Goal: Book appointment/travel/reservation

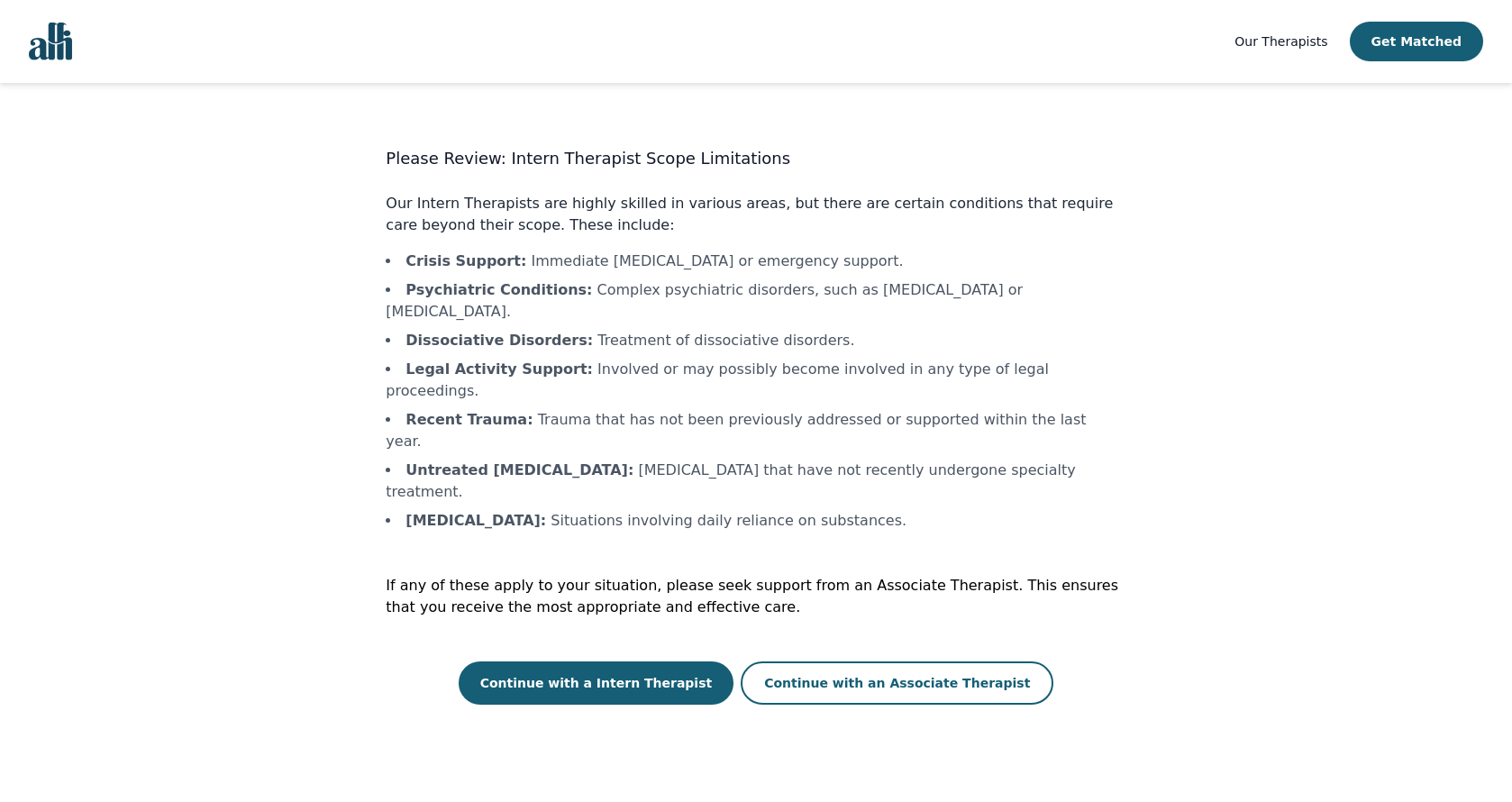
scroll to position [2, 0]
click at [608, 662] on button "Continue with a Intern Therapist" at bounding box center [597, 684] width 276 height 44
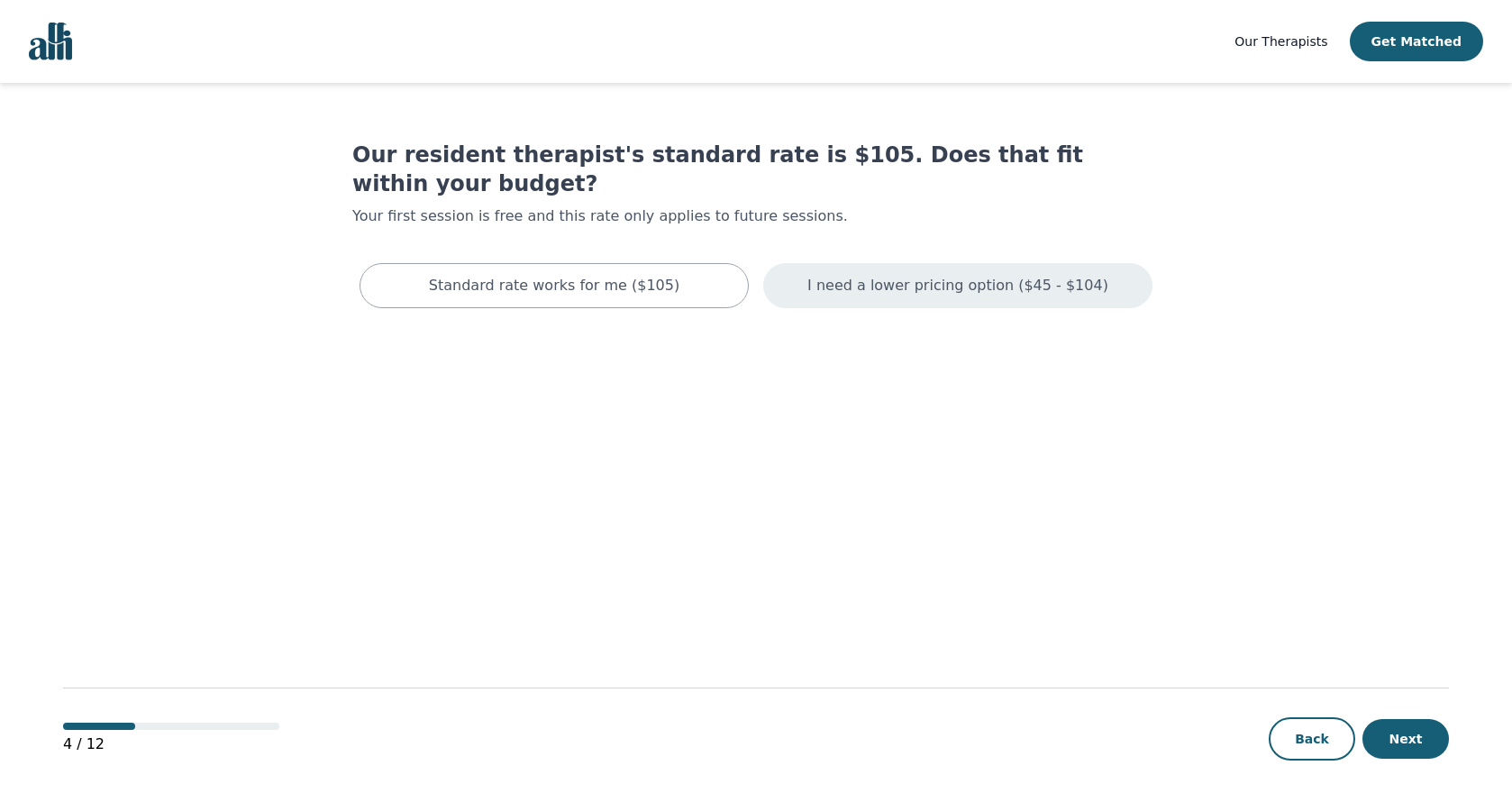
click at [956, 275] on p "I need a lower pricing option ($45 - $104)" at bounding box center [958, 286] width 301 height 22
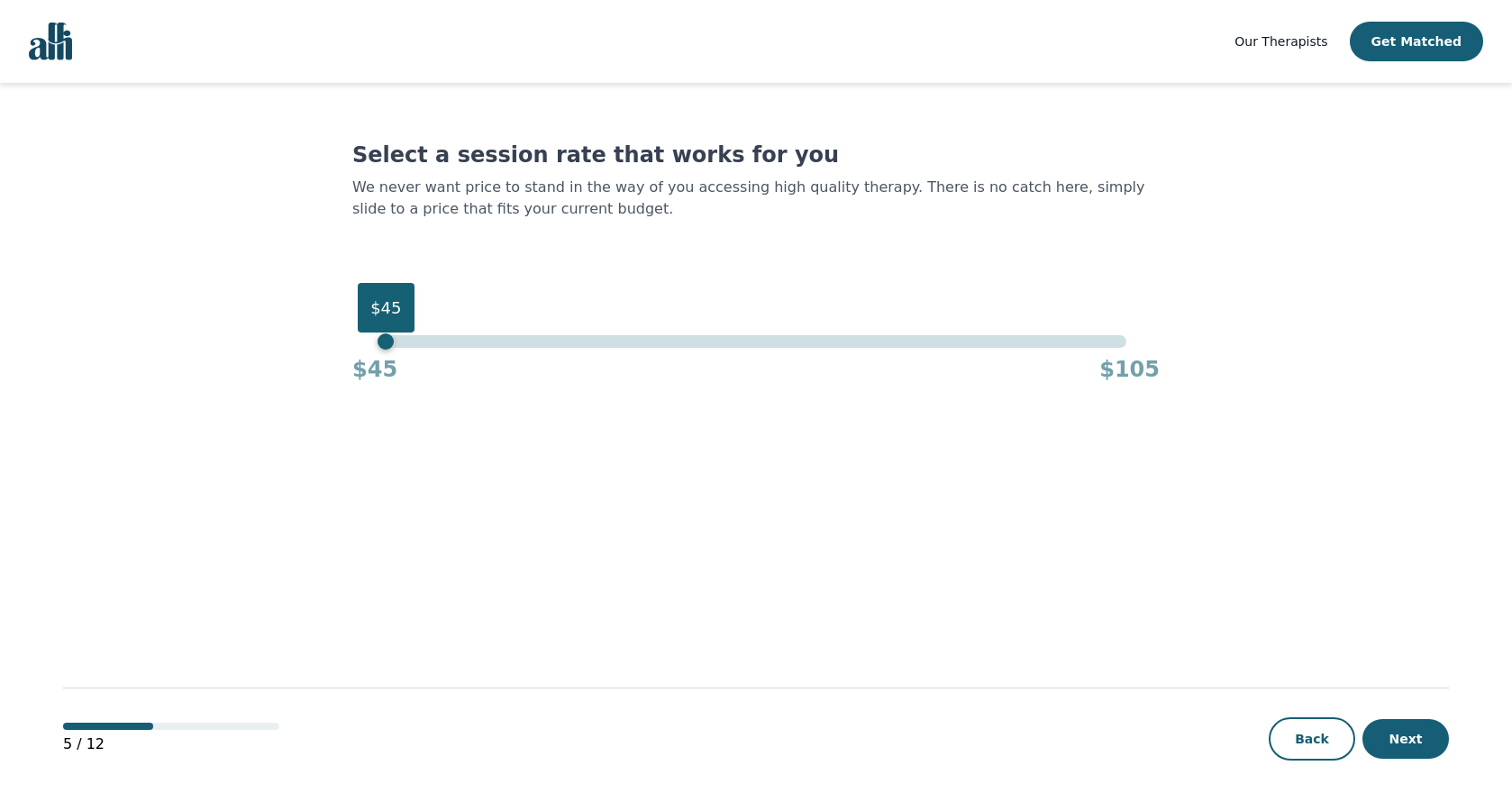
drag, startPoint x: 1128, startPoint y: 342, endPoint x: 330, endPoint y: 356, distance: 798.1
click at [330, 356] on main "Select a session rate that works for you We never want price to stand in the wa…" at bounding box center [756, 443] width 1386 height 722
click at [1416, 748] on button "Next" at bounding box center [1406, 739] width 86 height 40
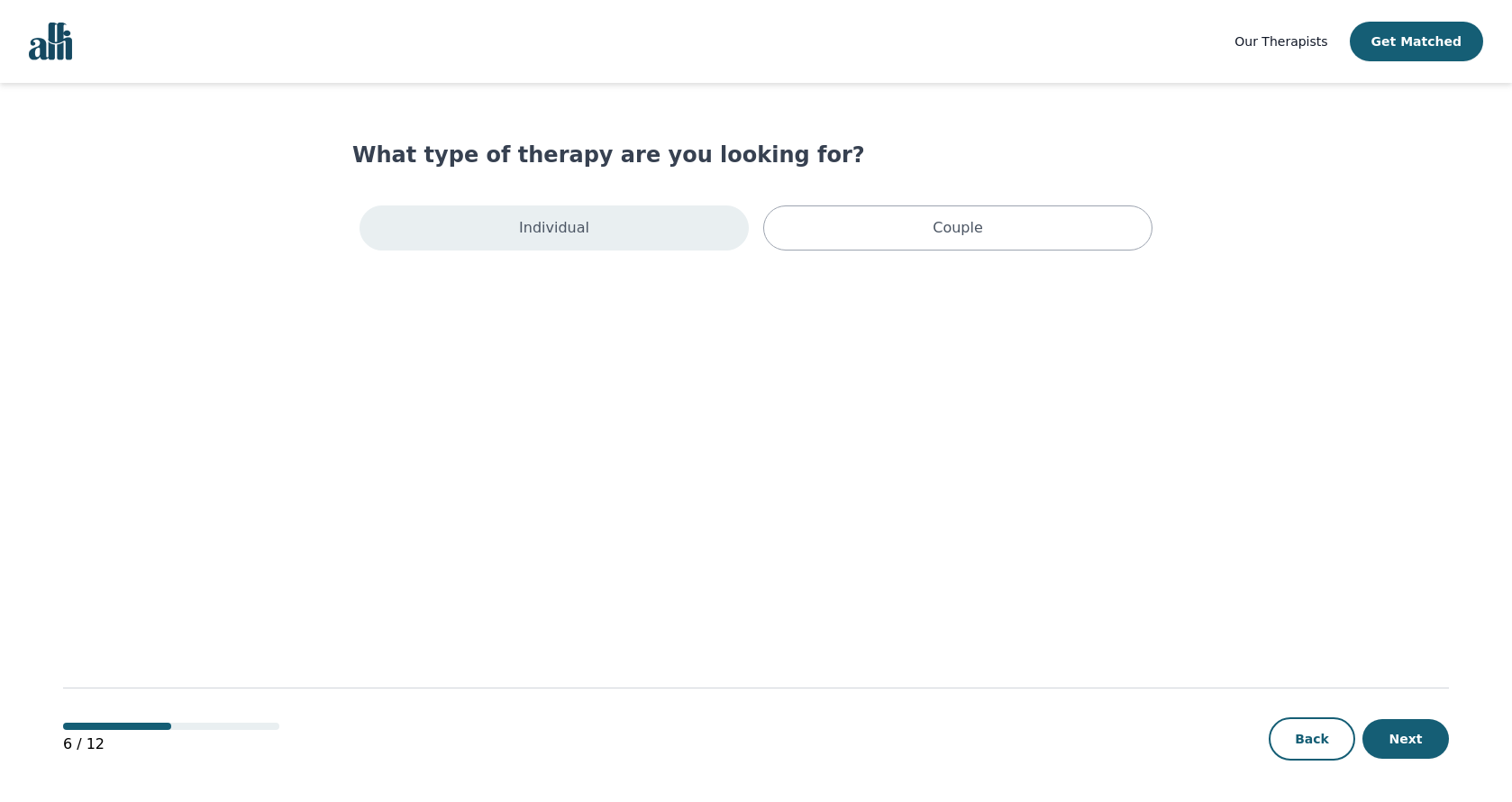
click at [668, 229] on div "Individual" at bounding box center [554, 228] width 389 height 45
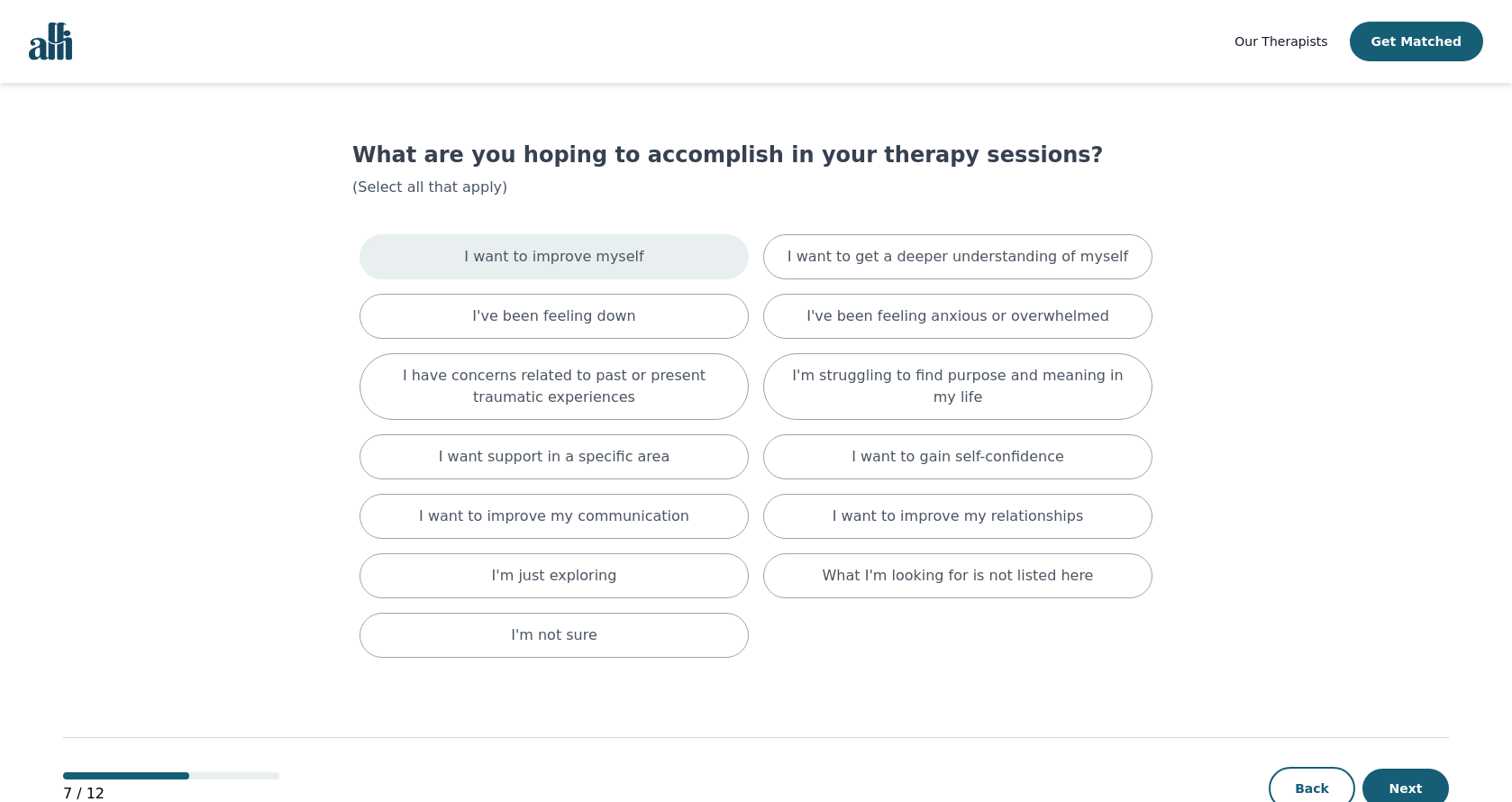
click at [627, 271] on div "I want to improve myself" at bounding box center [554, 256] width 389 height 45
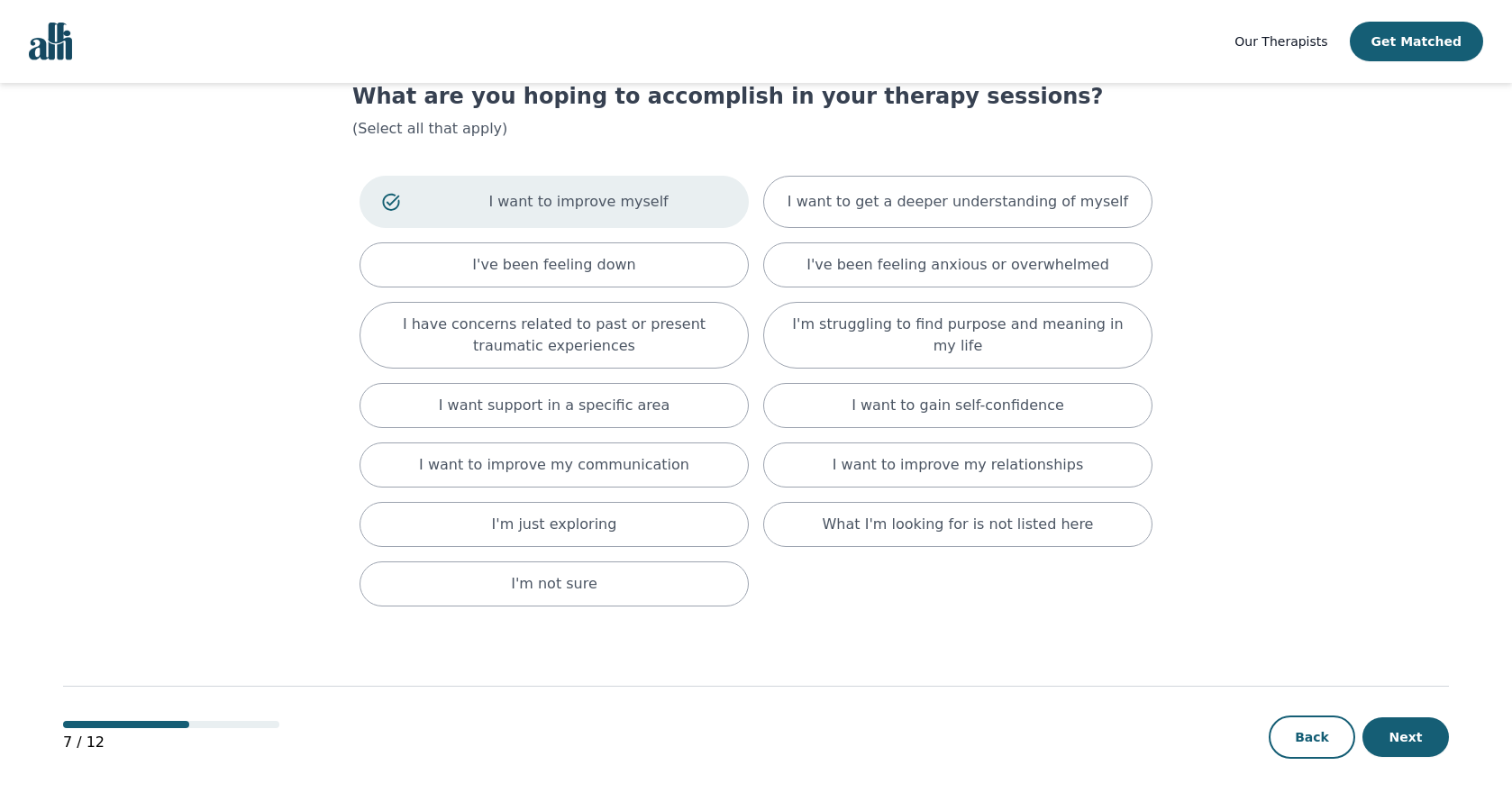
scroll to position [59, 0]
click at [621, 417] on div "I want support in a specific area" at bounding box center [554, 405] width 389 height 45
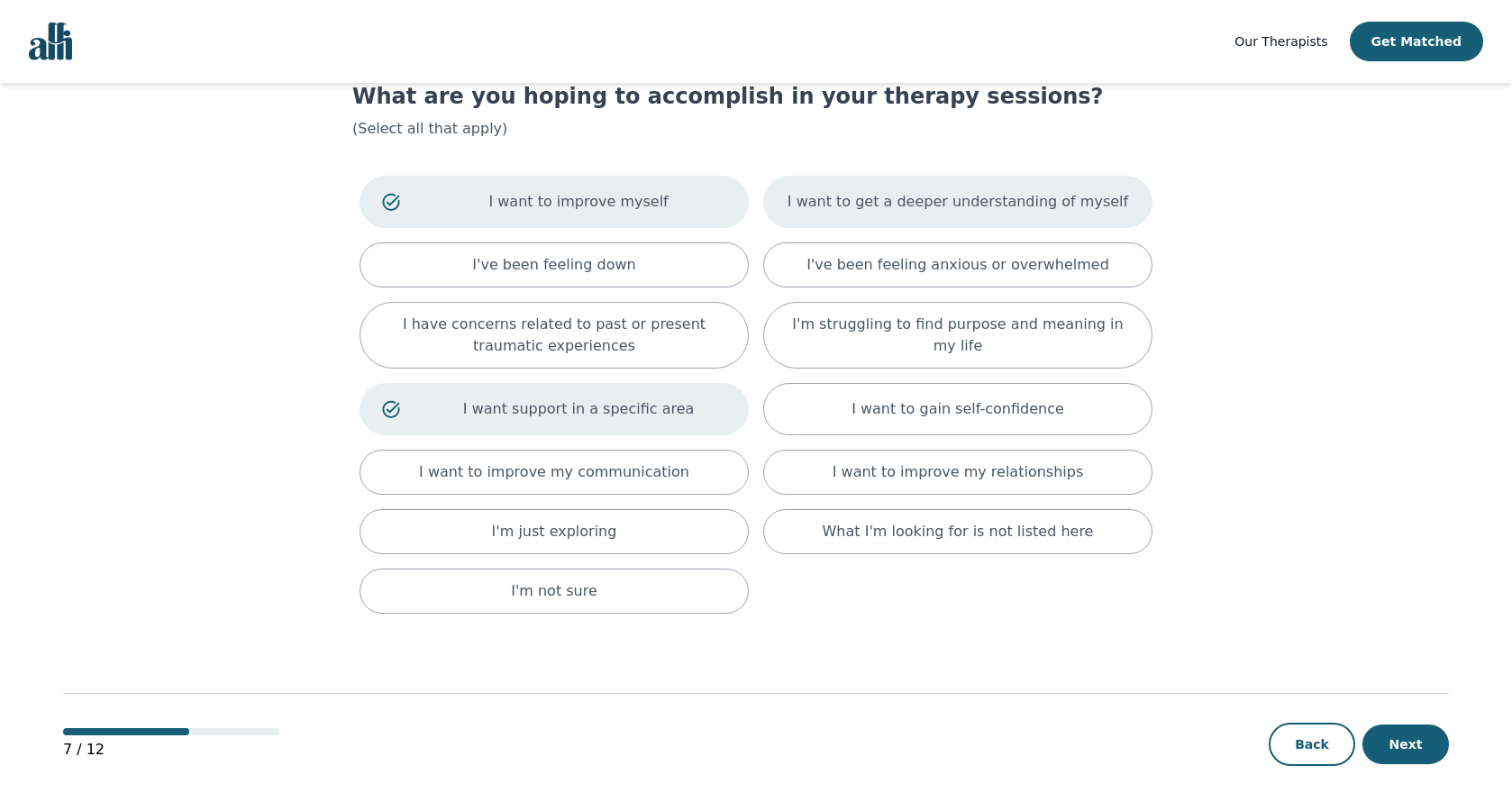
click at [1078, 199] on p "I want to get a deeper understanding of myself" at bounding box center [958, 202] width 341 height 22
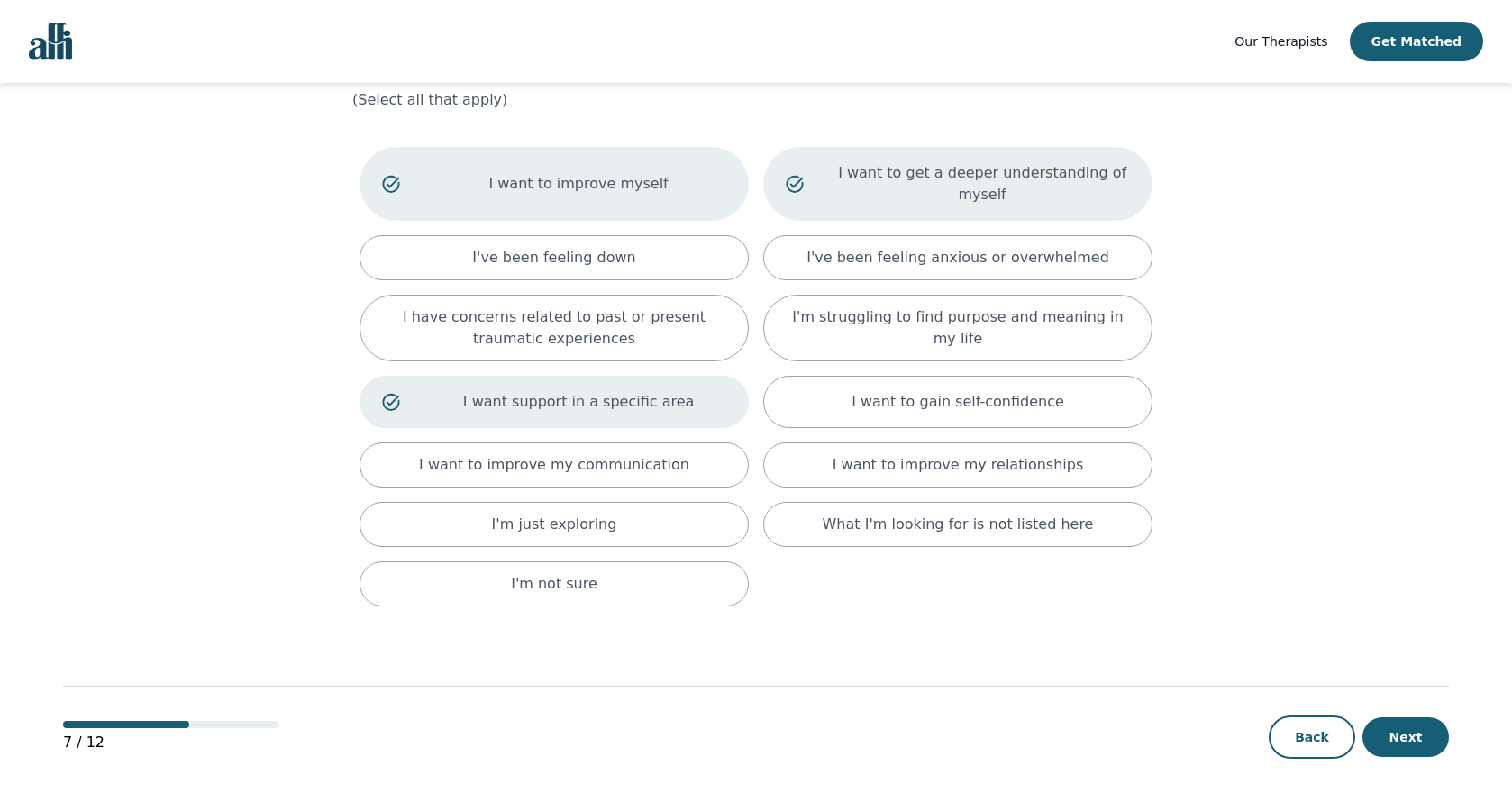
scroll to position [87, 0]
click at [1113, 252] on div "I've been feeling anxious or overwhelmed" at bounding box center [958, 257] width 389 height 45
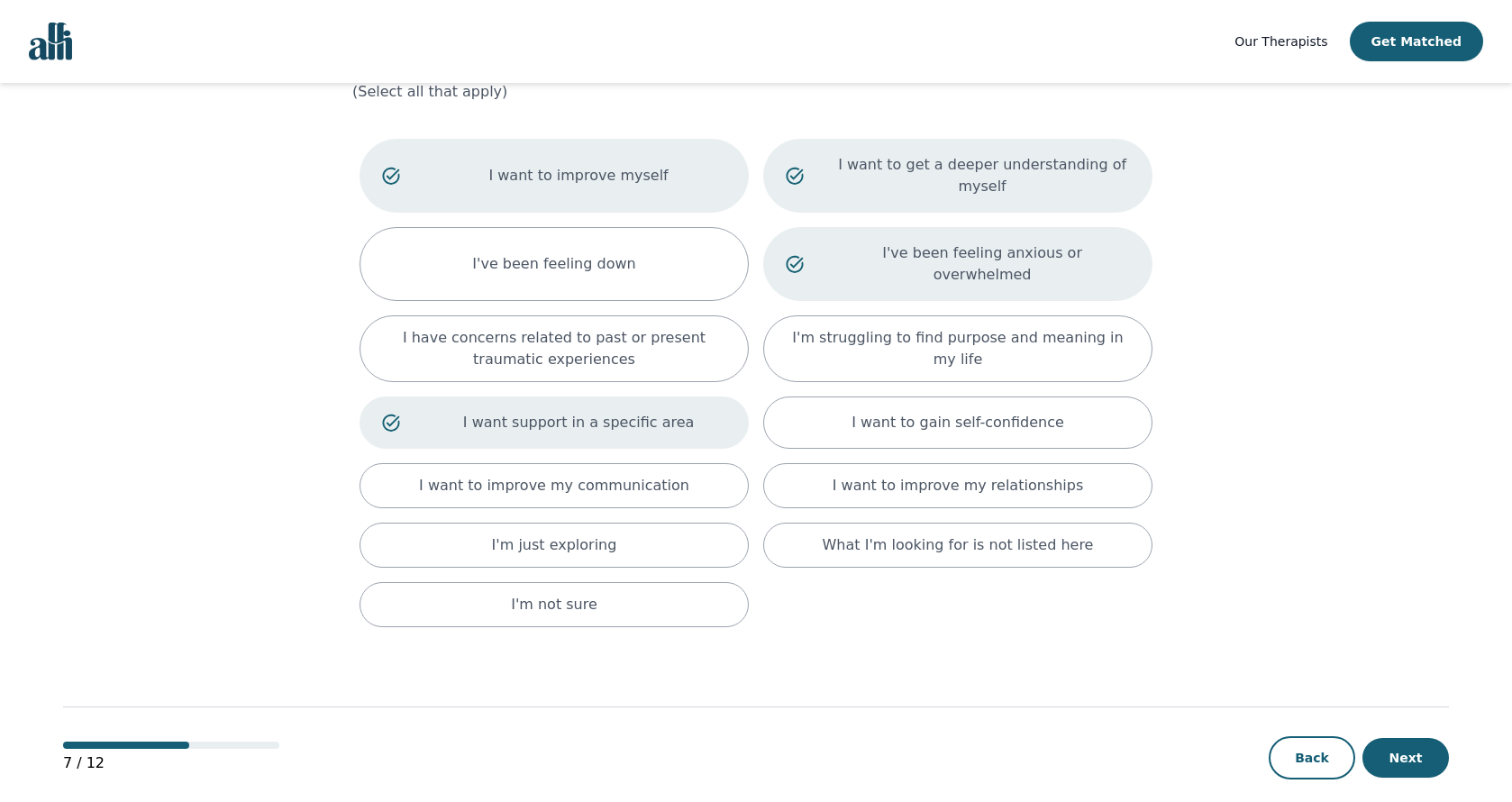
scroll to position [94, 0]
click at [1411, 742] on button "Next" at bounding box center [1406, 759] width 86 height 40
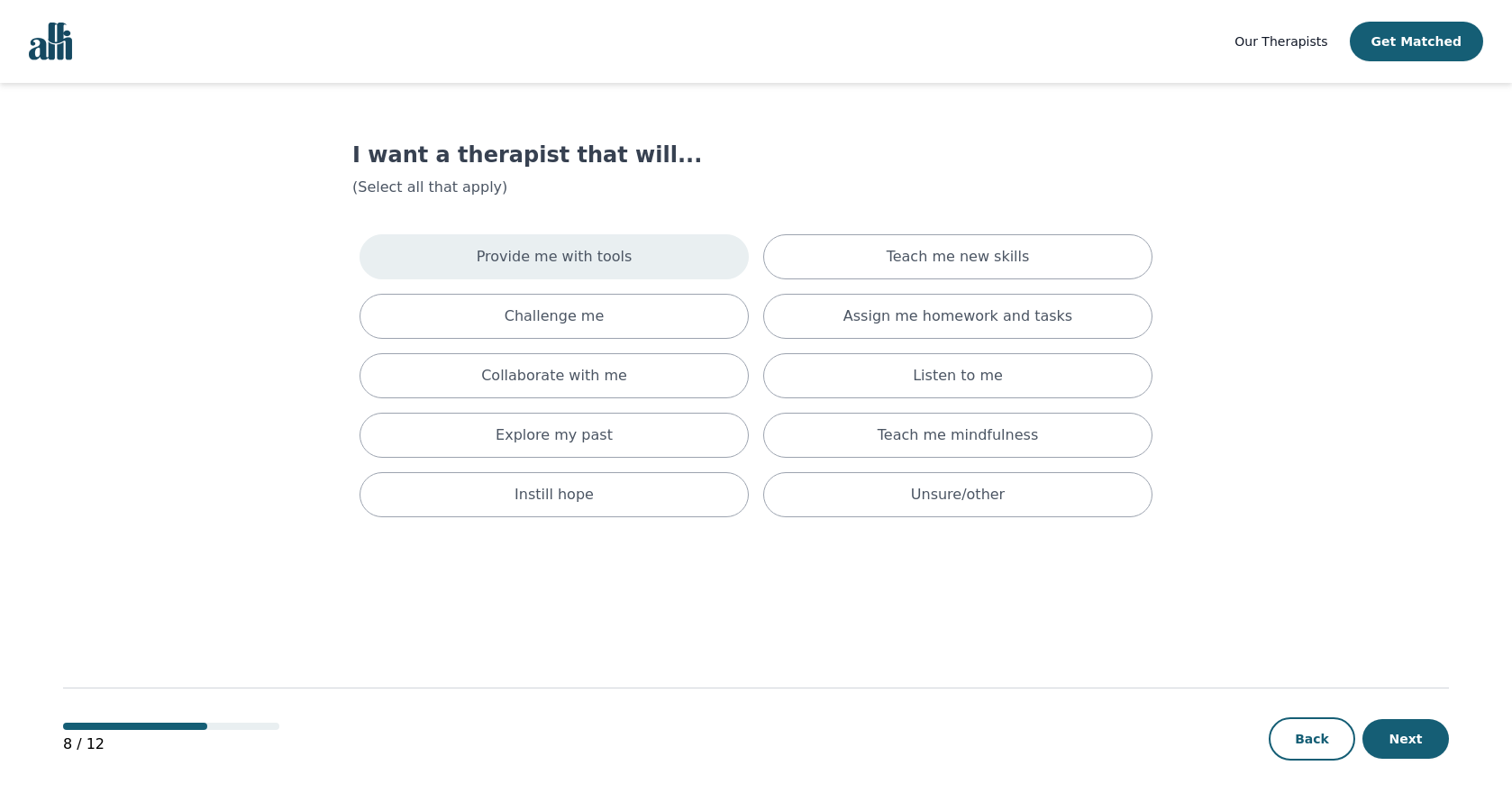
click at [673, 259] on div "Provide me with tools" at bounding box center [554, 256] width 389 height 45
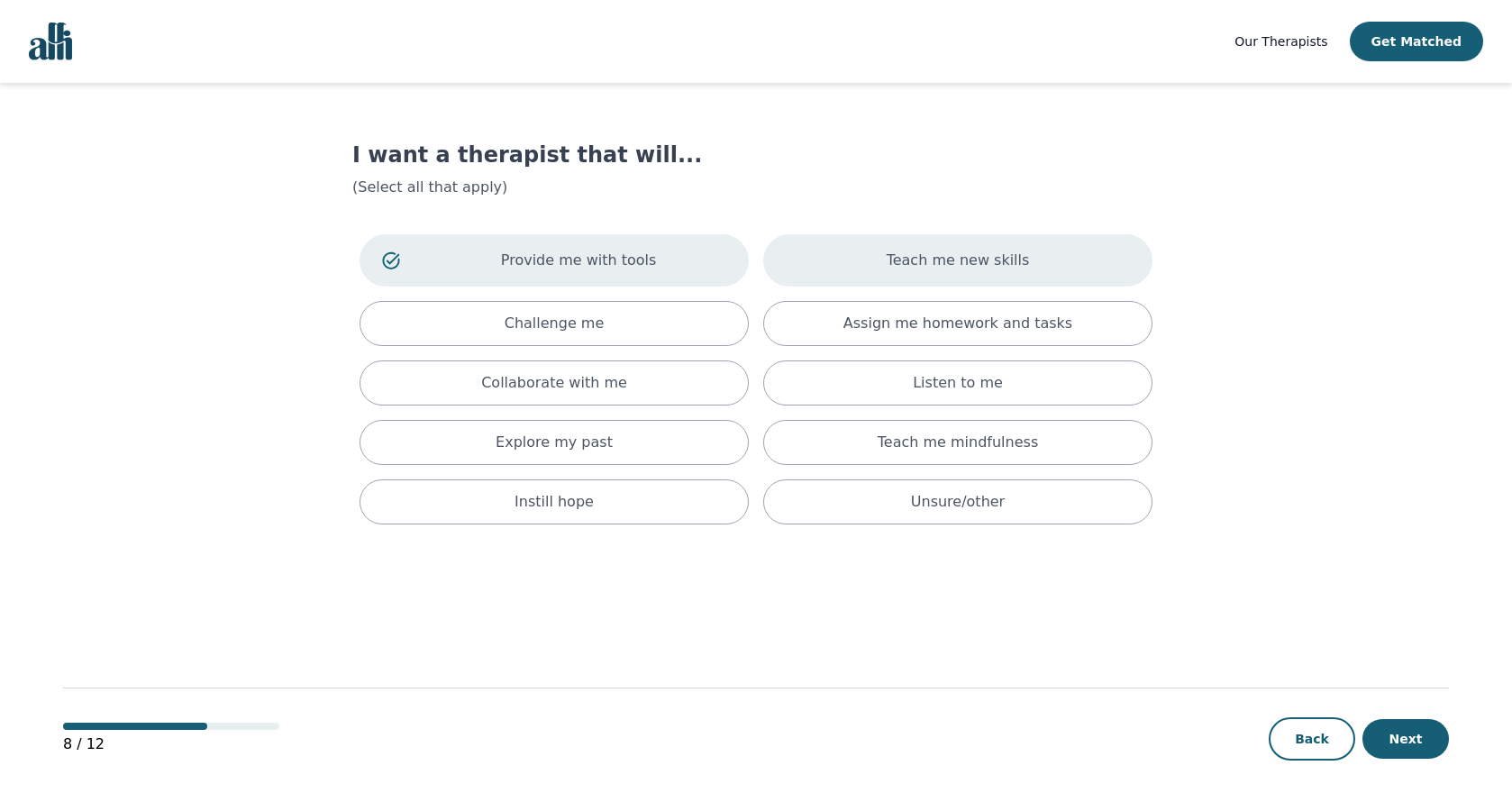
click at [880, 253] on div "Teach me new skills" at bounding box center [958, 260] width 389 height 53
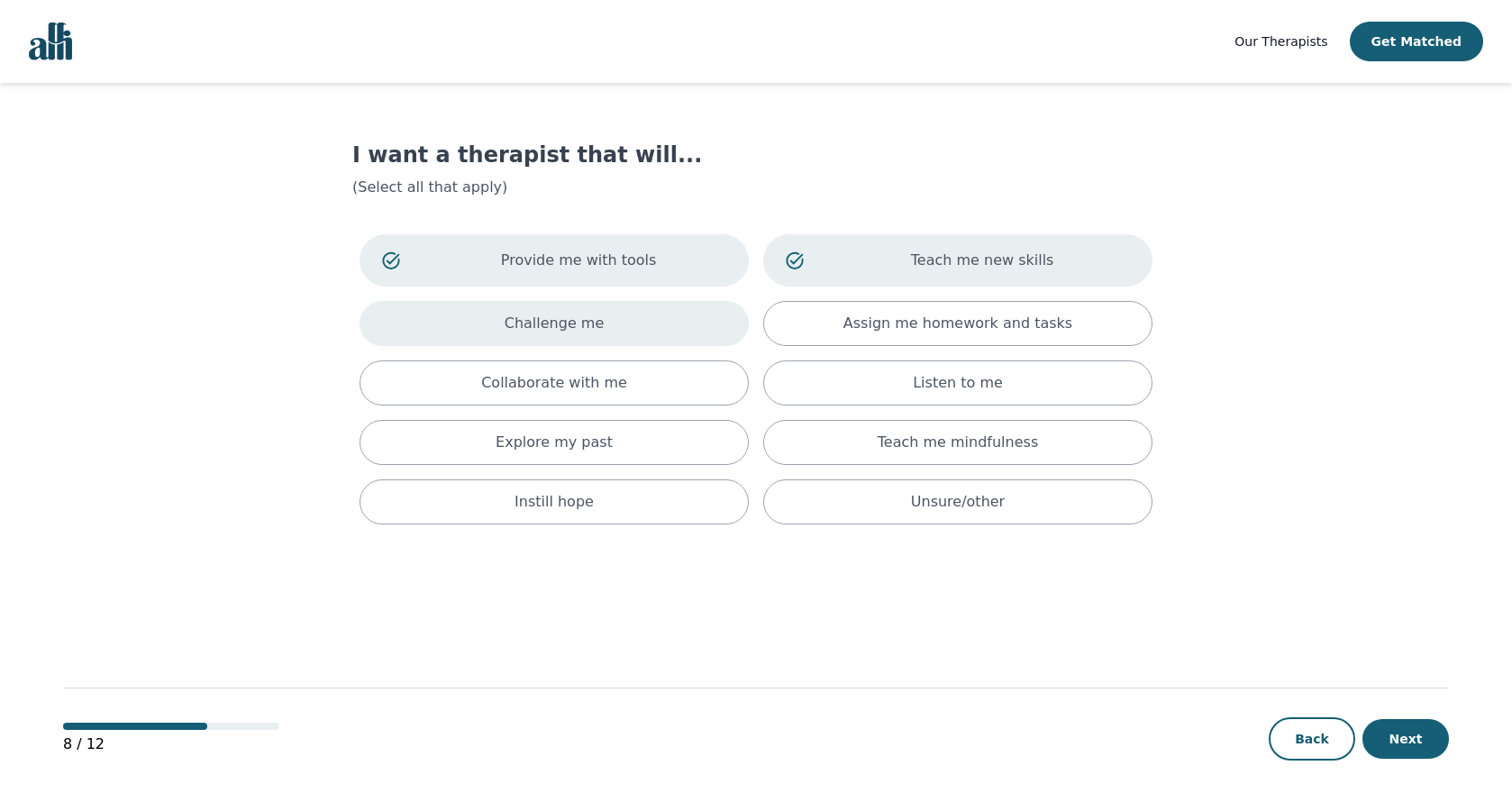
click at [682, 326] on div "Challenge me" at bounding box center [554, 323] width 389 height 45
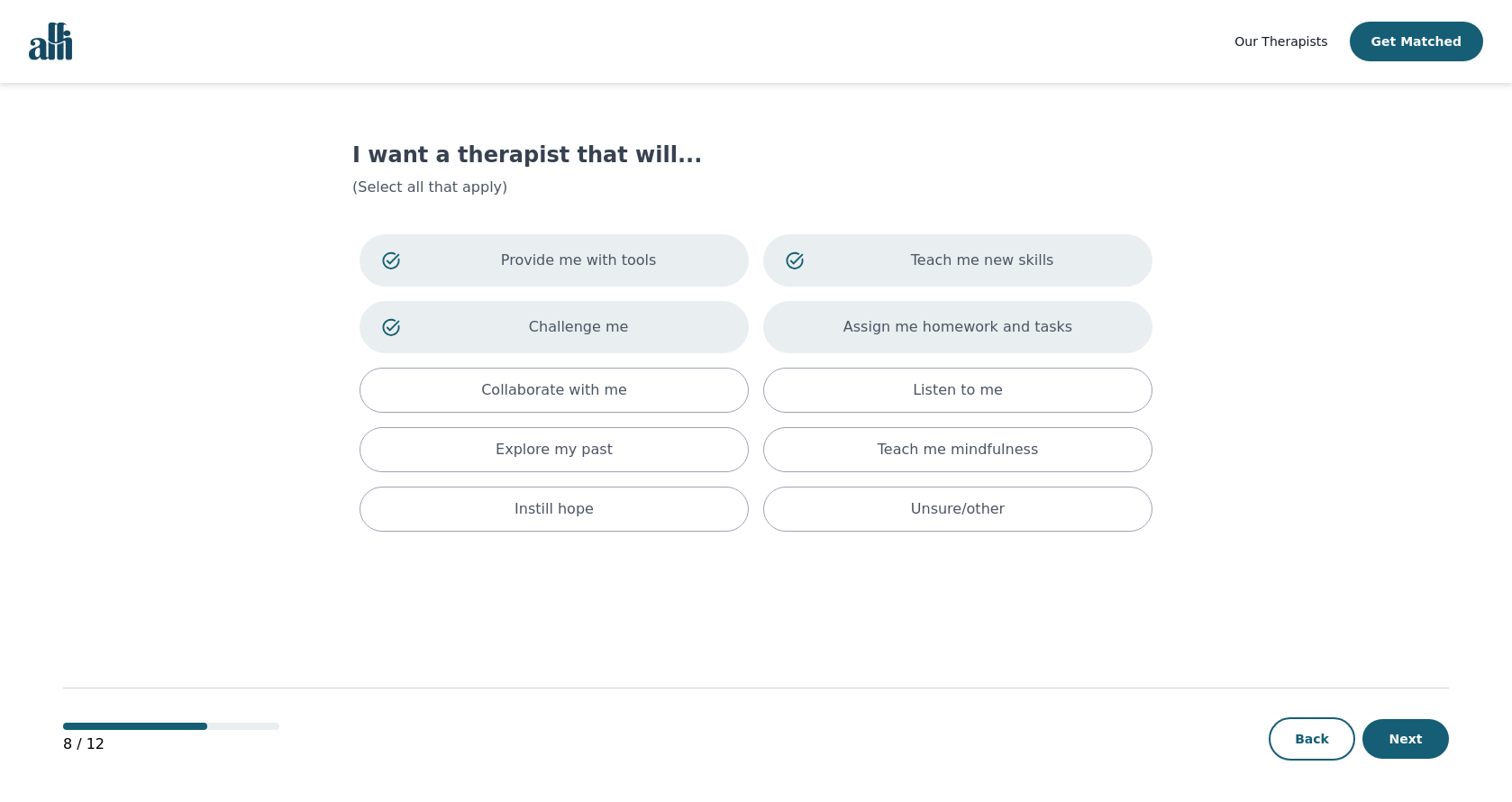
click at [835, 335] on div "Assign me homework and tasks" at bounding box center [958, 327] width 389 height 53
click at [681, 384] on div "Collaborate with me" at bounding box center [554, 390] width 389 height 45
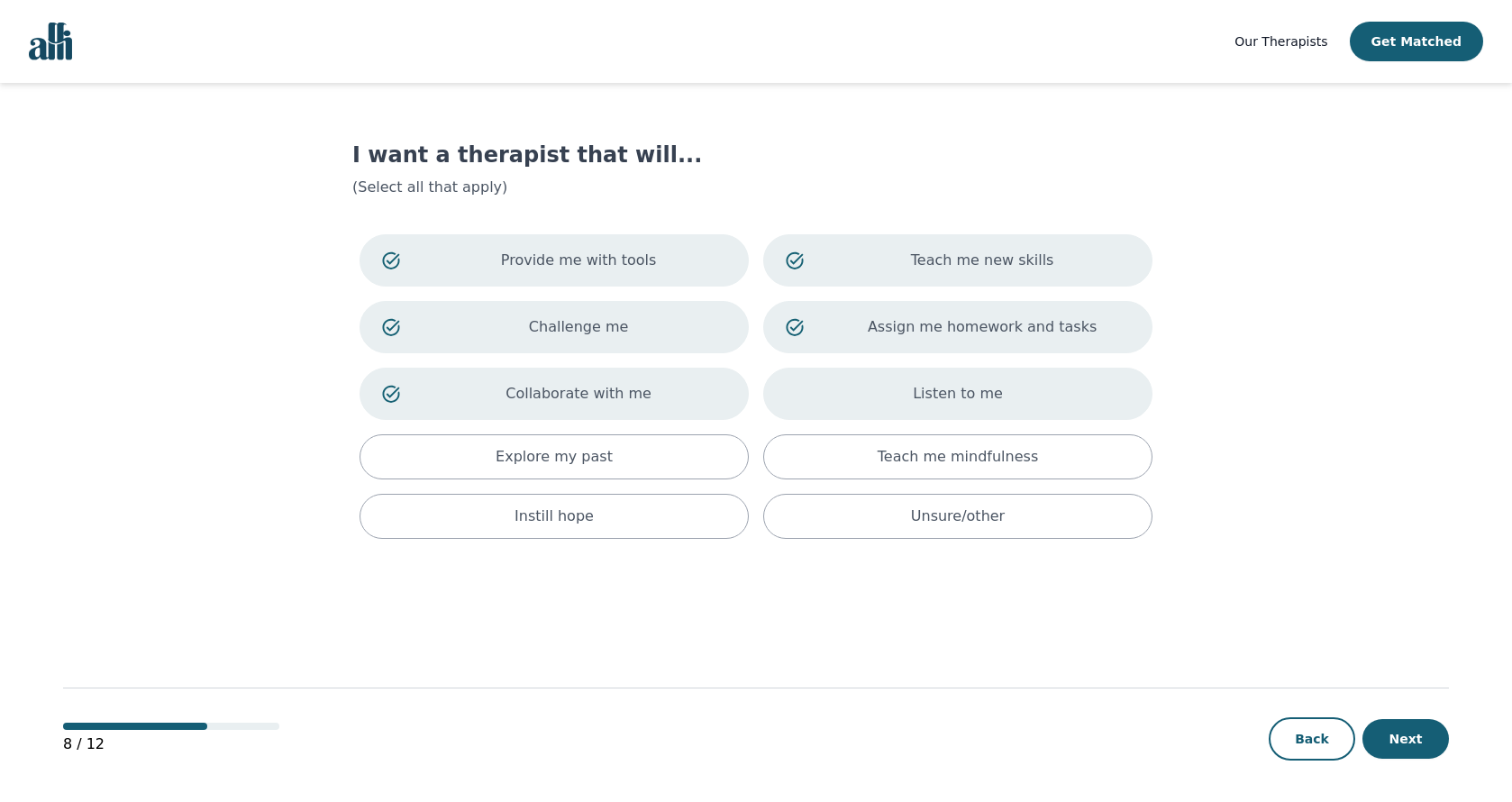
click at [881, 385] on div "Listen to me" at bounding box center [958, 394] width 389 height 53
click at [883, 378] on div "Listen to me" at bounding box center [958, 394] width 389 height 53
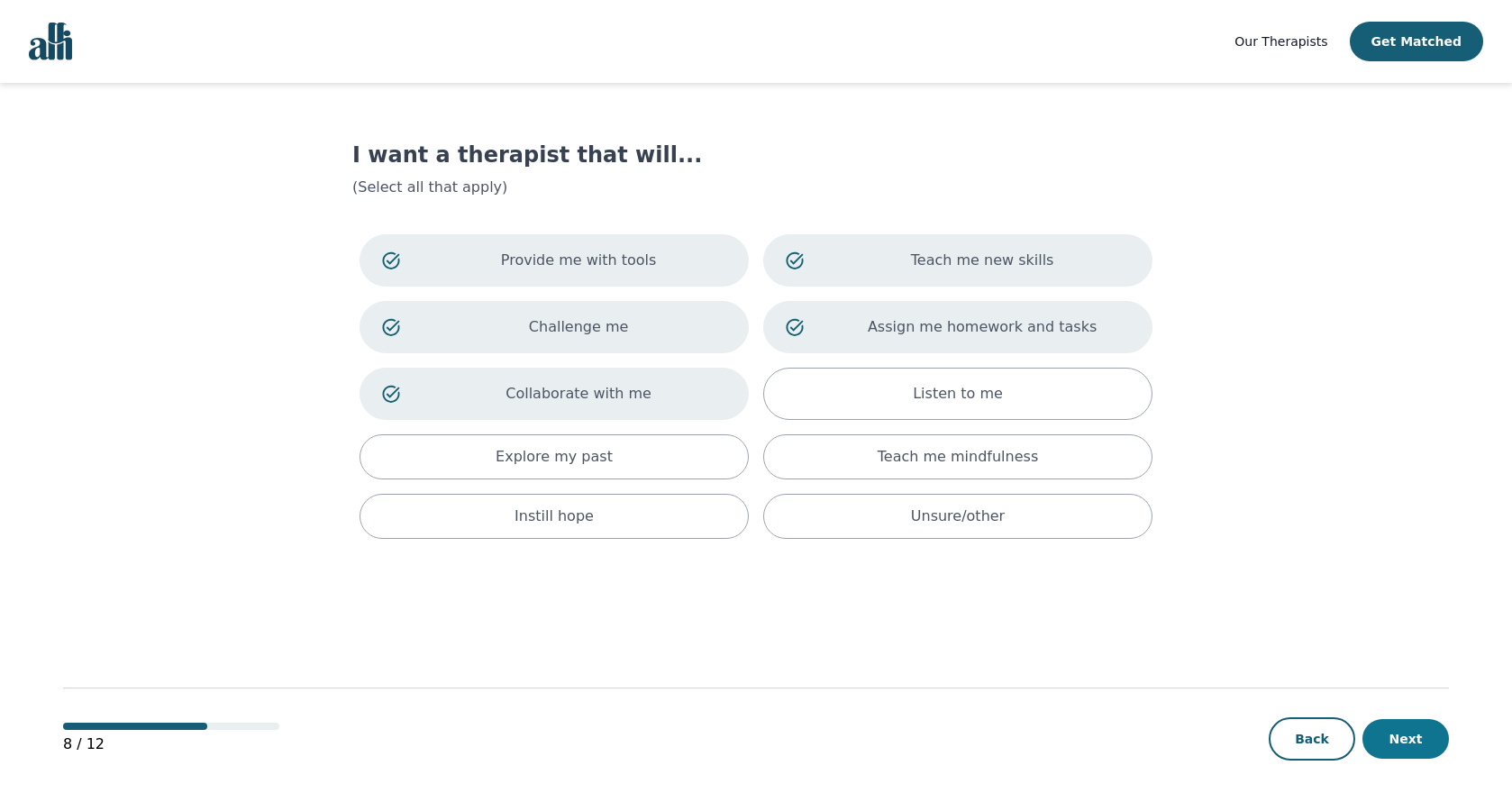
click at [1407, 745] on button "Next" at bounding box center [1406, 739] width 86 height 40
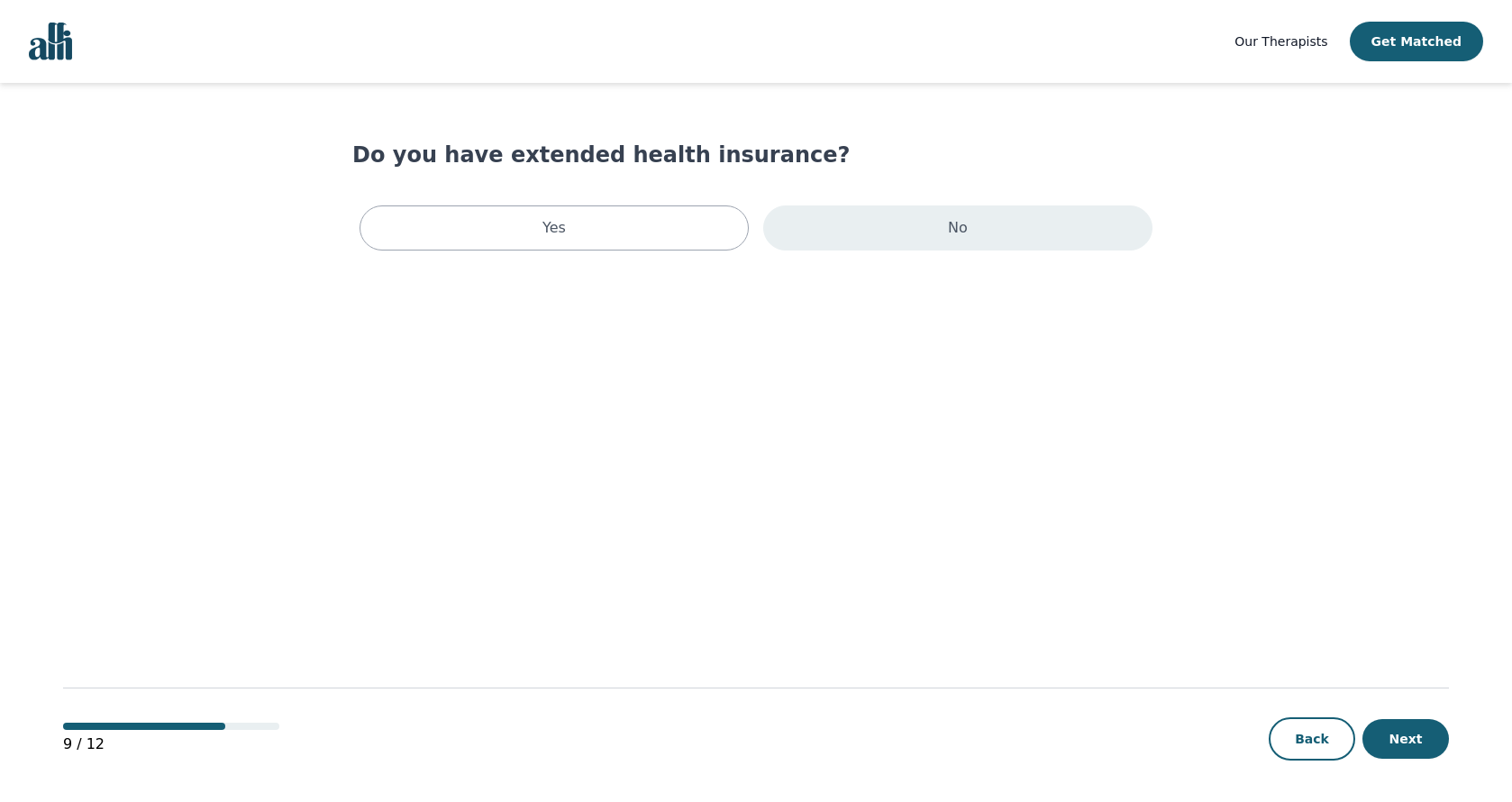
click at [880, 232] on div "No" at bounding box center [958, 228] width 389 height 45
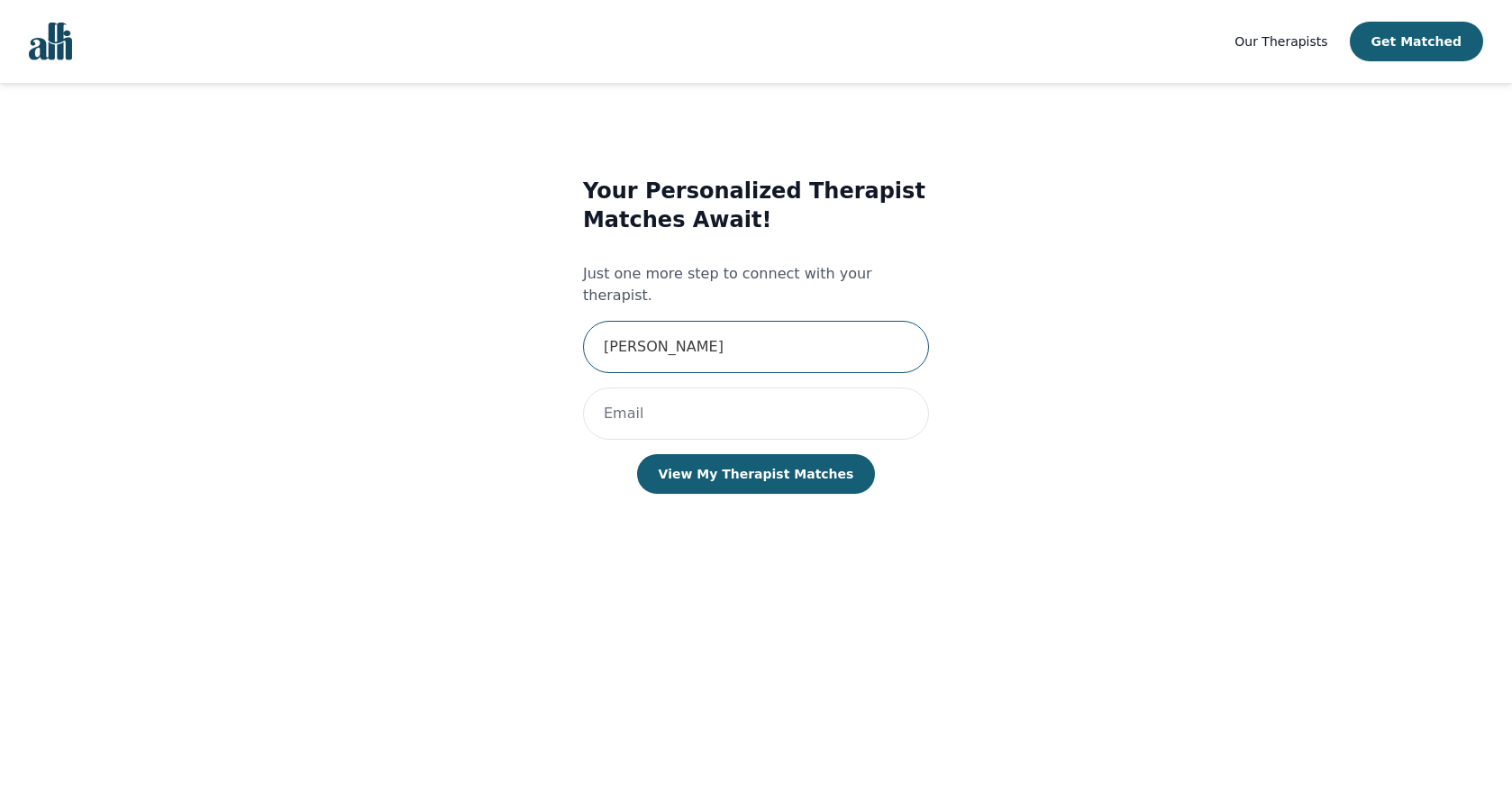
type input "Janie Marcoux"
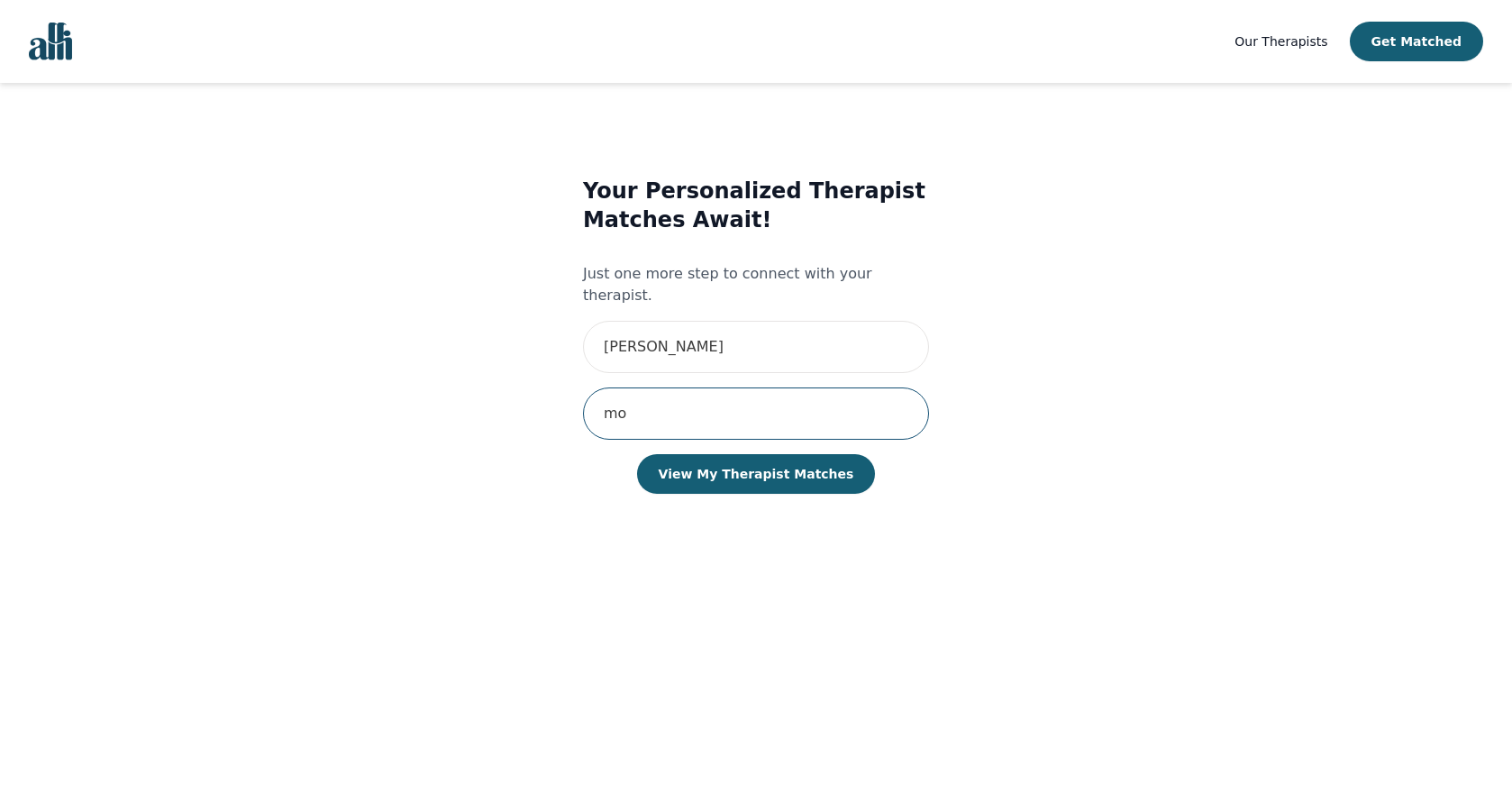
type input "m"
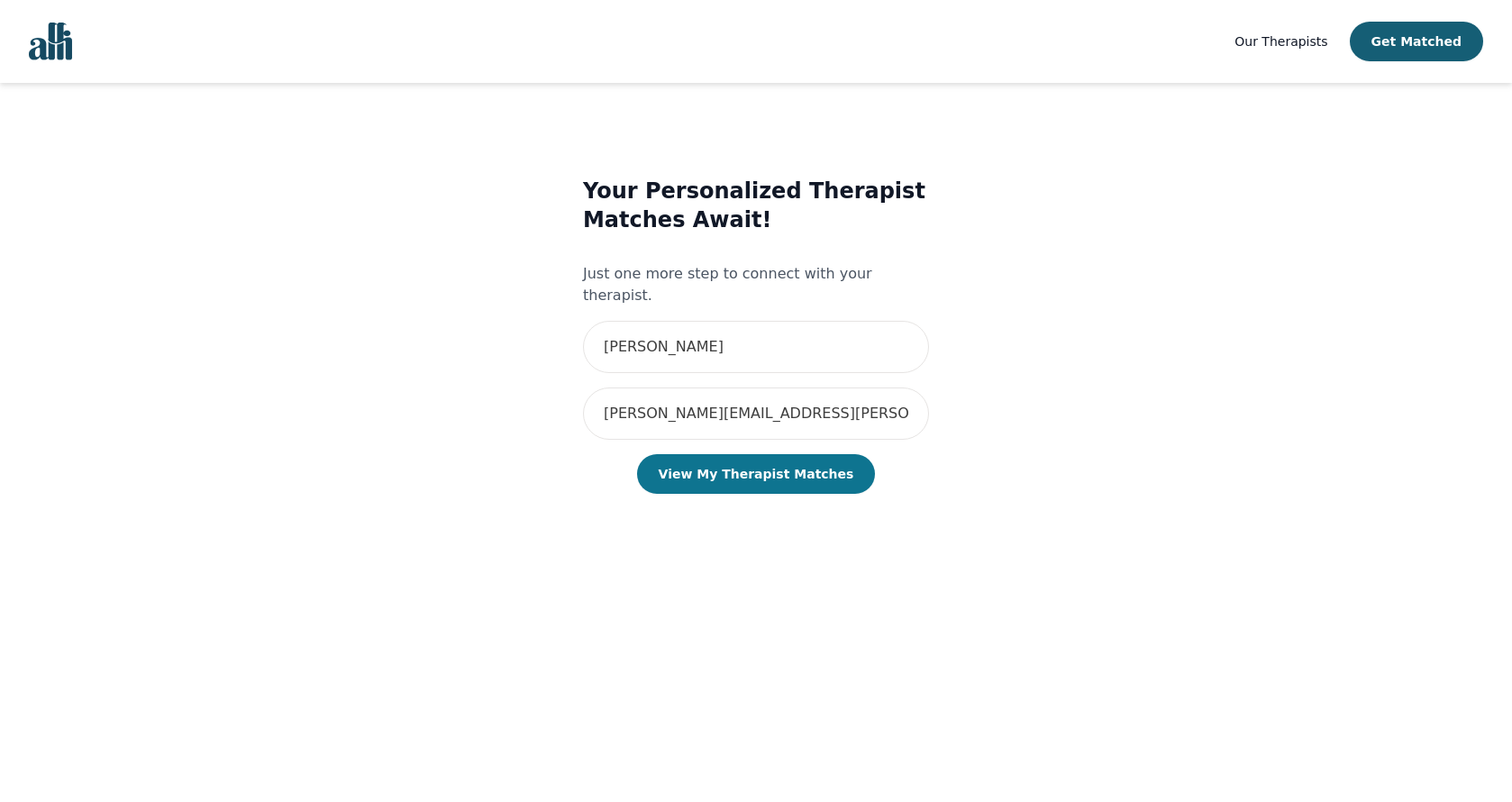
click at [766, 464] on button "View My Therapist Matches" at bounding box center [756, 474] width 238 height 40
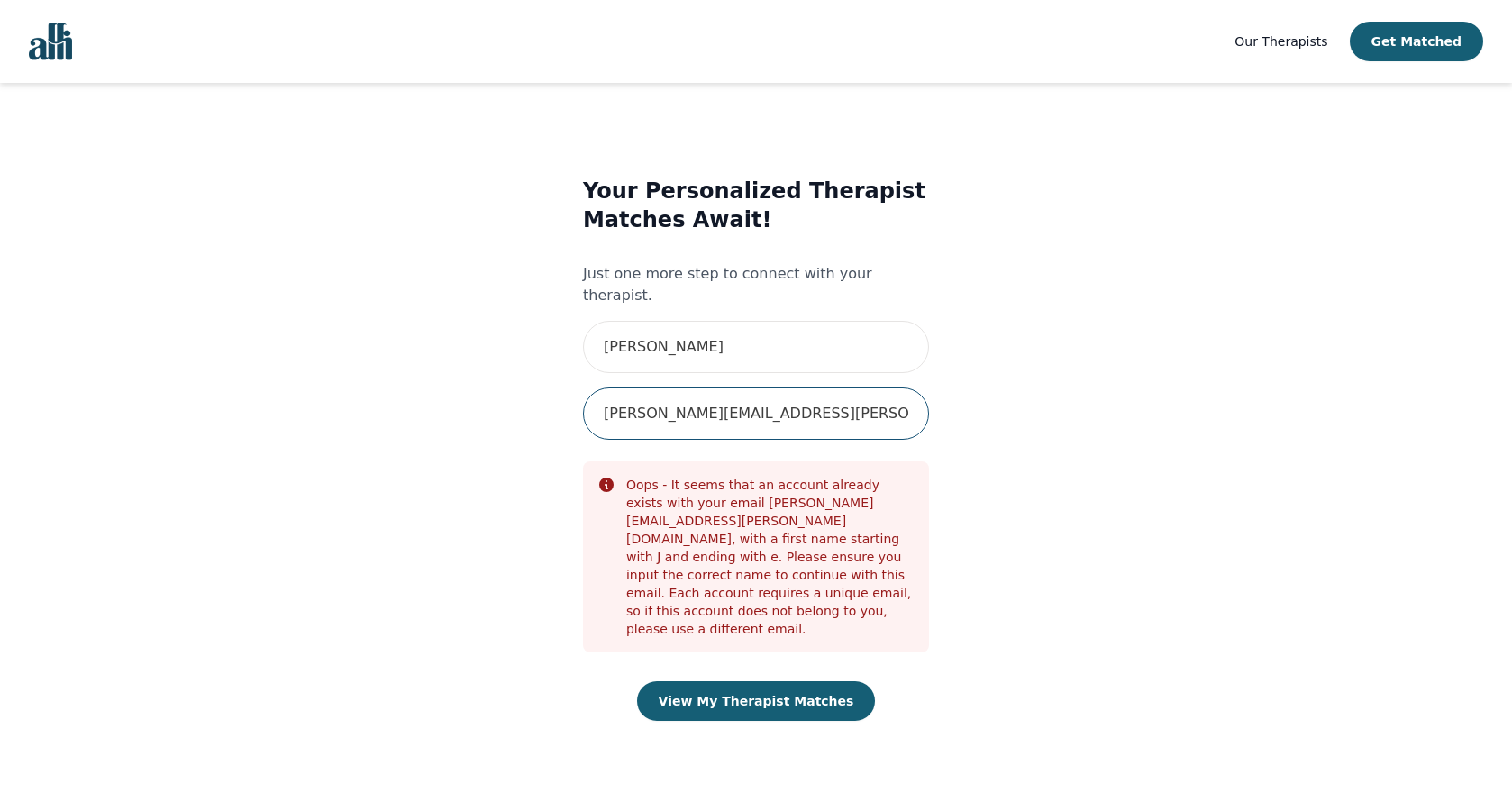
drag, startPoint x: 815, startPoint y: 393, endPoint x: 480, endPoint y: 388, distance: 335.0
click at [480, 388] on div "Your Personalized Therapist Matches Await! Just one more step to connect with y…" at bounding box center [755, 467] width 740 height 638
type input "[EMAIL_ADDRESS][DOMAIN_NAME]"
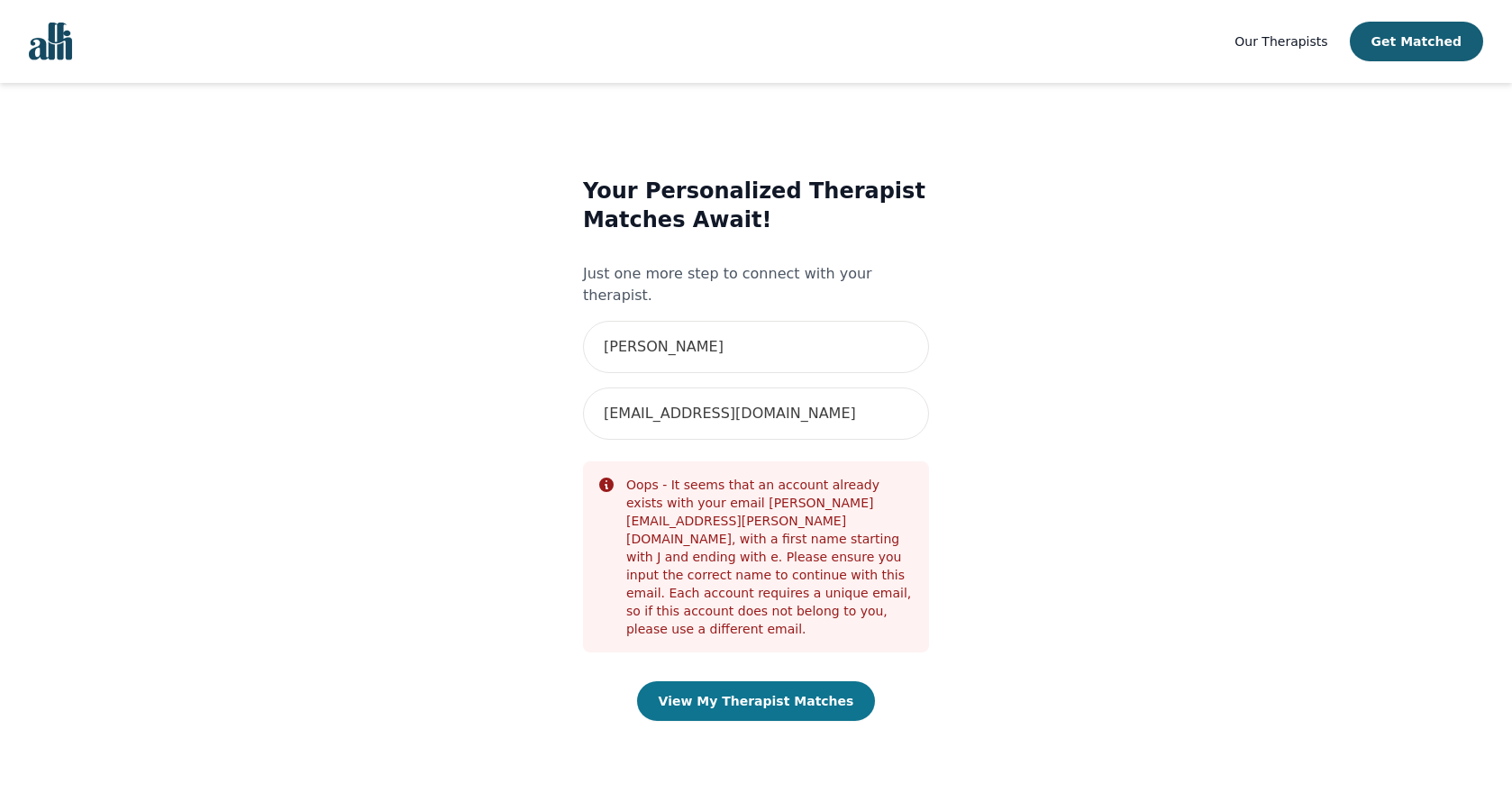
click at [740, 682] on button "View My Therapist Matches" at bounding box center [756, 702] width 238 height 40
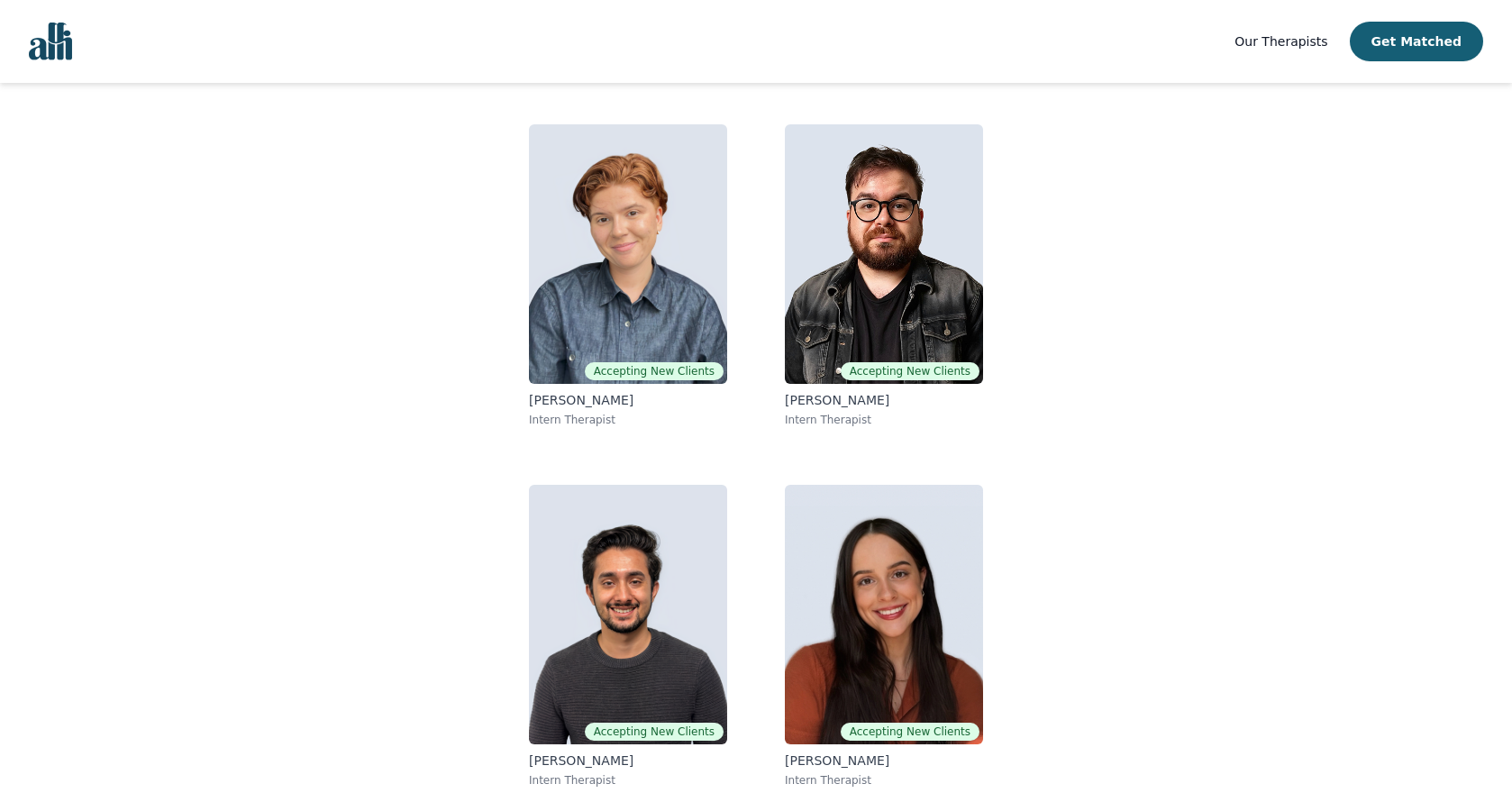
scroll to position [139, 0]
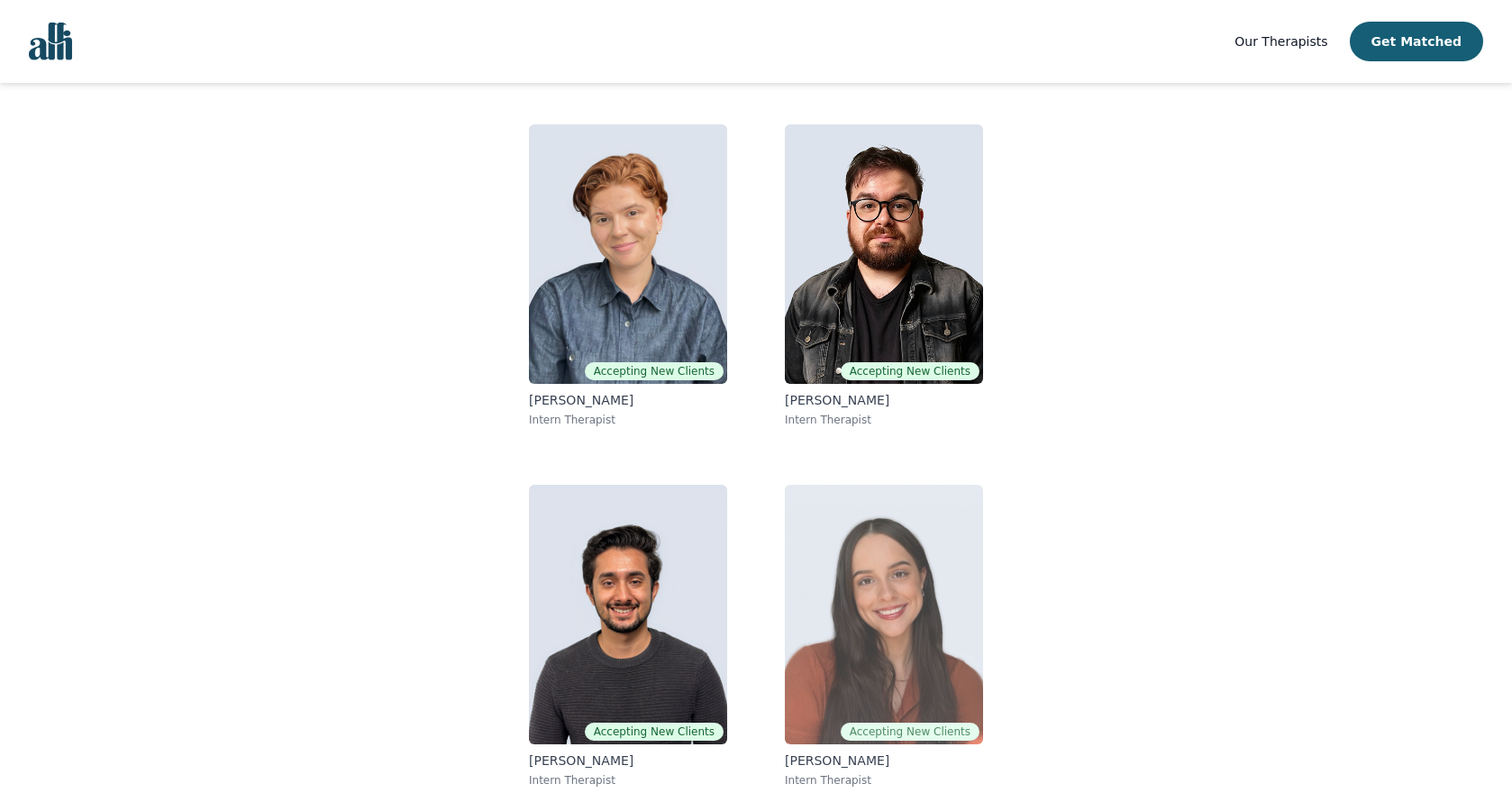
click at [892, 584] on img at bounding box center [884, 614] width 199 height 259
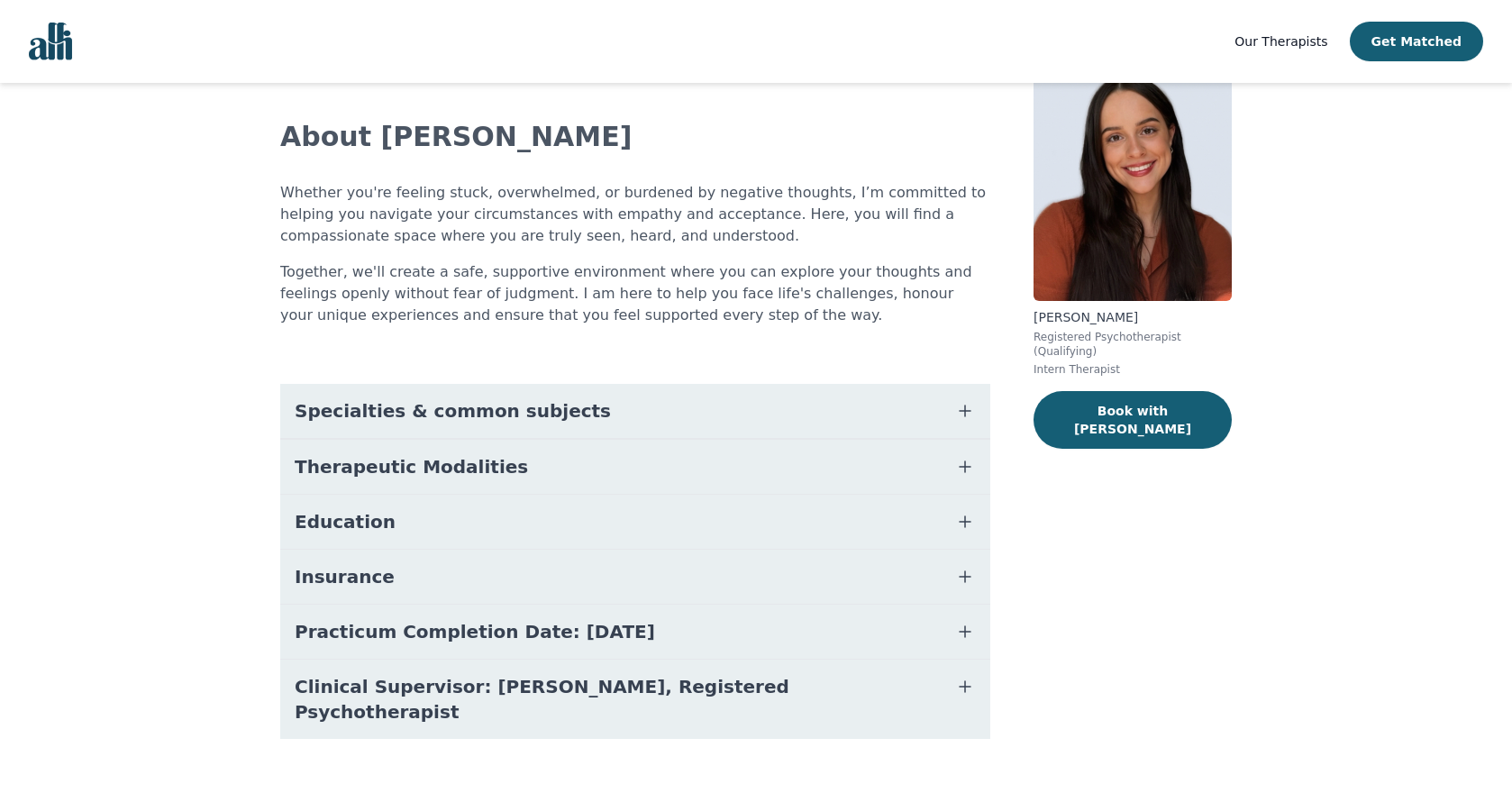
scroll to position [82, 0]
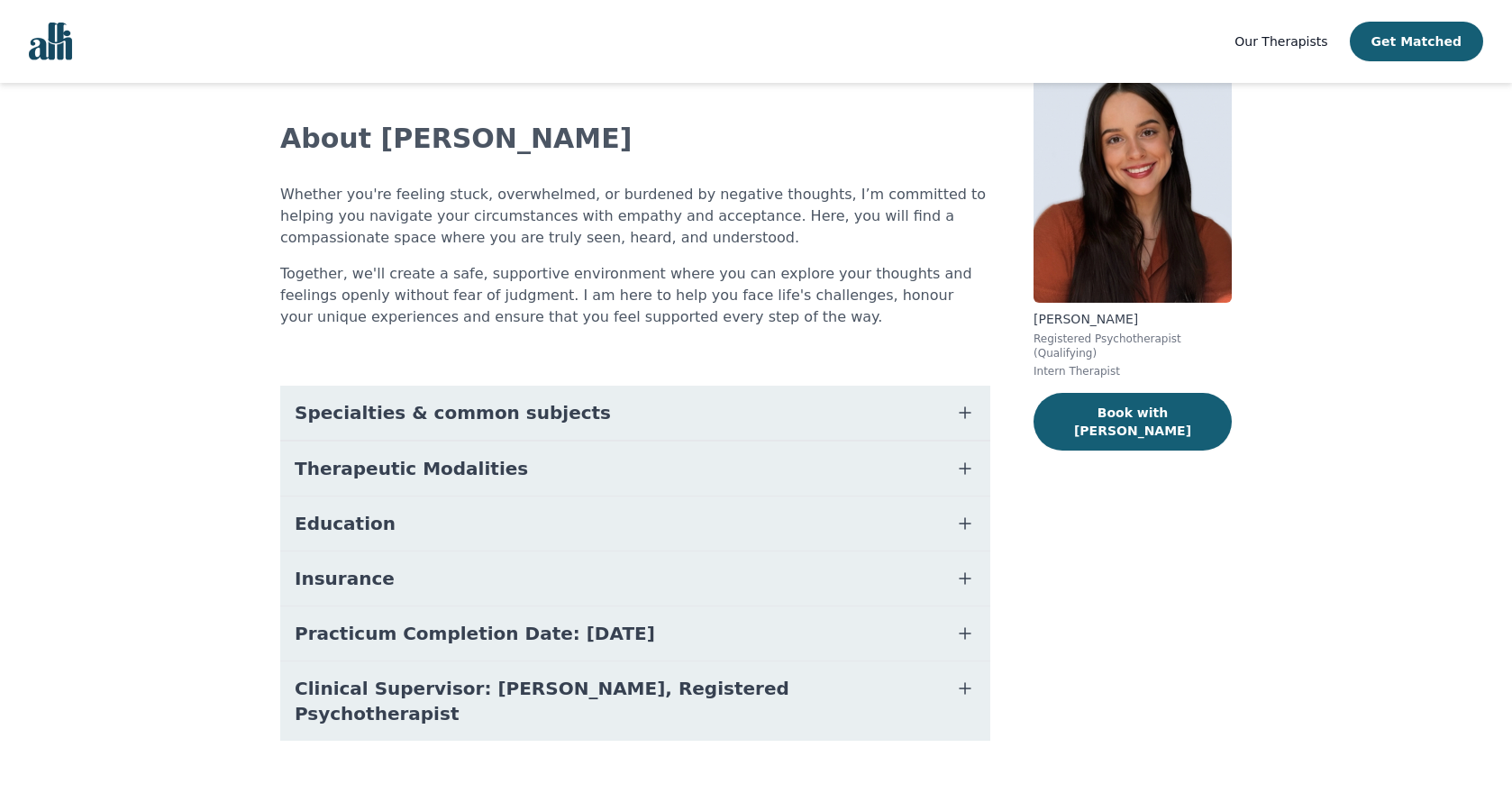
click at [416, 420] on span "Specialties & common subjects" at bounding box center [453, 412] width 316 height 25
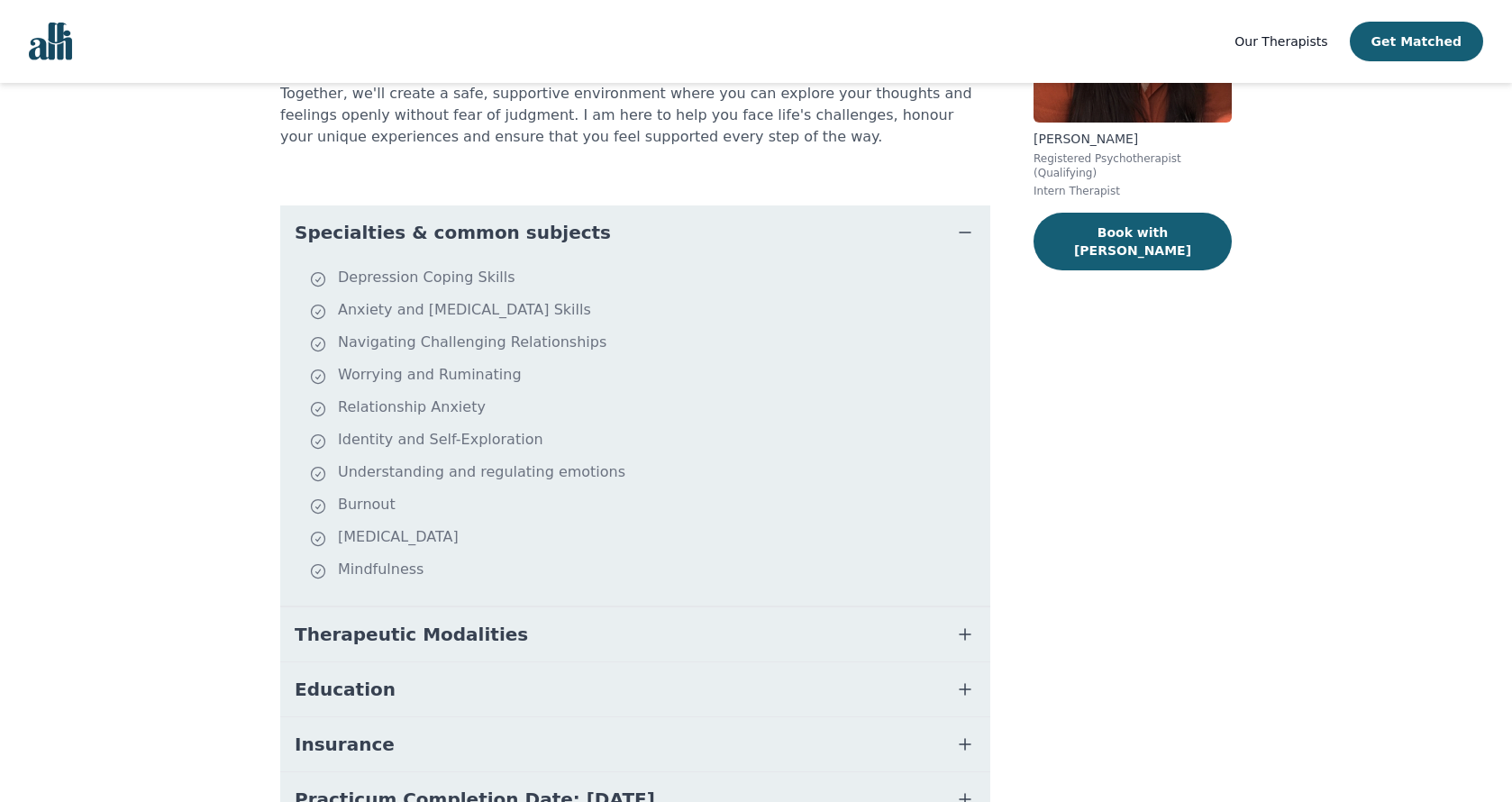
scroll to position [263, 0]
click at [516, 229] on span "Specialties & common subjects" at bounding box center [453, 232] width 316 height 25
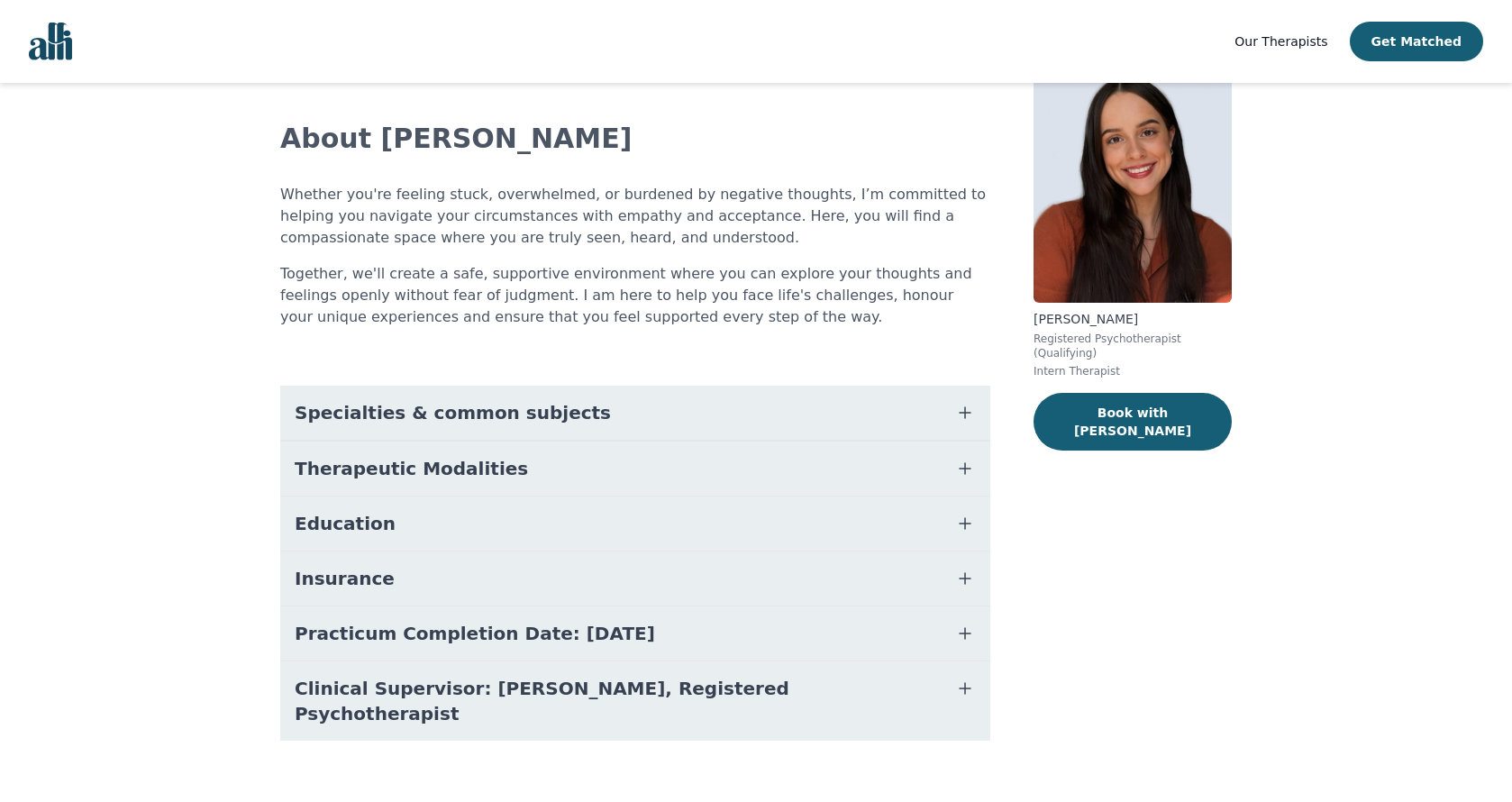
click at [438, 428] on button "Specialties & common subjects" at bounding box center [635, 412] width 710 height 54
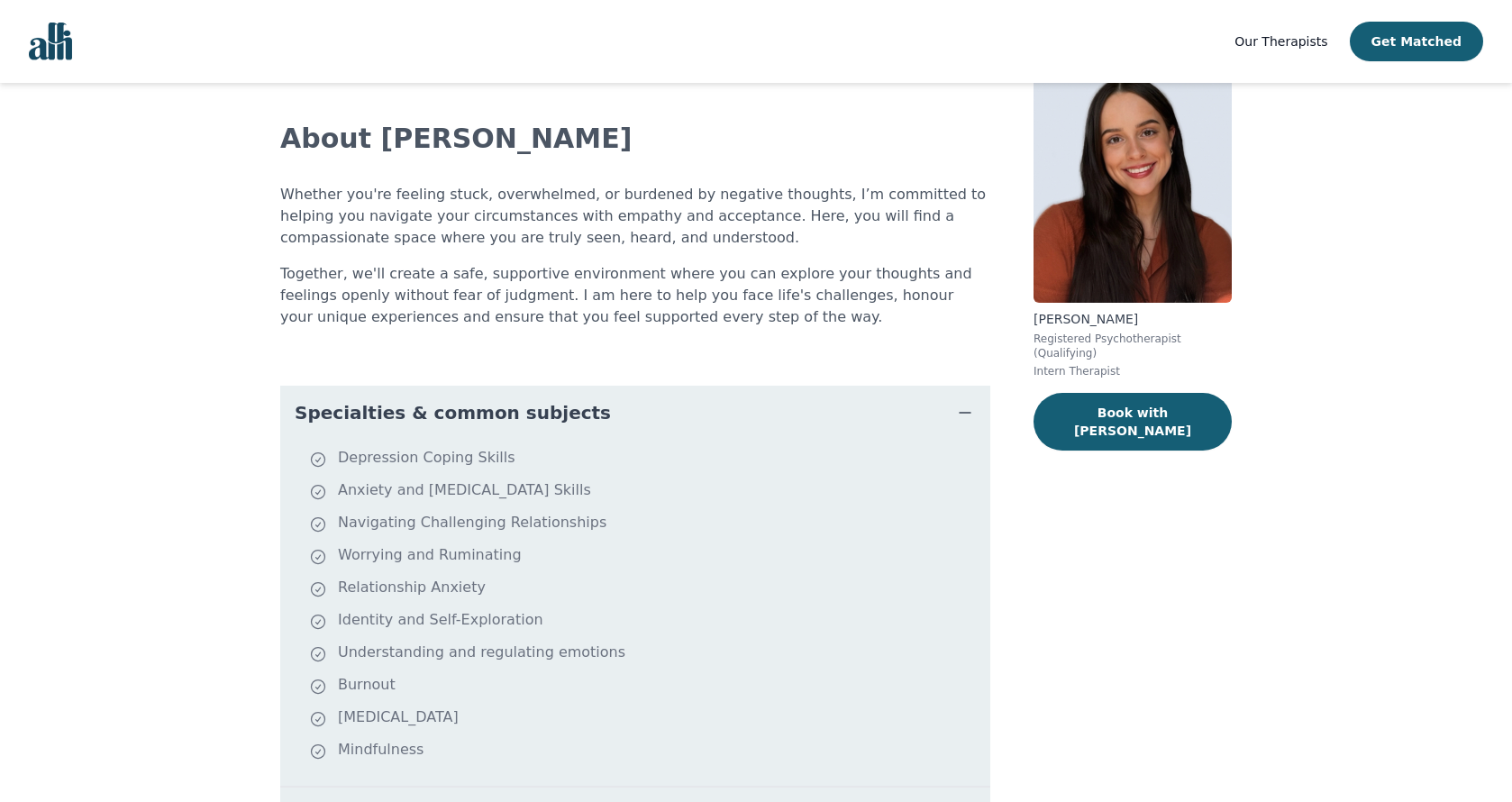
click at [442, 419] on span "Specialties & common subjects" at bounding box center [453, 412] width 316 height 25
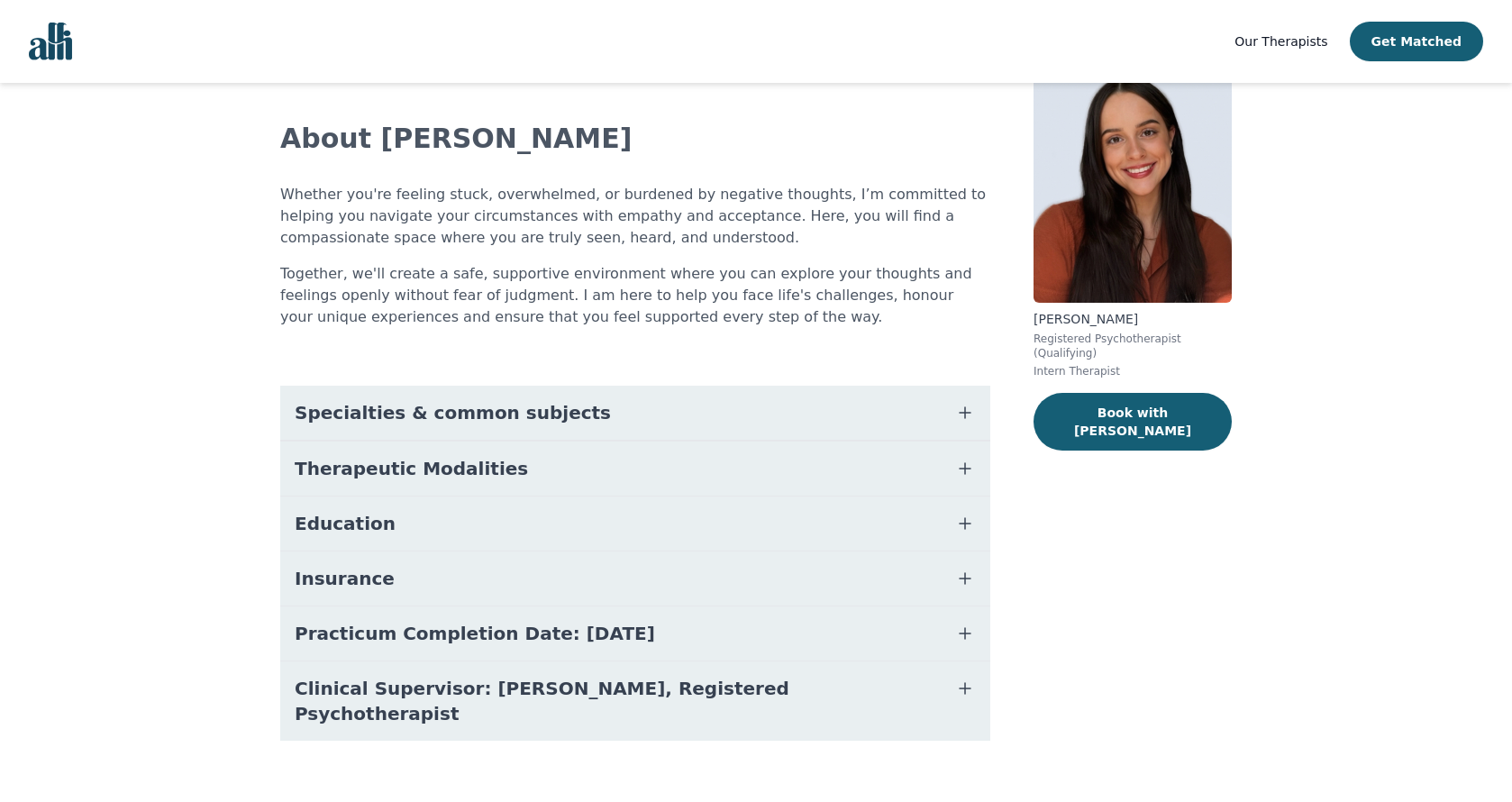
click at [403, 479] on span "Therapeutic Modalities" at bounding box center [411, 468] width 233 height 25
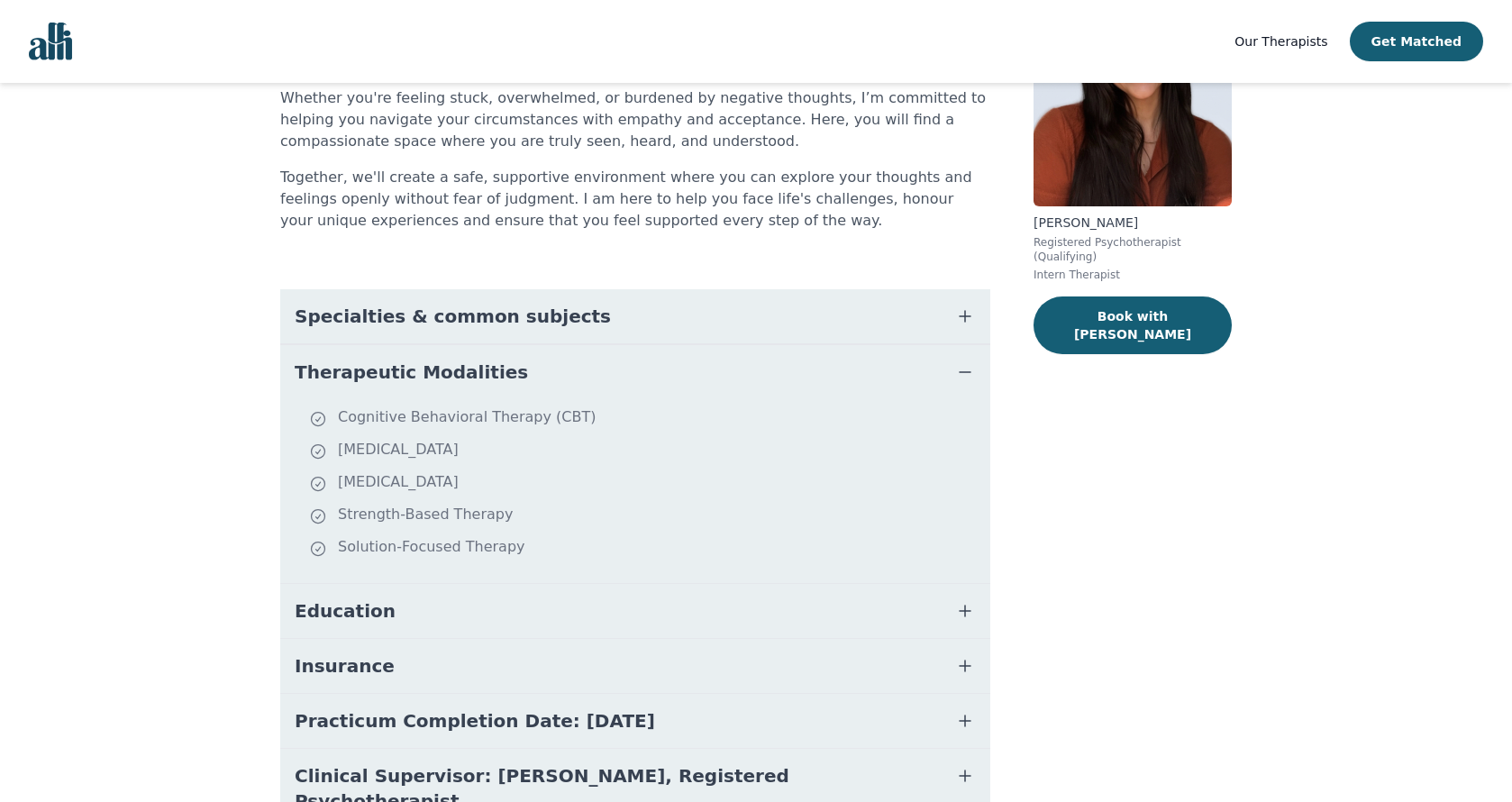
scroll to position [180, 0]
click at [425, 375] on span "Therapeutic Modalities" at bounding box center [411, 372] width 233 height 25
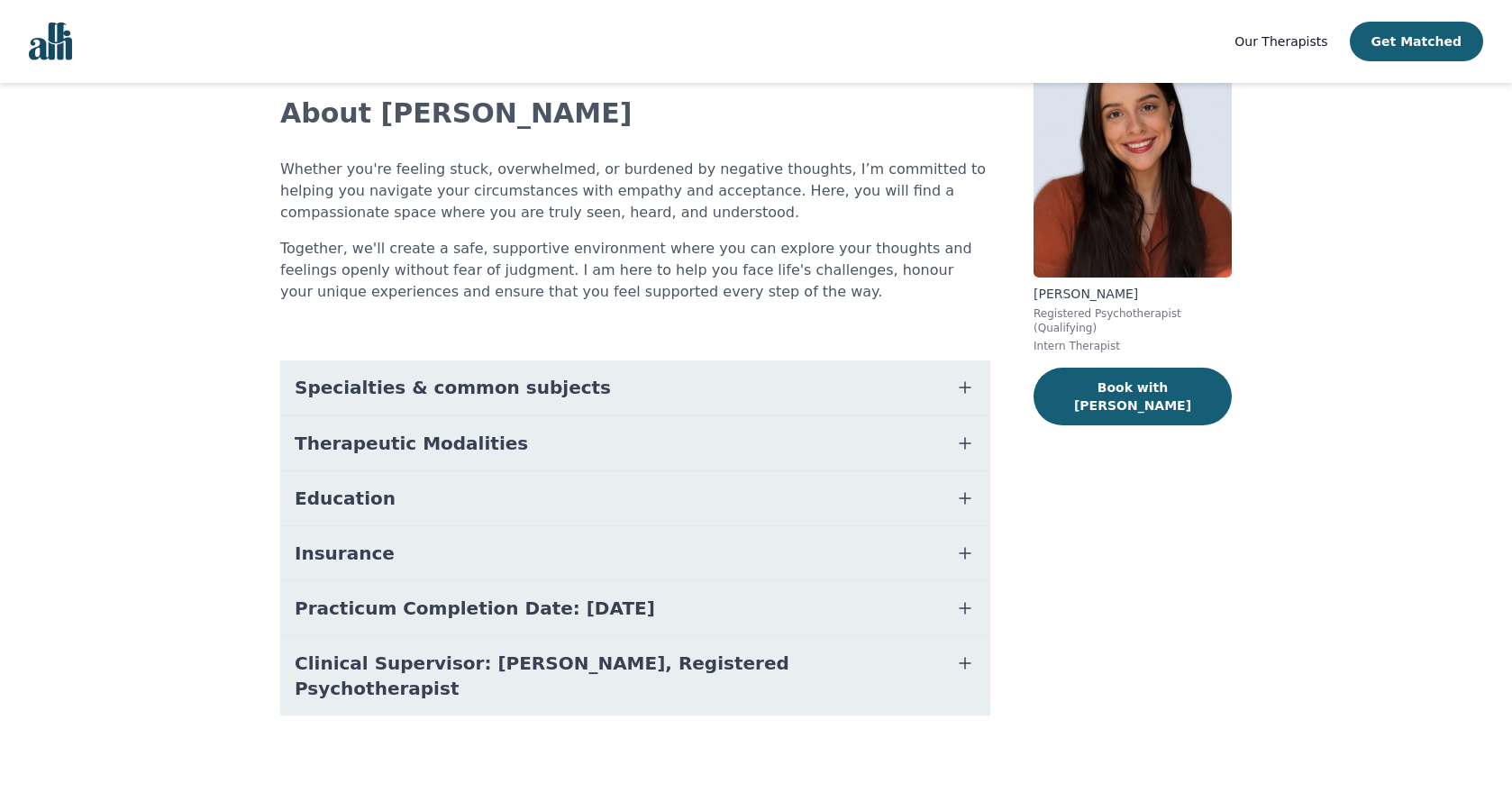
scroll to position [82, 0]
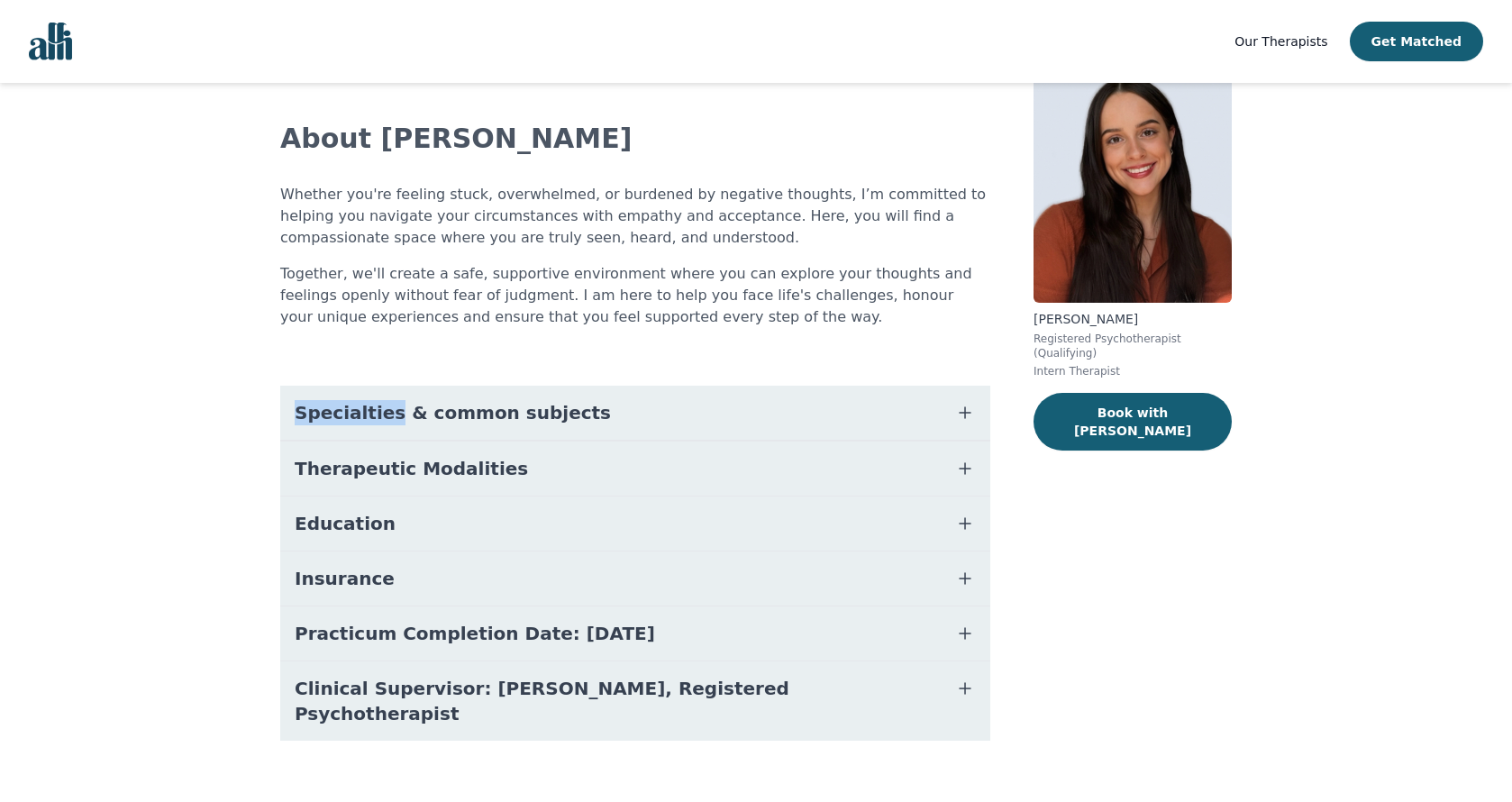
click at [425, 375] on div "About Laura Whether you're feeling stuck, overwhelmed, or burdened by negative …" at bounding box center [635, 431] width 710 height 705
click at [399, 482] on button "Therapeutic Modalities" at bounding box center [635, 469] width 710 height 54
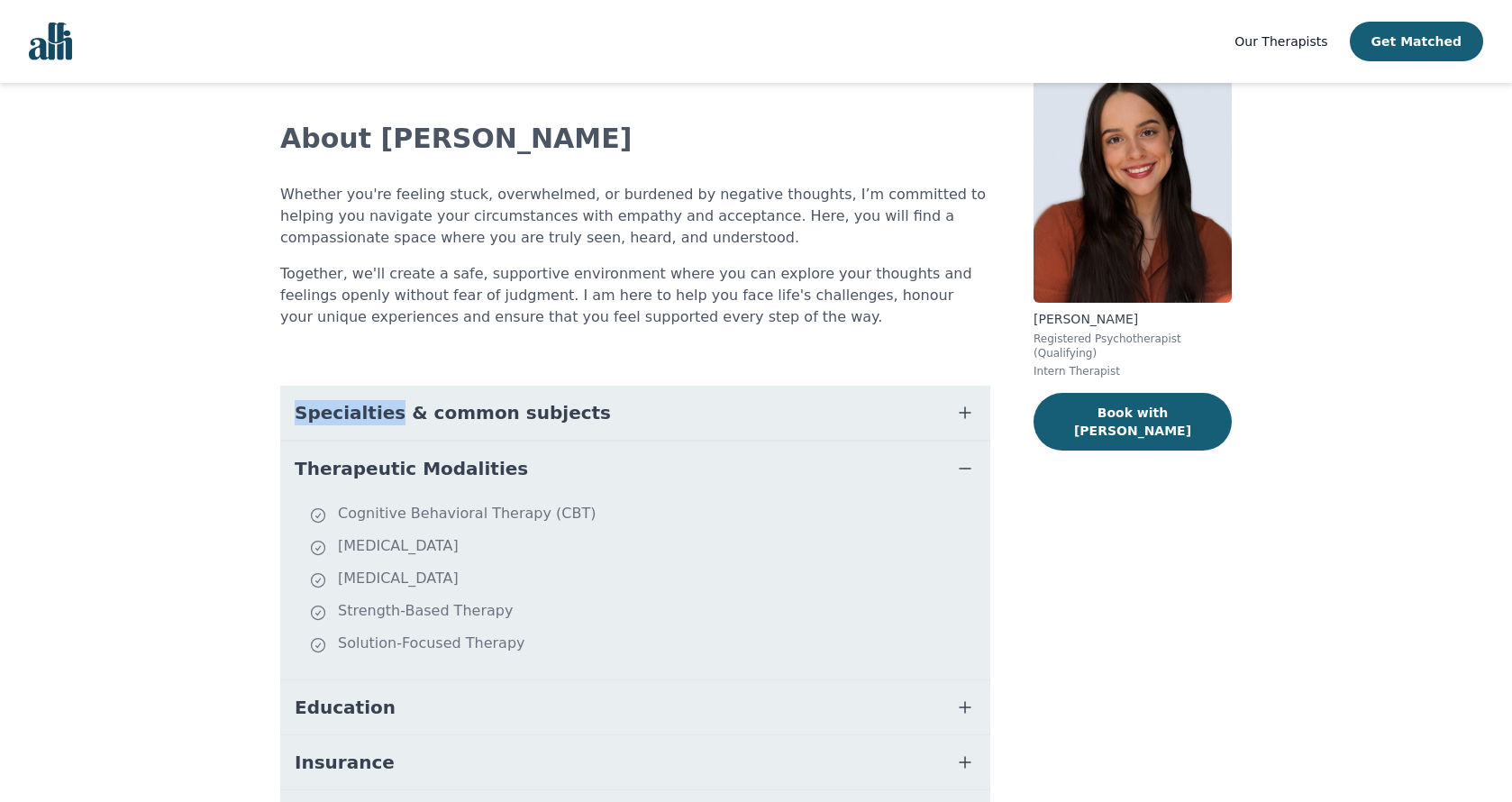
click at [399, 481] on button "Therapeutic Modalities" at bounding box center [635, 469] width 710 height 54
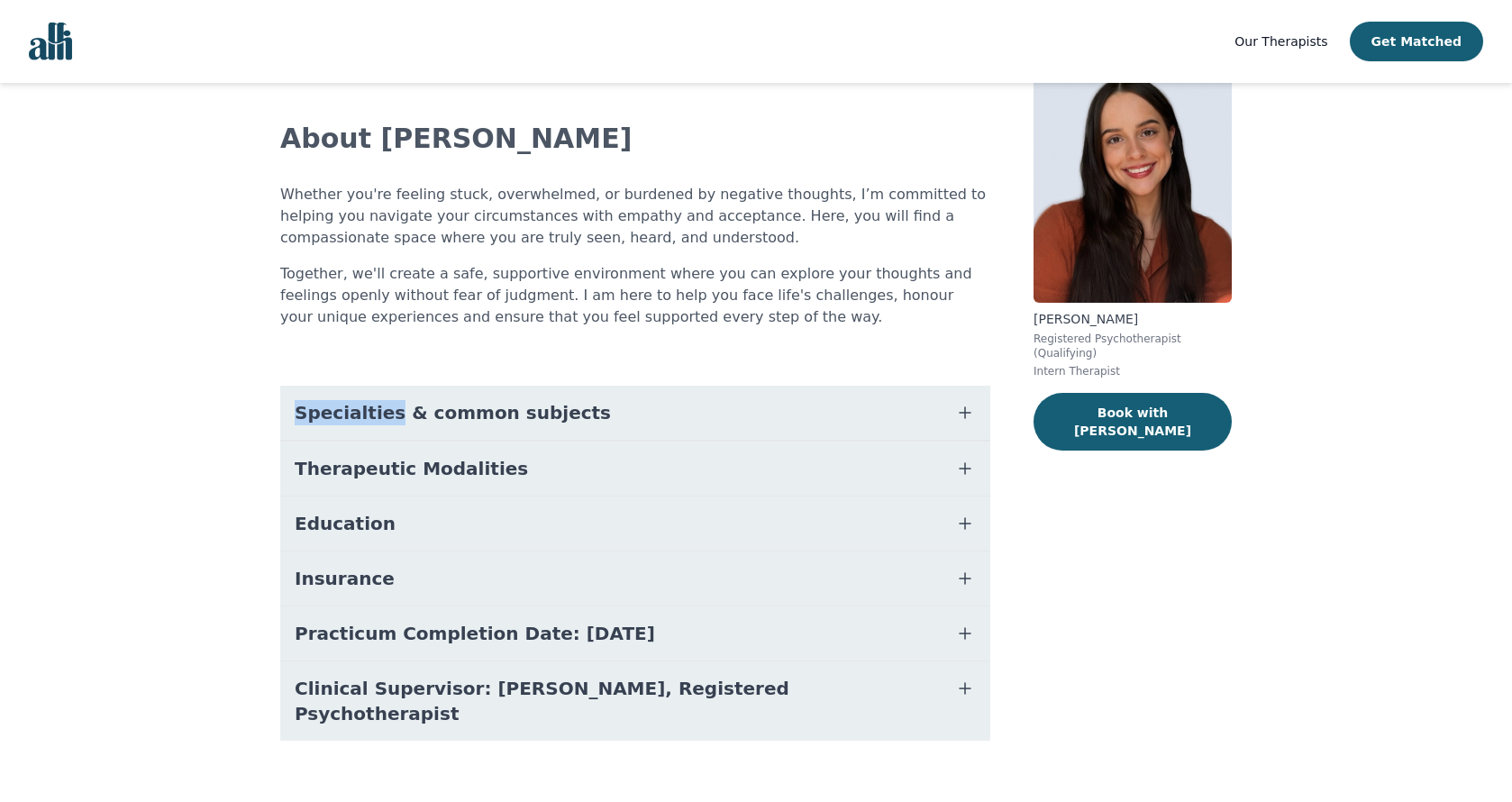
click at [358, 531] on span "Education" at bounding box center [346, 523] width 101 height 25
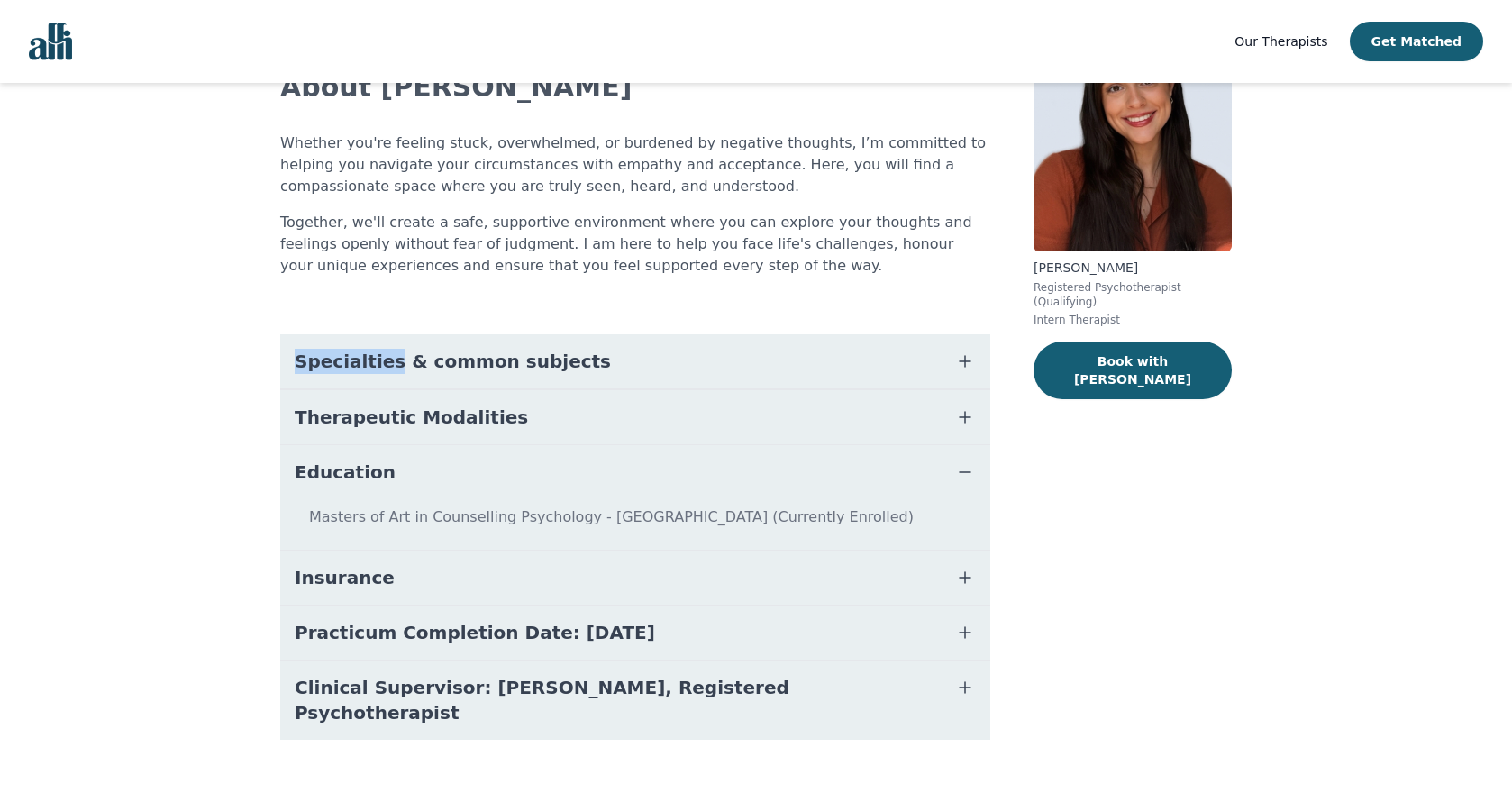
scroll to position [133, 0]
click at [346, 474] on span "Education" at bounding box center [346, 473] width 101 height 25
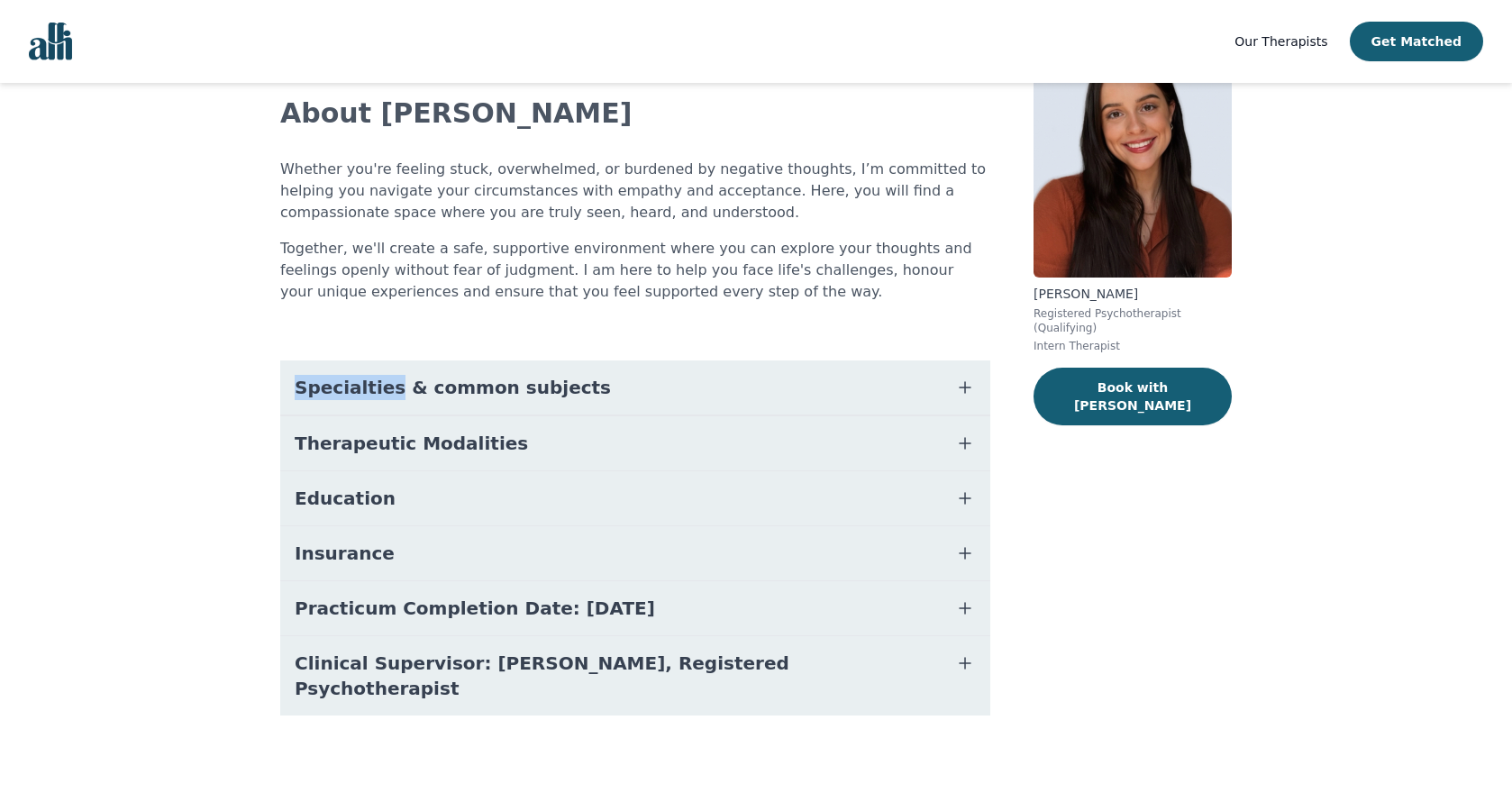
scroll to position [82, 0]
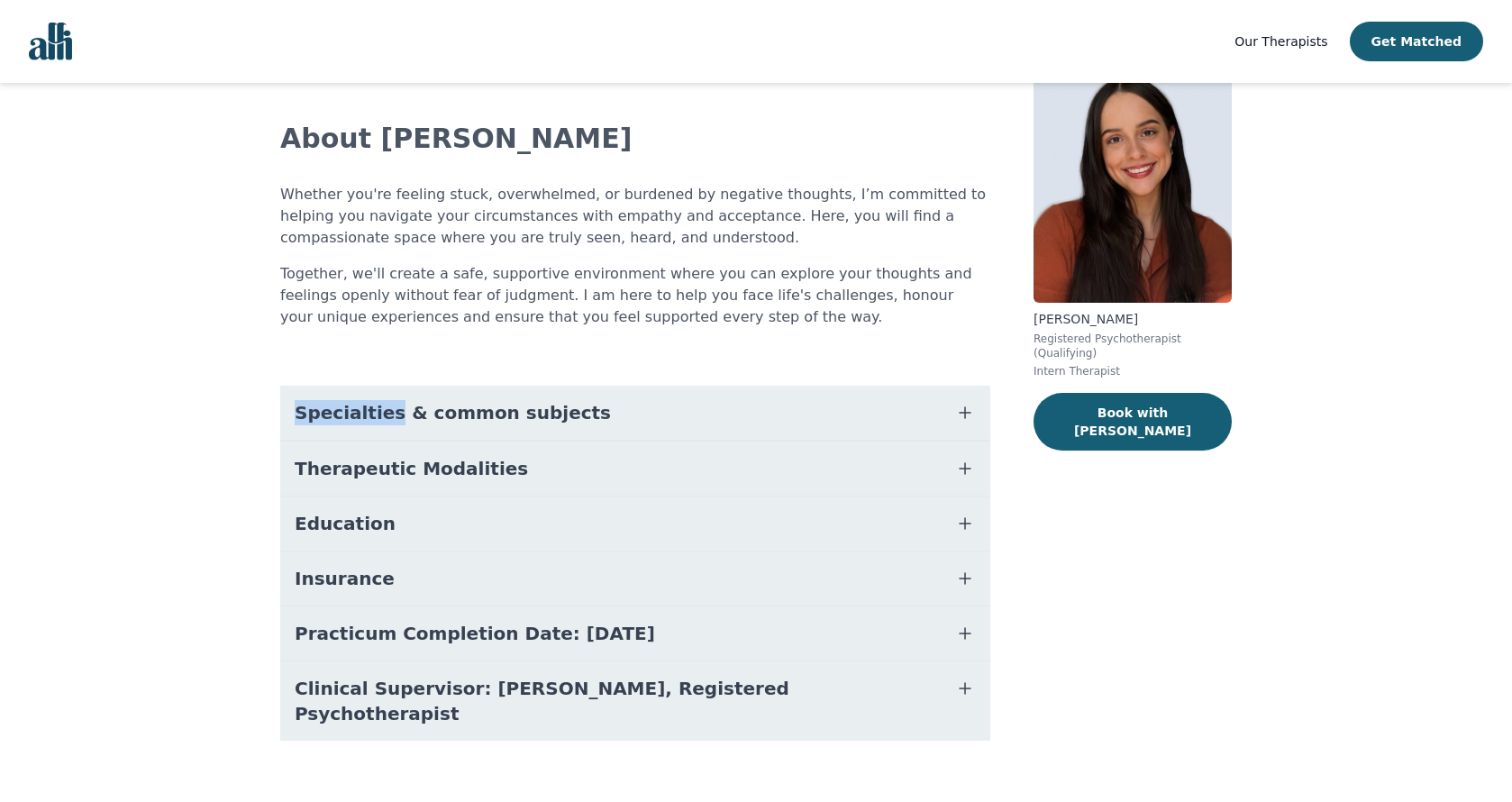
click at [329, 579] on span "Insurance" at bounding box center [345, 578] width 100 height 25
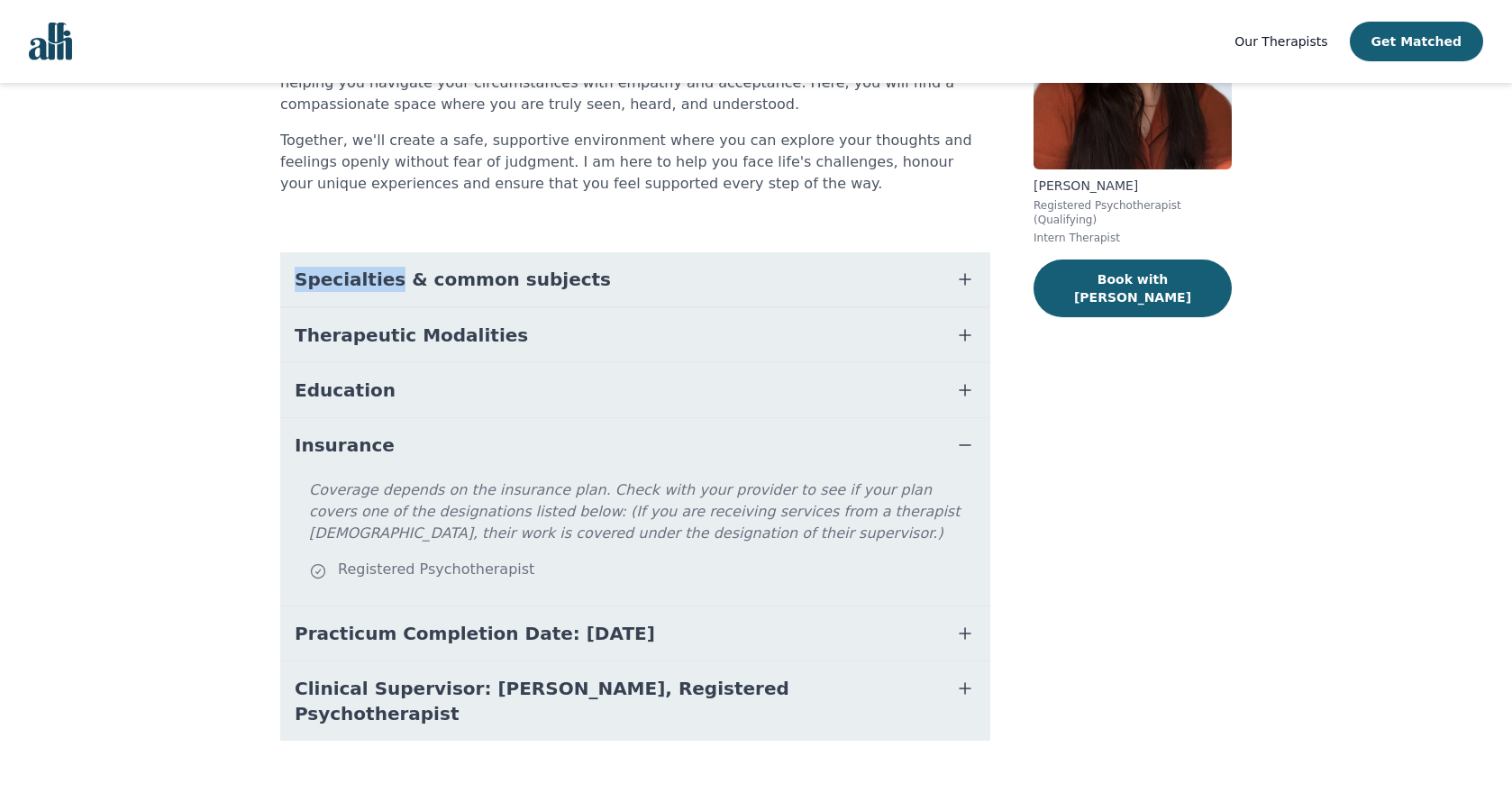
click at [347, 456] on span "Insurance" at bounding box center [345, 444] width 100 height 25
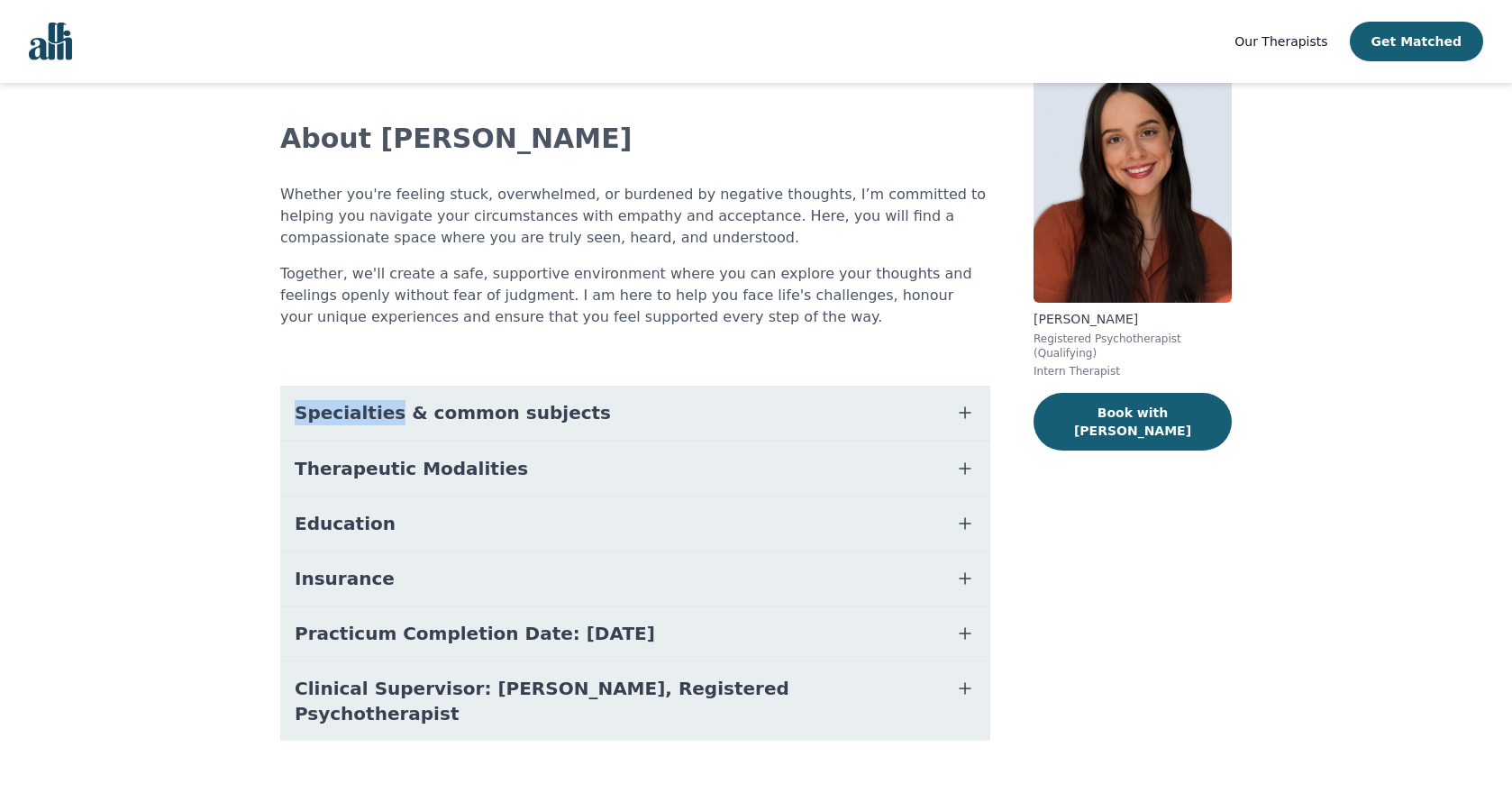
click at [379, 631] on span "Practicum Completion Date: 2025-12-19" at bounding box center [475, 633] width 361 height 25
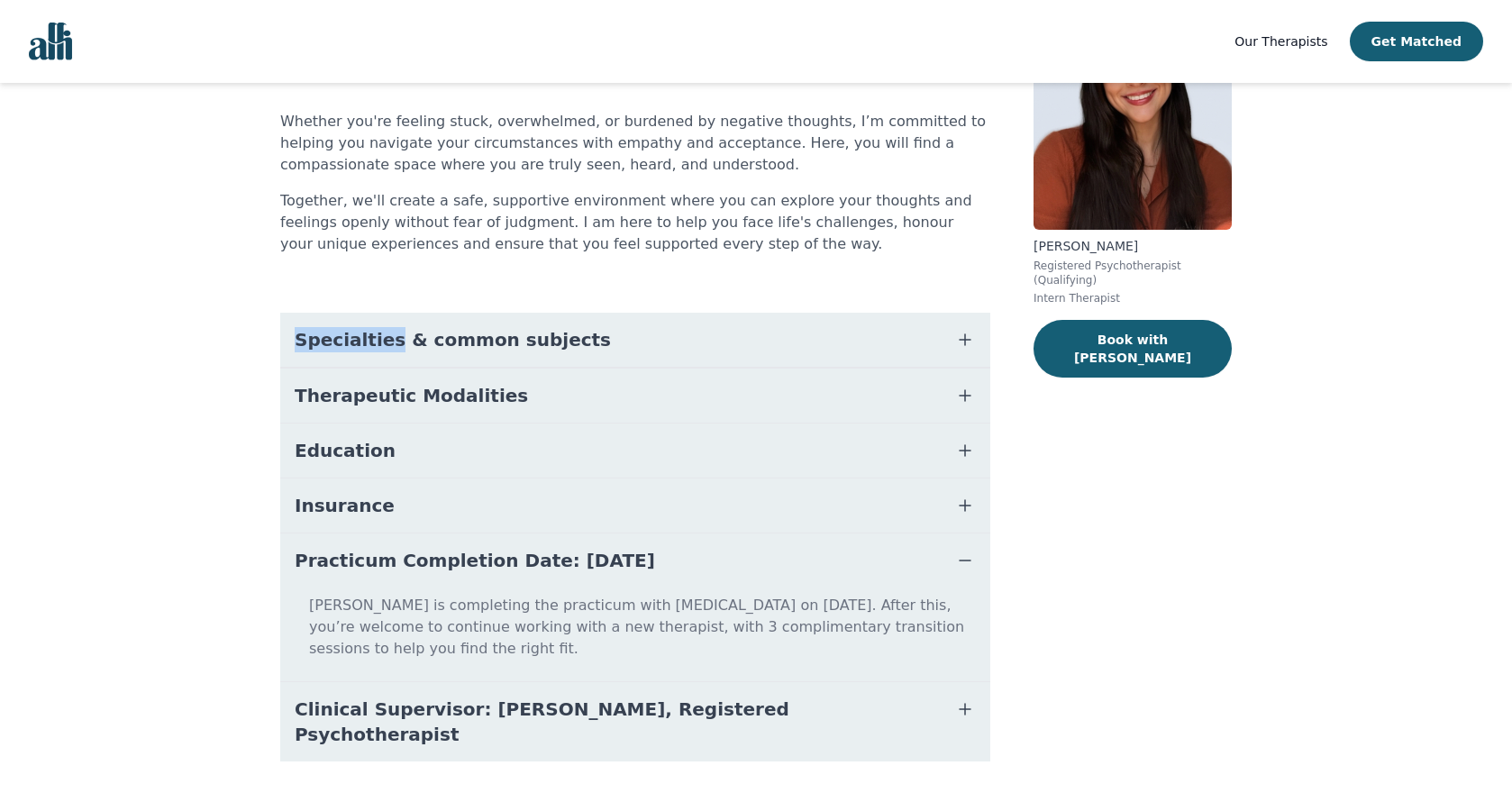
scroll to position [155, 0]
click at [401, 567] on span "Practicum Completion Date: 2025-12-19" at bounding box center [475, 561] width 361 height 25
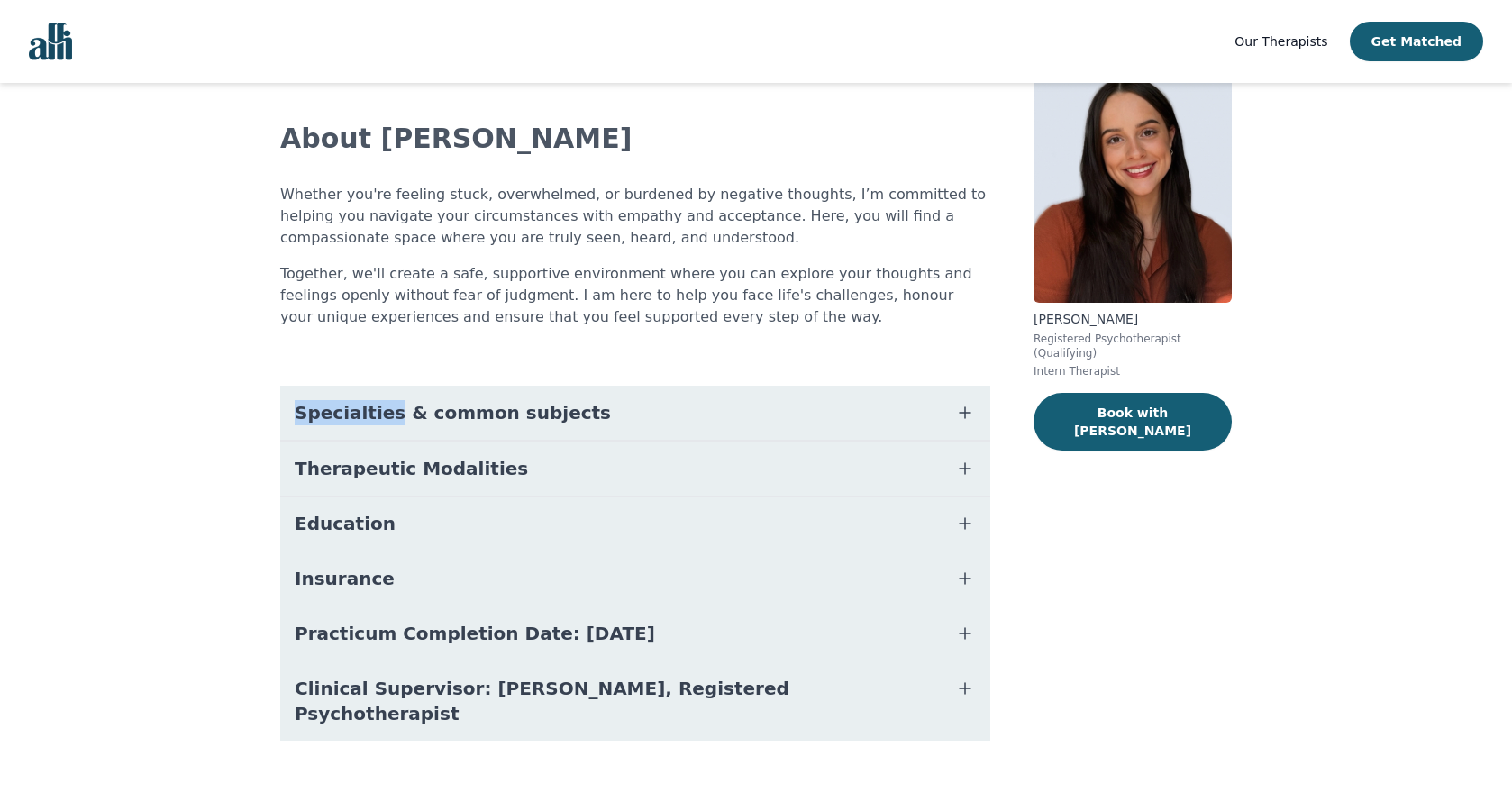
click at [387, 679] on span "Clinical Supervisor: Anna Derbis, Registered Psychotherapist" at bounding box center [614, 701] width 638 height 51
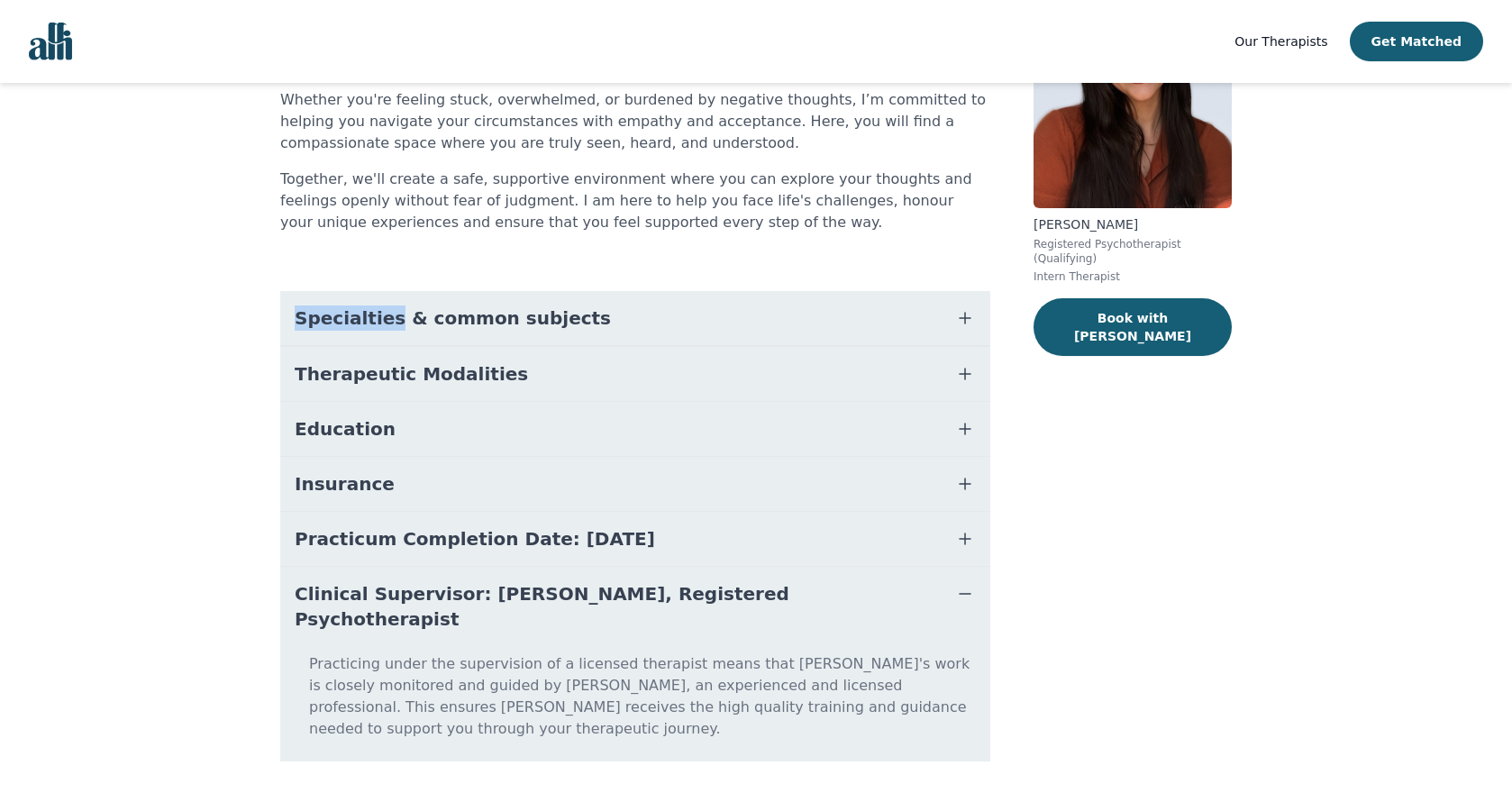
scroll to position [177, 0]
click at [1110, 325] on button "Book with Laura" at bounding box center [1134, 328] width 199 height 58
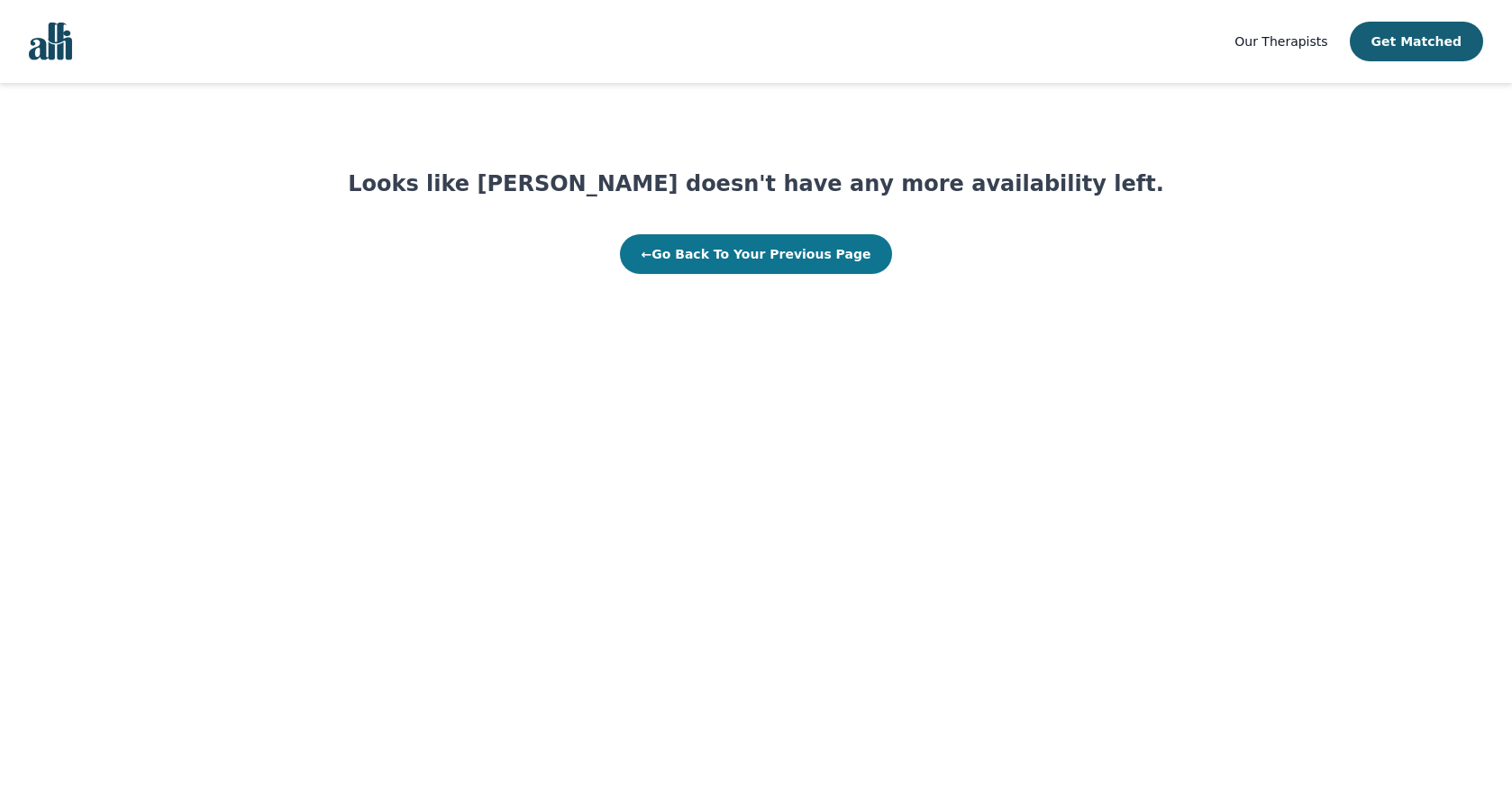
click at [800, 250] on button "← Go Back To Your Previous Page" at bounding box center [756, 254] width 273 height 40
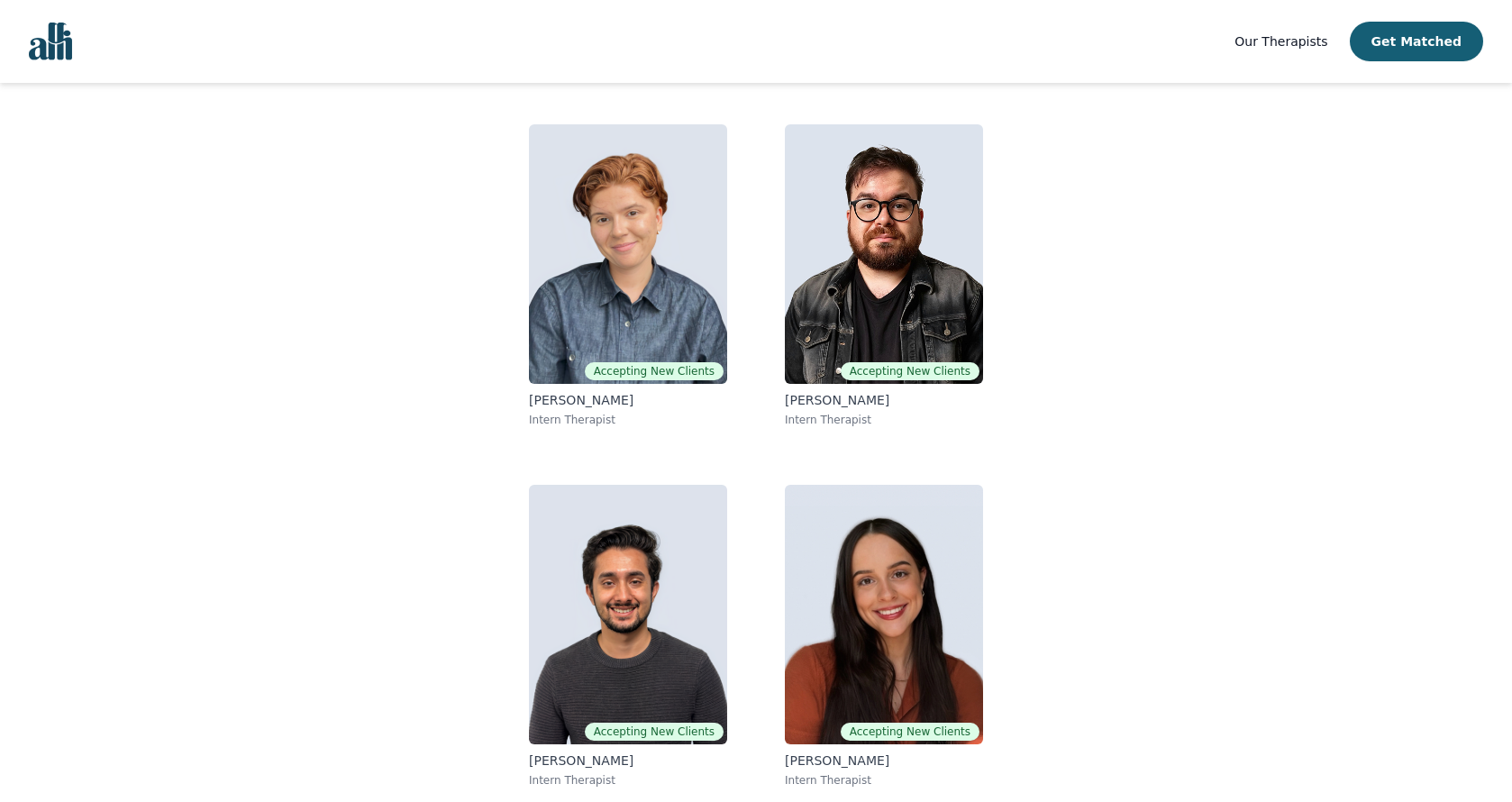
scroll to position [139, 0]
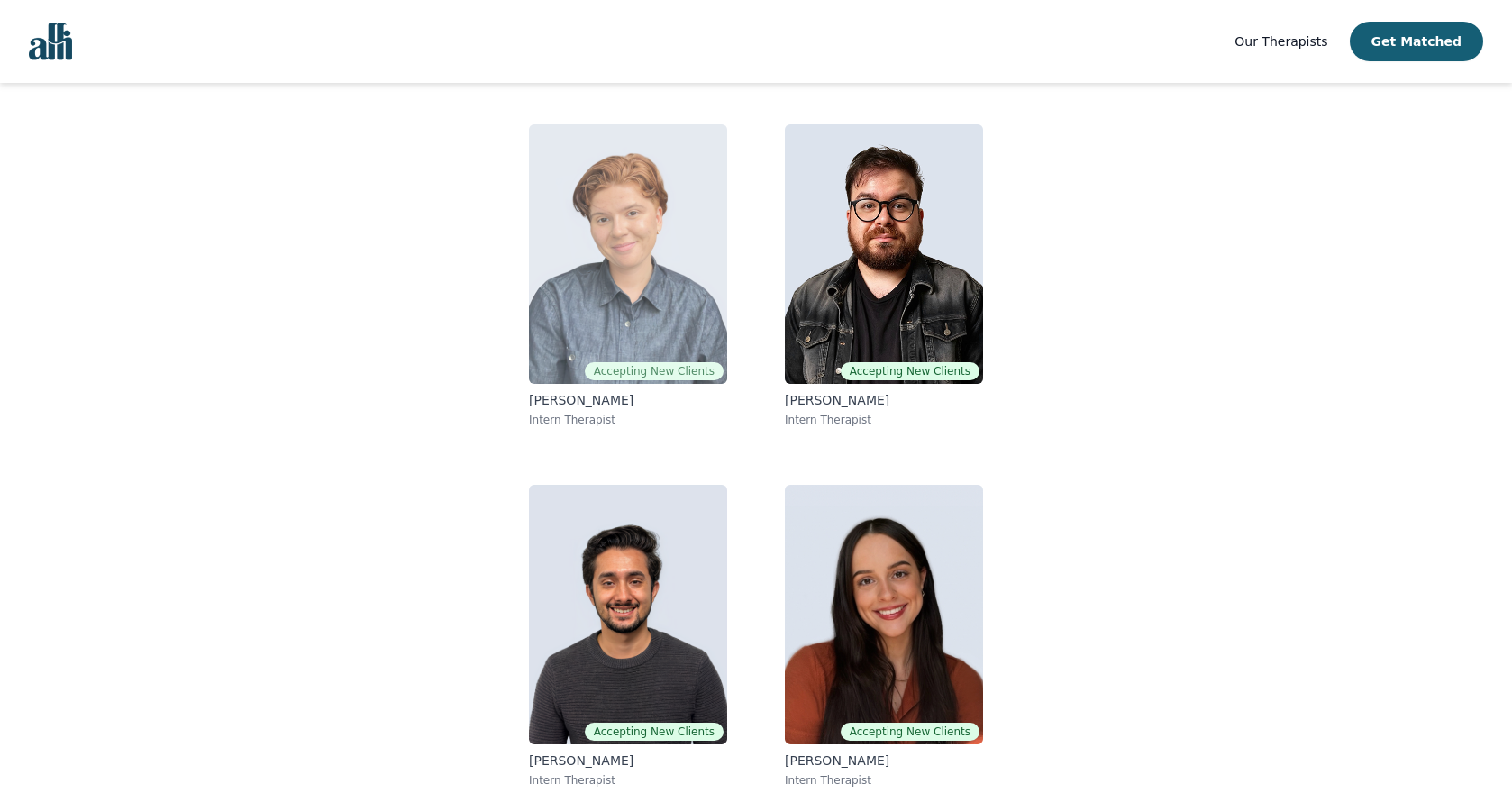
click at [626, 301] on img at bounding box center [629, 253] width 199 height 259
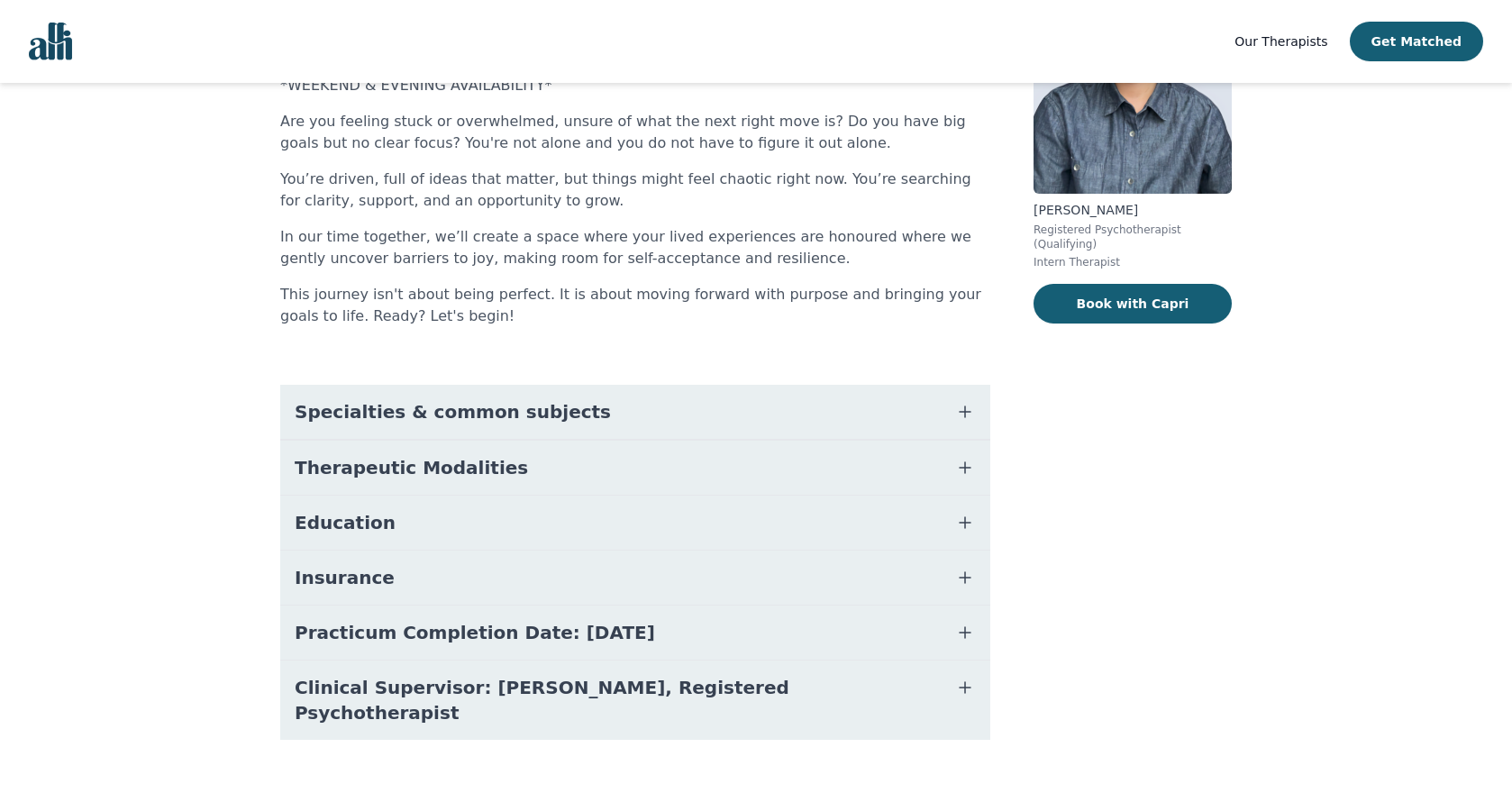
scroll to position [191, 0]
click at [520, 411] on span "Specialties & common subjects" at bounding box center [453, 412] width 316 height 25
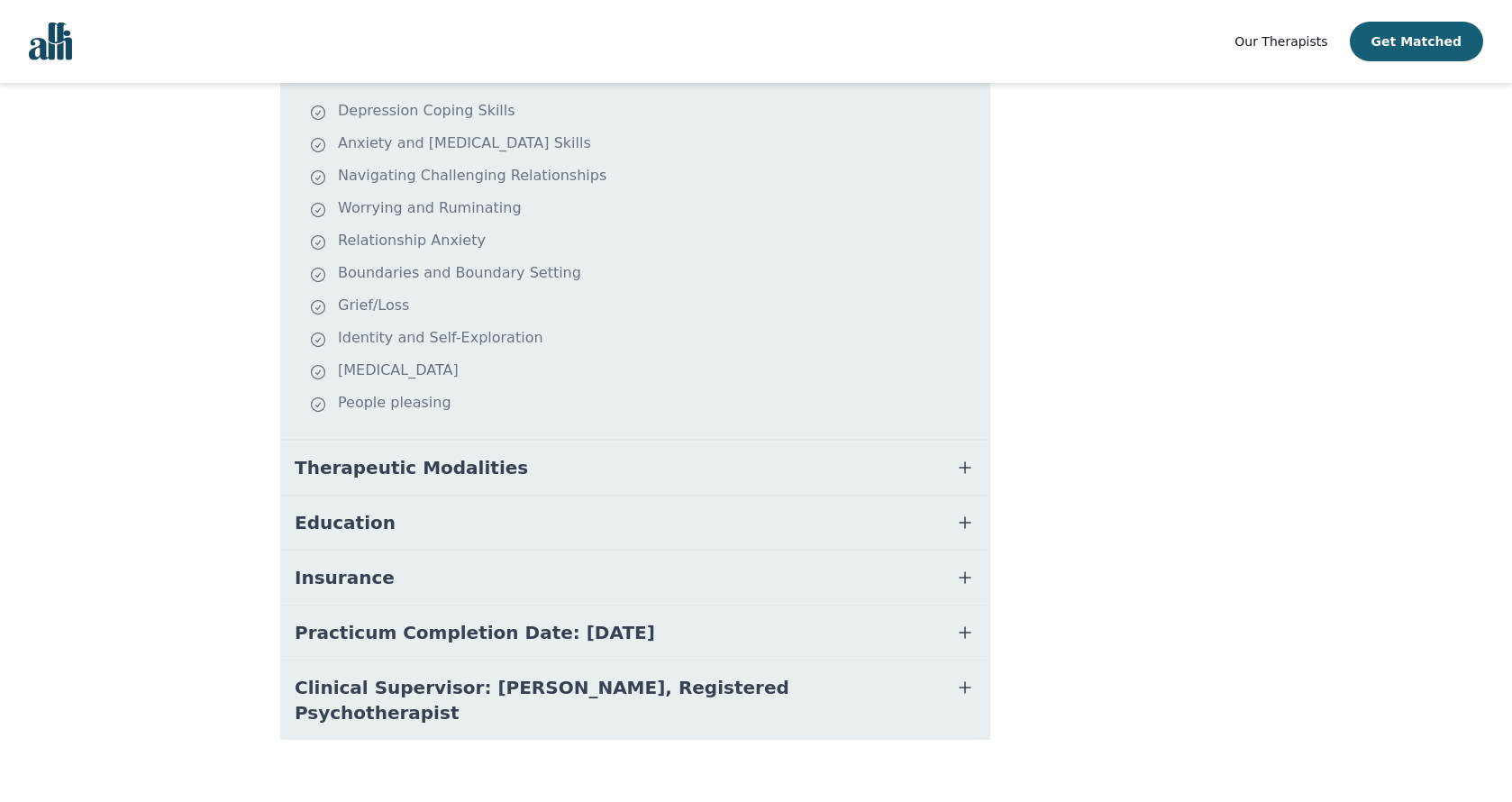
scroll to position [538, 0]
click at [462, 472] on span "Therapeutic Modalities" at bounding box center [411, 468] width 233 height 25
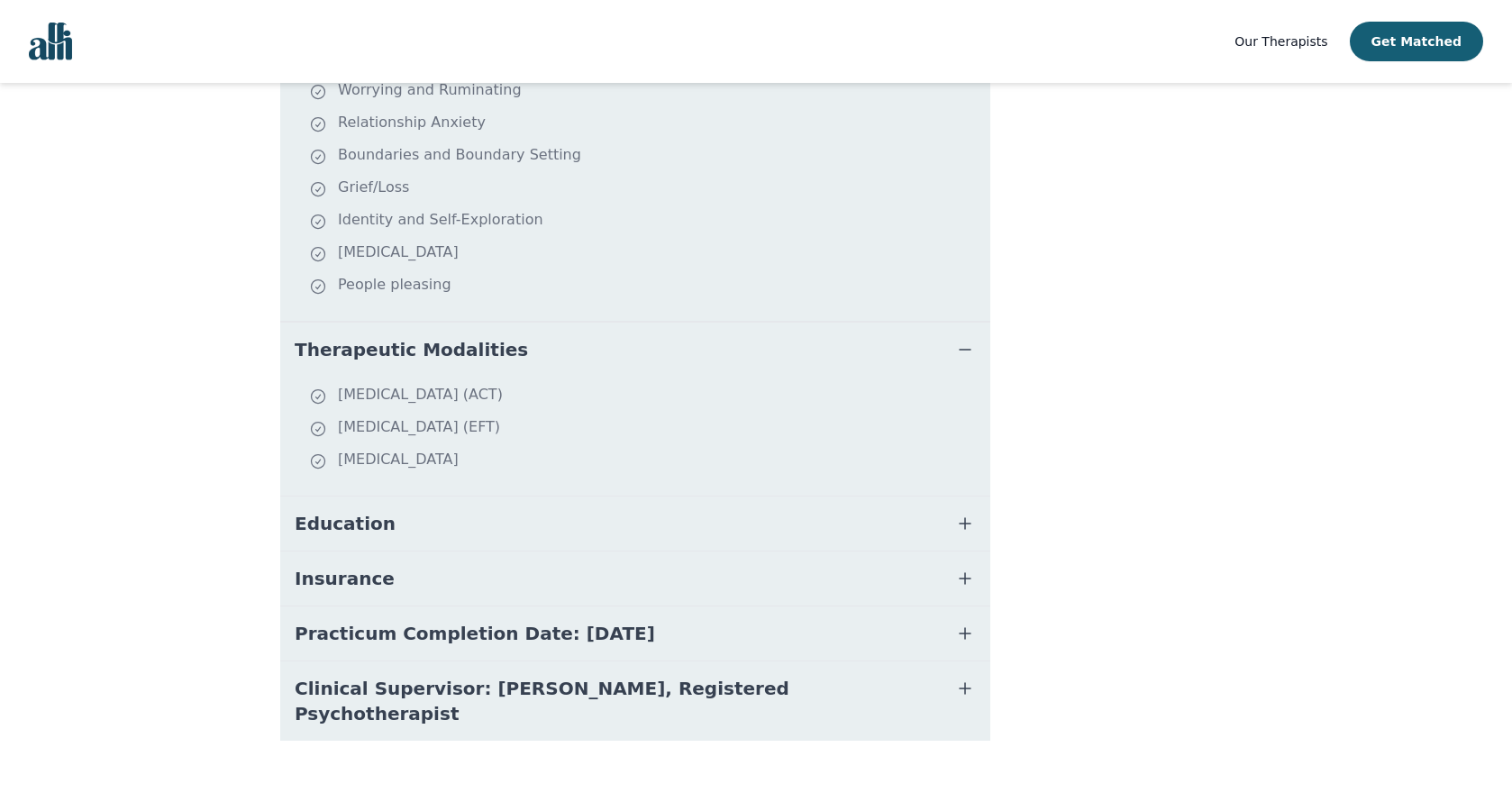
click at [325, 545] on button "Education" at bounding box center [635, 524] width 710 height 54
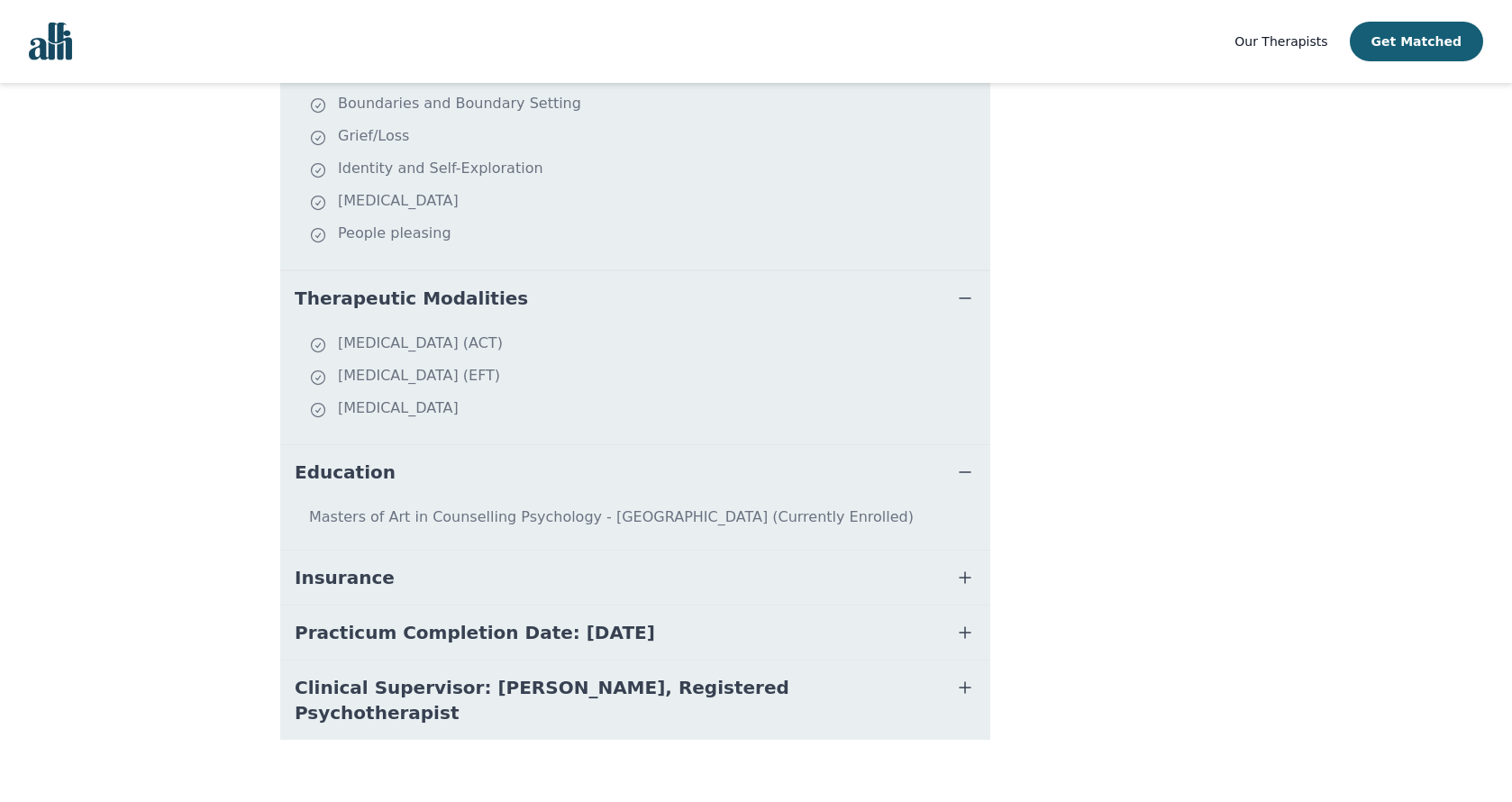
click at [339, 565] on button "Insurance" at bounding box center [635, 577] width 710 height 54
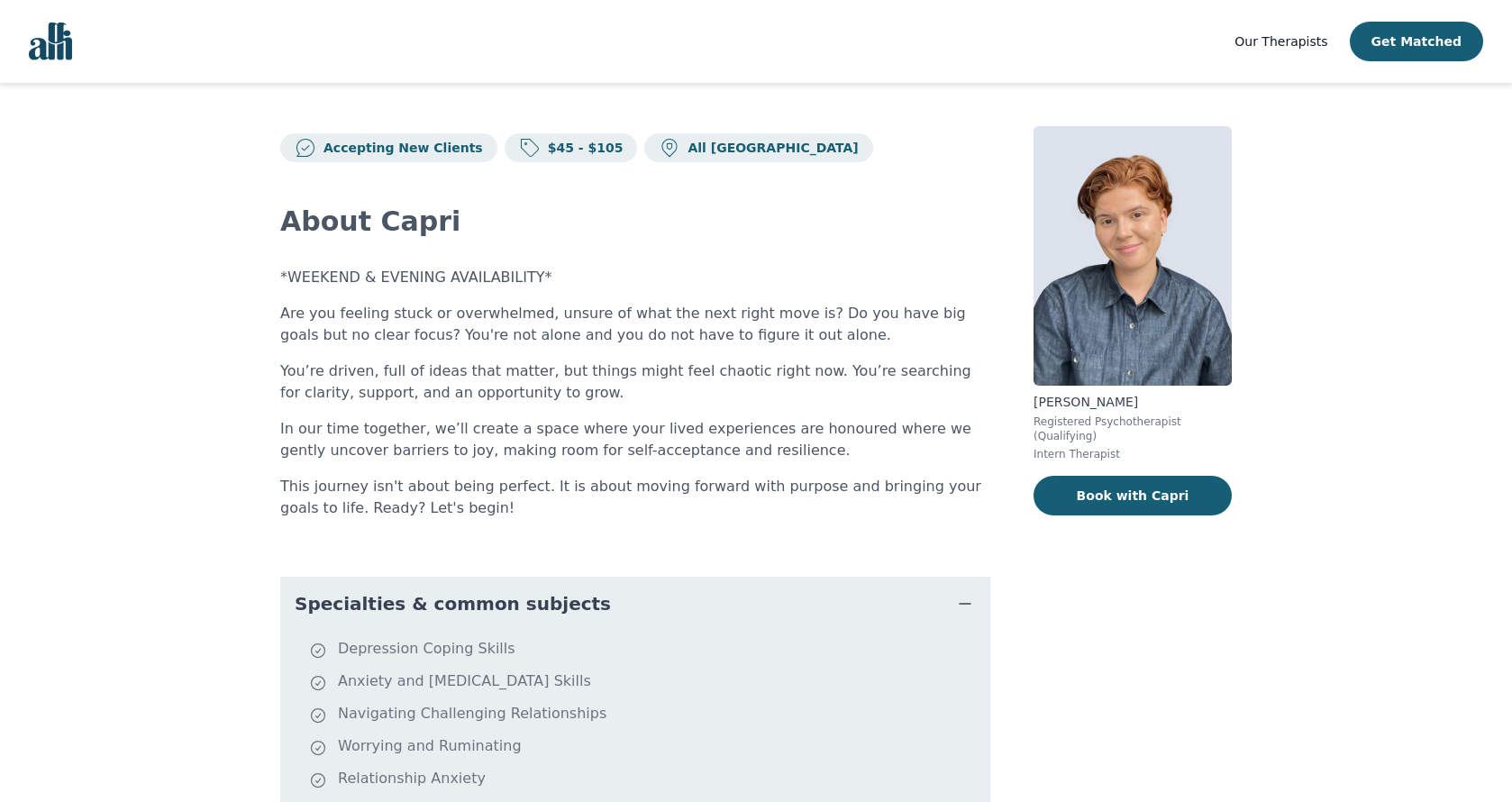
scroll to position [0, 0]
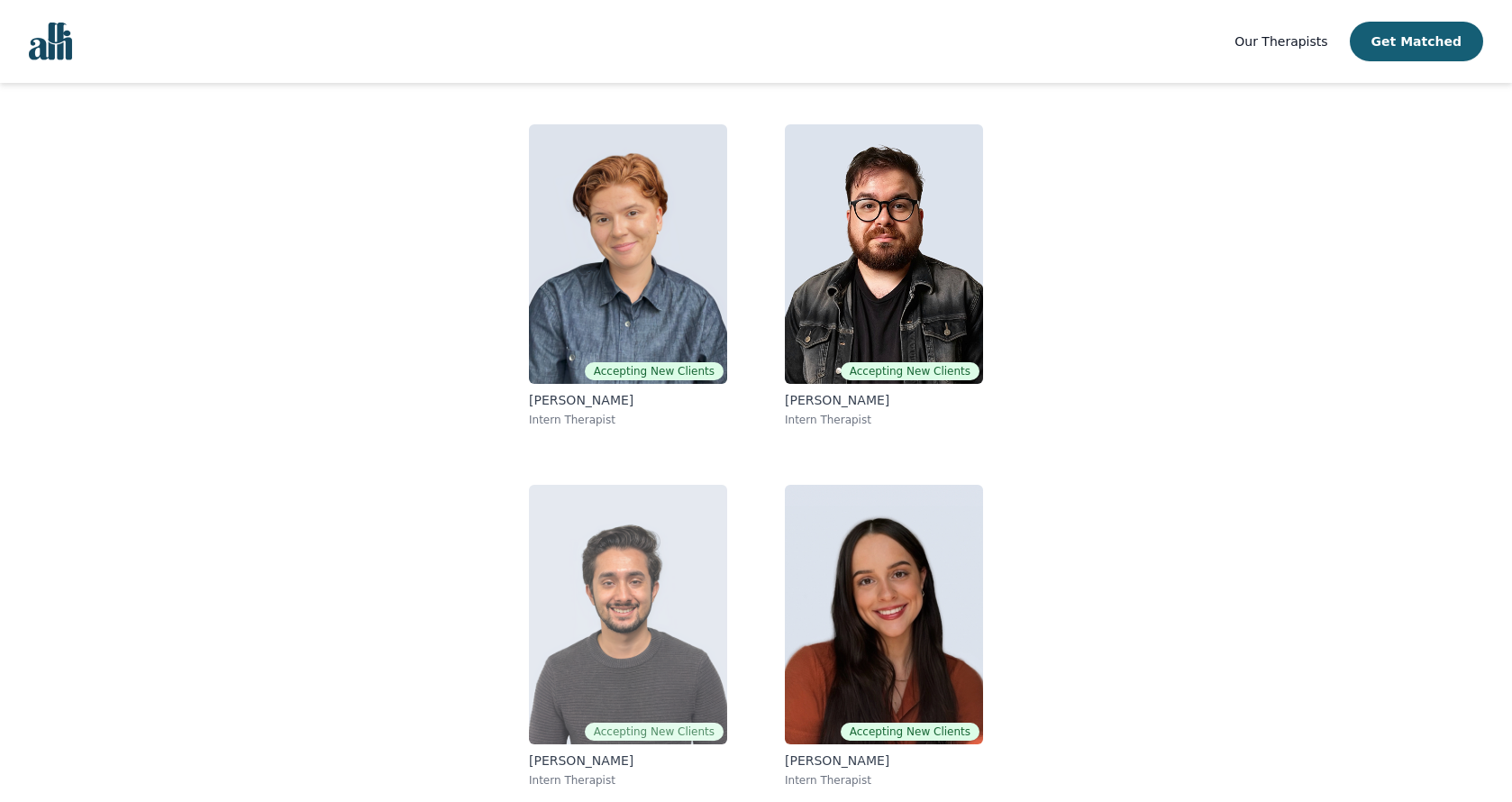
scroll to position [139, 0]
click at [668, 604] on img at bounding box center [629, 614] width 199 height 259
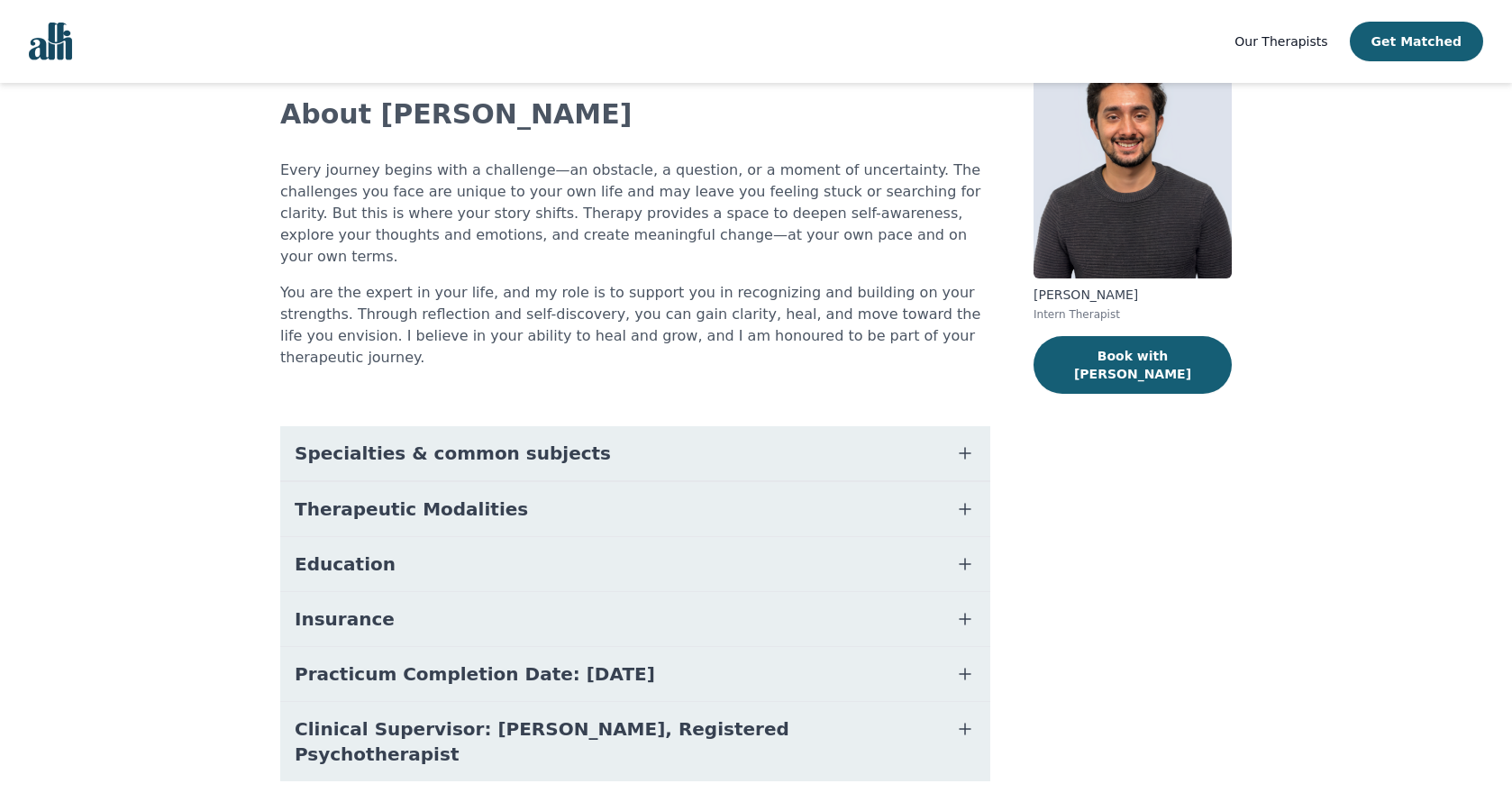
scroll to position [104, 0]
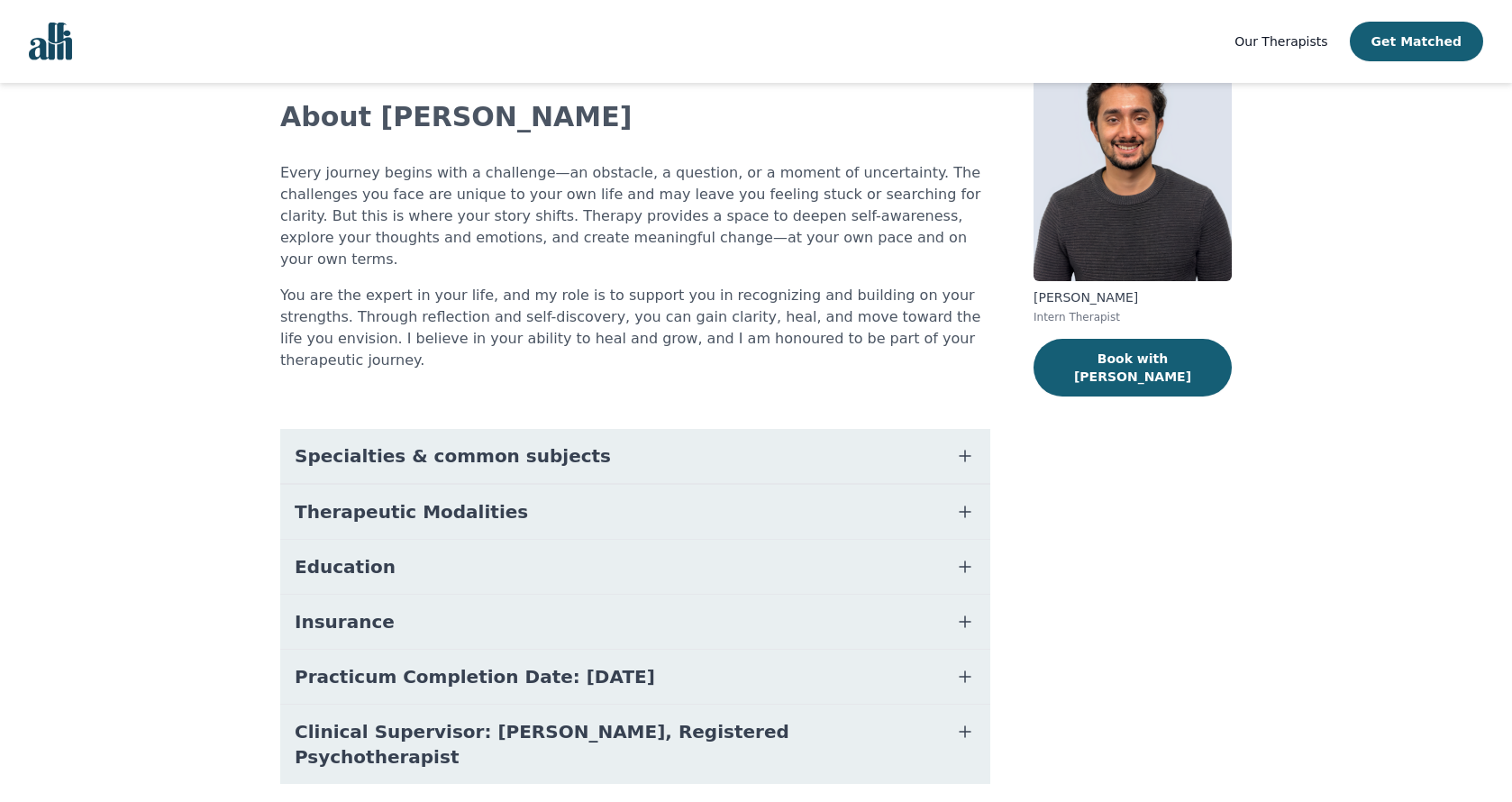
click at [488, 443] on span "Specialties & common subjects" at bounding box center [453, 455] width 316 height 25
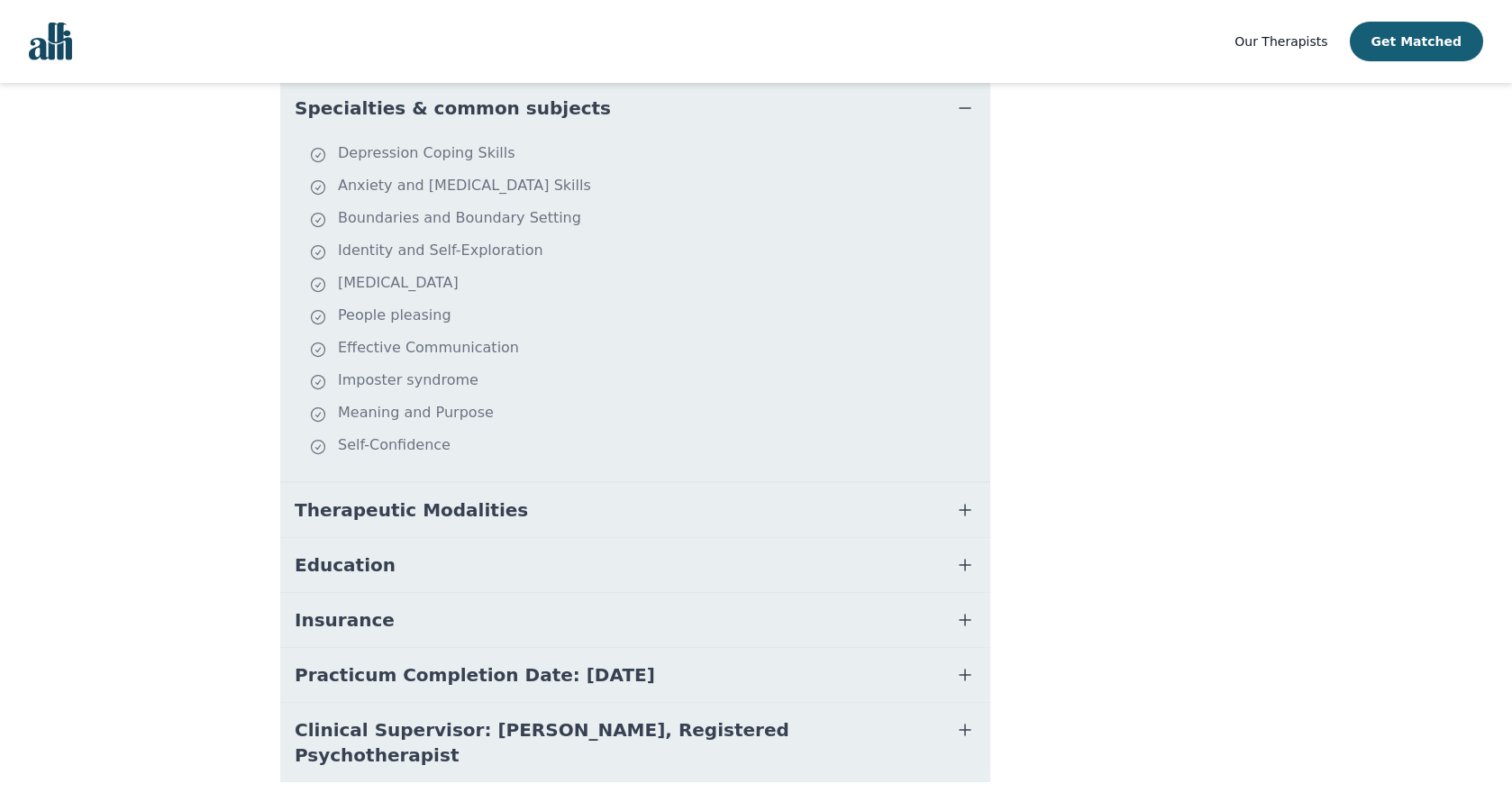
scroll to position [451, 0]
click at [467, 500] on span "Therapeutic Modalities" at bounding box center [411, 512] width 233 height 25
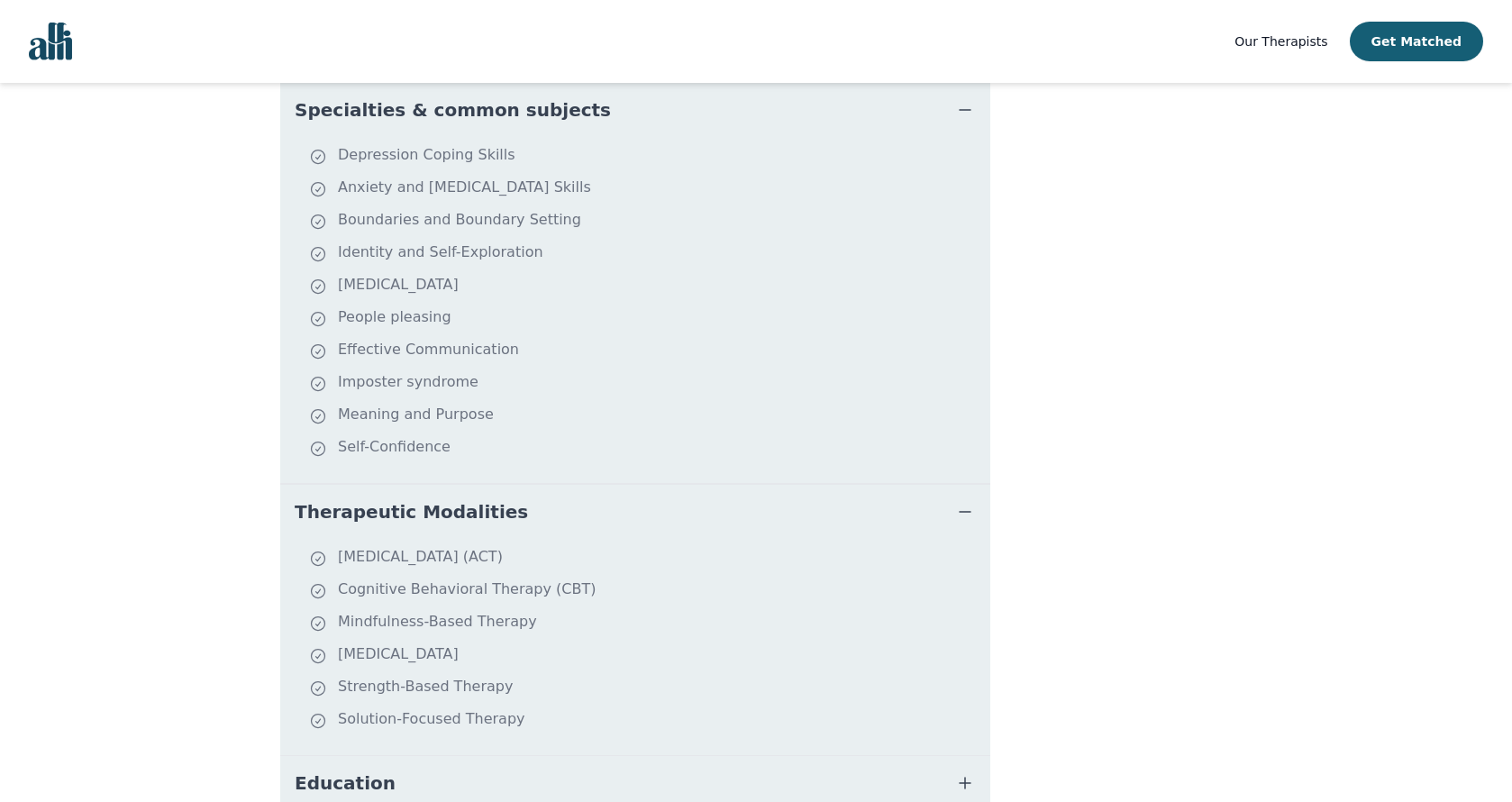
click at [467, 500] on span "Therapeutic Modalities" at bounding box center [411, 512] width 233 height 25
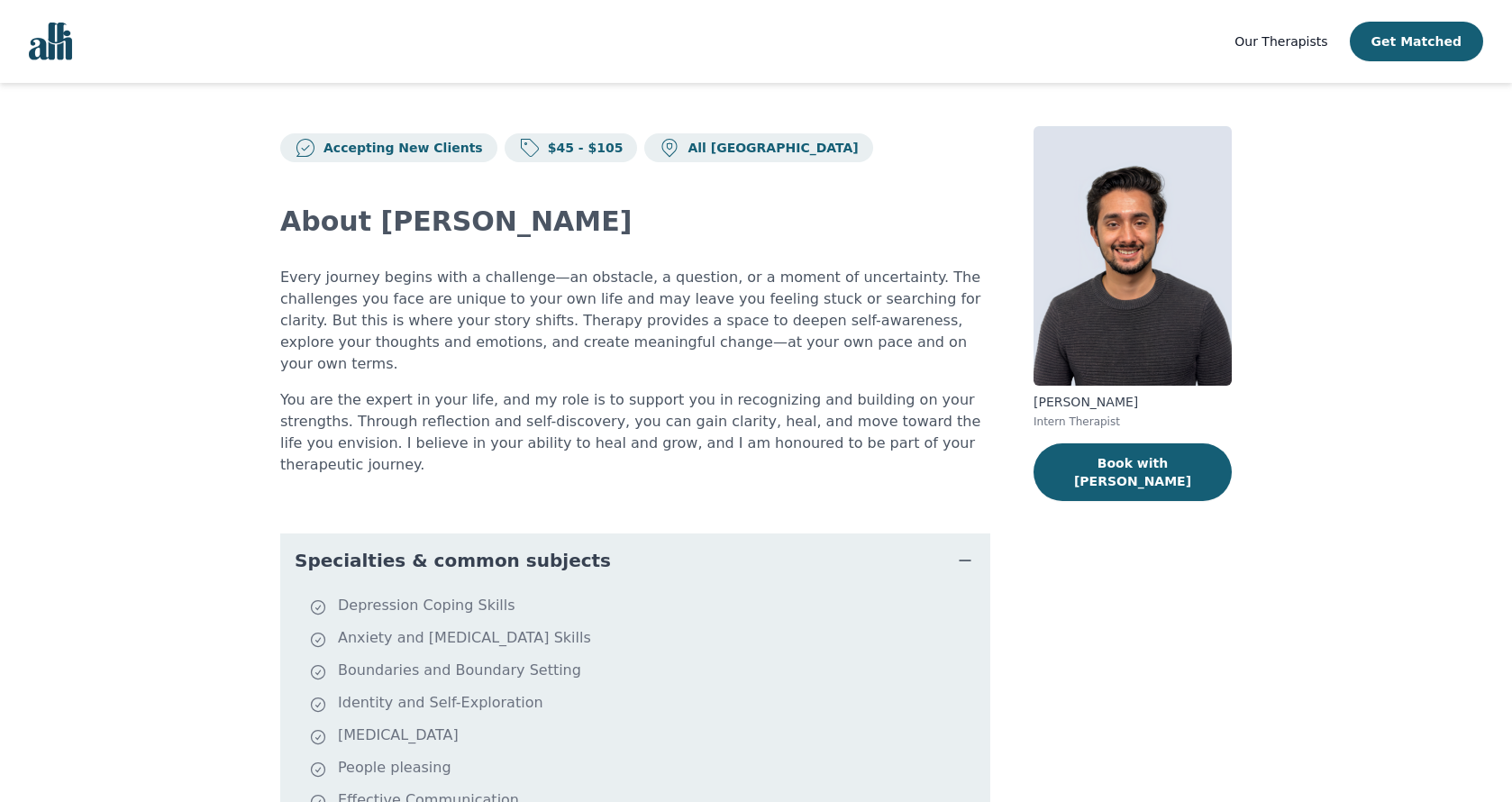
scroll to position [0, 0]
click at [1127, 452] on button "Book with Daniel" at bounding box center [1134, 472] width 199 height 58
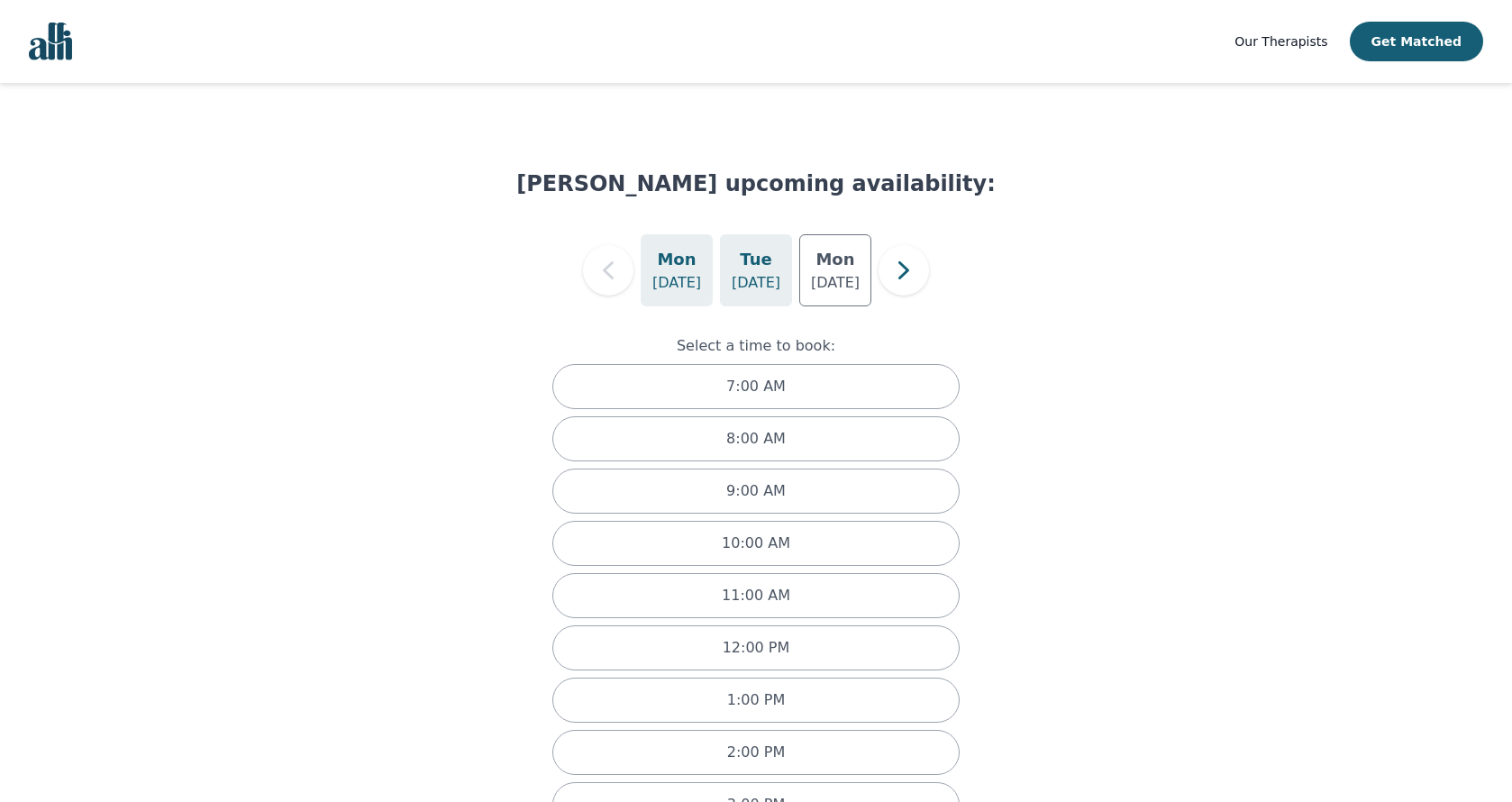
click at [779, 257] on div "Tue Aug 19" at bounding box center [756, 270] width 73 height 73
click at [679, 269] on h5 "Mon" at bounding box center [676, 259] width 39 height 25
click at [853, 277] on p "Aug 25" at bounding box center [834, 283] width 49 height 22
click at [722, 259] on div "Tue Aug 19" at bounding box center [756, 270] width 73 height 73
click at [695, 257] on div "Mon Aug 18" at bounding box center [677, 270] width 73 height 73
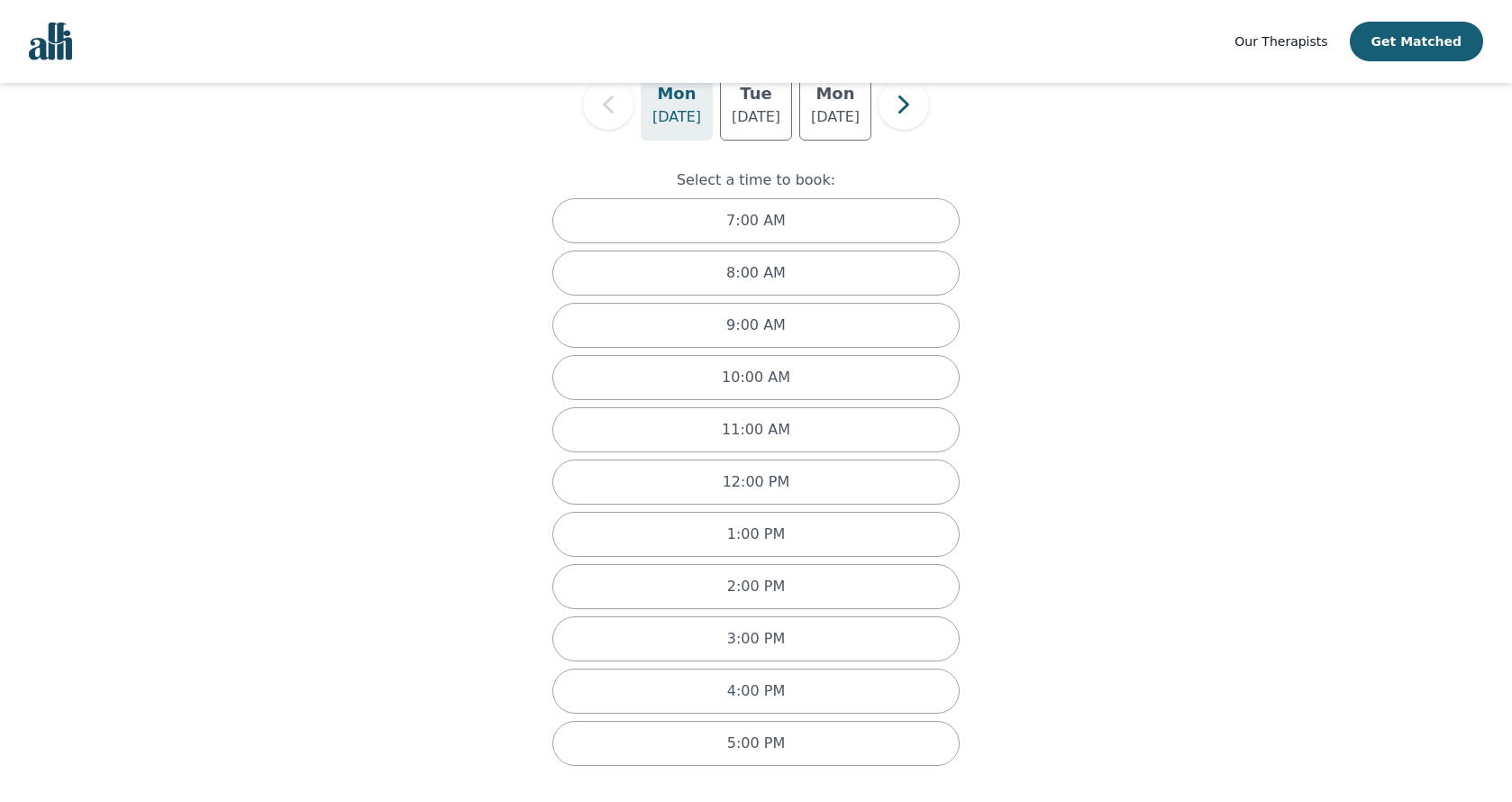
scroll to position [166, 0]
click at [792, 382] on div "10:00 AM" at bounding box center [756, 377] width 407 height 45
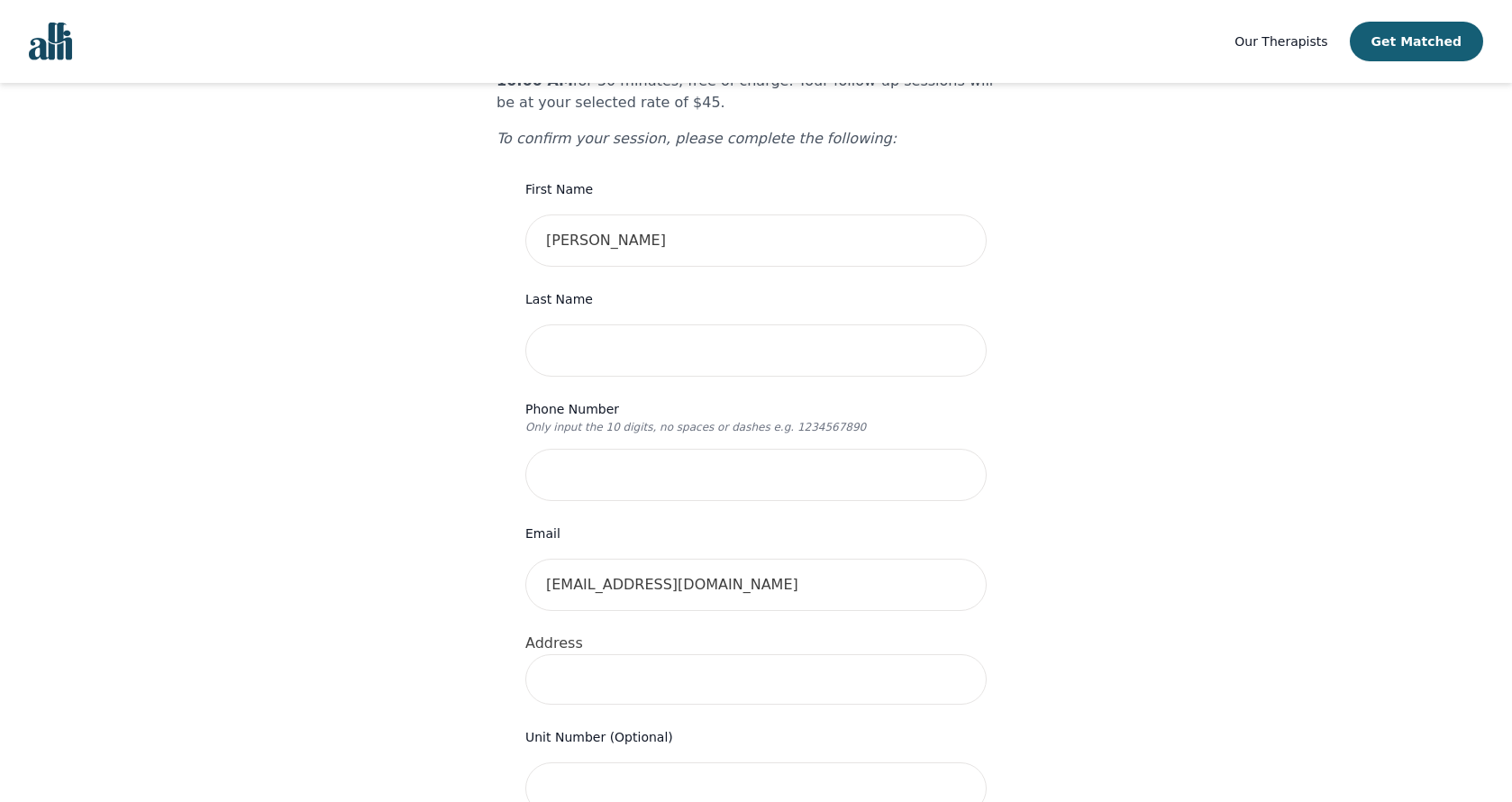
scroll to position [177, 0]
drag, startPoint x: 658, startPoint y: 209, endPoint x: 578, endPoint y: 209, distance: 80.0
drag, startPoint x: 646, startPoint y: 203, endPoint x: 588, endPoint y: 202, distance: 58.0
click at [588, 217] on input "Janie Marcoux" at bounding box center [756, 242] width 461 height 53
type input "[PERSON_NAME]"
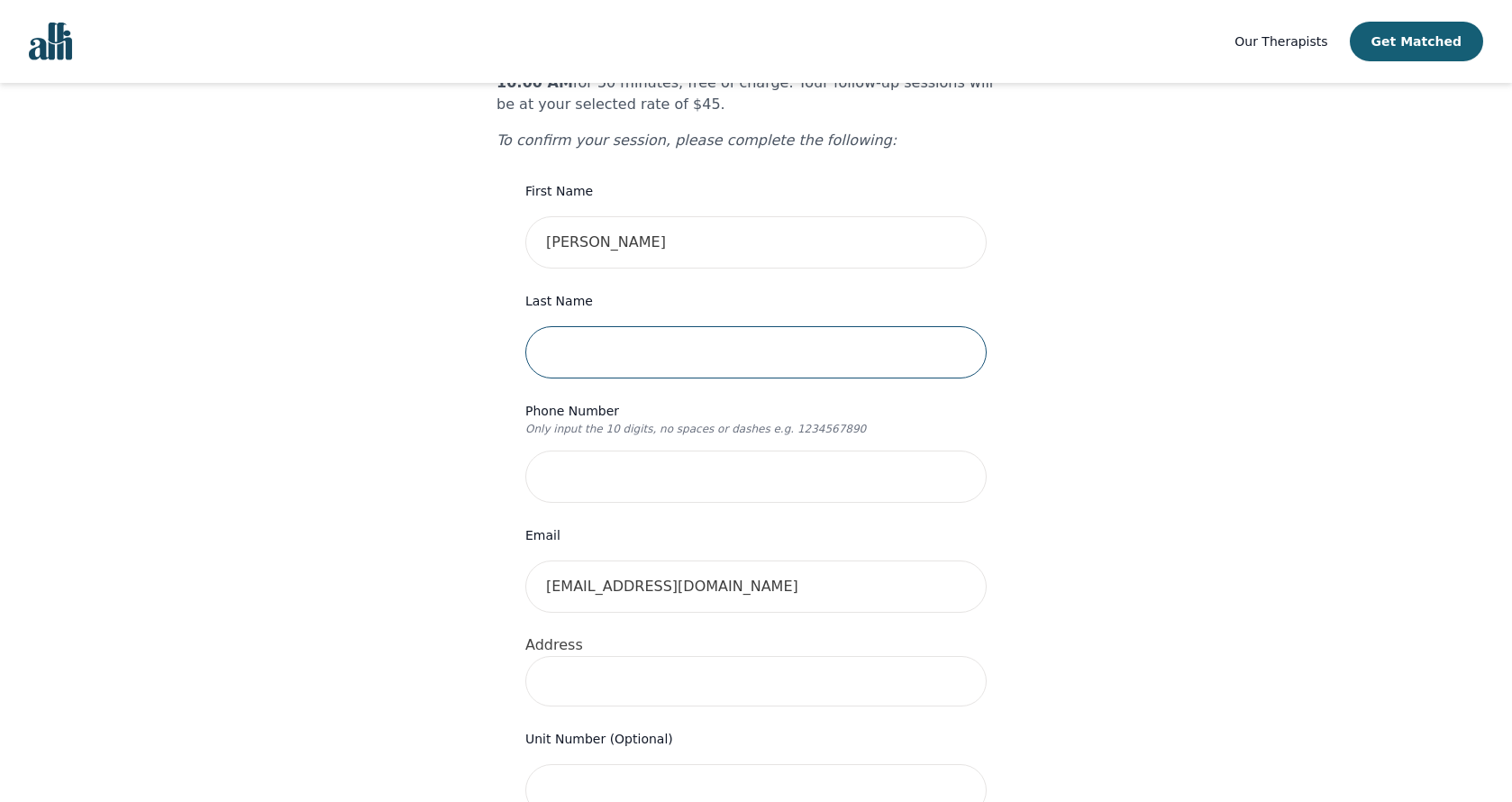
paste input "[PERSON_NAME]"
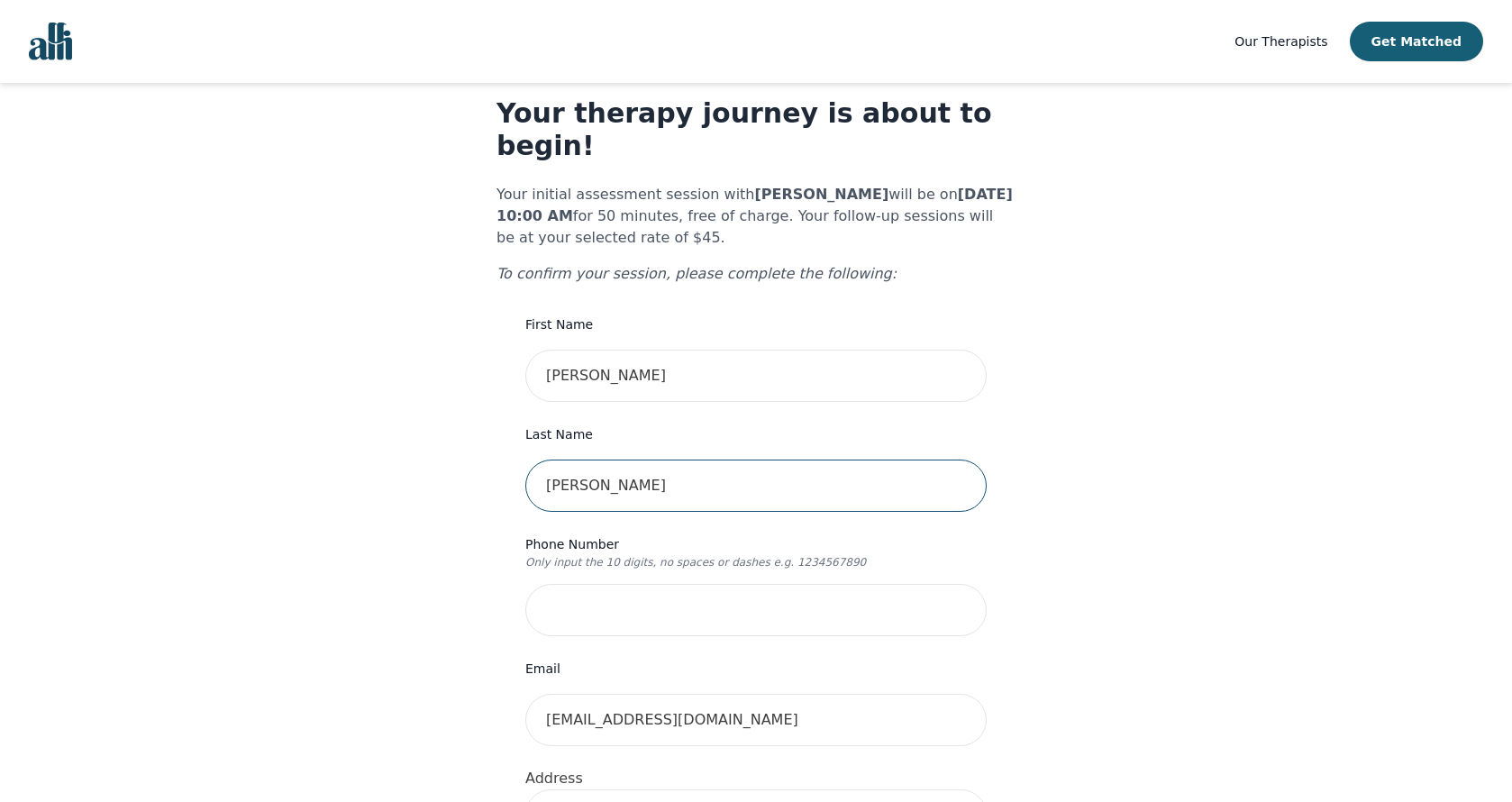
scroll to position [42, 0]
type input "[PERSON_NAME]"
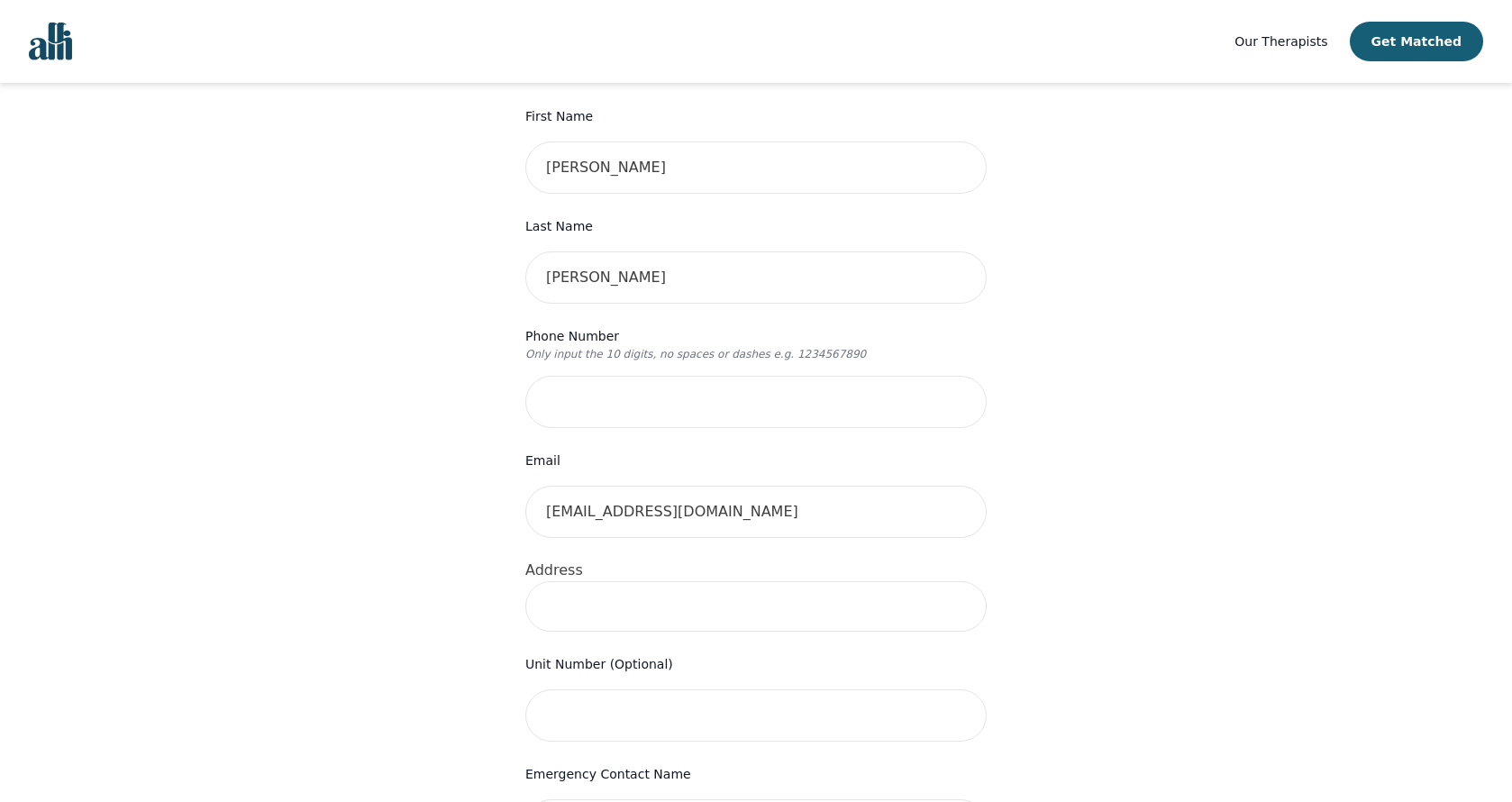
scroll to position [268, 0]
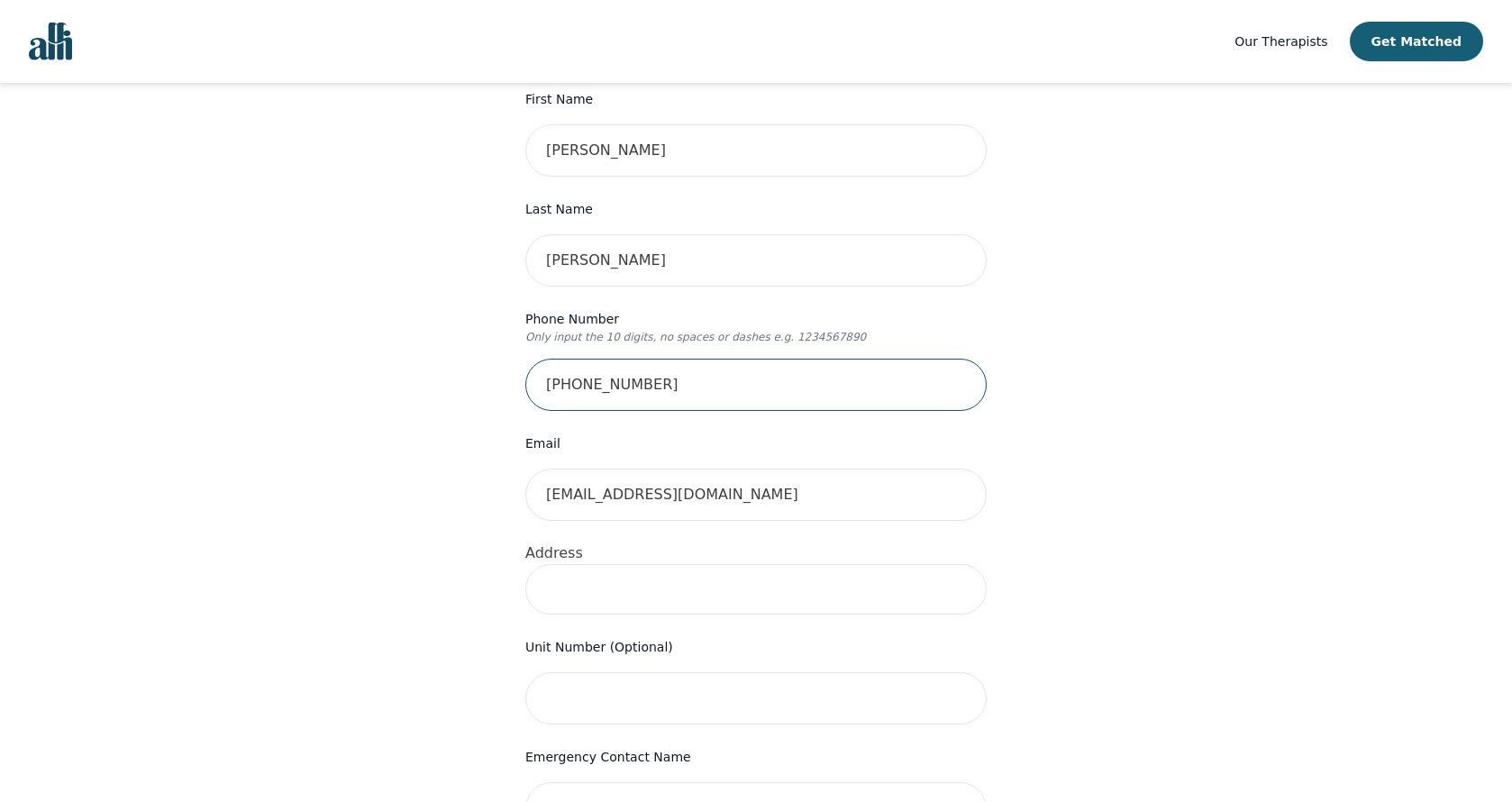
type input "263-880-4078"
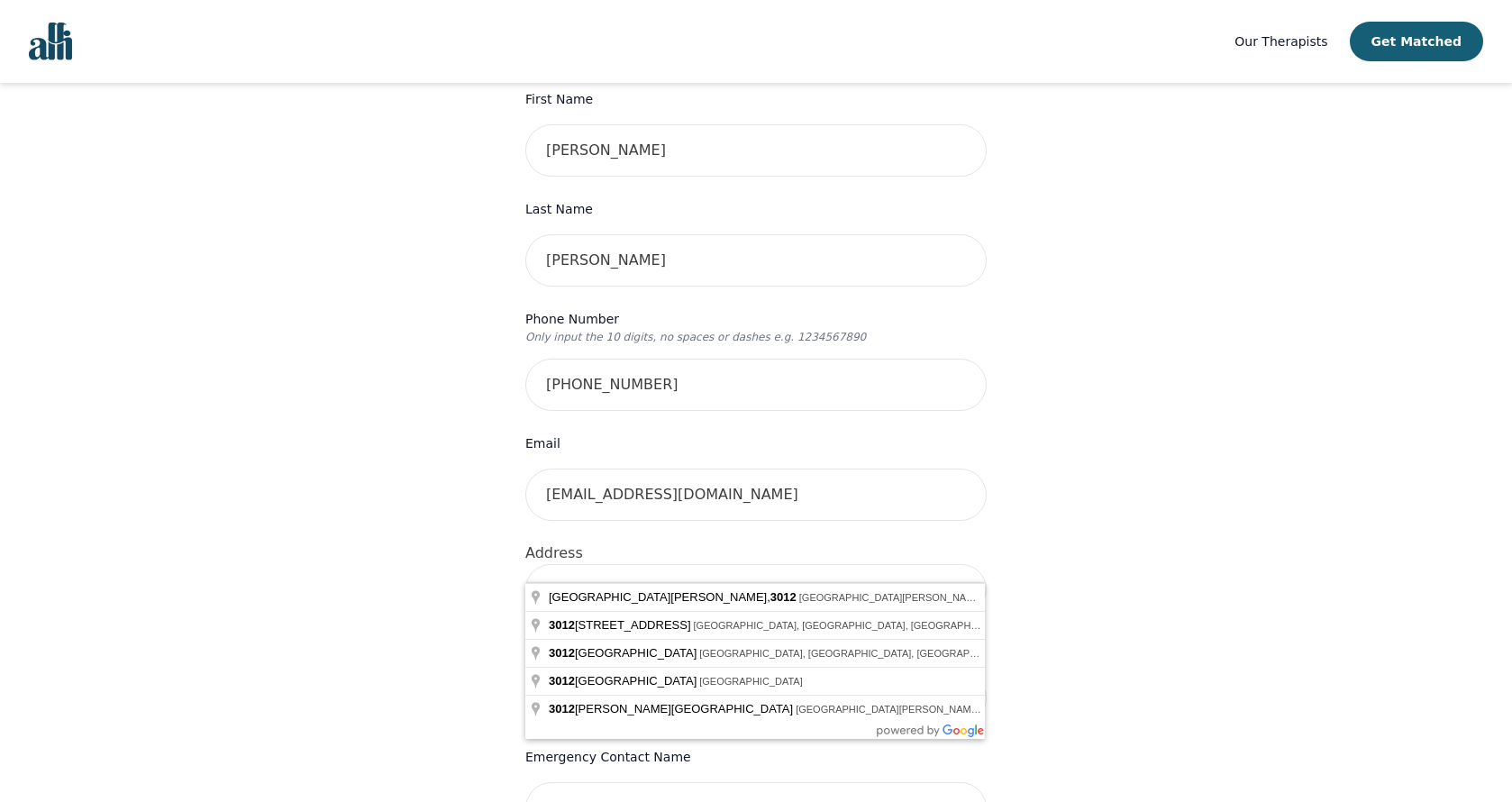
type input "3012 te"
type input "3012 Tenquille Place"
type input "Janie Marcoux"
type input "3012 W Temple Ave, Pomona, CA 91766, USA"
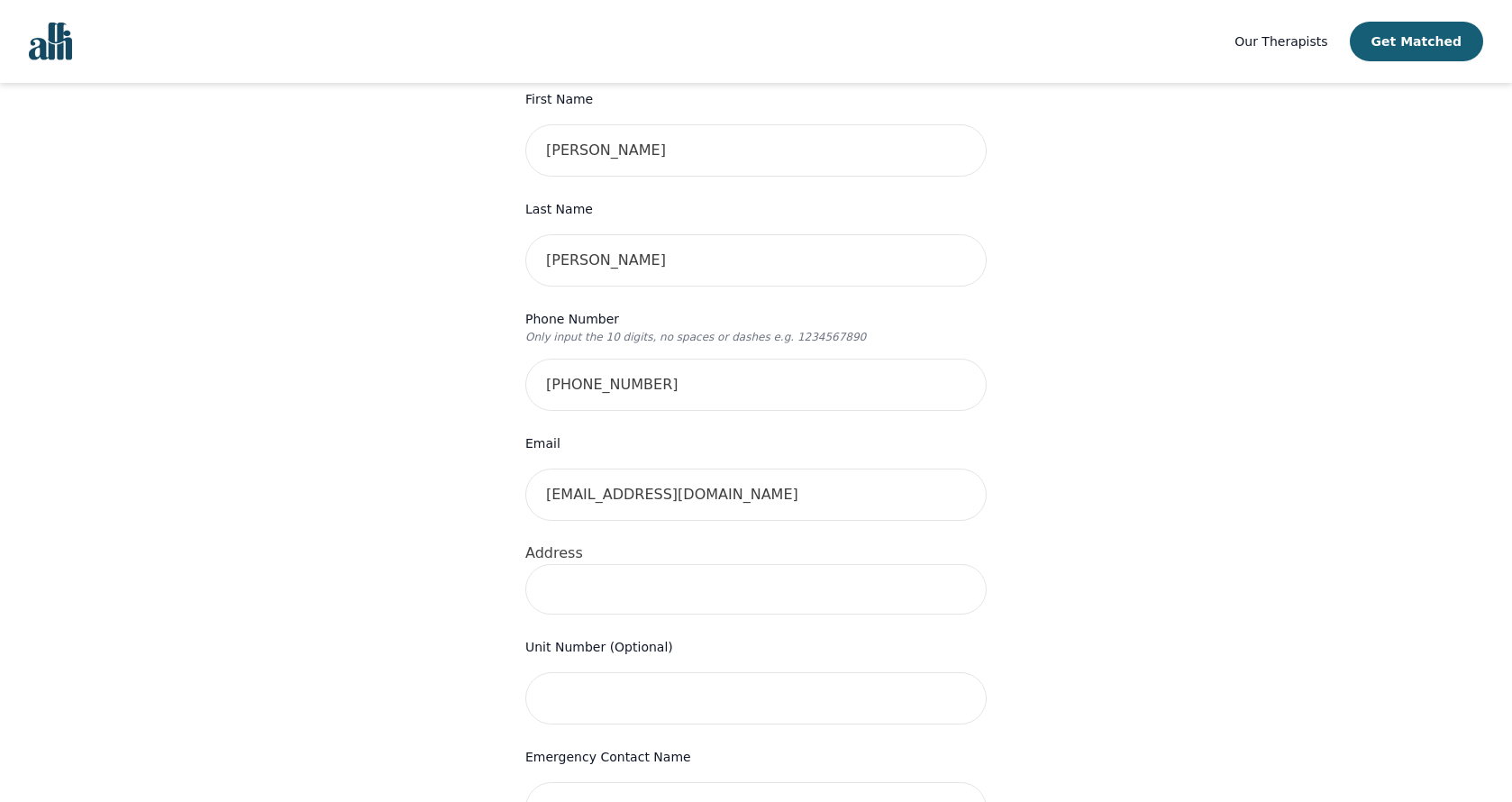
type input "2"
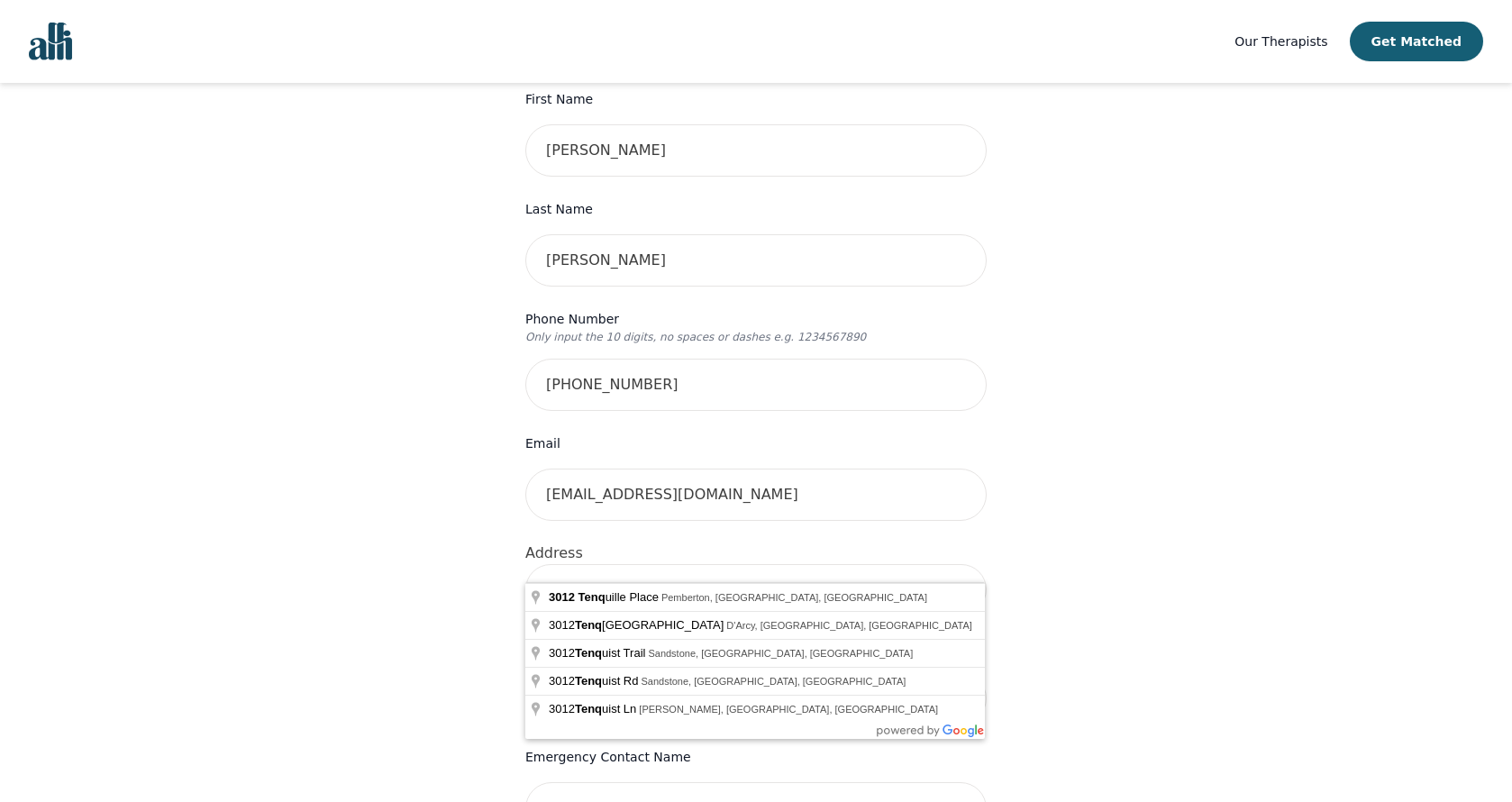
type input "[STREET_ADDRESS]"
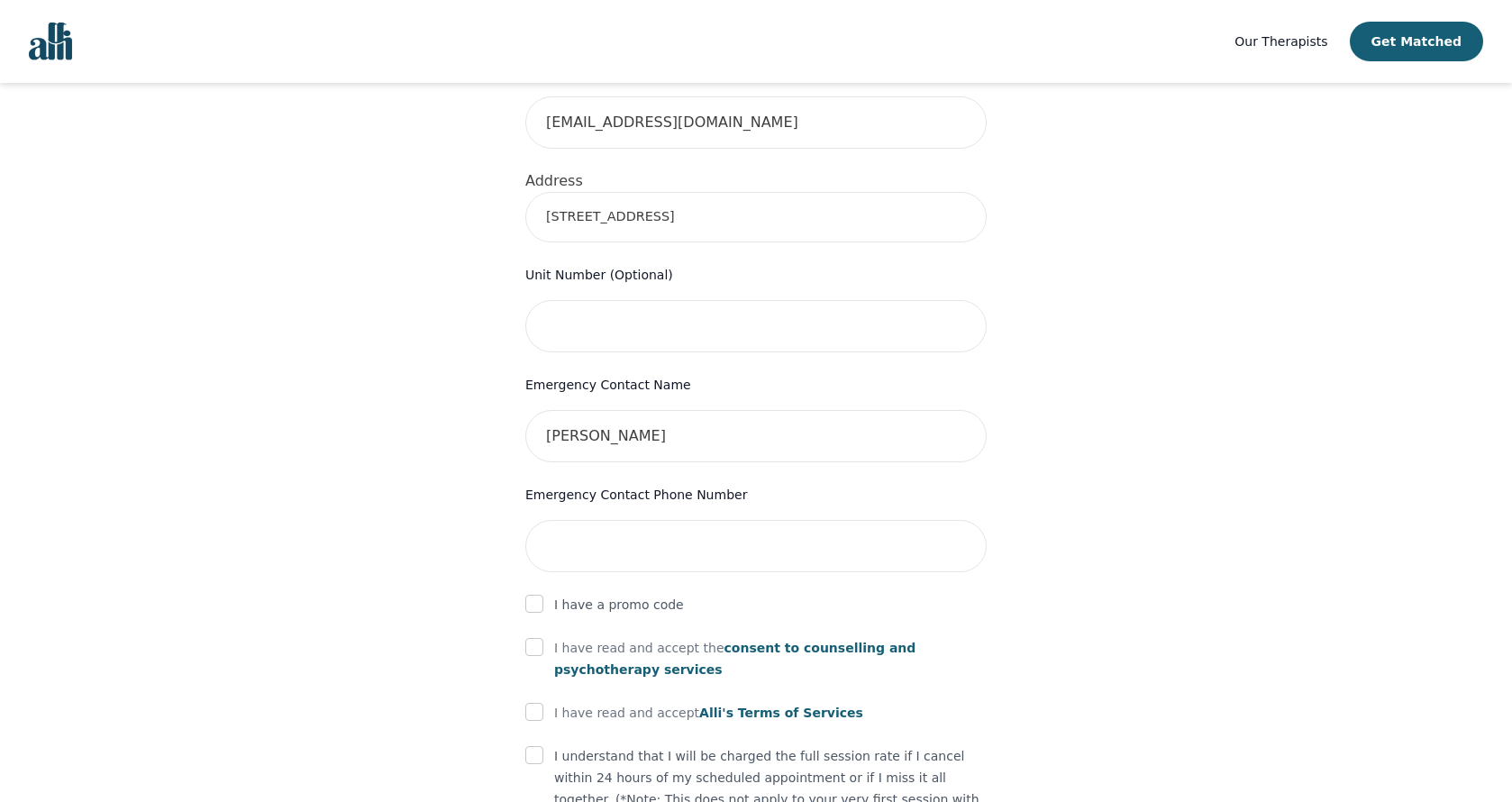
scroll to position [753, 0]
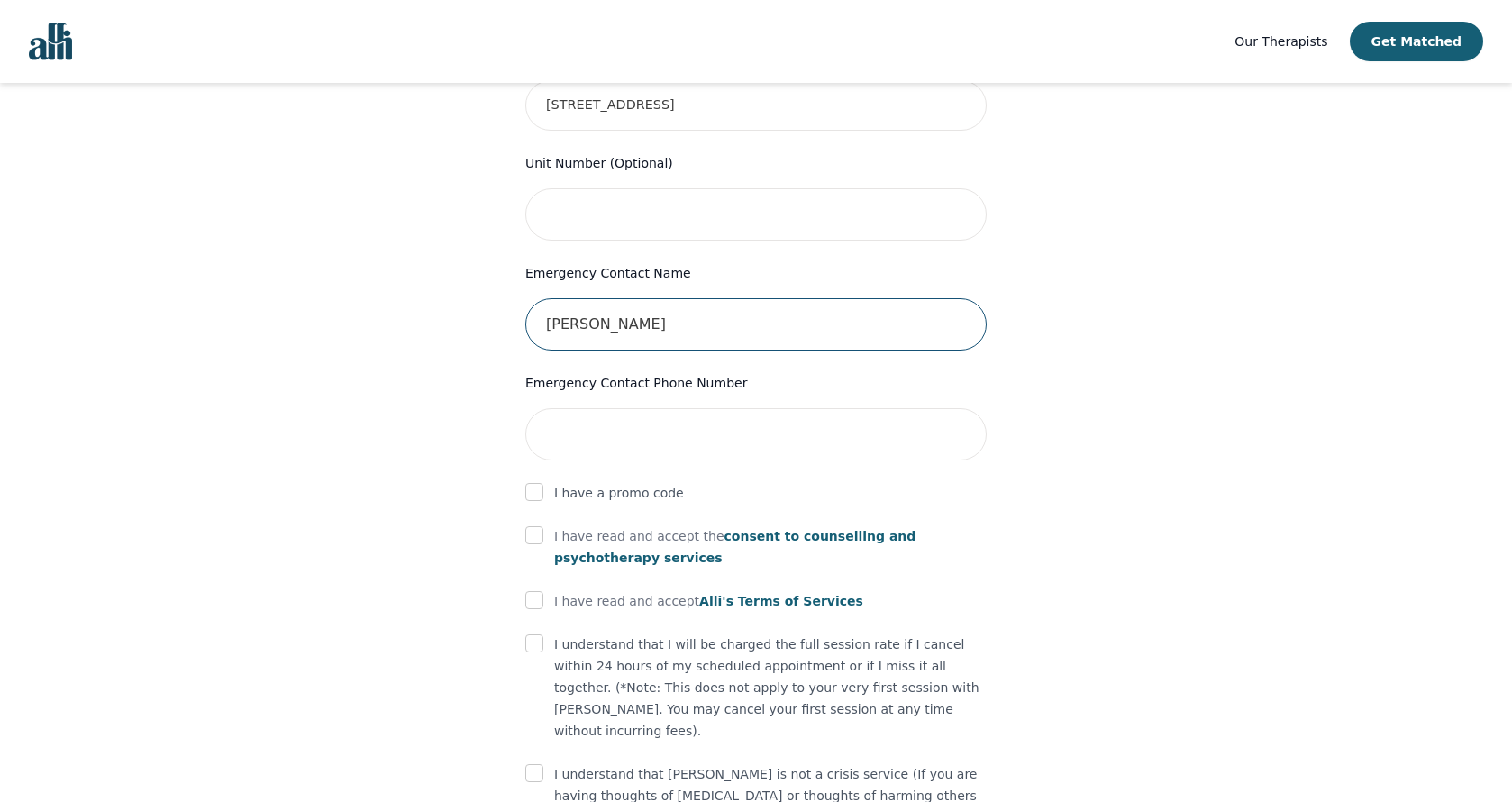
drag, startPoint x: 675, startPoint y: 297, endPoint x: 481, endPoint y: 290, distance: 194.1
type input "[PERSON_NAME]"
type input "[PHONE_NUMBER]"
click at [307, 361] on div "Your therapy journey is about to begin! Your initial assessment session with Da…" at bounding box center [756, 139] width 1469 height 1618
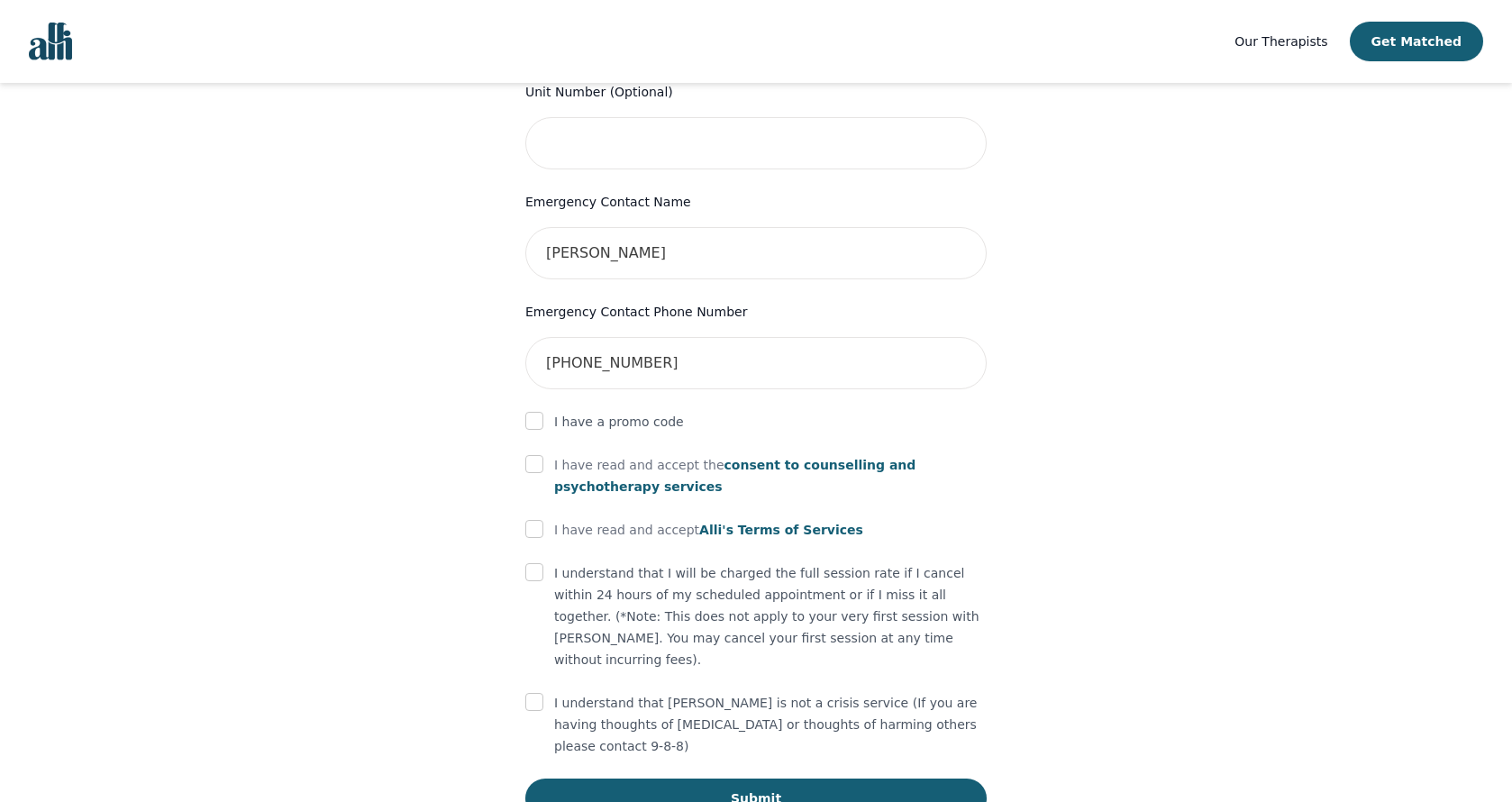
scroll to position [822, 0]
click at [530, 457] on input "checkbox" at bounding box center [534, 466] width 18 height 18
checkbox input "true"
click at [538, 522] on input "checkbox" at bounding box center [534, 531] width 18 height 18
checkbox input "true"
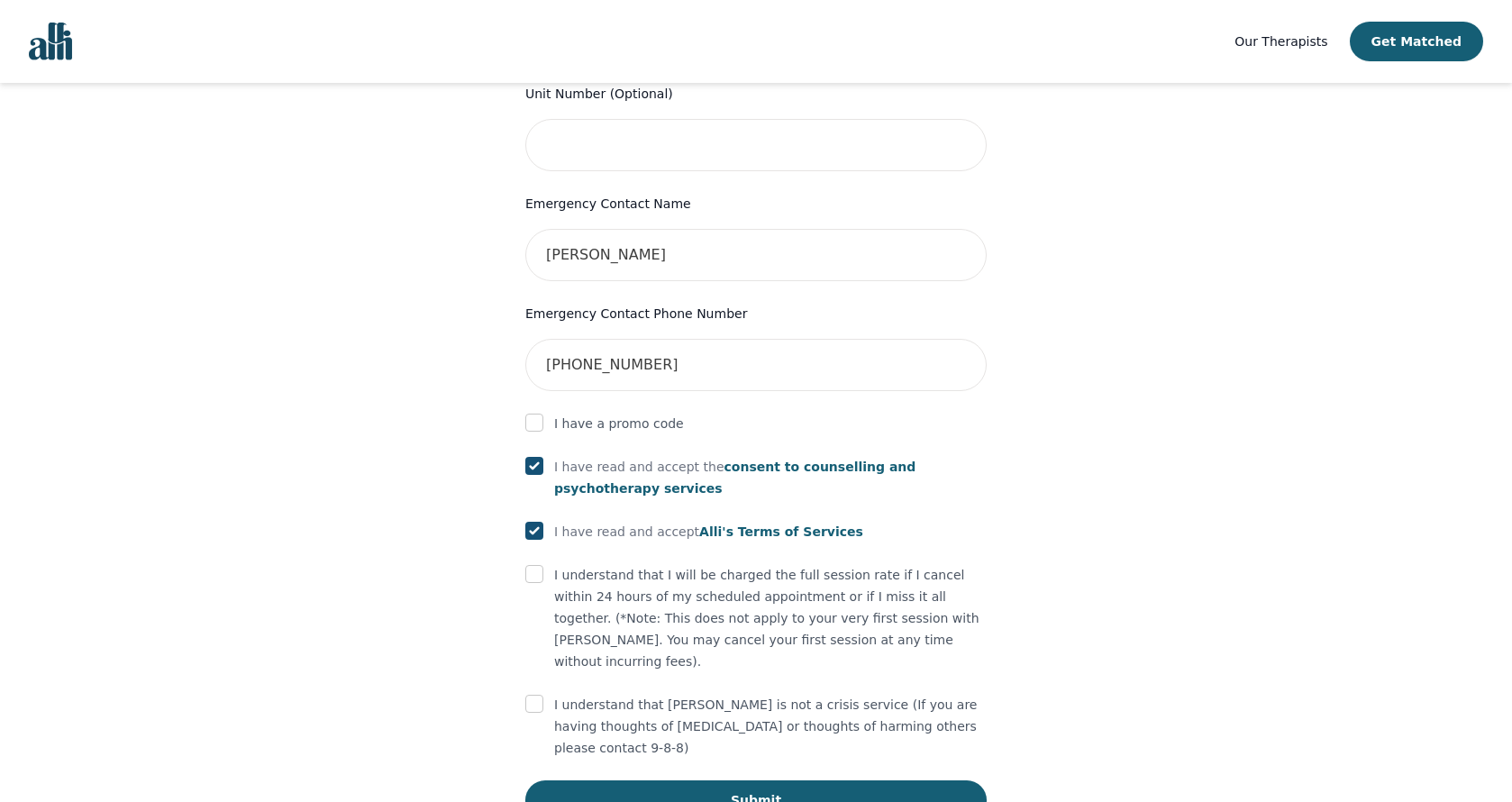
click at [532, 565] on input "checkbox" at bounding box center [534, 574] width 18 height 18
checkbox input "true"
click at [537, 695] on input "checkbox" at bounding box center [534, 704] width 18 height 18
checkbox input "true"
click at [804, 781] on button "Submit" at bounding box center [756, 801] width 461 height 40
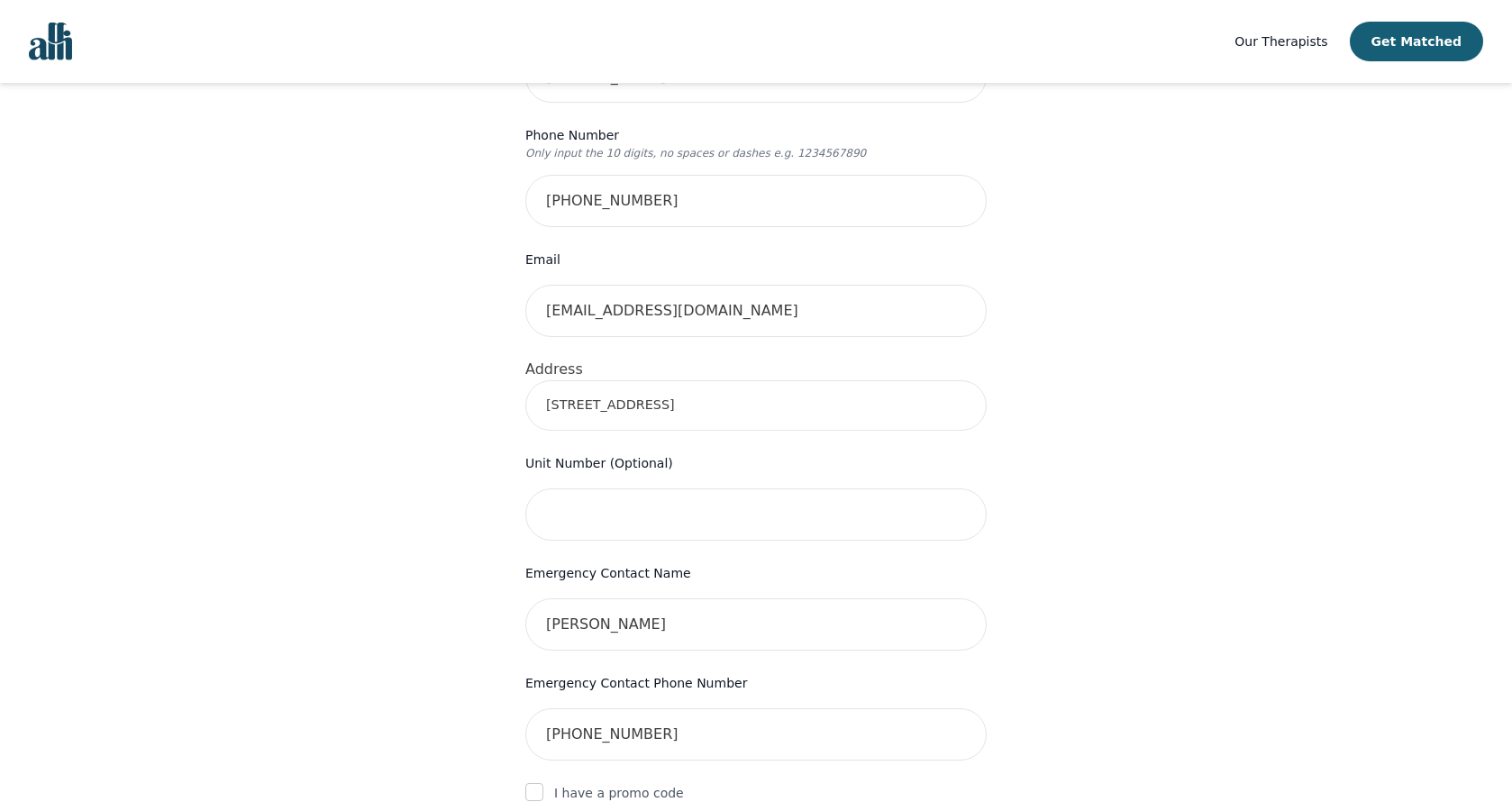
scroll to position [414, 0]
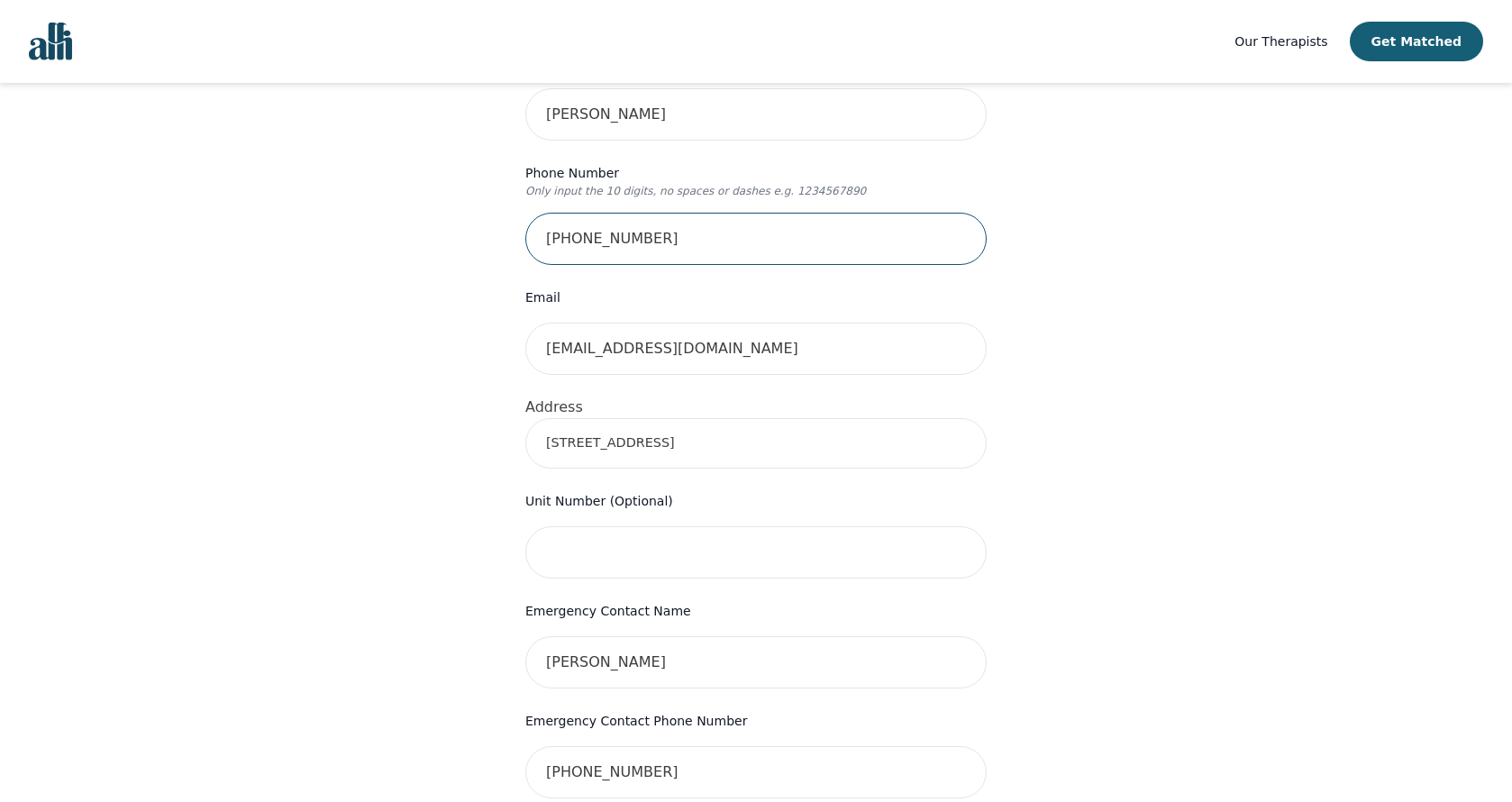
click at [609, 213] on input "263-880-4078" at bounding box center [756, 239] width 461 height 53
click at [577, 213] on input "263-8804078" at bounding box center [756, 239] width 461 height 53
type input "2638804078"
click at [363, 383] on div "Your therapy journey is about to begin! Your initial assessment session with Da…" at bounding box center [756, 520] width 1469 height 1704
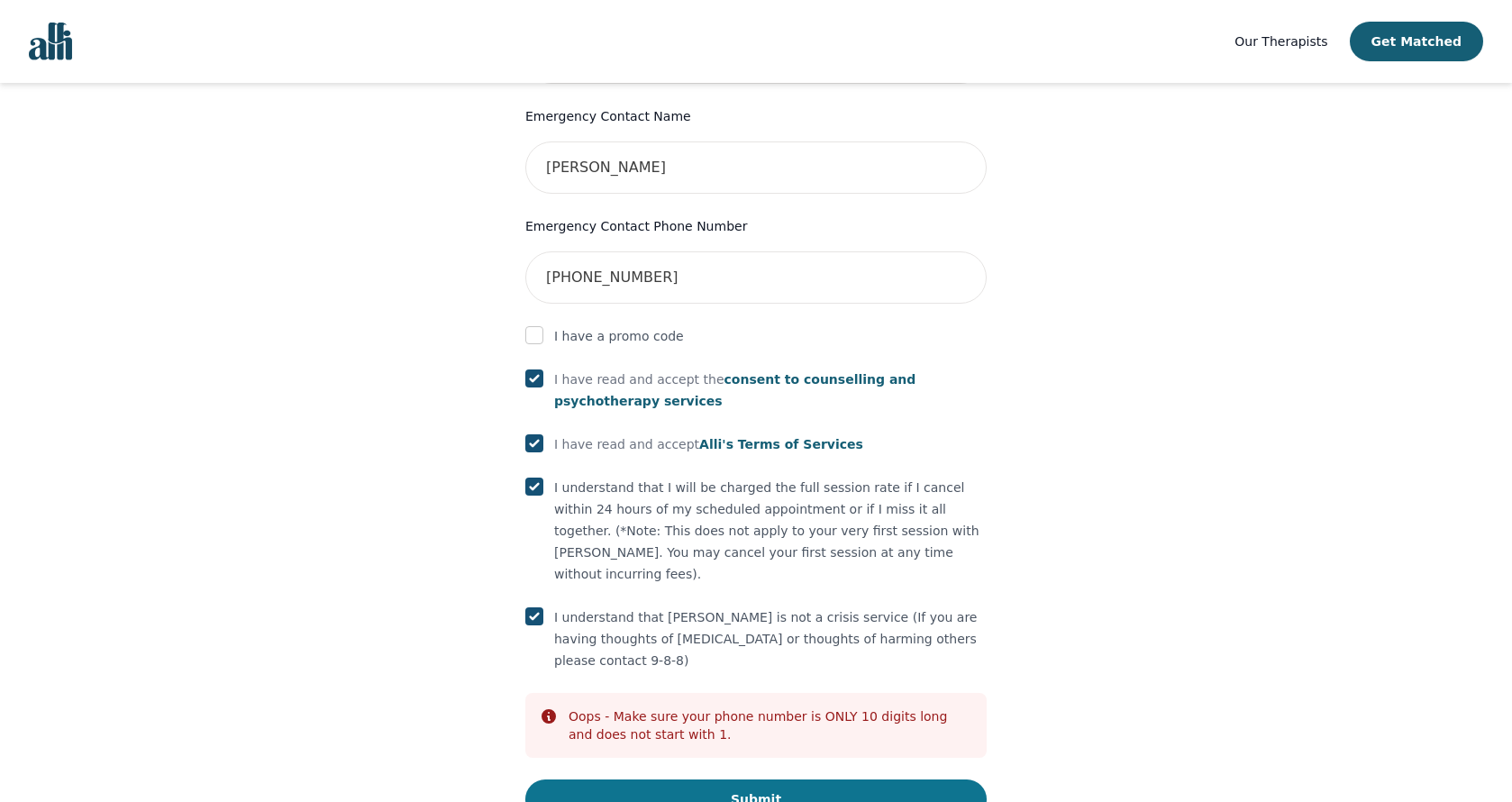
scroll to position [908, 0]
click at [760, 781] on button "Submit" at bounding box center [756, 801] width 461 height 40
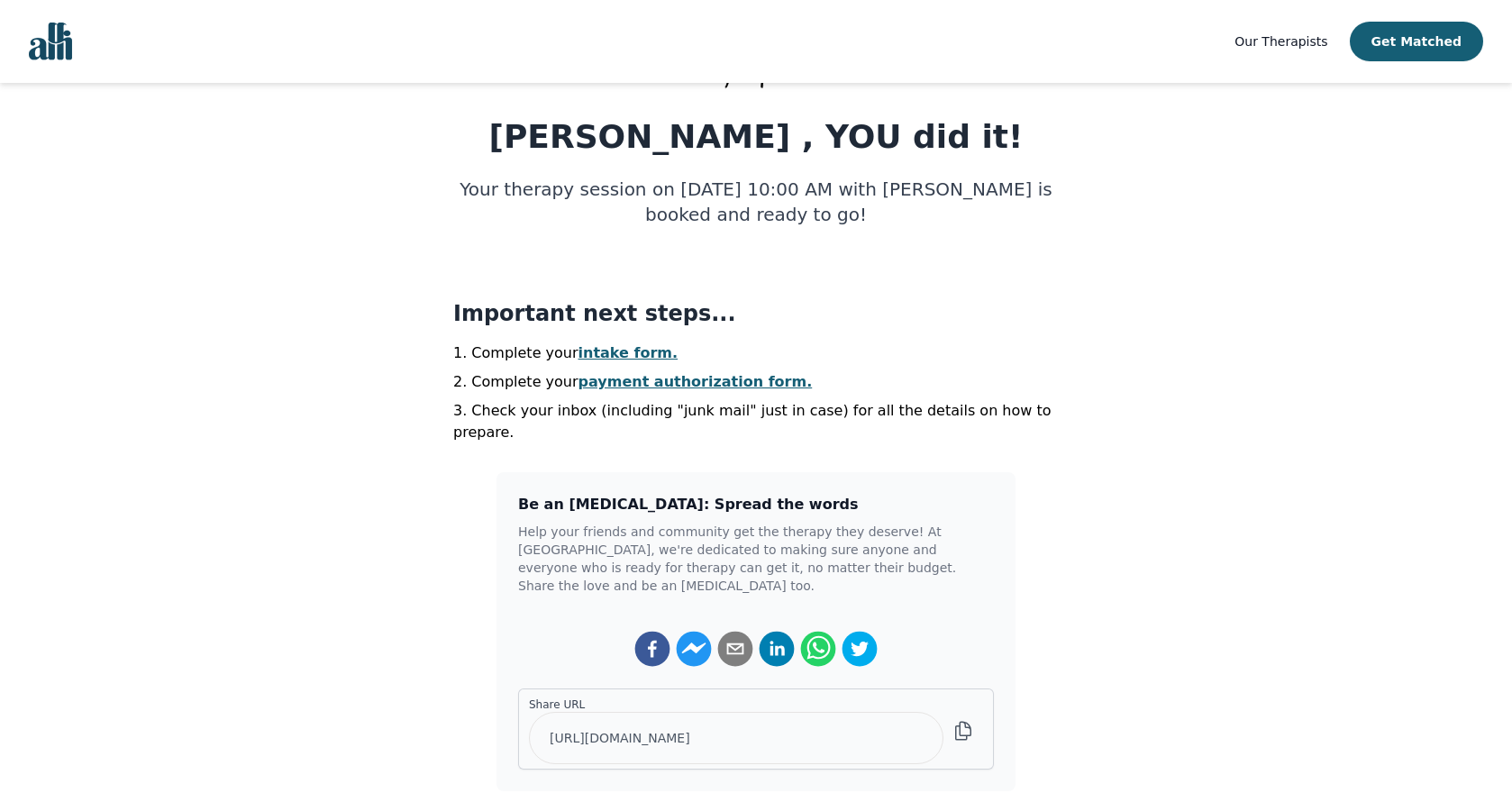
scroll to position [236, 0]
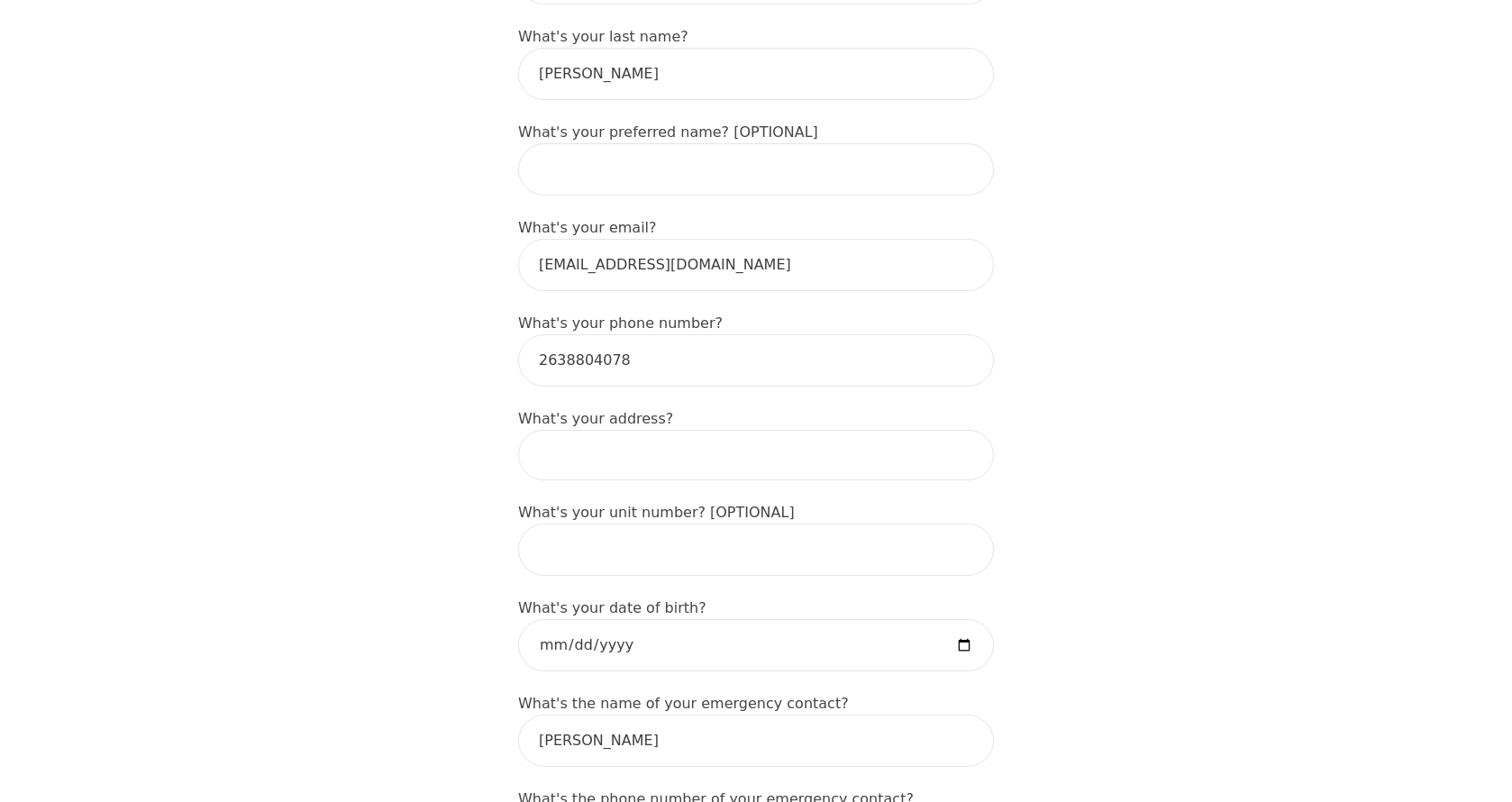
scroll to position [410, 0]
drag, startPoint x: 674, startPoint y: 330, endPoint x: 596, endPoint y: 326, distance: 78.1
click at [596, 333] on input "2638804078" at bounding box center [756, 359] width 476 height 53
type input "2638804022"
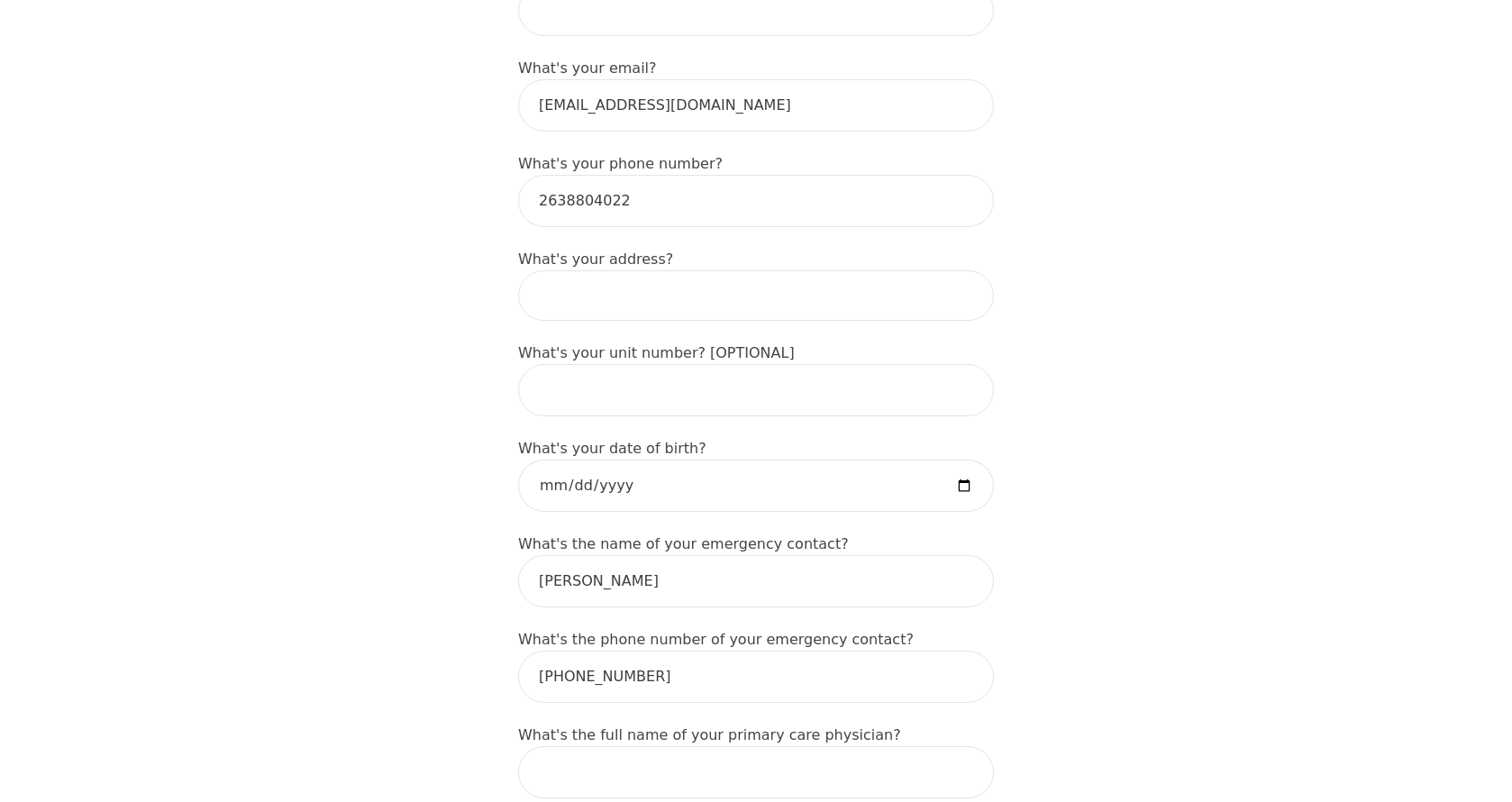
scroll to position [569, 0]
click at [667, 458] on input "date" at bounding box center [756, 484] width 476 height 53
click at [547, 460] on input "date" at bounding box center [756, 484] width 476 height 53
click at [597, 458] on input "date" at bounding box center [756, 484] width 476 height 53
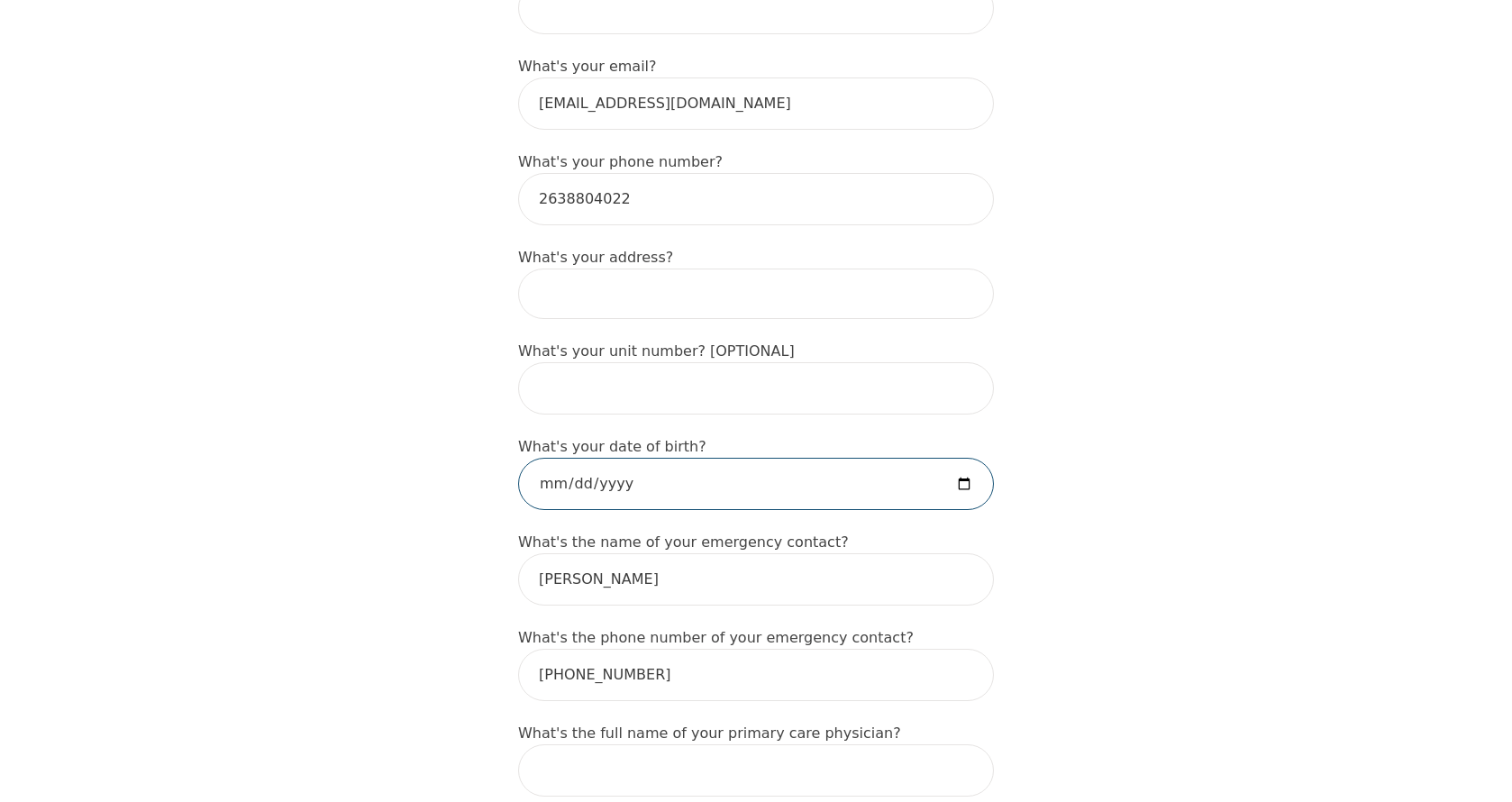
click at [552, 458] on input "date" at bounding box center [756, 484] width 476 height 53
click at [588, 458] on input "date" at bounding box center [756, 484] width 476 height 53
click at [617, 458] on input "date" at bounding box center [756, 484] width 476 height 53
type input "[DATE]"
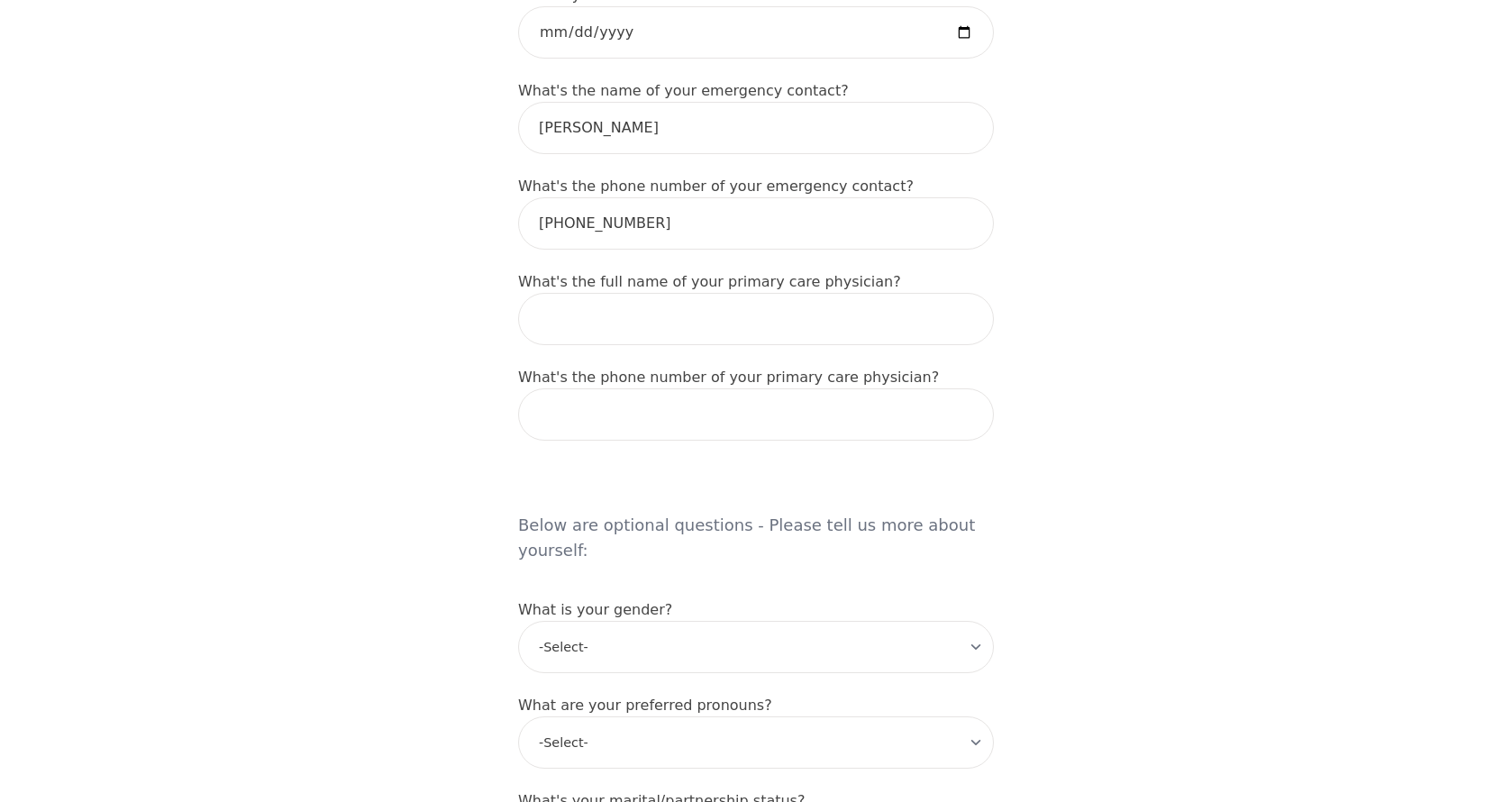
scroll to position [1024, 0]
type input "[PERSON_NAME]"
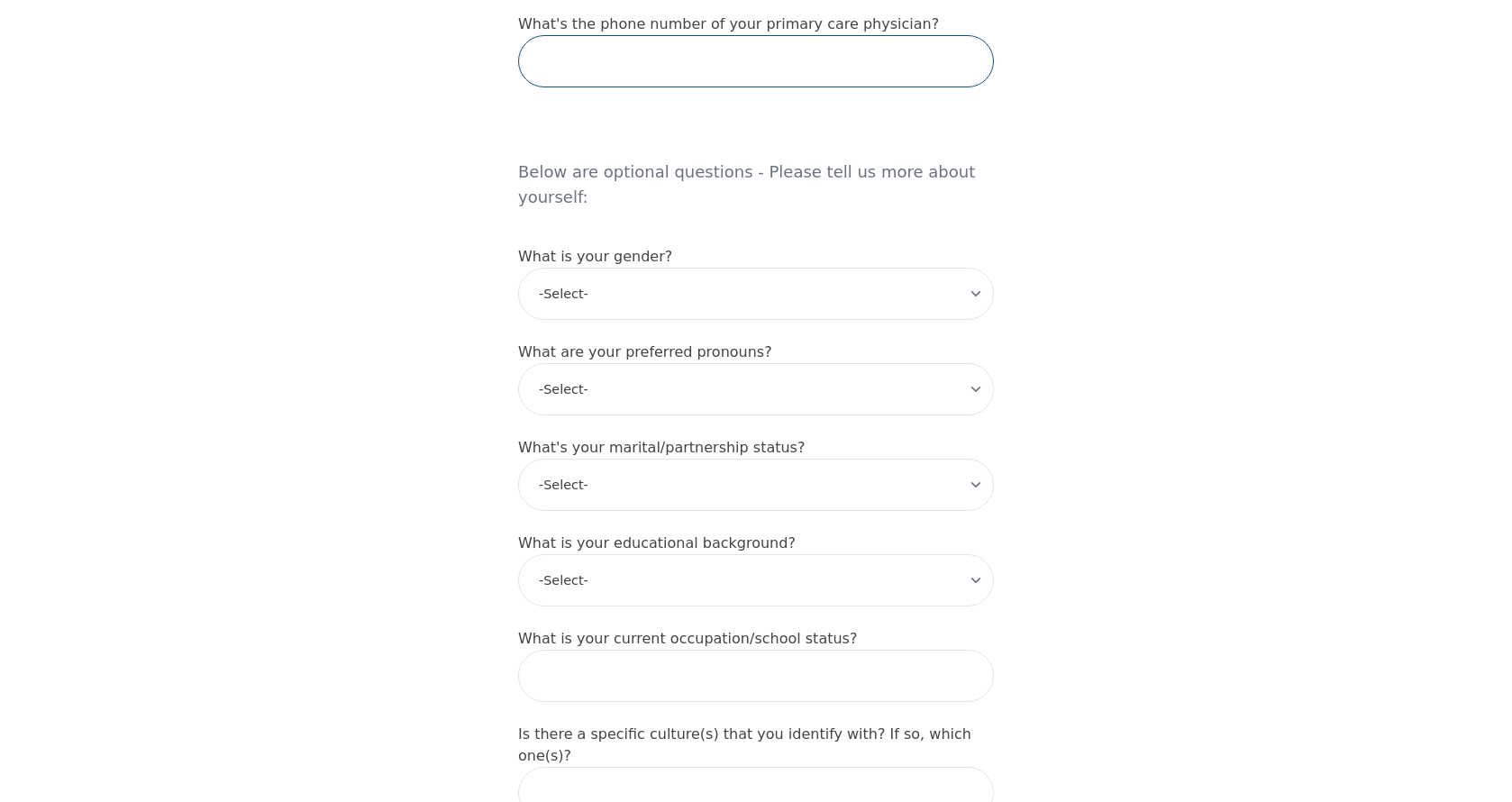
scroll to position [1381, 0]
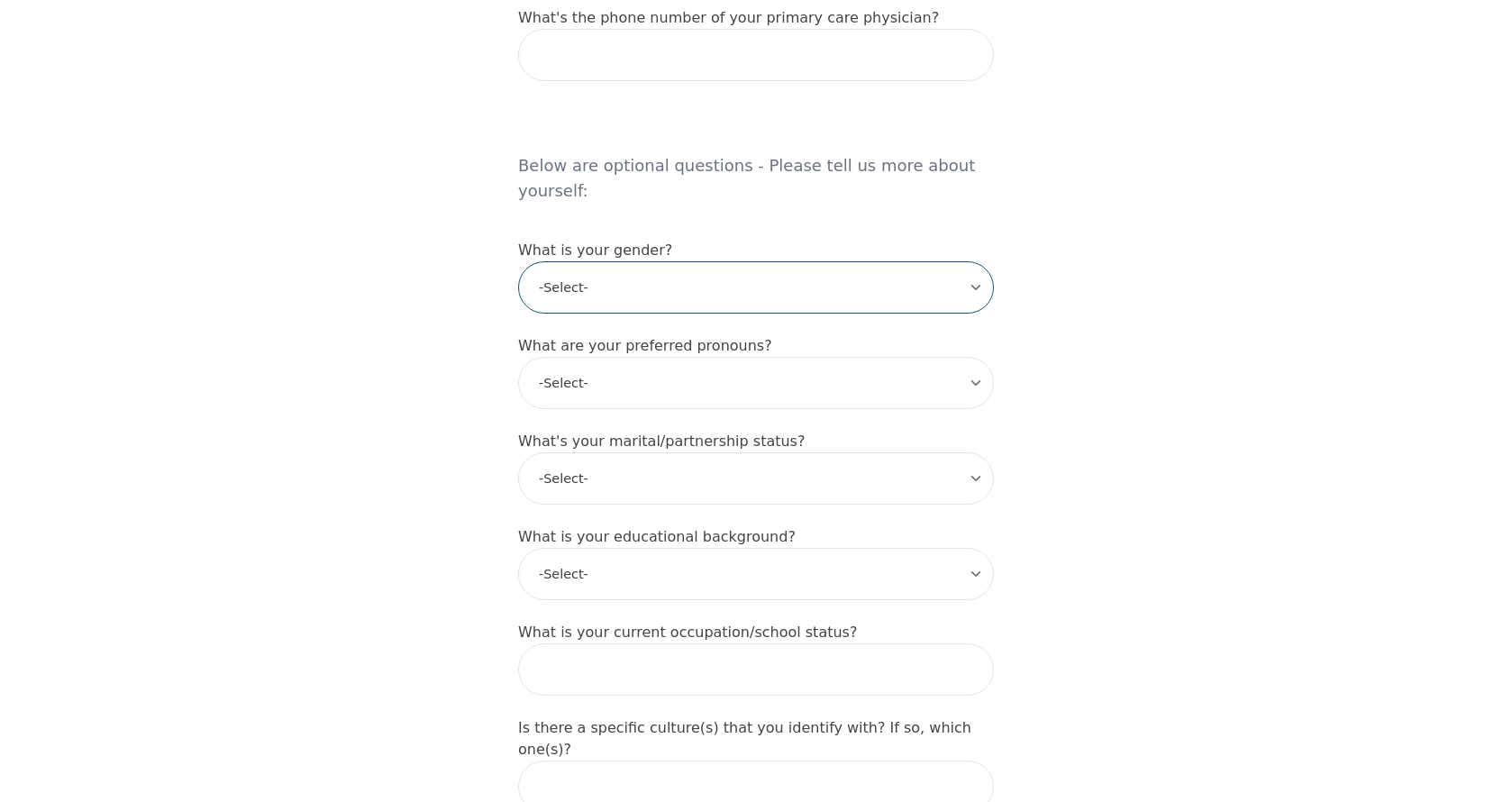
select select "[DEMOGRAPHIC_DATA]"
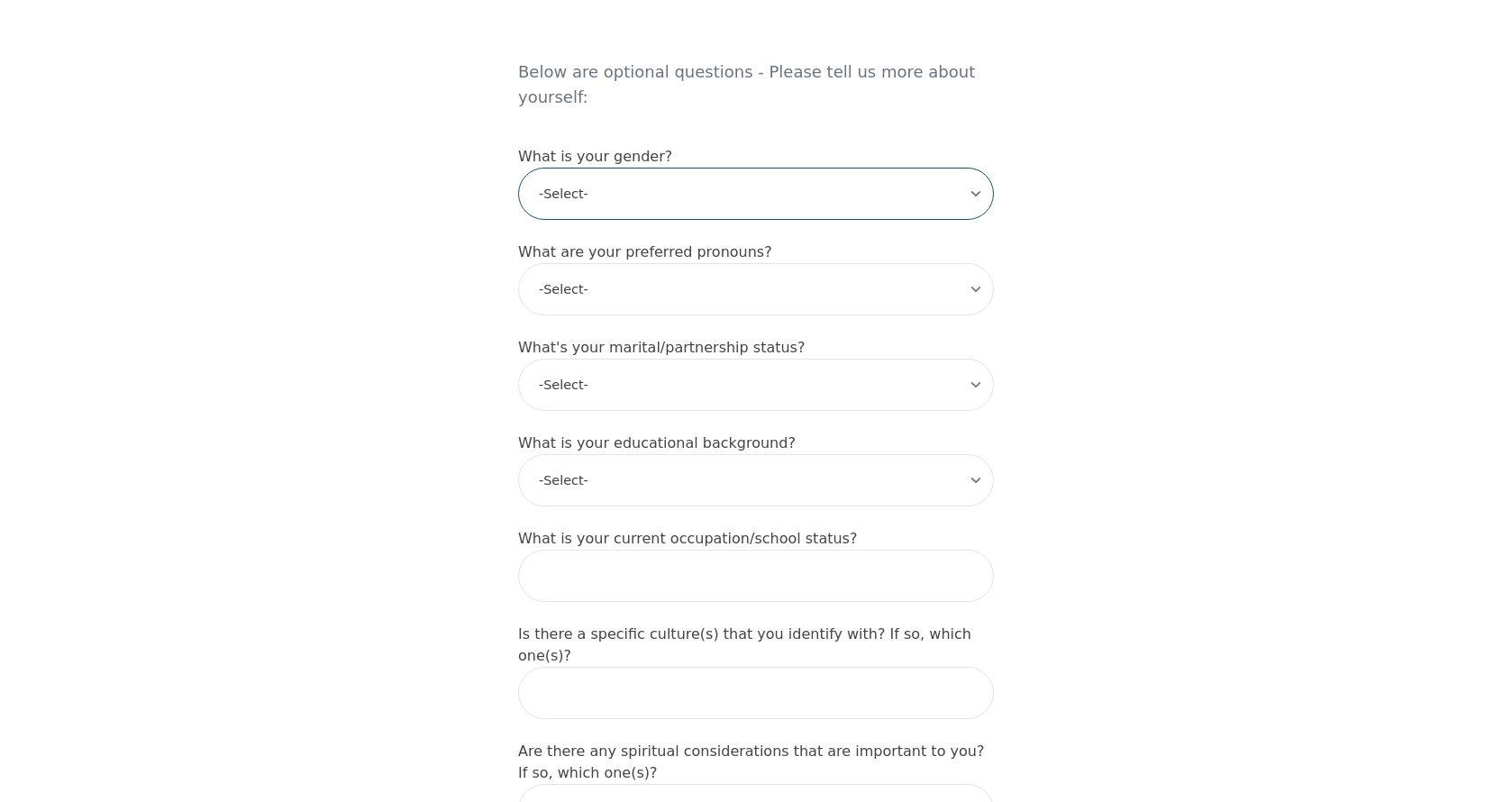
scroll to position [1477, 0]
select select "she/her"
select select "Common Law"
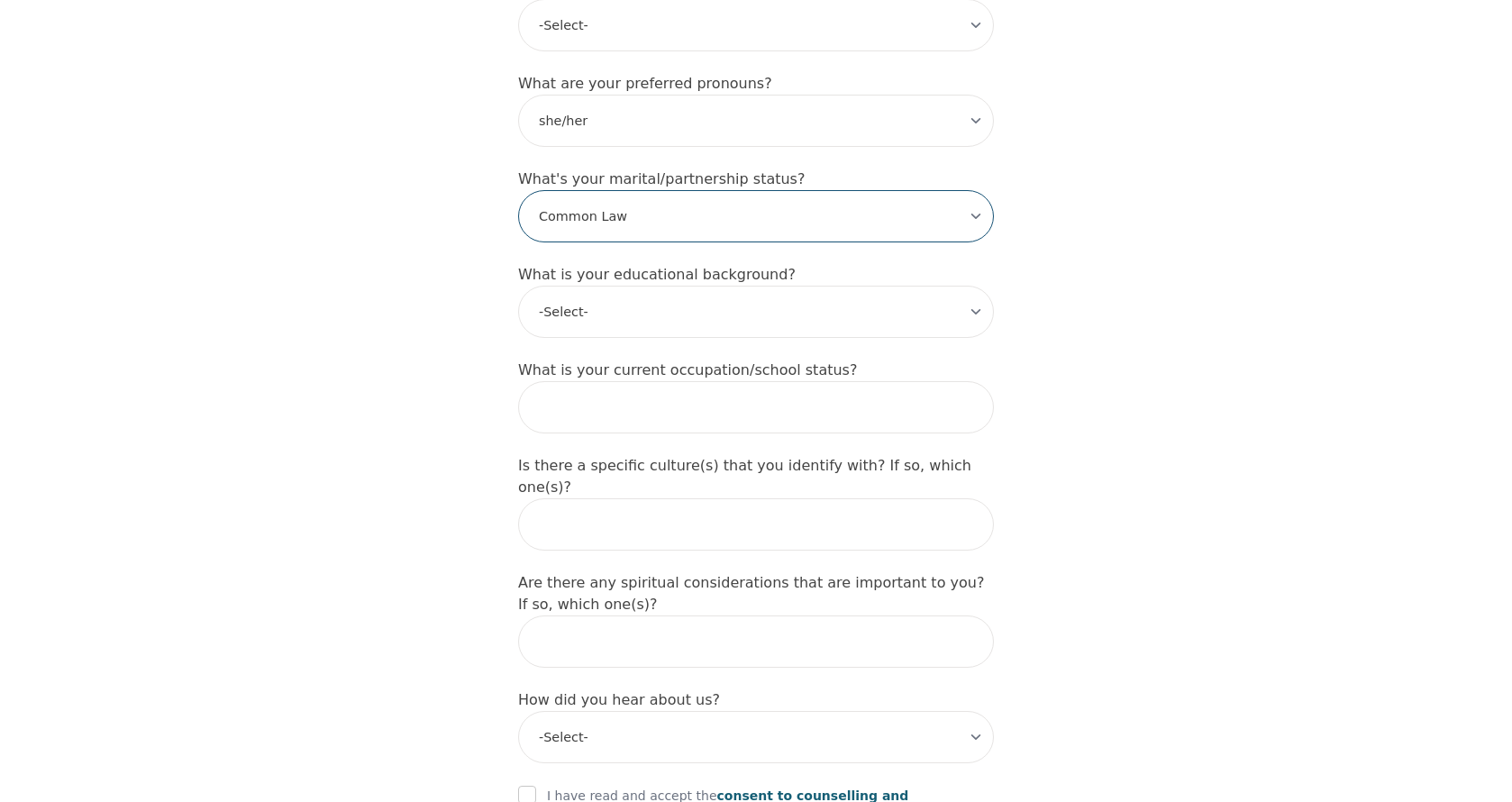
scroll to position [1645, 0]
select select "Associate degree"
click at [649, 381] on input "text" at bounding box center [756, 406] width 476 height 53
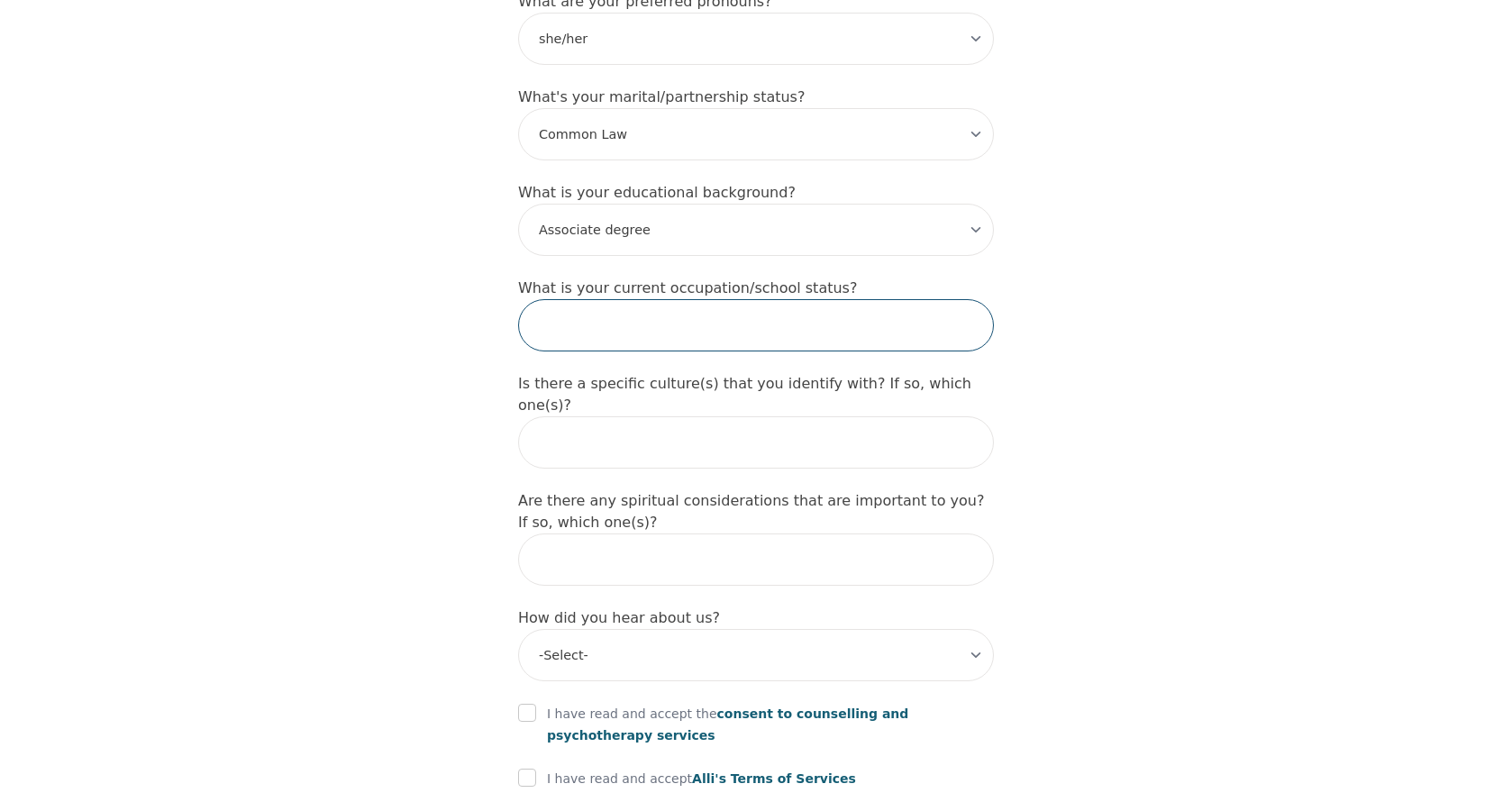
scroll to position [1726, 0]
type input "Maternity Leave"
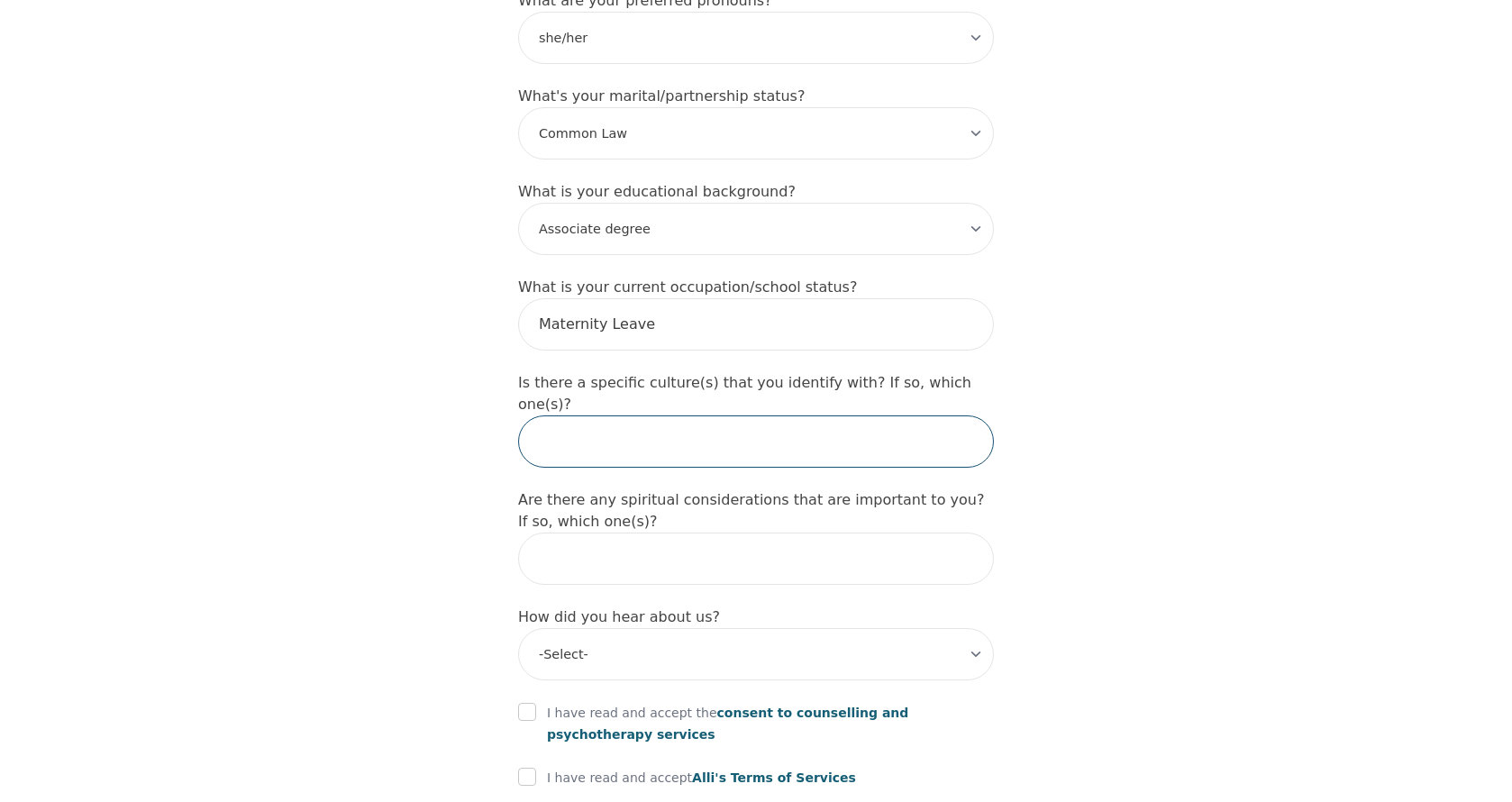
click at [656, 415] on input "text" at bounding box center [756, 441] width 476 height 53
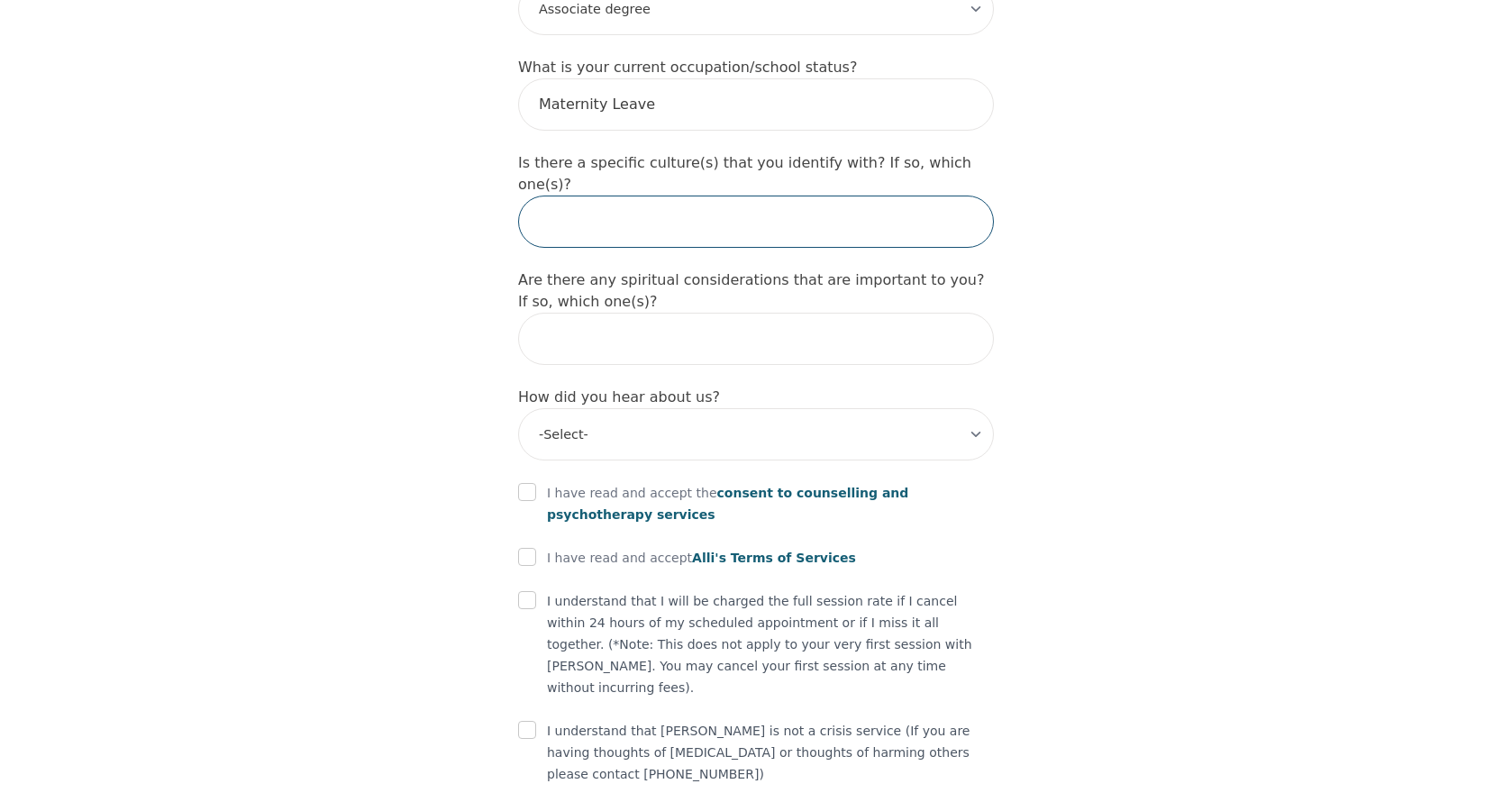
scroll to position [1946, 0]
type input "No"
click at [708, 314] on input "text" at bounding box center [756, 340] width 476 height 53
type input "No"
select select "Facebook/Instagram Ads"
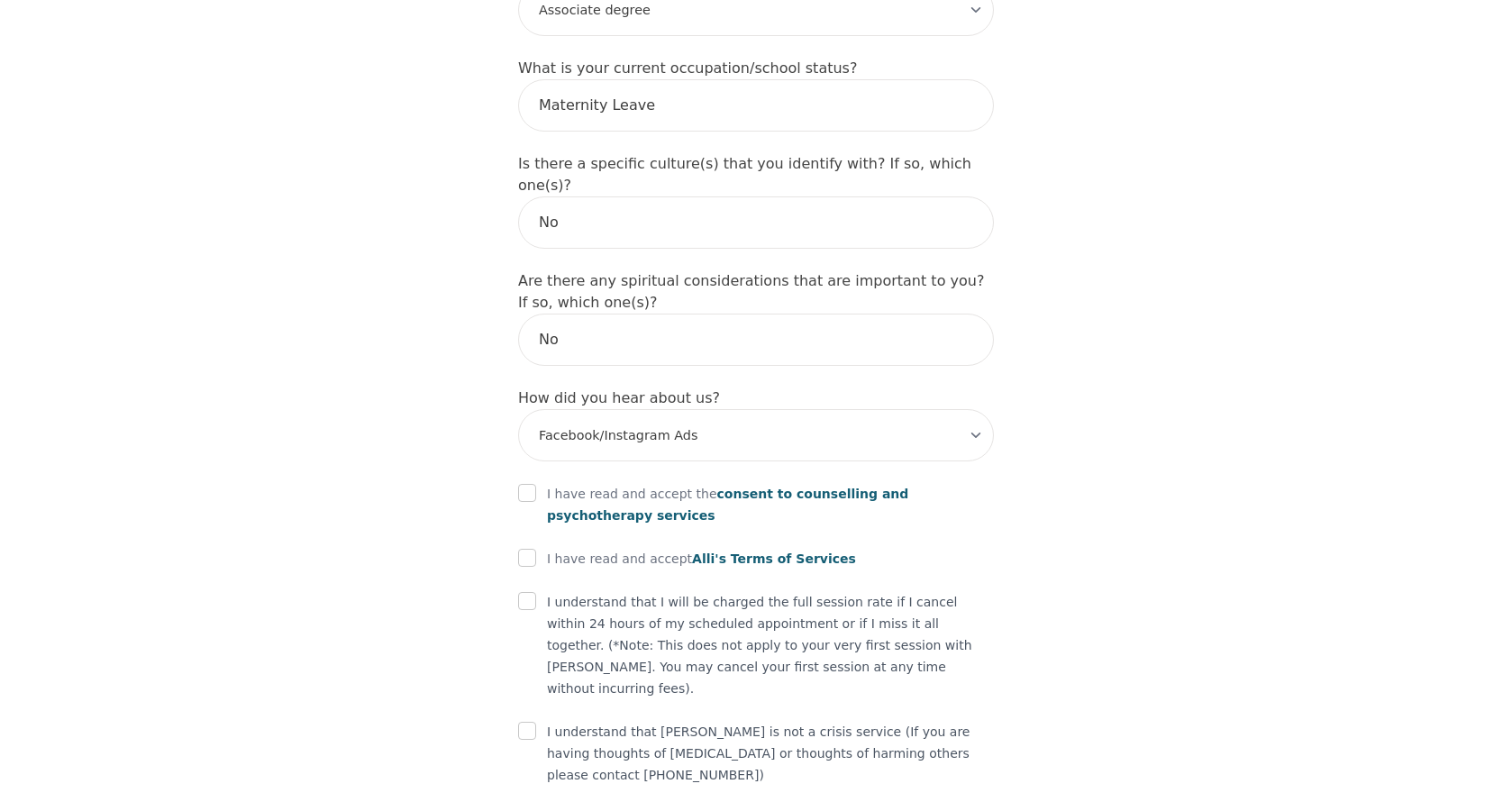
click at [529, 484] on input "checkbox" at bounding box center [528, 493] width 18 height 18
checkbox input "true"
click at [528, 549] on input "checkbox" at bounding box center [528, 558] width 18 height 18
checkbox input "true"
click at [524, 592] on input "checkbox" at bounding box center [528, 601] width 18 height 18
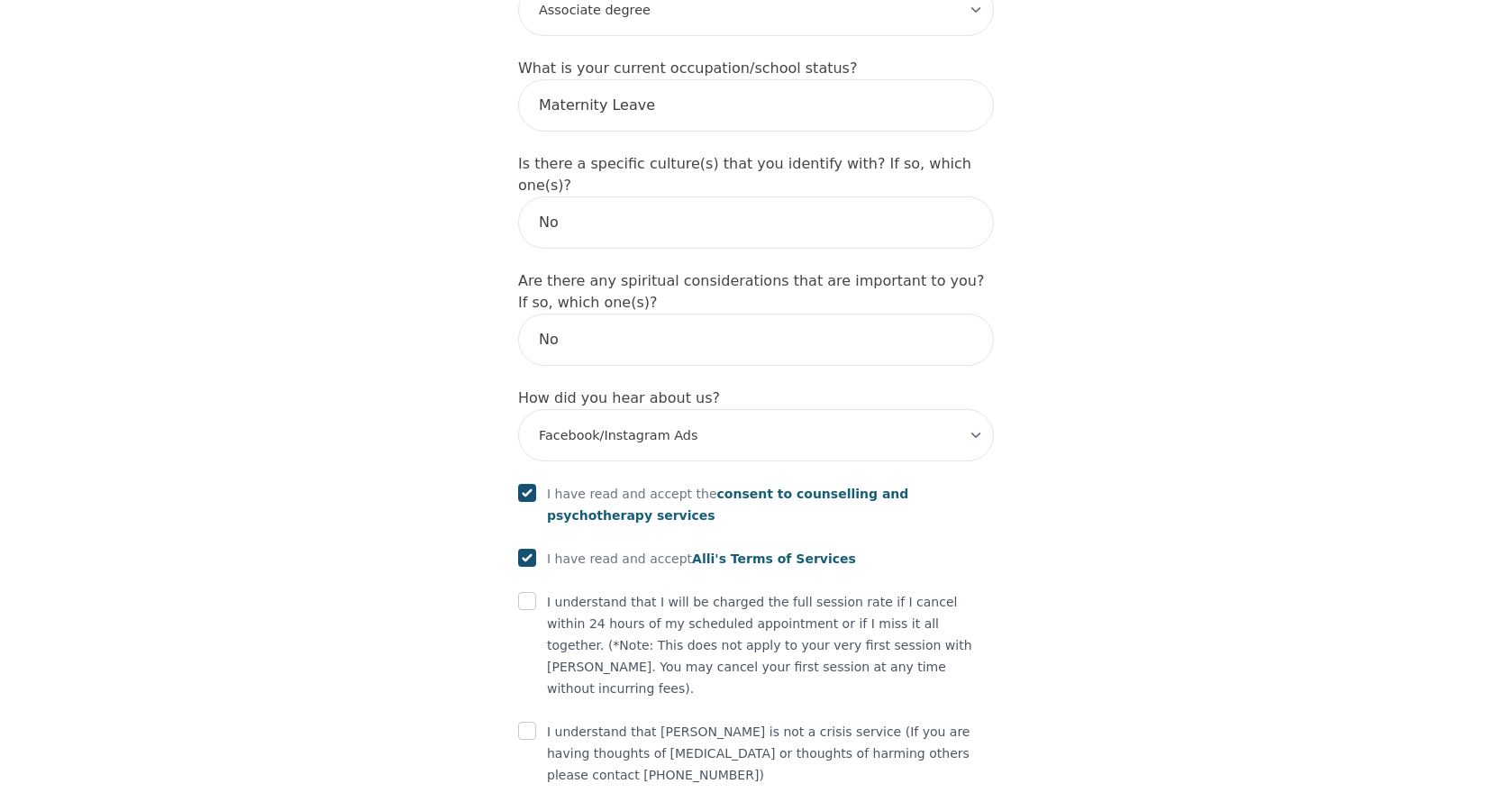
checkbox input "true"
click at [519, 722] on input "checkbox" at bounding box center [528, 731] width 18 height 18
checkbox input "true"
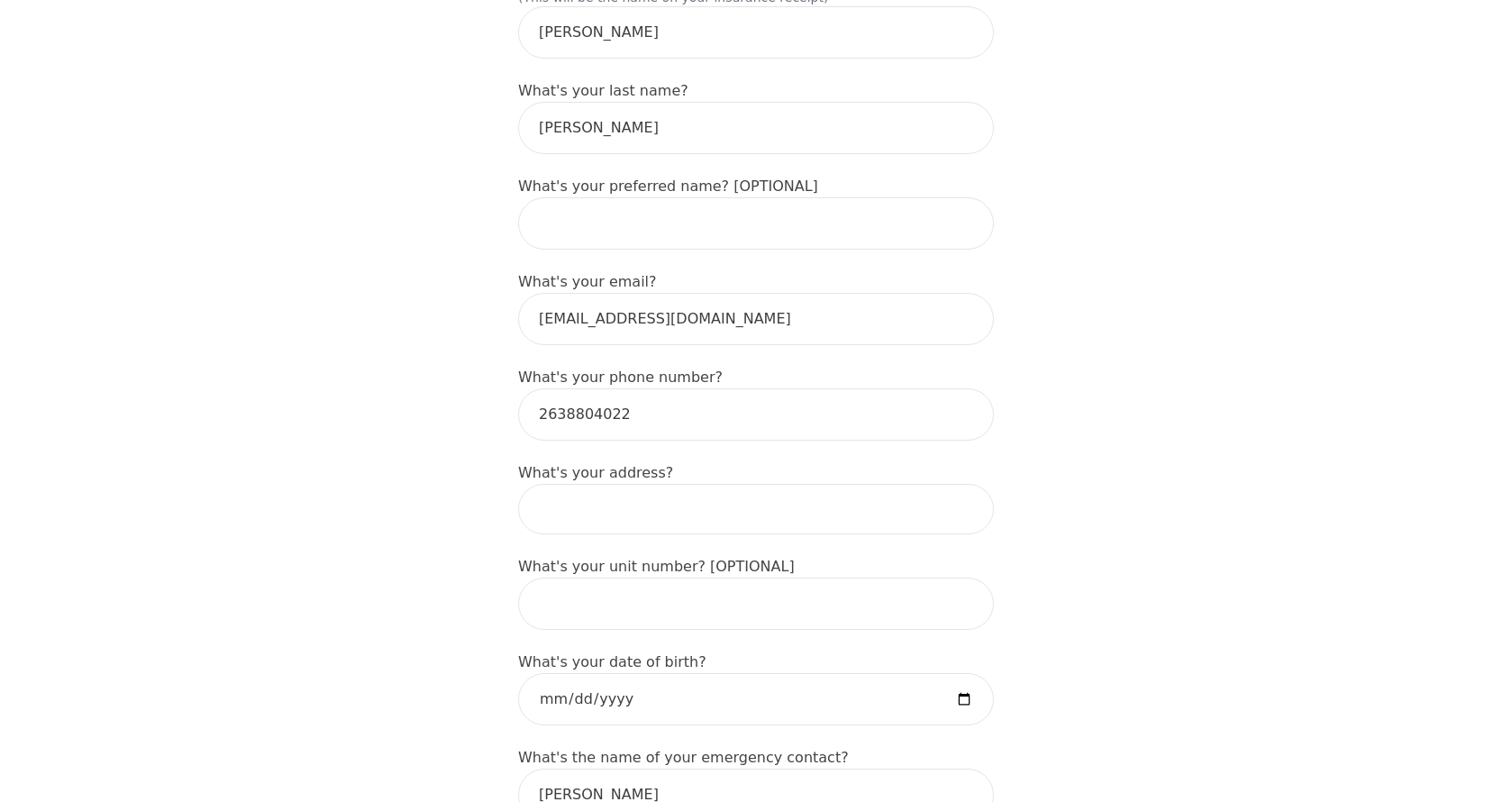
scroll to position [322, 0]
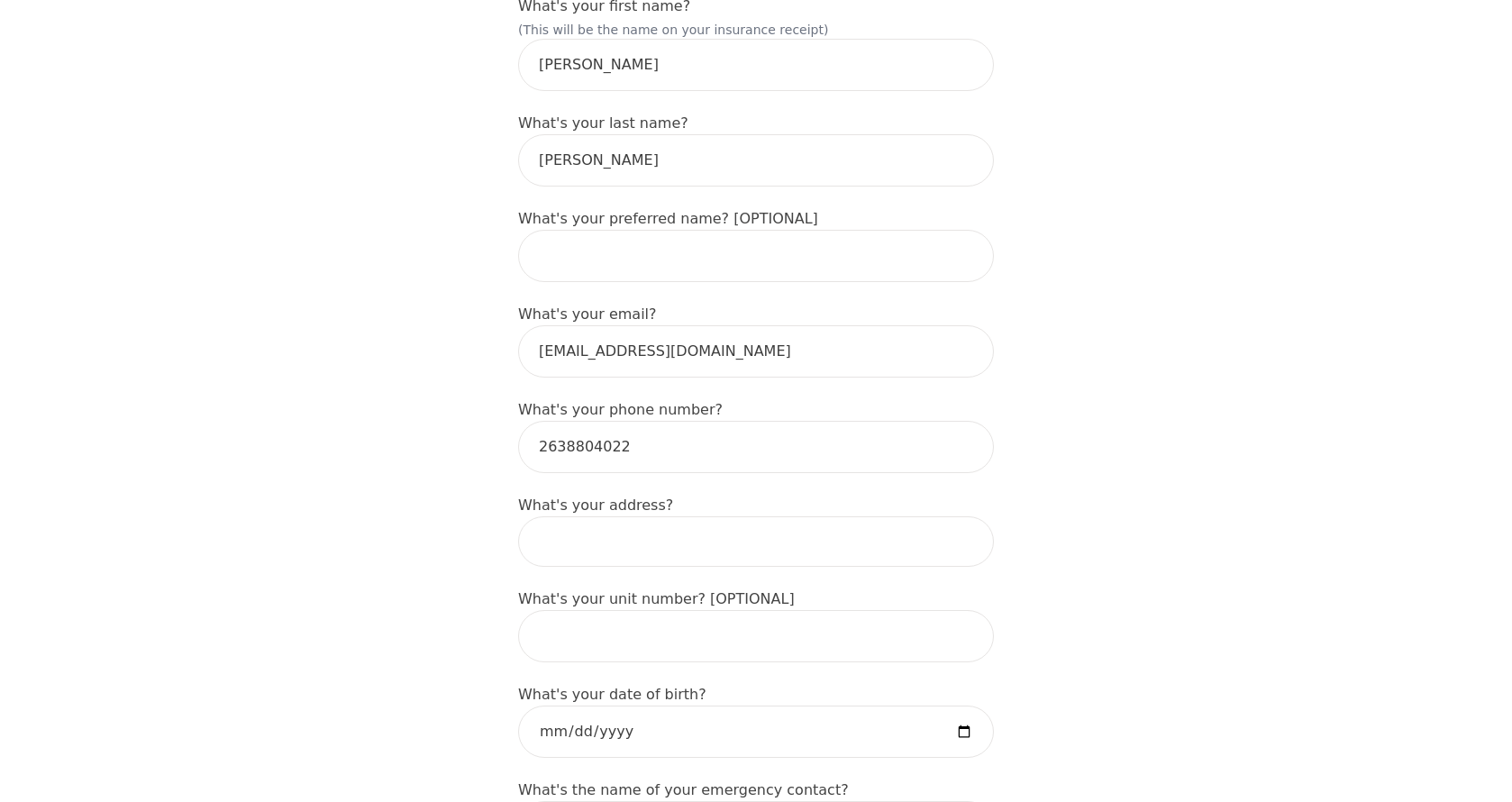
click at [699, 517] on input at bounding box center [756, 542] width 476 height 51
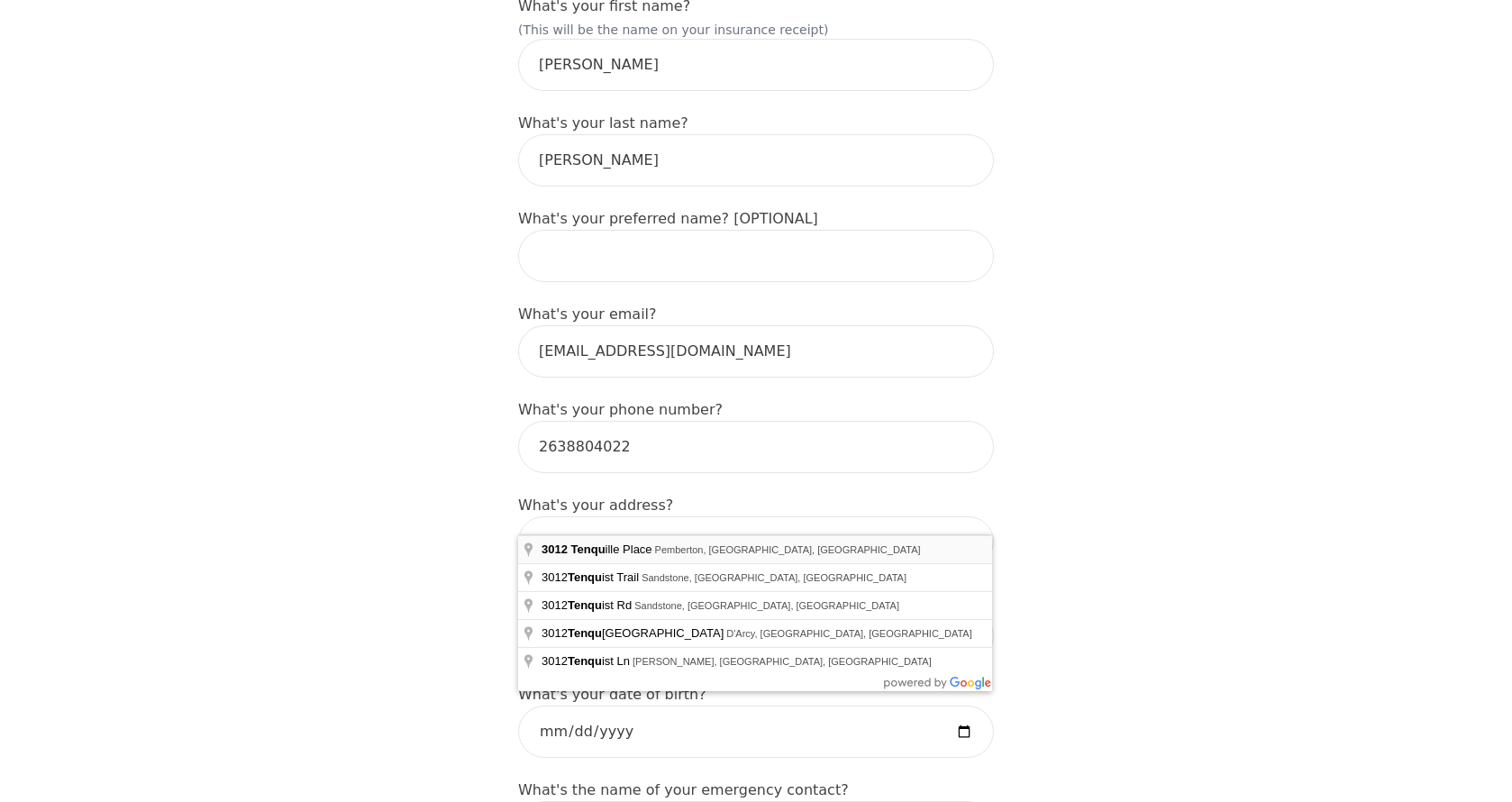
type input "[STREET_ADDRESS]"
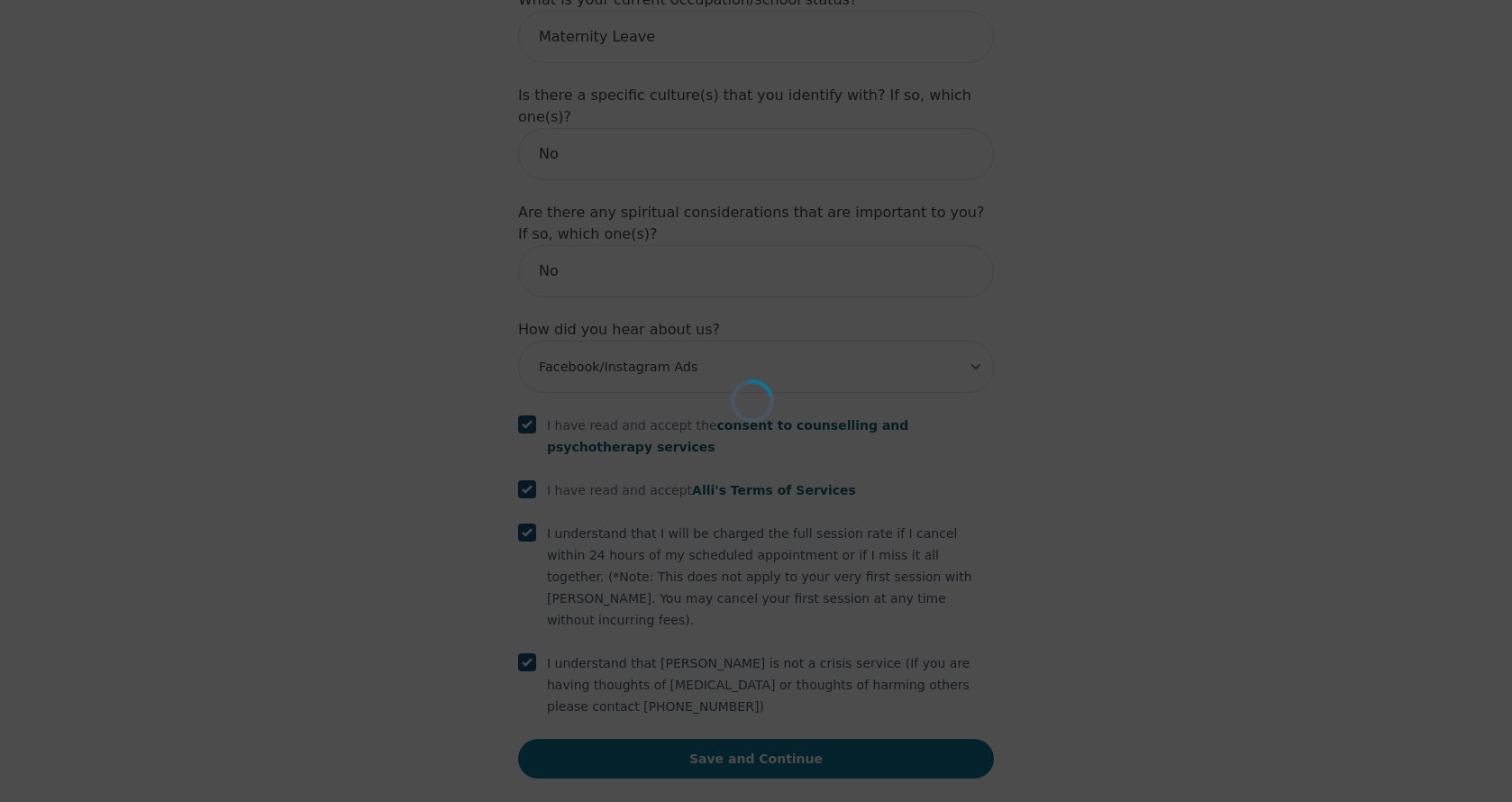
scroll to position [1946, 0]
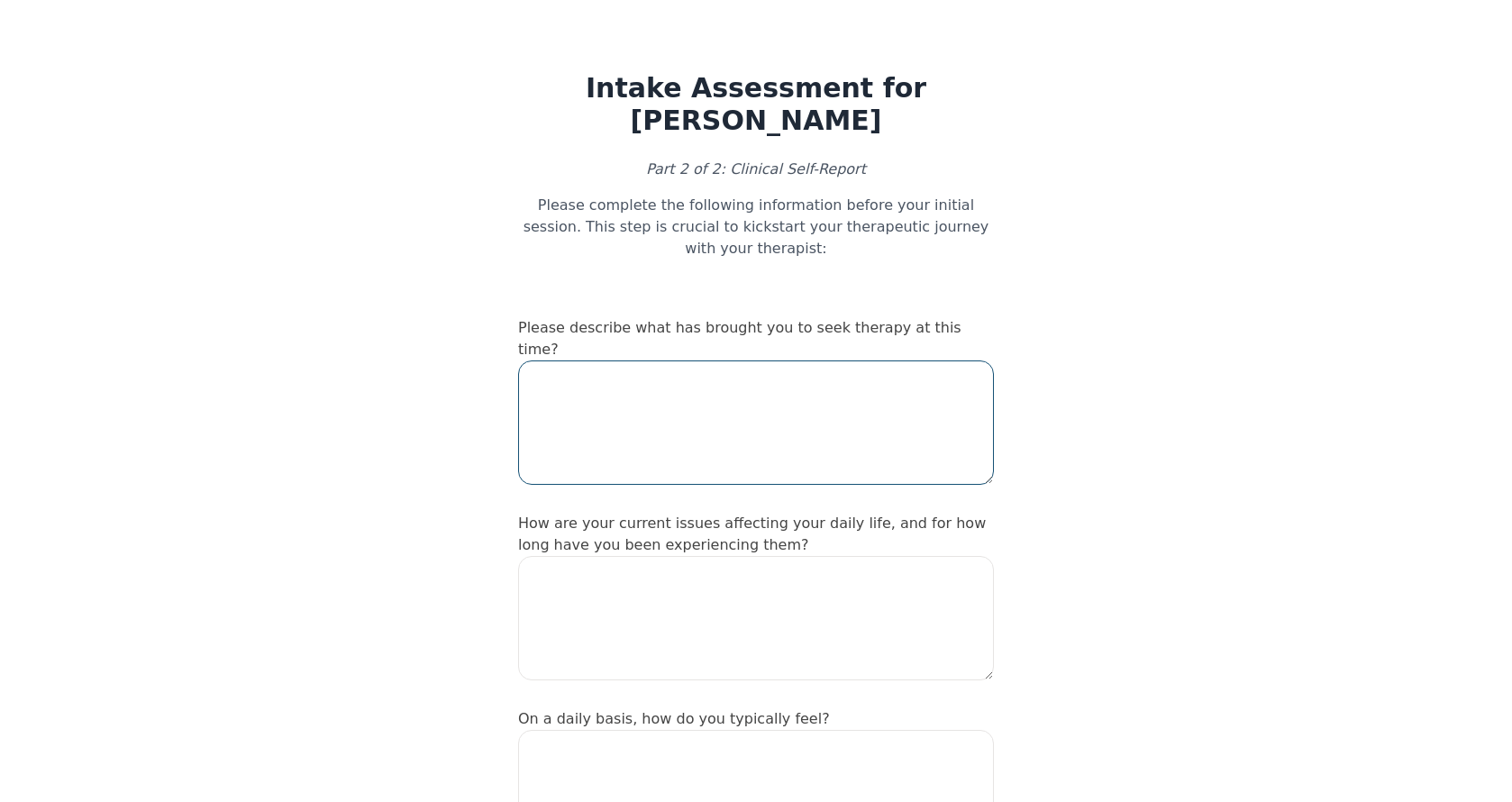
click at [741, 371] on textarea at bounding box center [756, 422] width 476 height 124
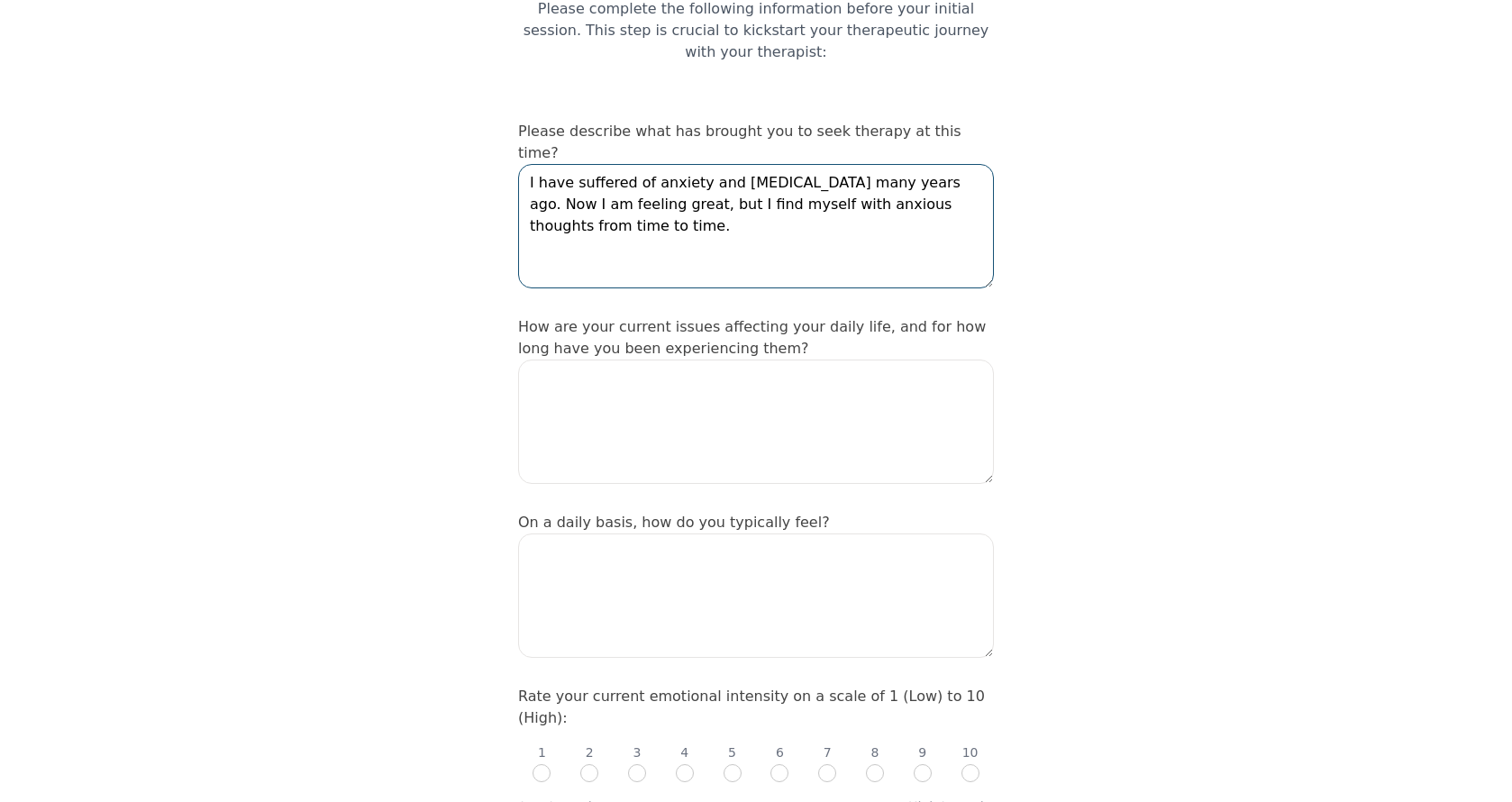
scroll to position [192, 0]
type textarea "I have suffered of anxiety and [MEDICAL_DATA] many years ago. Now I am feeling …"
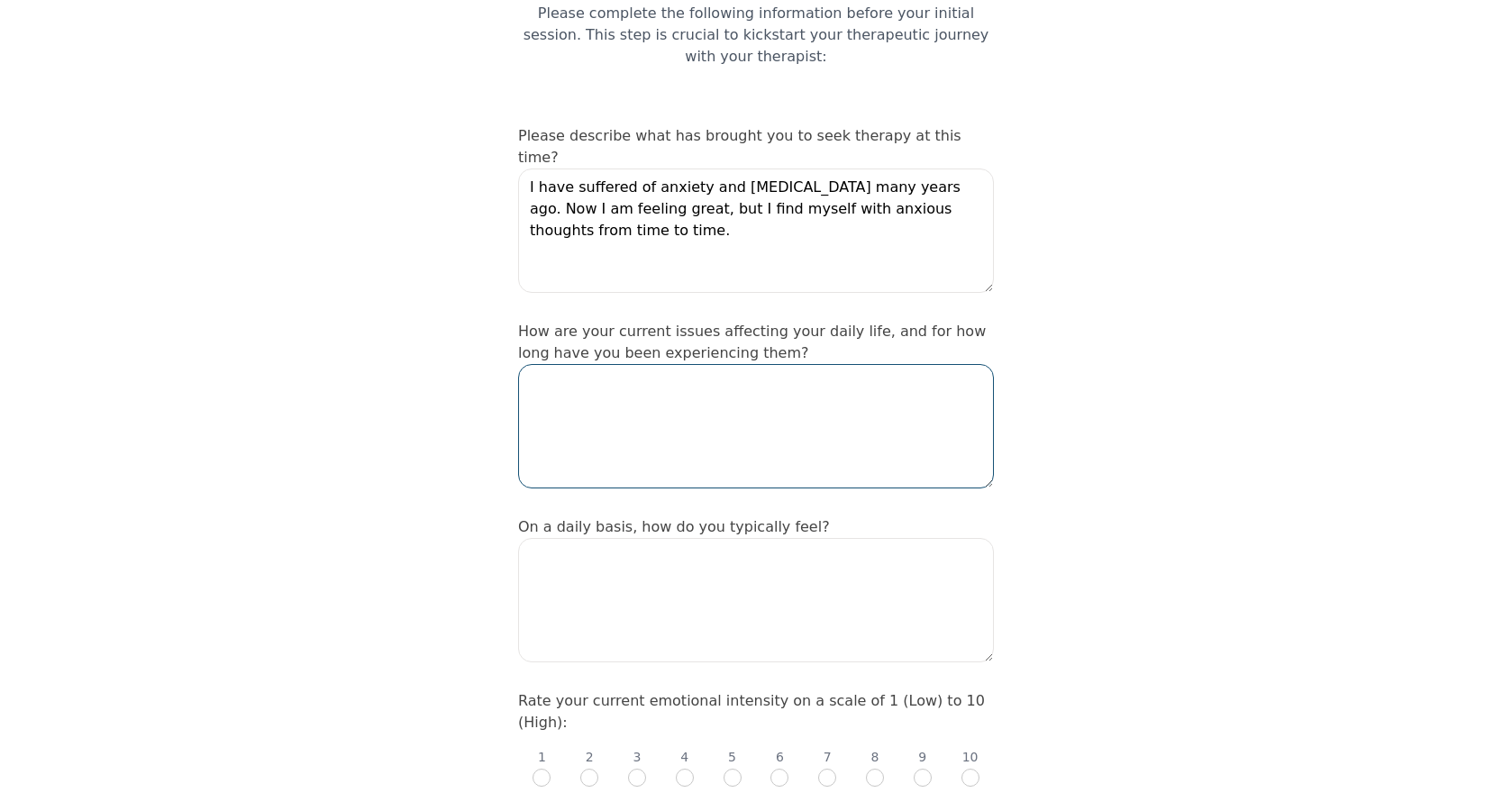
click at [733, 365] on textarea at bounding box center [756, 426] width 476 height 124
drag, startPoint x: 538, startPoint y: 331, endPoint x: 520, endPoint y: 331, distance: 18.0
click at [519, 365] on textarea "Years on and off" at bounding box center [756, 426] width 476 height 124
click at [707, 365] on textarea "Years on and off" at bounding box center [756, 426] width 476 height 124
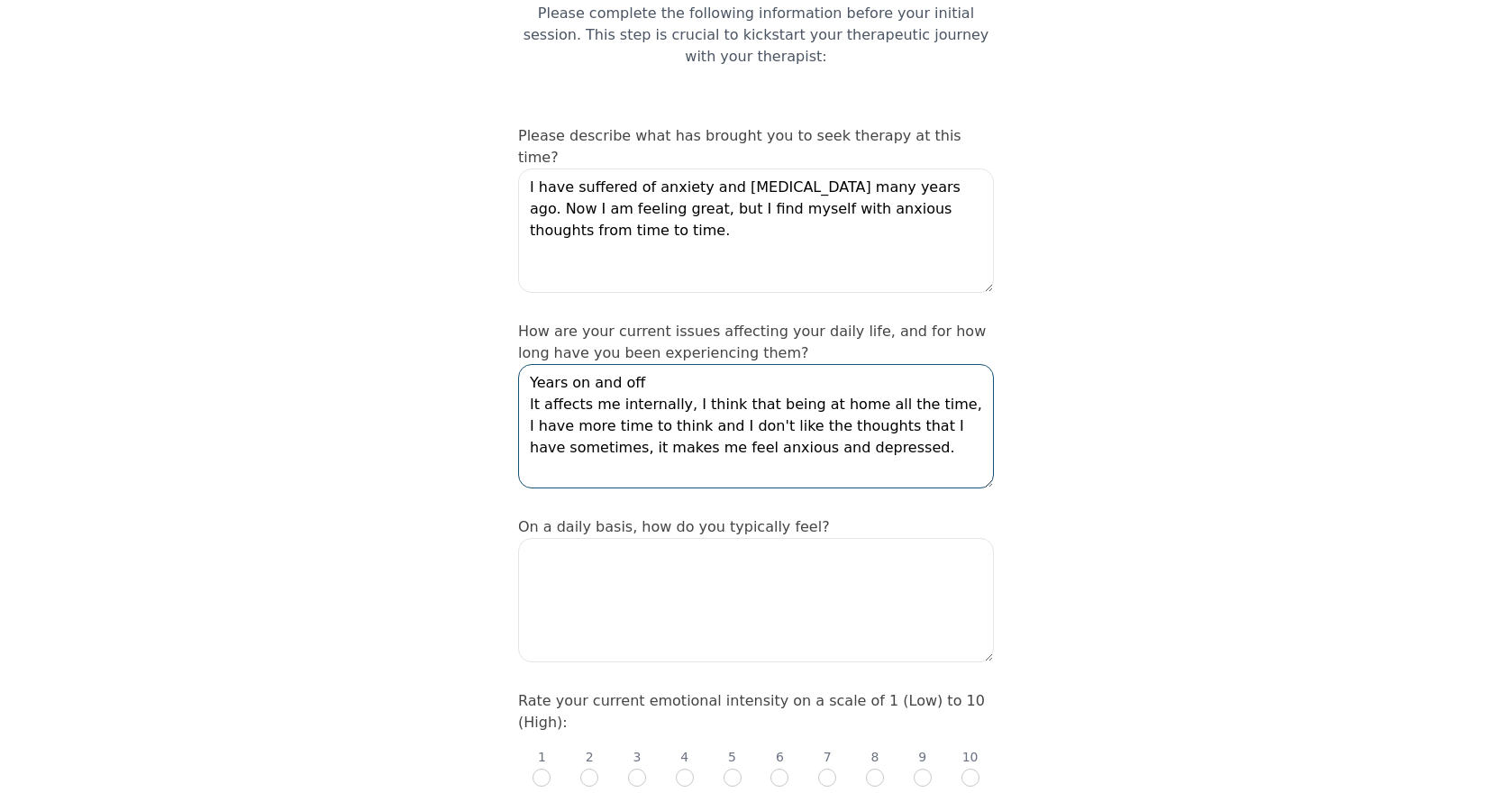
click at [621, 395] on textarea "Years on and off It affects me internally, I think that being at home all the t…" at bounding box center [756, 426] width 476 height 124
click at [757, 394] on textarea "Years on and off It affects me internally, I think that being at home all the t…" at bounding box center [756, 426] width 476 height 124
type textarea "Years on and off It affects me internally, I think that being at home all the t…"
click at [711, 539] on textarea at bounding box center [756, 600] width 476 height 124
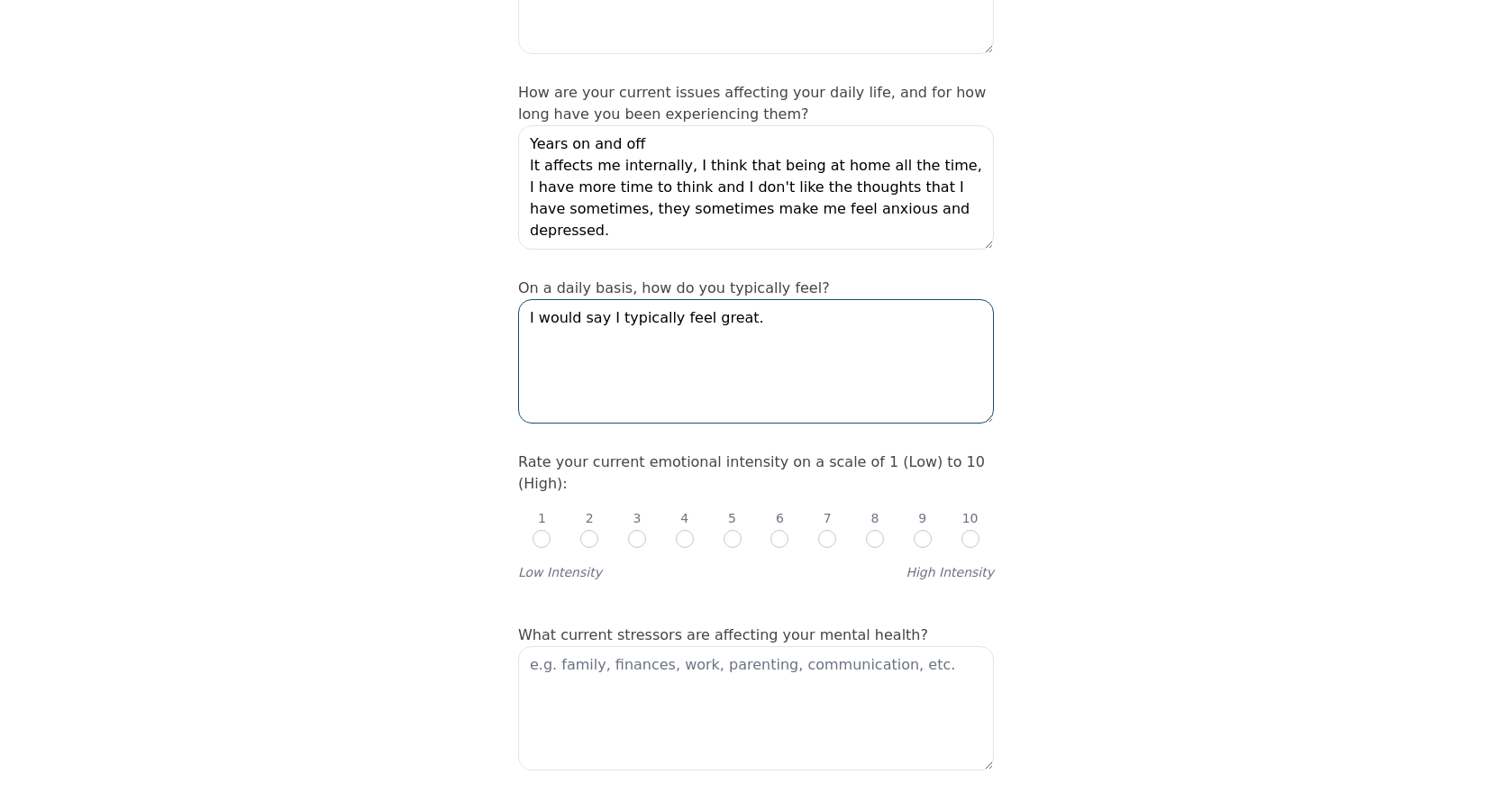
scroll to position [435, 0]
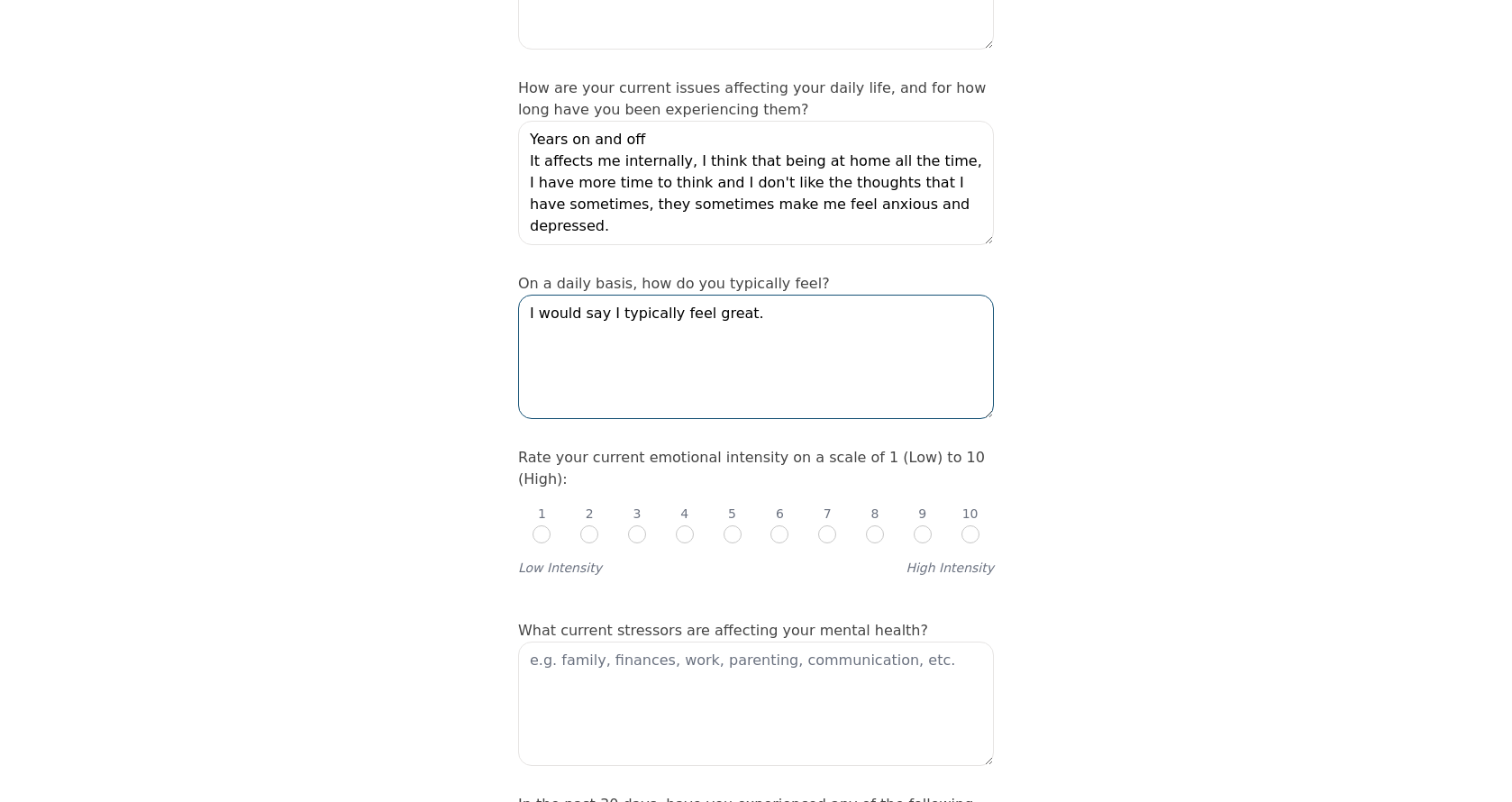
type textarea "I would say I typically feel great."
click at [589, 526] on input "radio" at bounding box center [589, 535] width 18 height 18
radio input "true"
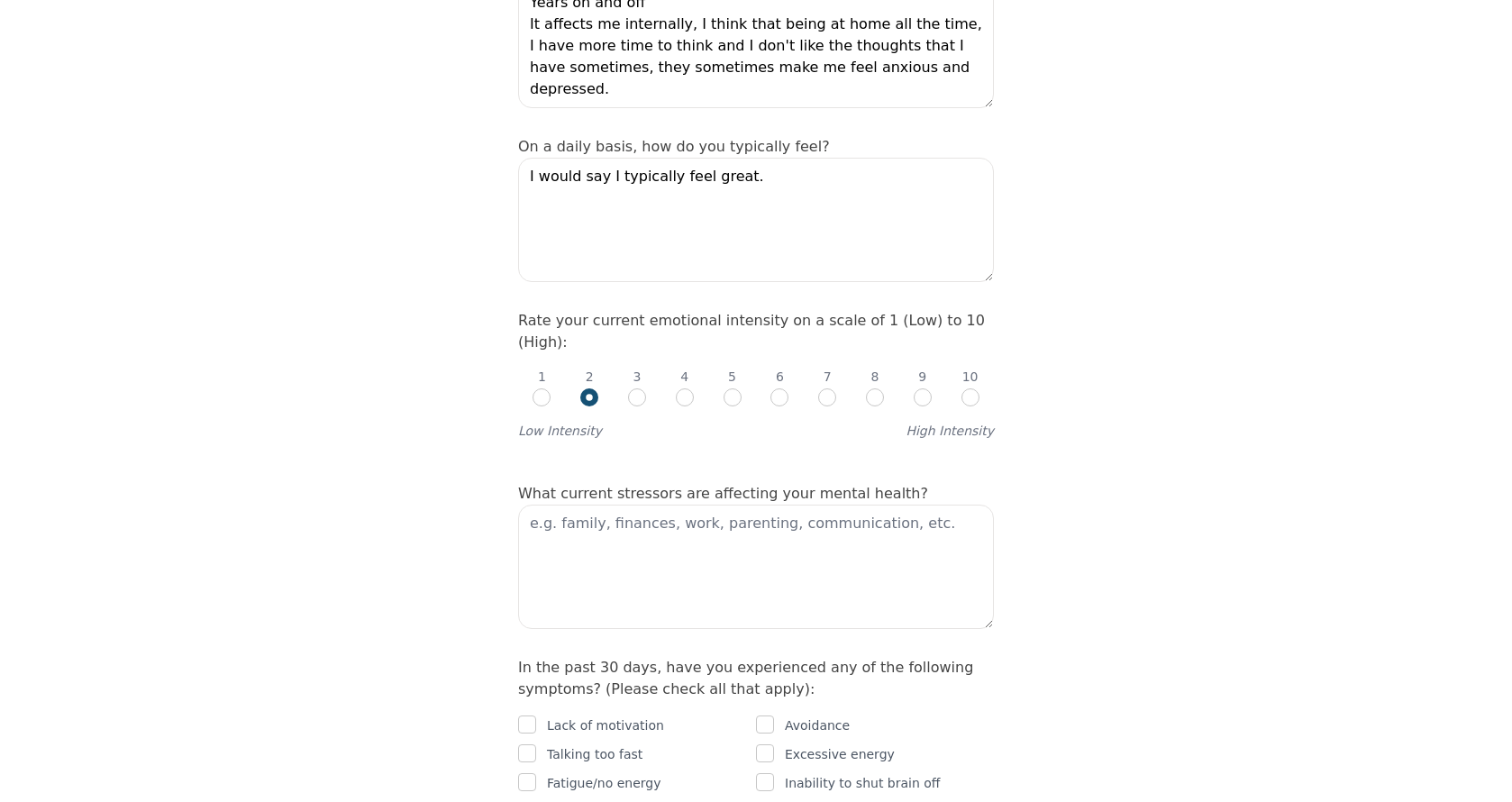
scroll to position [578, 0]
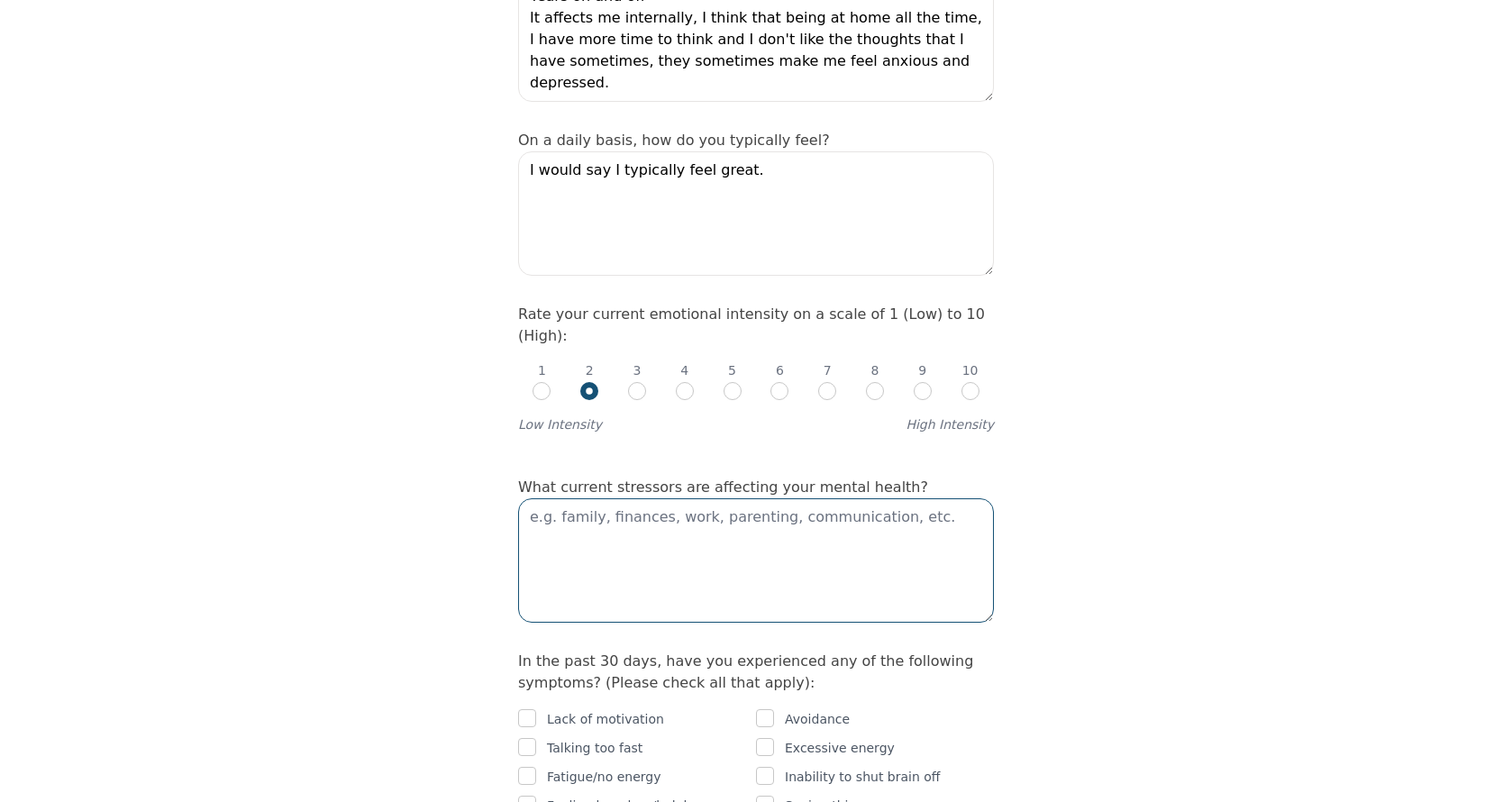
click at [719, 499] on textarea at bounding box center [756, 561] width 476 height 124
type textarea "P"
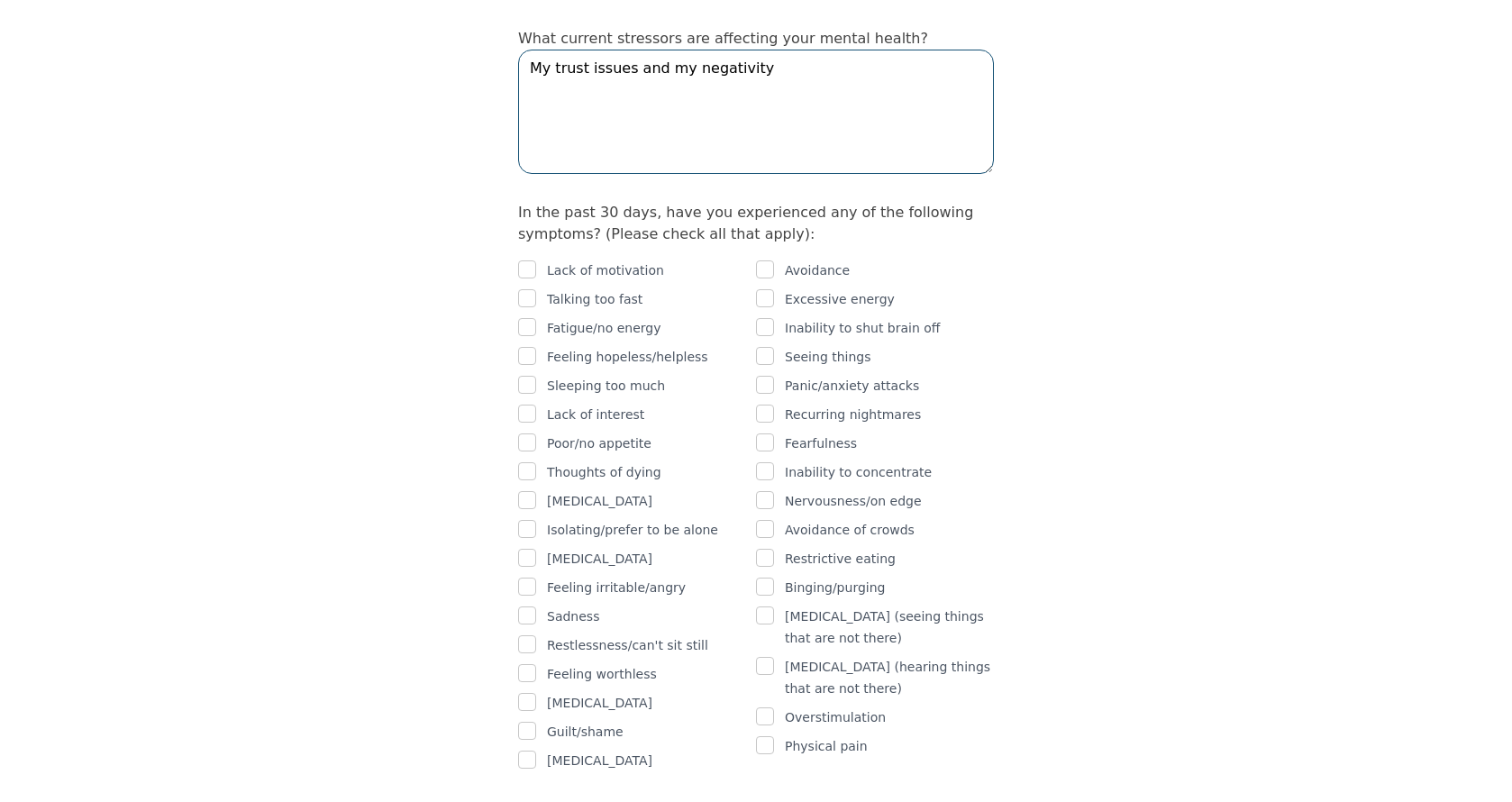
scroll to position [1035, 0]
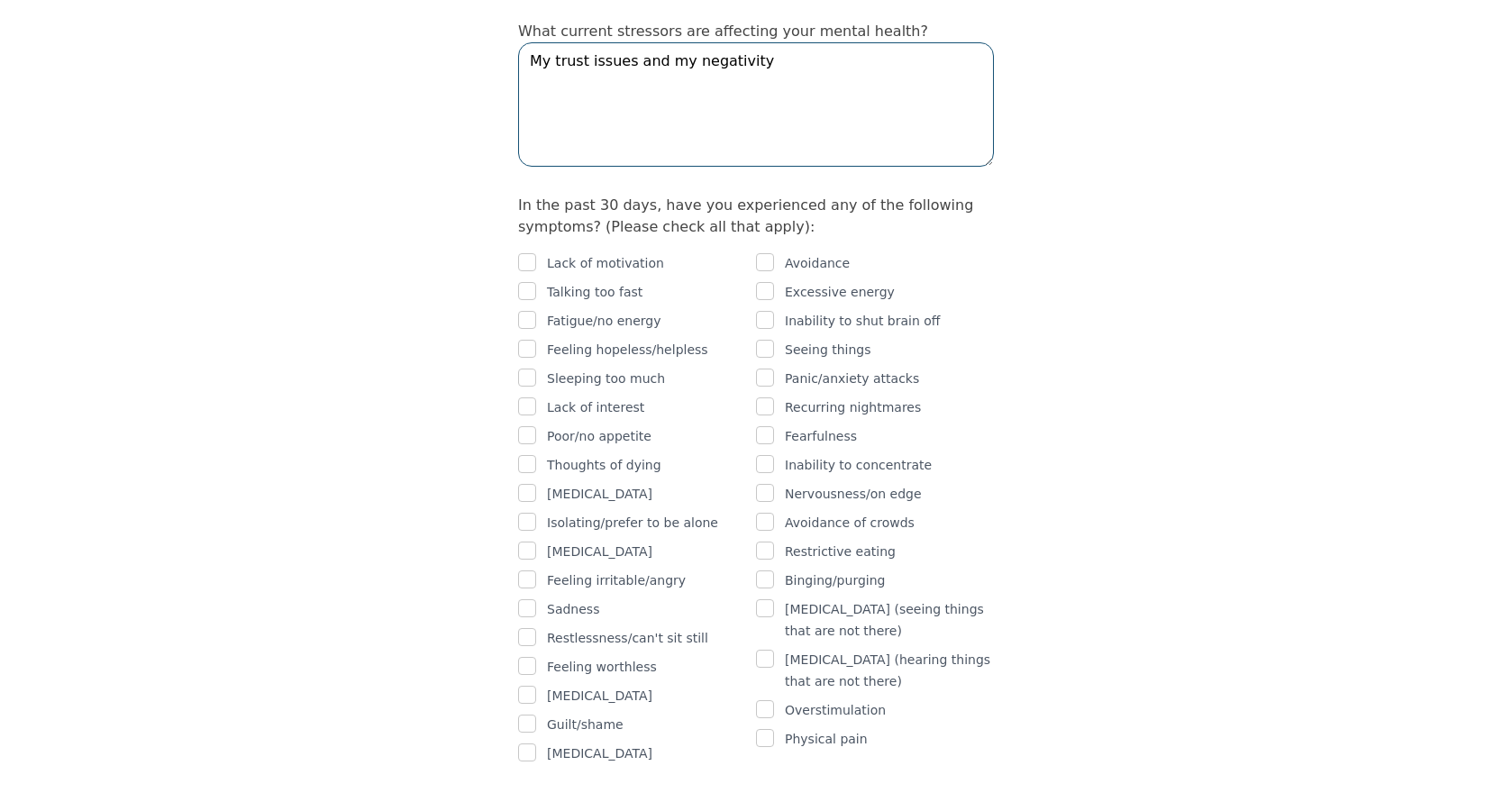
type textarea "My trust issues and my negativity"
click at [529, 253] on input "checkbox" at bounding box center [528, 262] width 18 height 18
checkbox input "true"
click at [524, 311] on input "checkbox" at bounding box center [528, 320] width 18 height 18
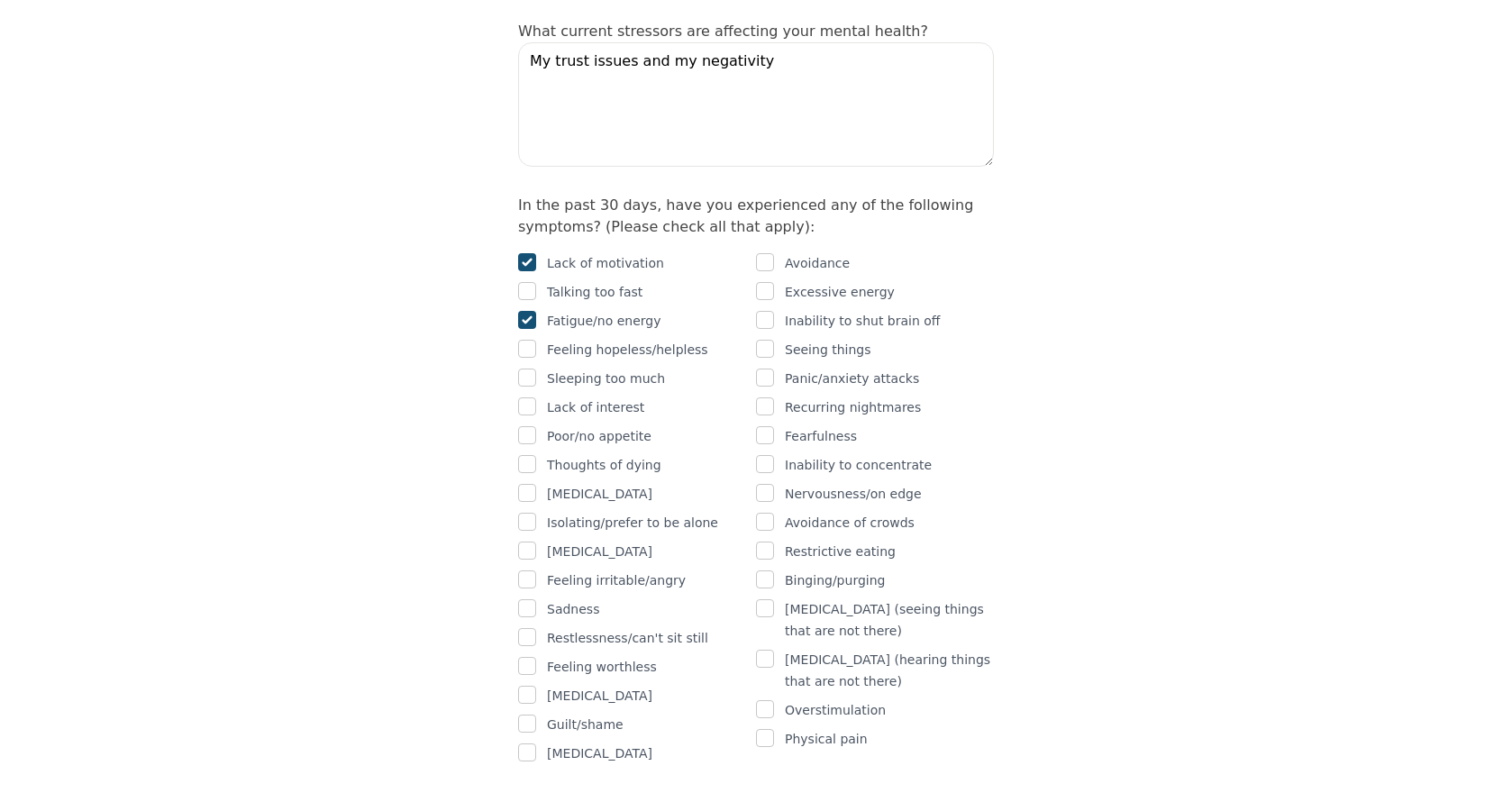
checkbox input "true"
click at [525, 340] on input "checkbox" at bounding box center [528, 349] width 18 height 18
checkbox input "true"
click at [531, 542] on input "checkbox" at bounding box center [528, 551] width 18 height 18
checkbox input "true"
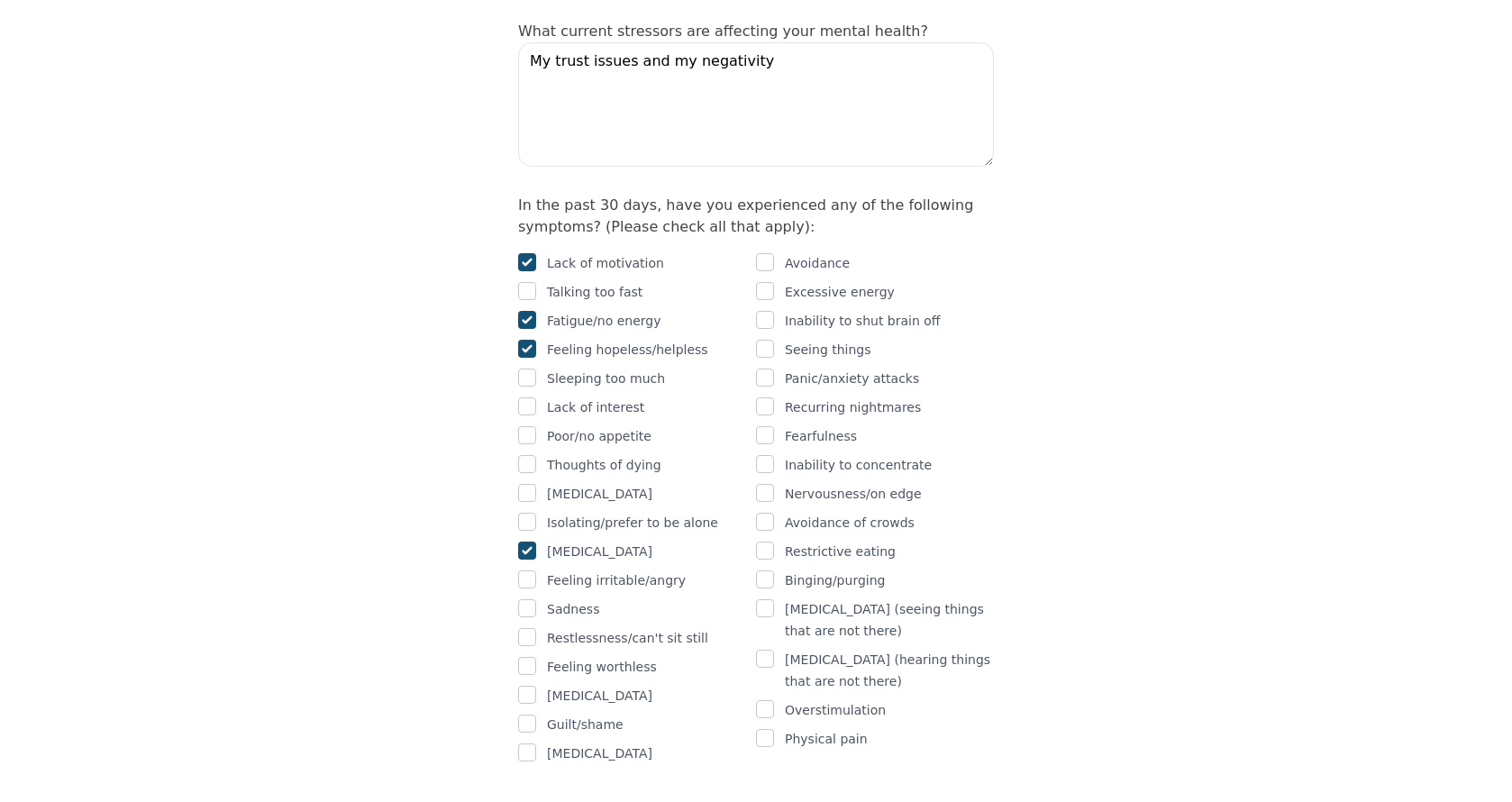
click at [532, 570] on input "checkbox" at bounding box center [528, 579] width 18 height 18
checkbox input "true"
click at [531, 599] on input "checkbox" at bounding box center [528, 608] width 18 height 18
checkbox input "true"
click at [528, 628] on input "checkbox" at bounding box center [528, 637] width 18 height 18
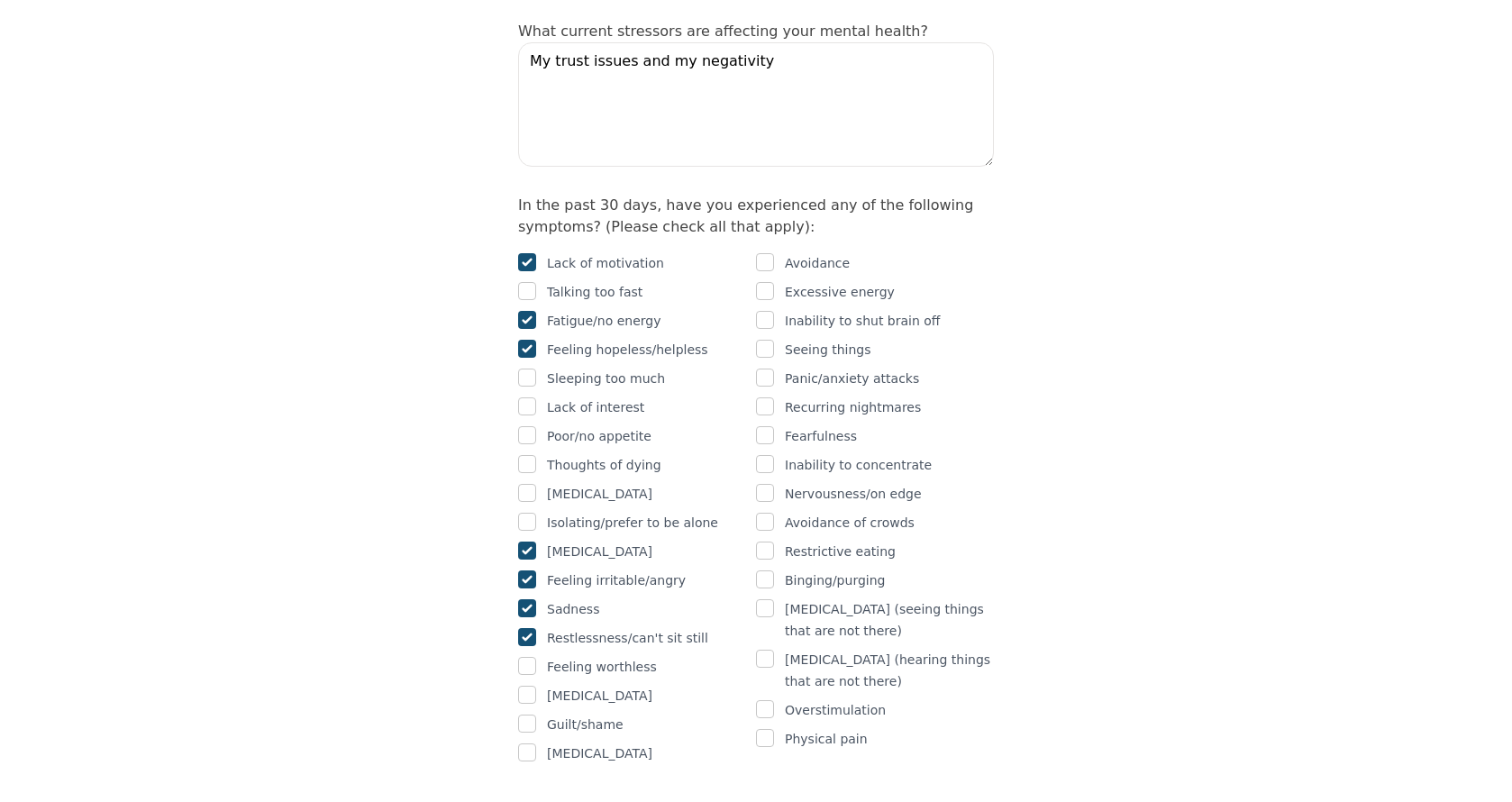
checkbox input "true"
click at [530, 715] on input "checkbox" at bounding box center [528, 723] width 18 height 18
checkbox input "true"
click at [773, 253] on input "checkbox" at bounding box center [765, 262] width 18 height 18
click at [772, 253] on input "checkbox" at bounding box center [765, 262] width 18 height 18
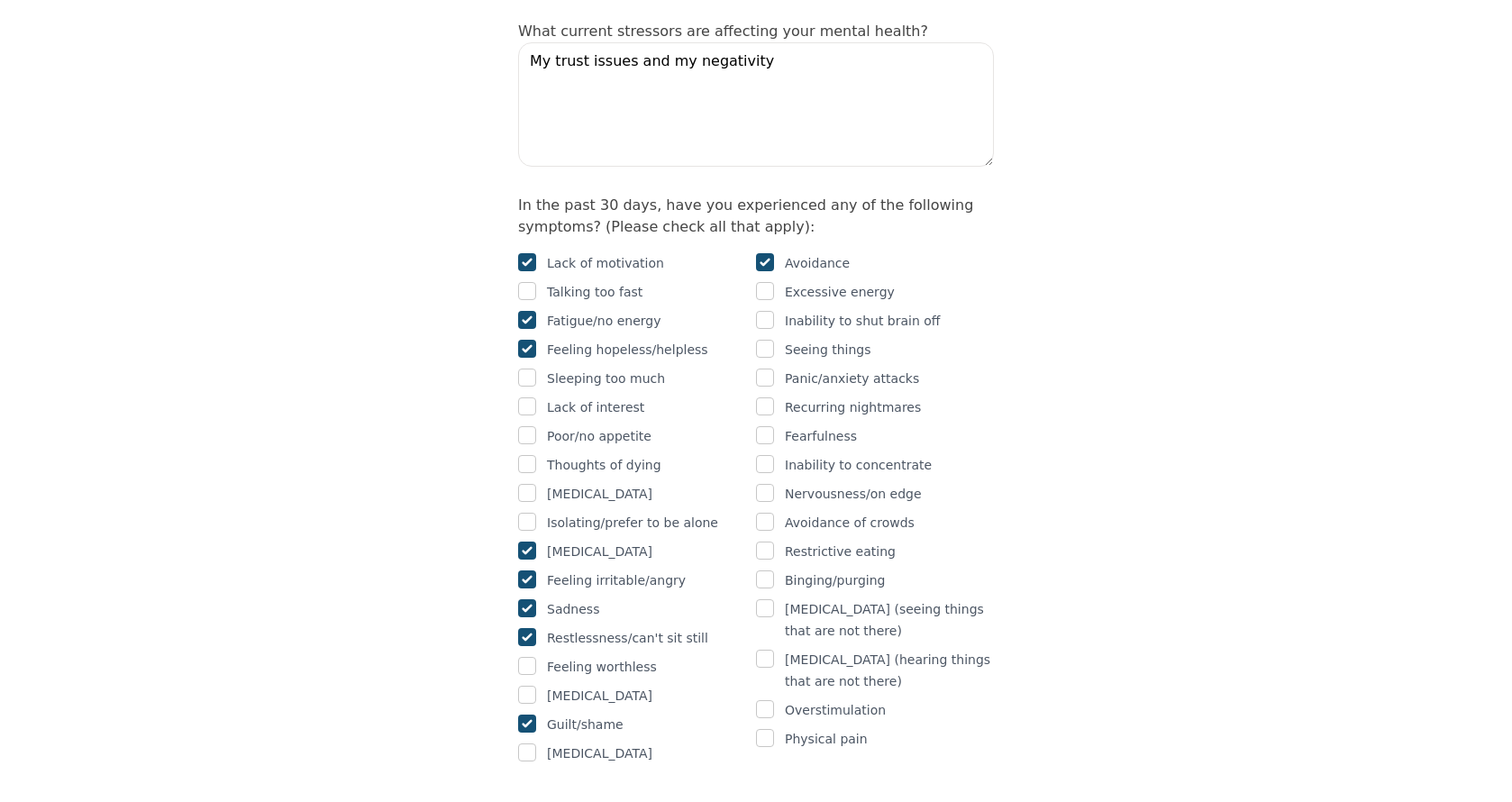
checkbox input "false"
click at [772, 311] on input "checkbox" at bounding box center [765, 320] width 18 height 18
checkbox input "true"
click at [766, 369] on input "checkbox" at bounding box center [765, 378] width 18 height 18
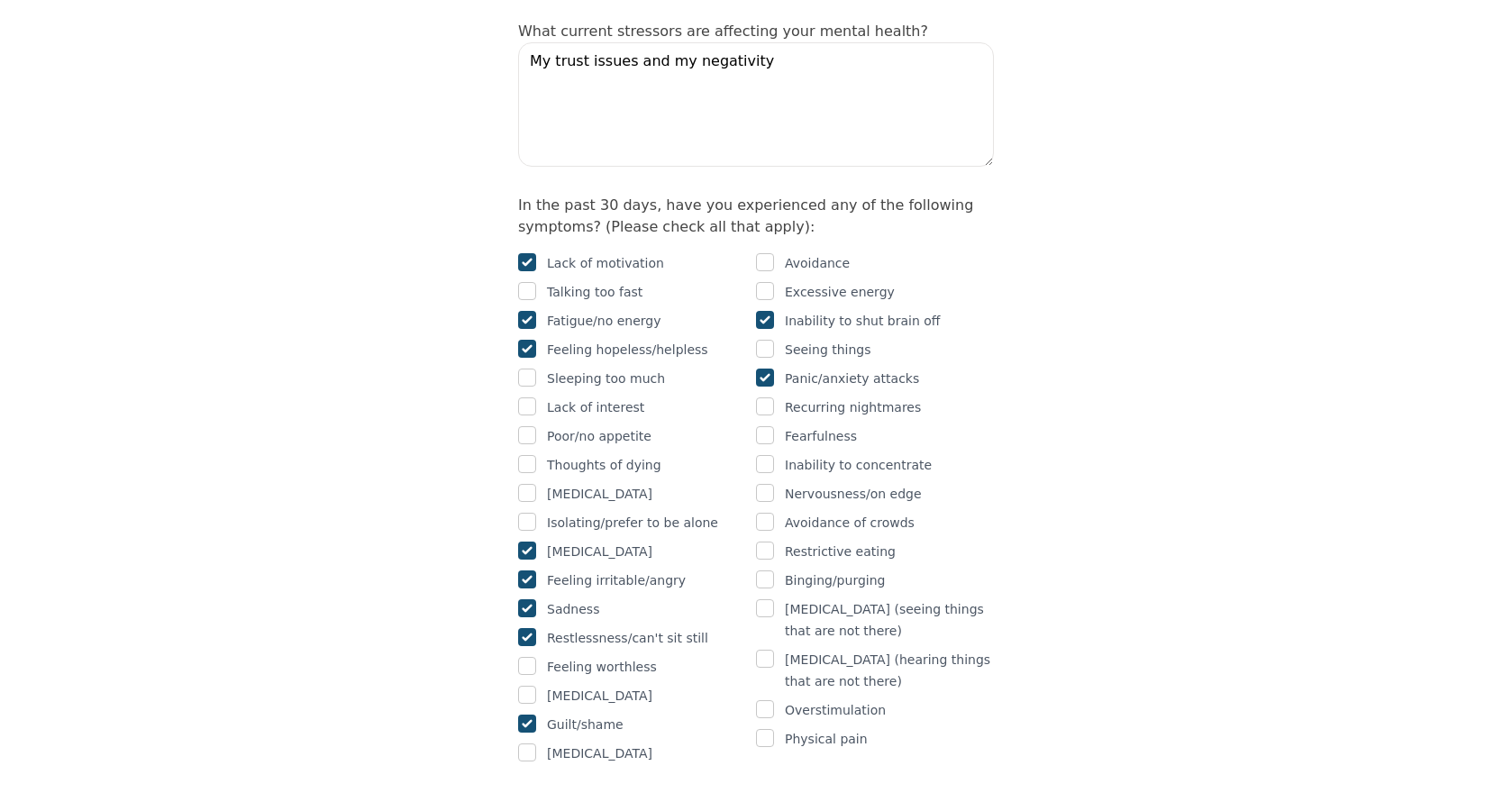
checkbox input "false"
click at [766, 398] on input "checkbox" at bounding box center [765, 406] width 18 height 18
checkbox input "true"
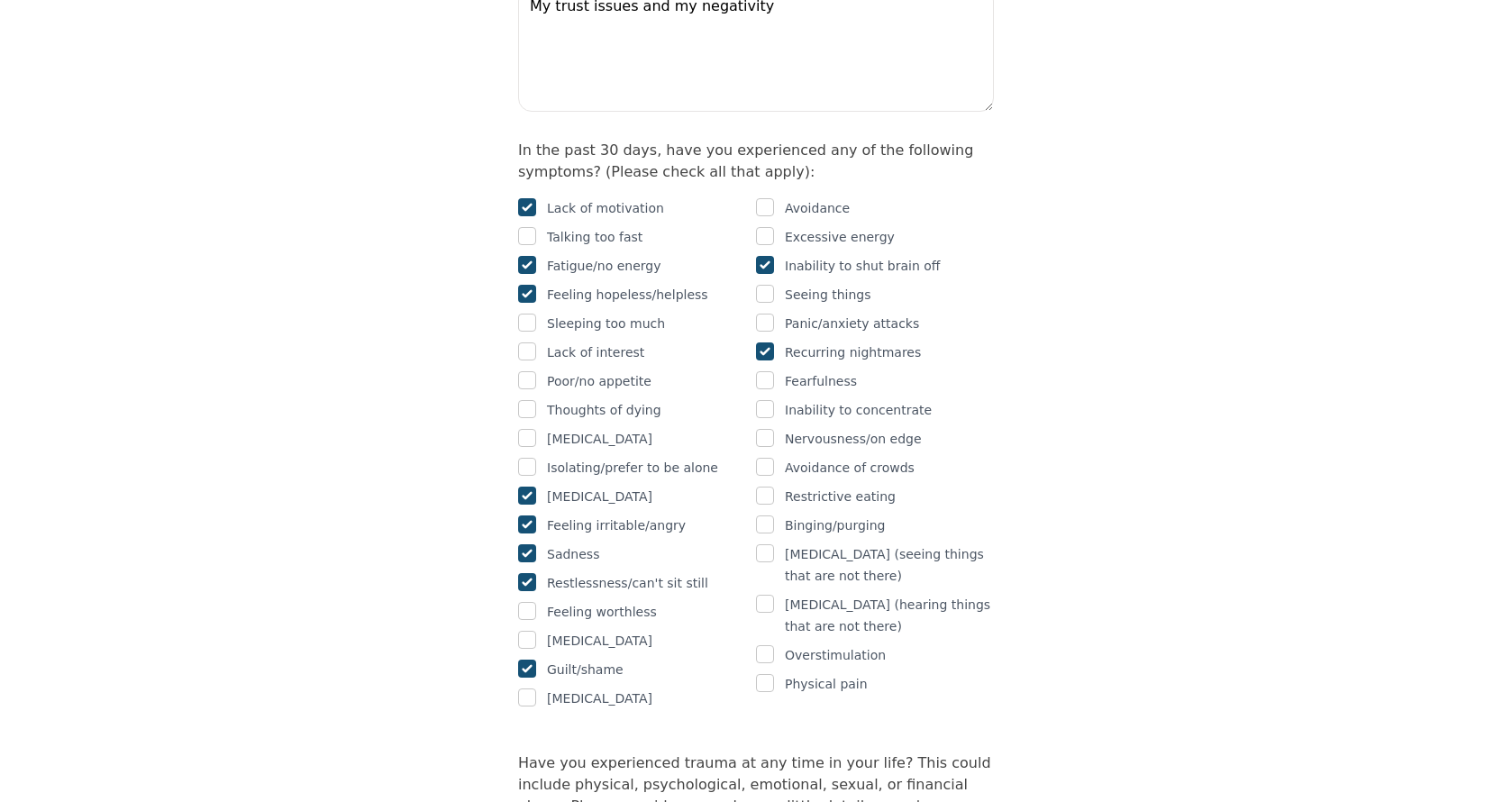
scroll to position [1111, 0]
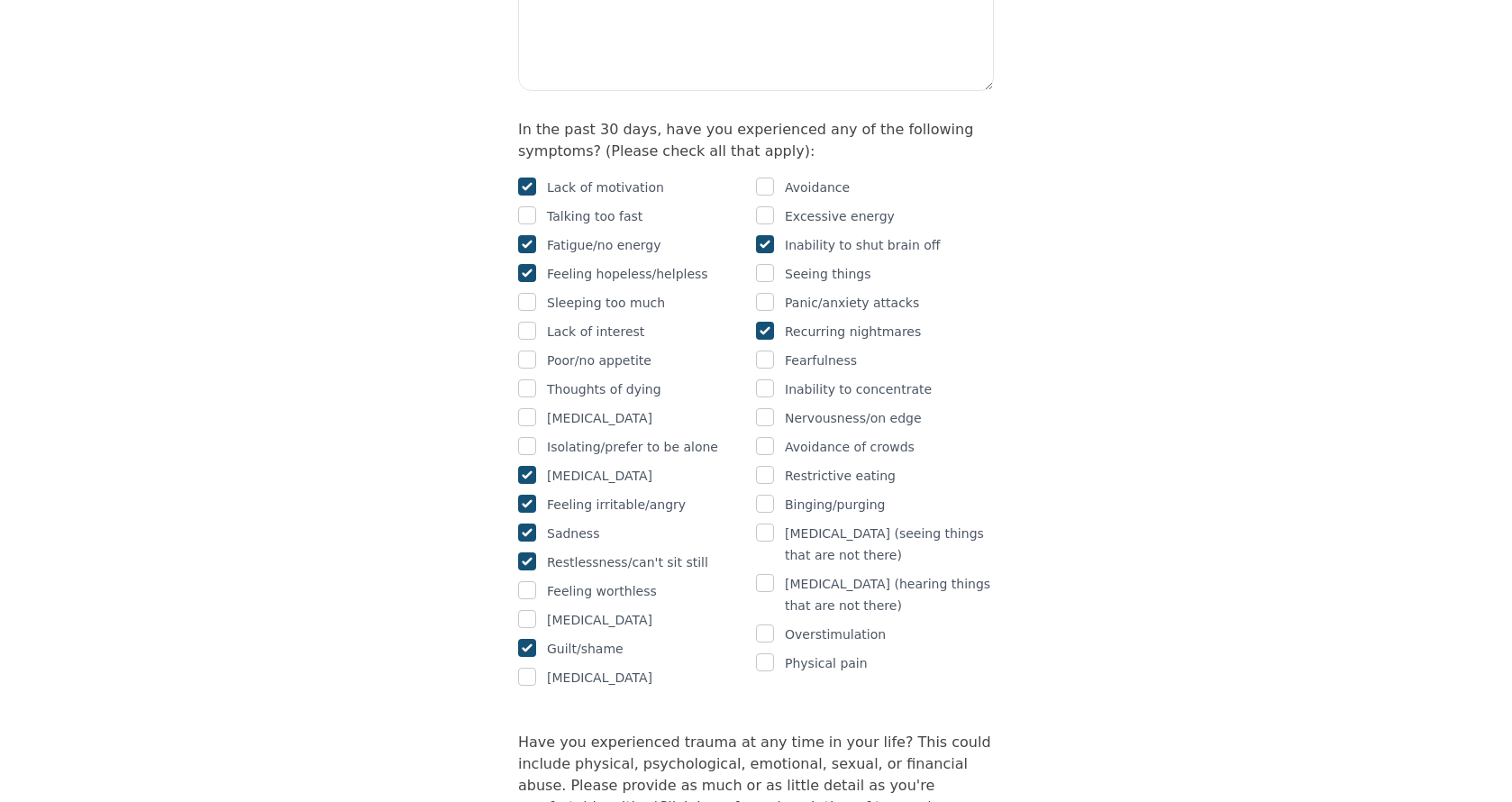
click at [767, 380] on input "checkbox" at bounding box center [765, 389] width 18 height 18
checkbox input "true"
click at [767, 437] on input "checkbox" at bounding box center [765, 446] width 18 height 18
checkbox input "true"
click at [768, 466] on input "checkbox" at bounding box center [765, 475] width 18 height 18
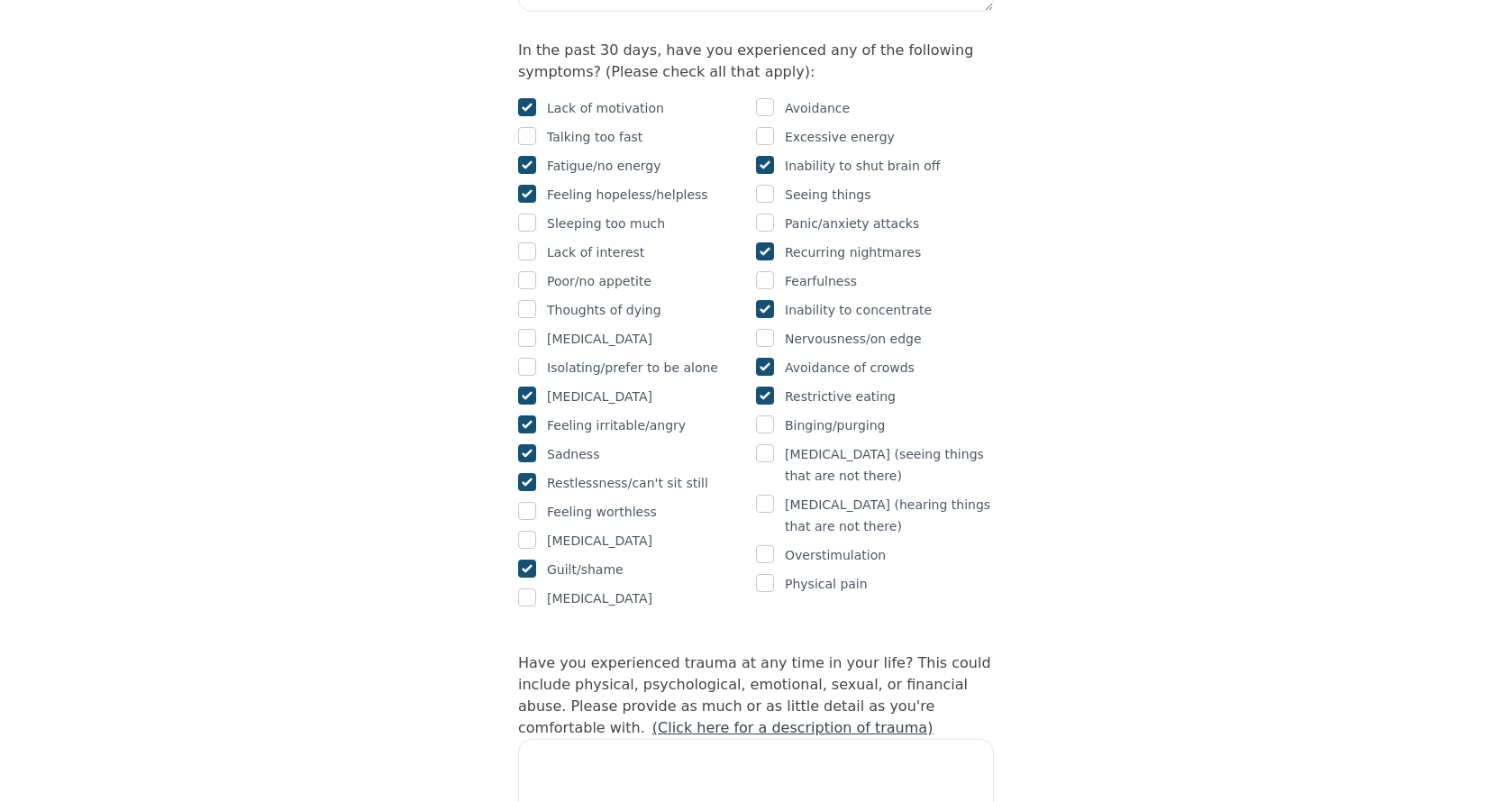
scroll to position [1203, 0]
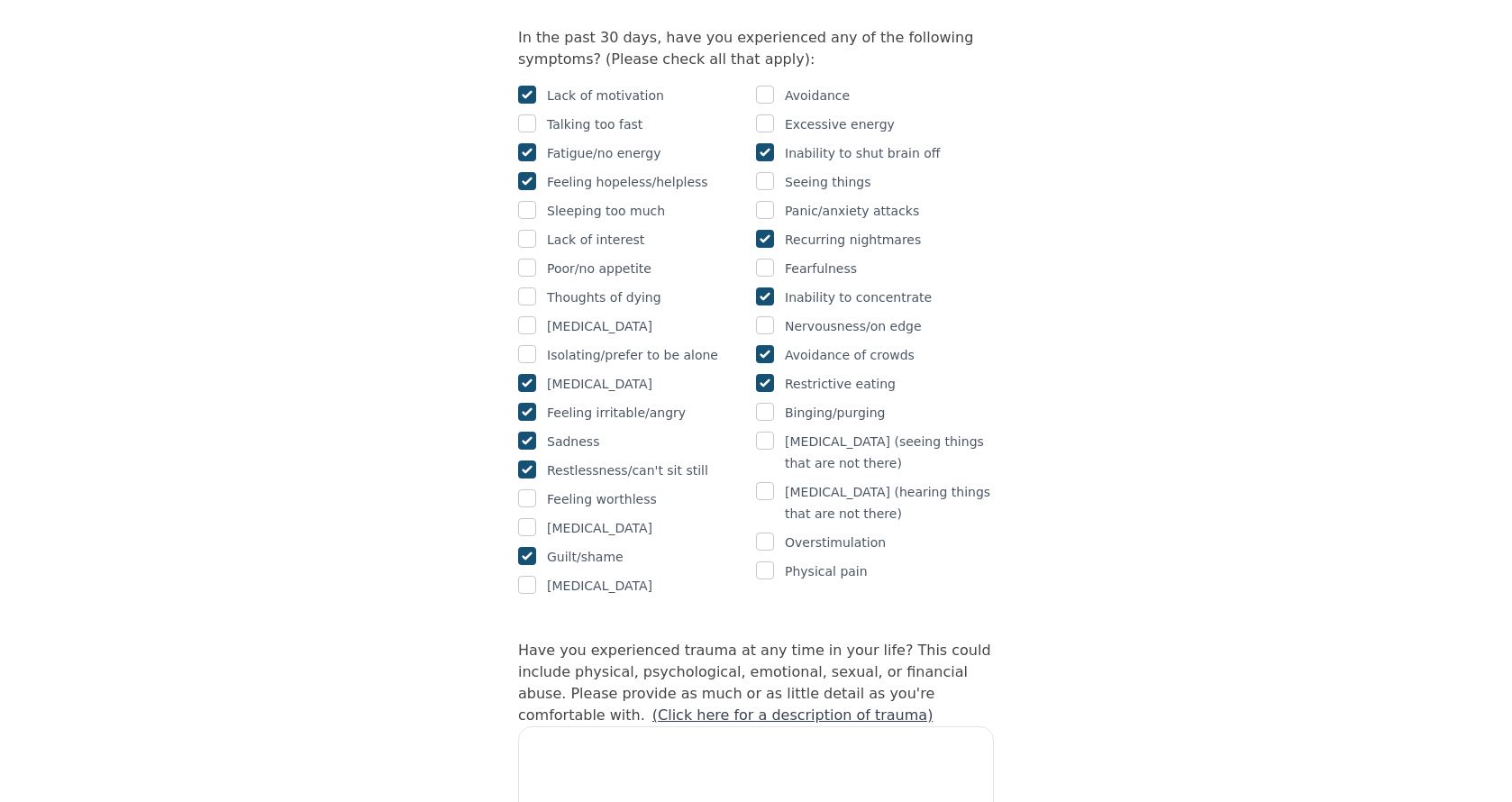
click at [766, 374] on input "checkbox" at bounding box center [765, 383] width 18 height 18
checkbox input "false"
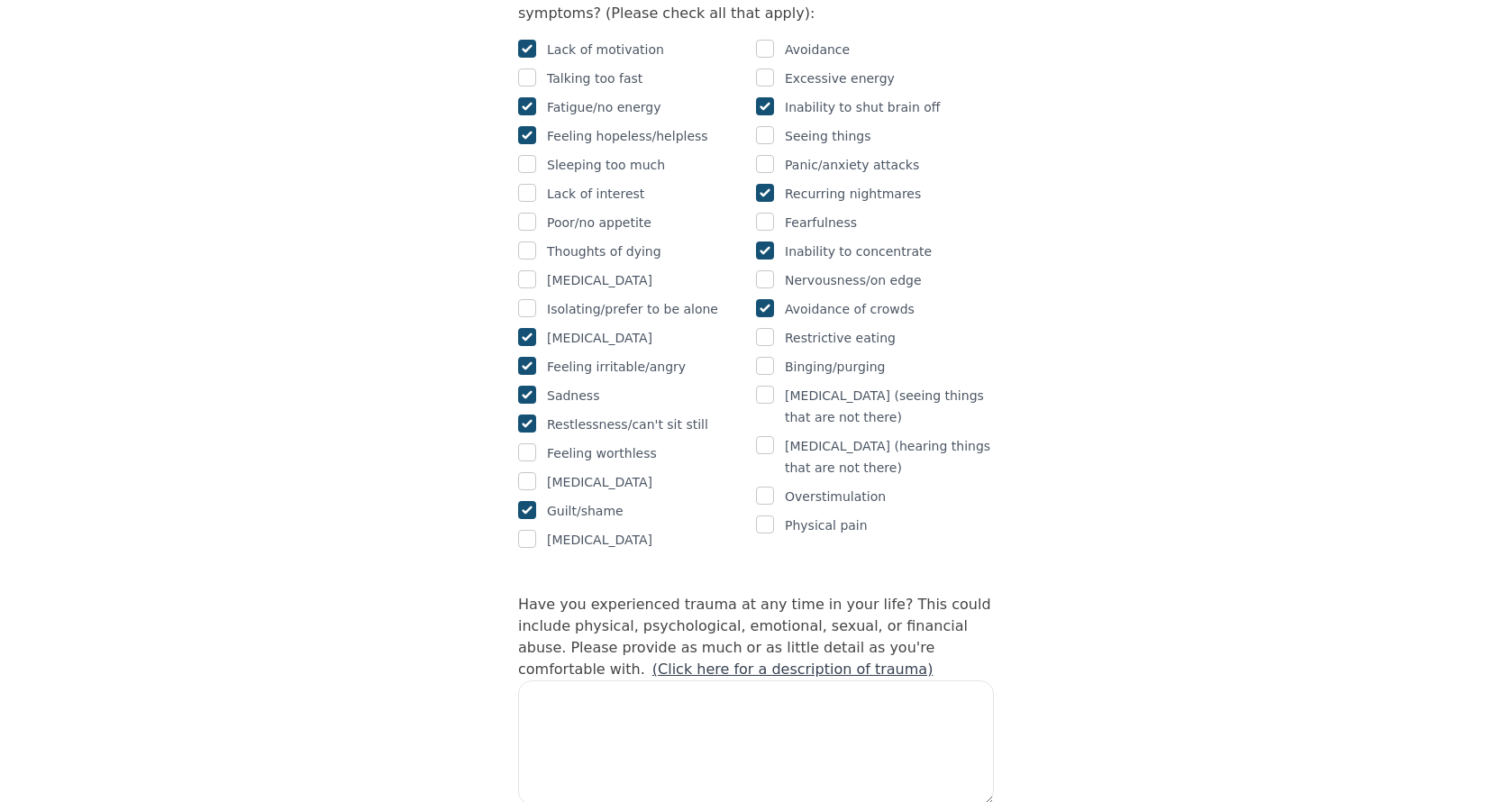
click at [765, 516] on input "checkbox" at bounding box center [765, 525] width 18 height 18
checkbox input "true"
click at [662, 681] on textarea at bounding box center [756, 742] width 476 height 124
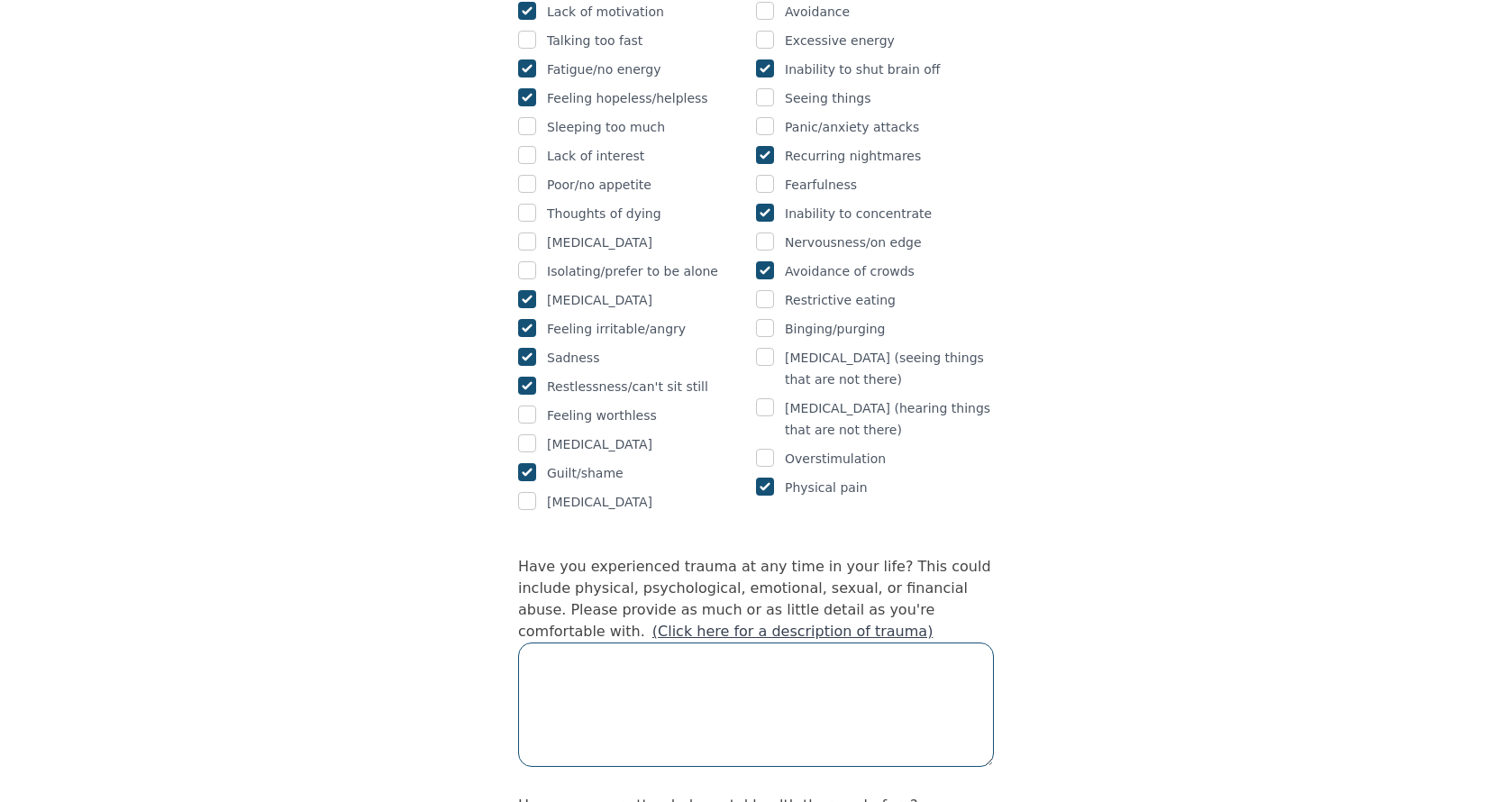
scroll to position [1288, 0]
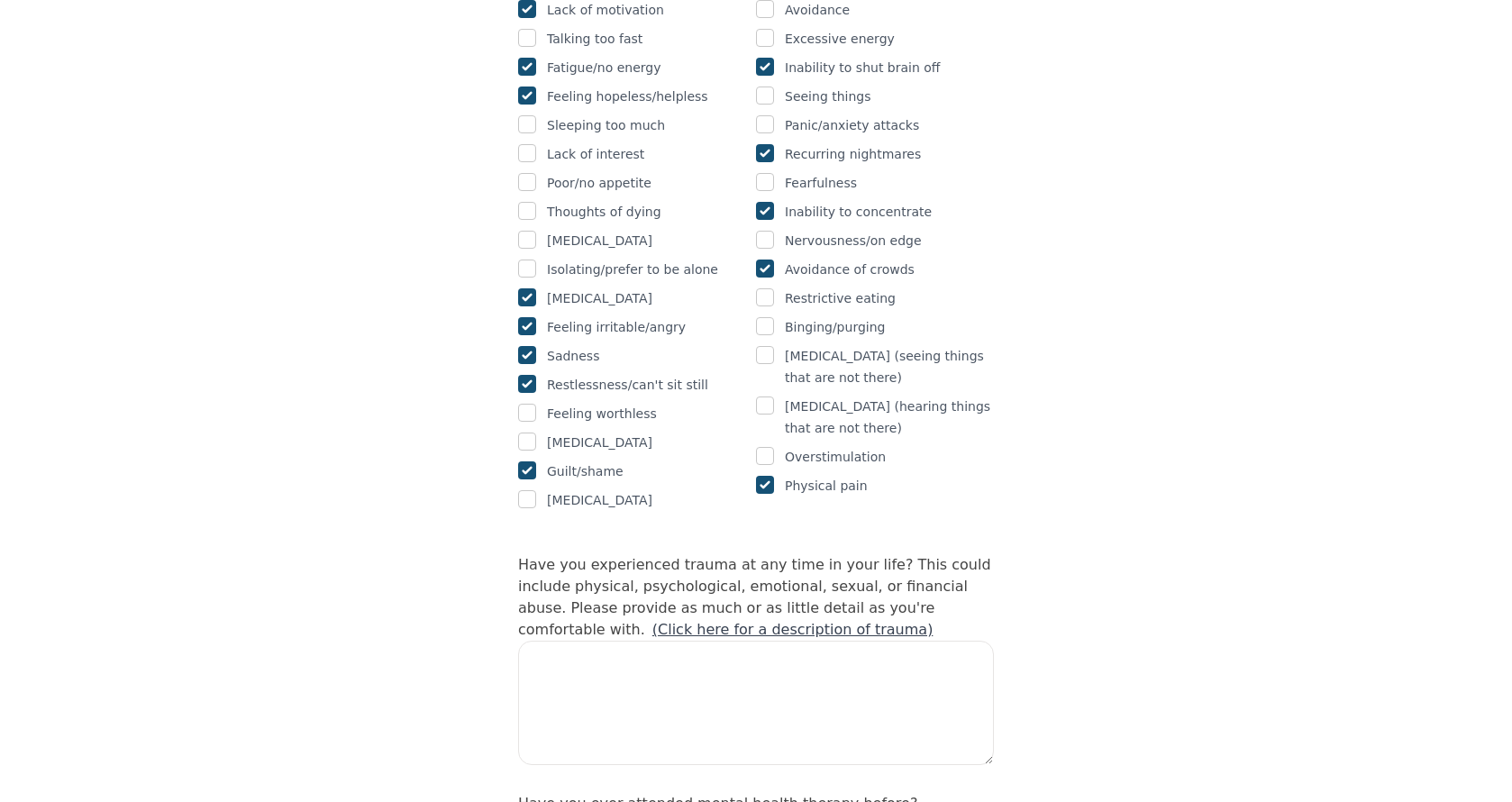
click at [653, 621] on link "(Click here for a description of trauma)" at bounding box center [793, 629] width 281 height 17
click at [721, 641] on textarea at bounding box center [756, 703] width 476 height 124
click at [699, 641] on textarea "Little relationship trauma, infidelity" at bounding box center [756, 703] width 476 height 124
click at [784, 641] on textarea "Little relationship trauma / infidelity" at bounding box center [756, 703] width 476 height 124
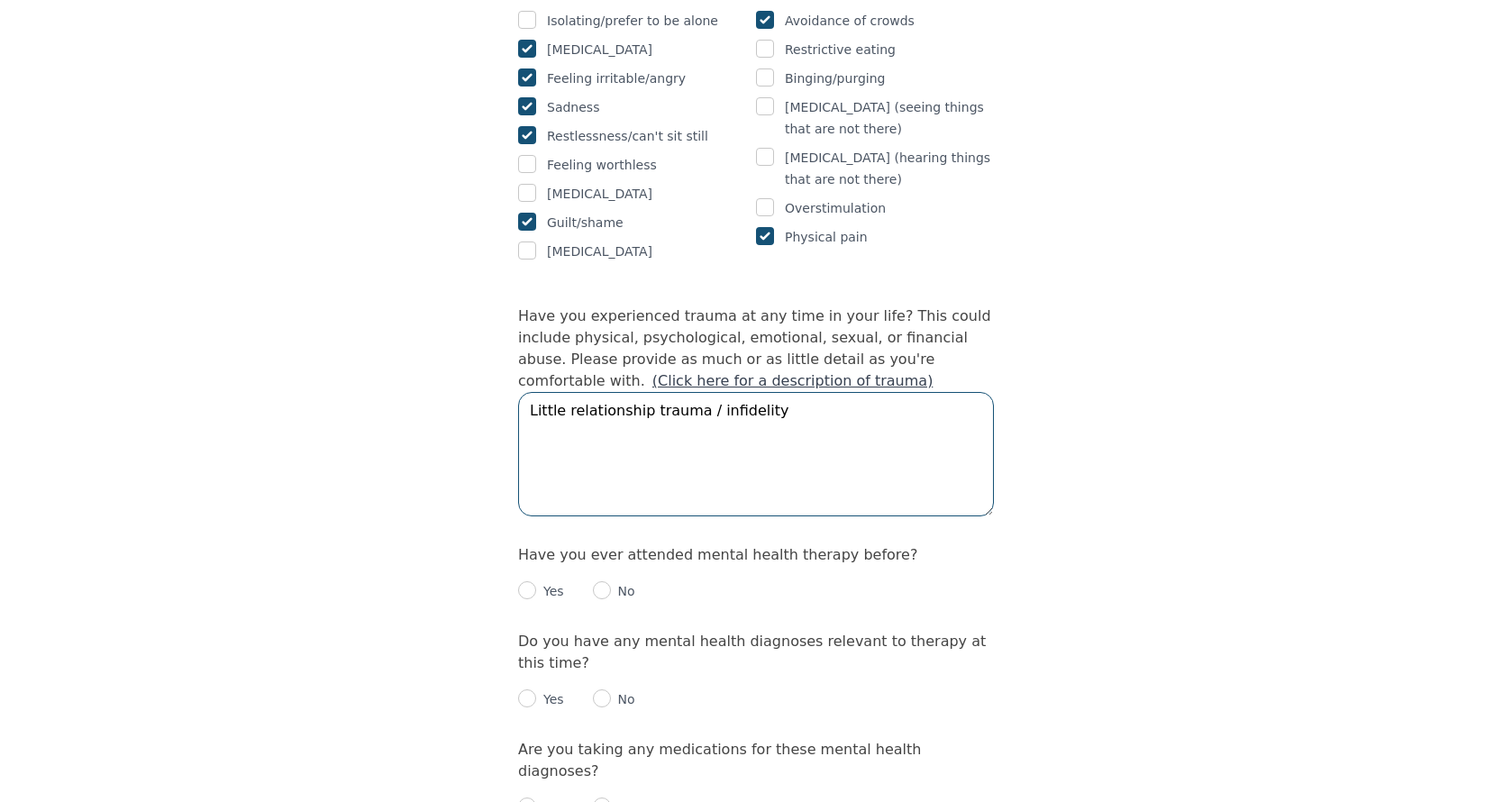
scroll to position [1549, 0]
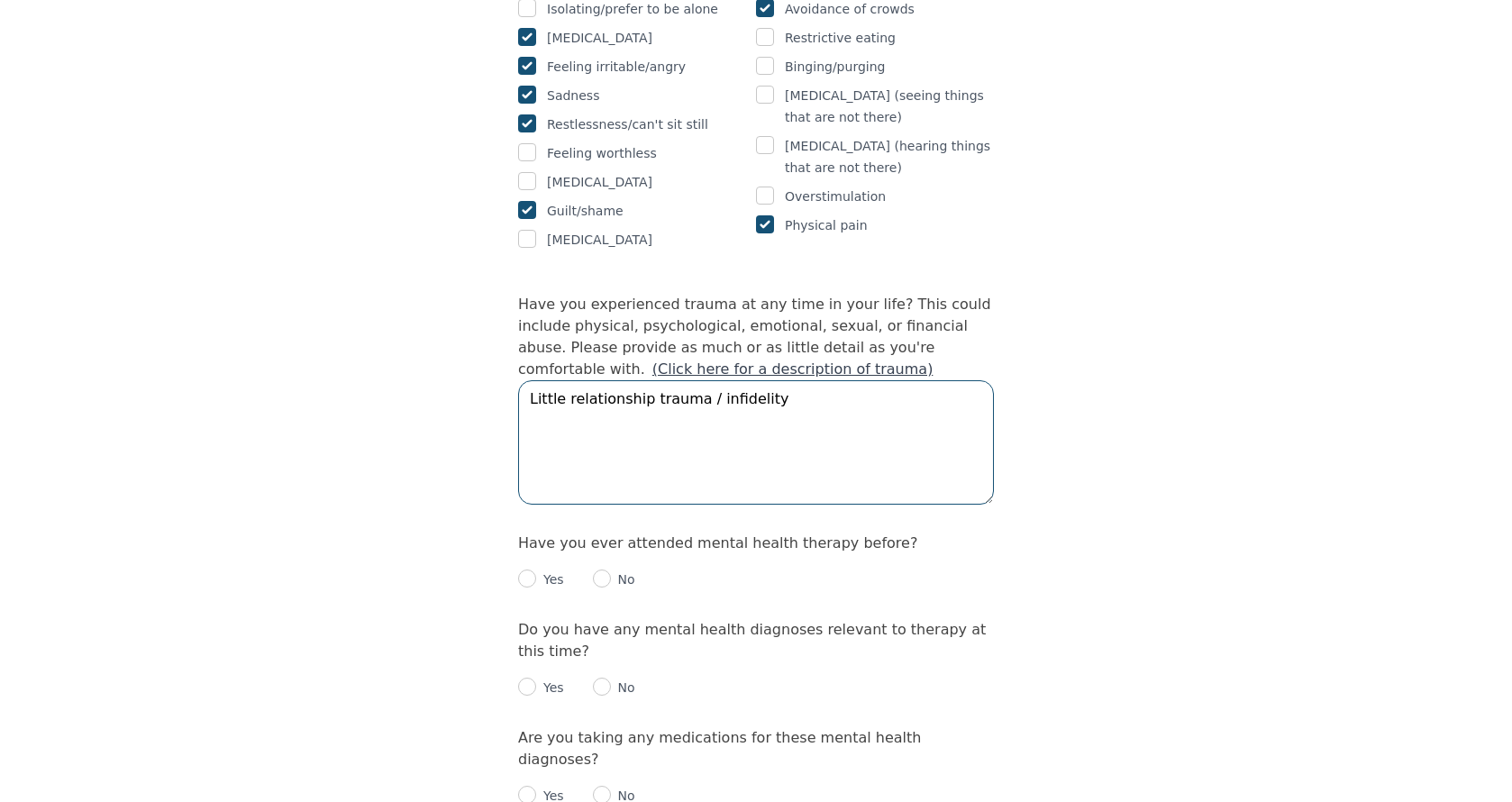
click at [561, 381] on textarea "Little relationship trauma / infidelity" at bounding box center [756, 442] width 476 height 124
click at [533, 381] on textarea "Little" relationship trauma / infidelity" at bounding box center [756, 442] width 476 height 124
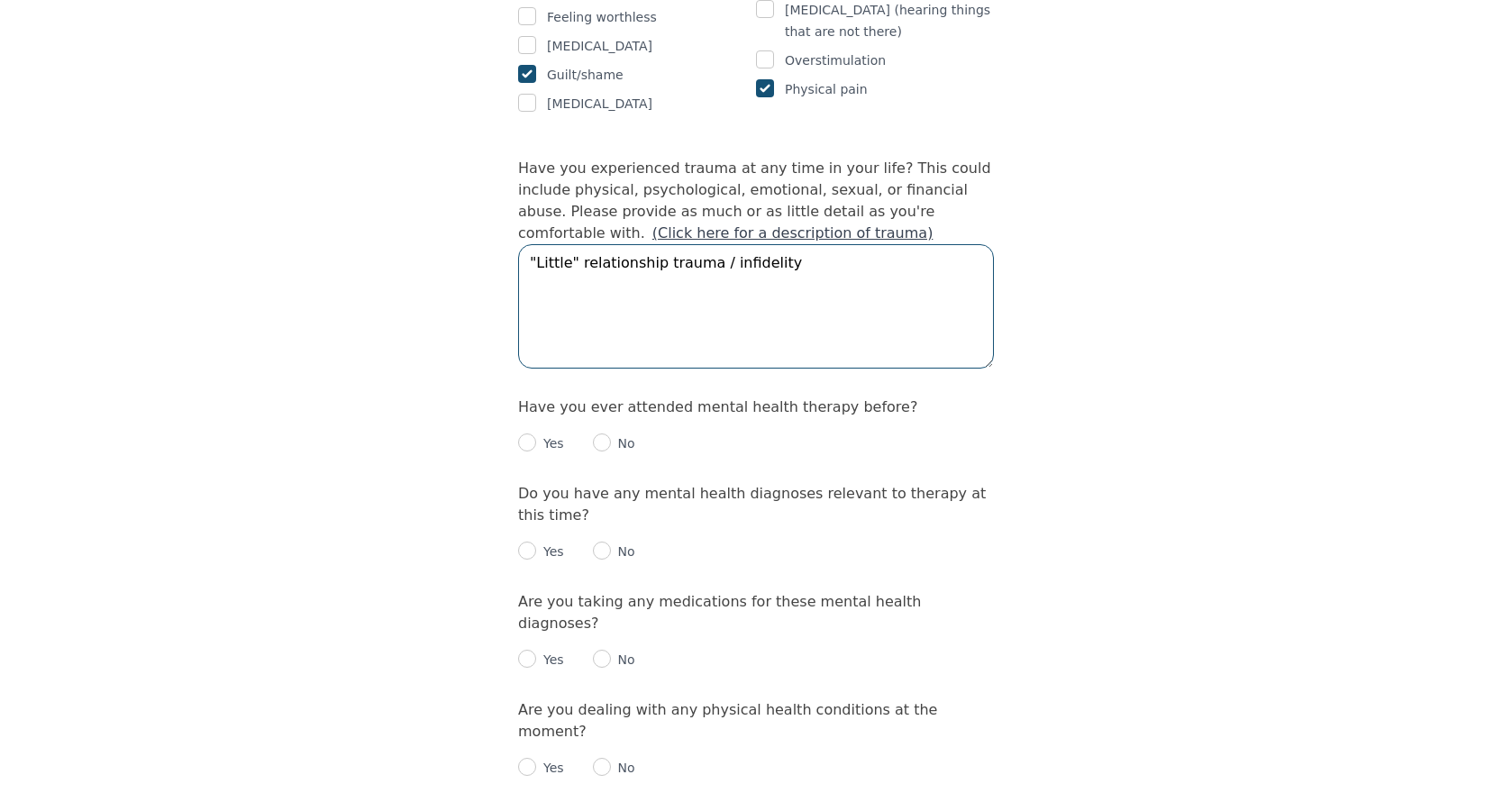
scroll to position [1688, 0]
type textarea ""Little" relationship trauma / infidelity"
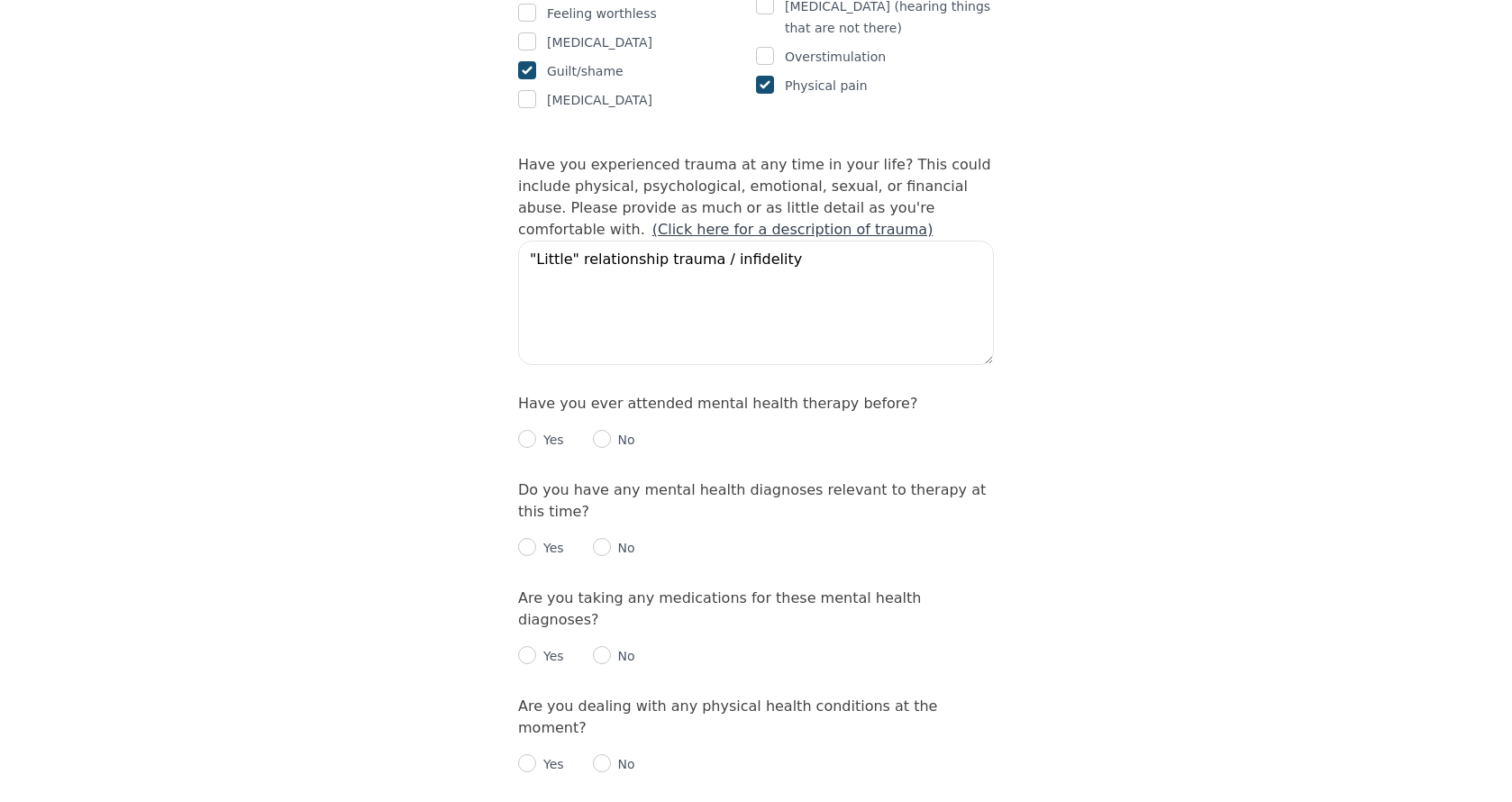
click at [529, 430] on input "radio" at bounding box center [528, 439] width 18 height 18
radio input "true"
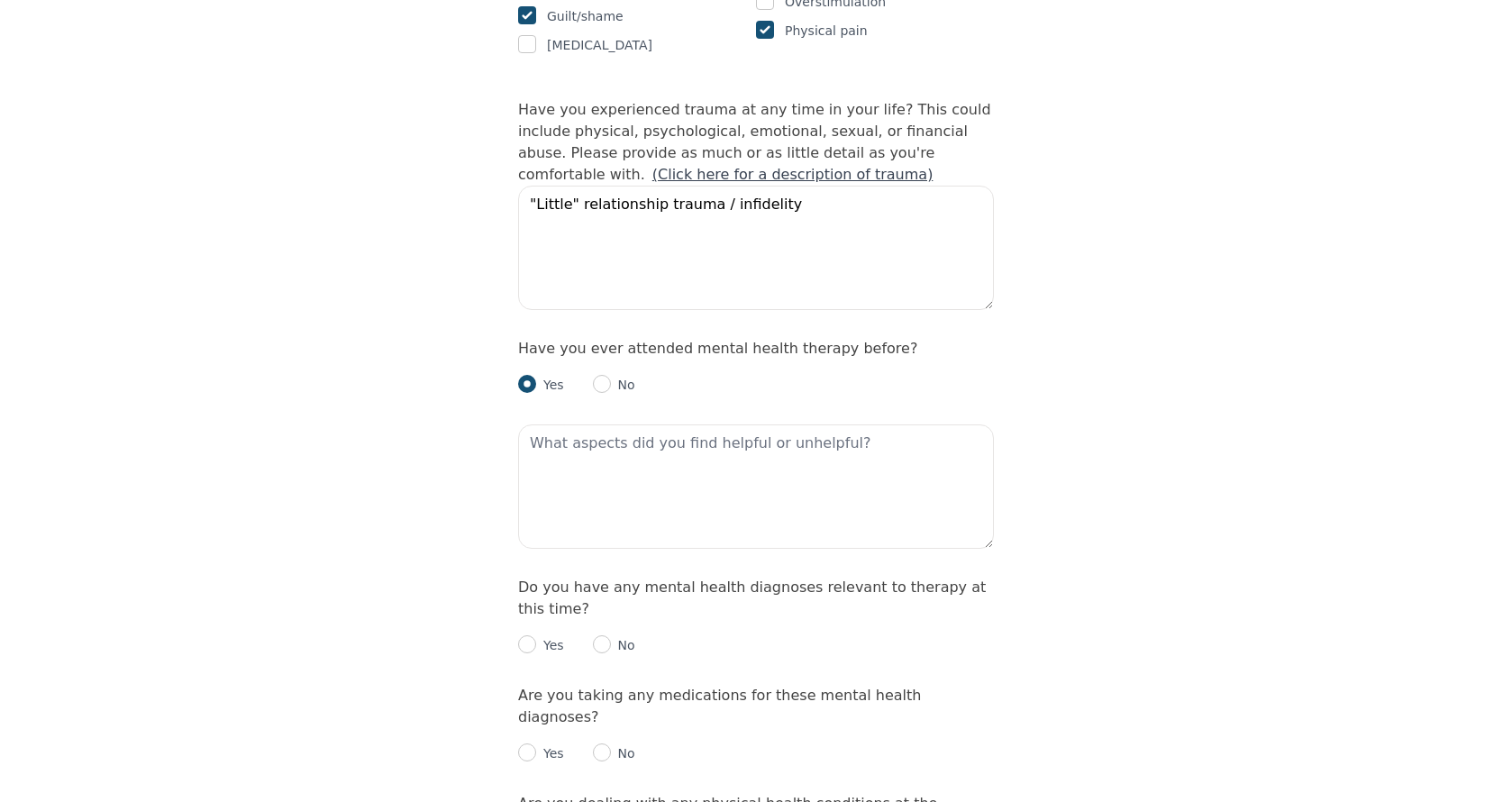
scroll to position [1747, 0]
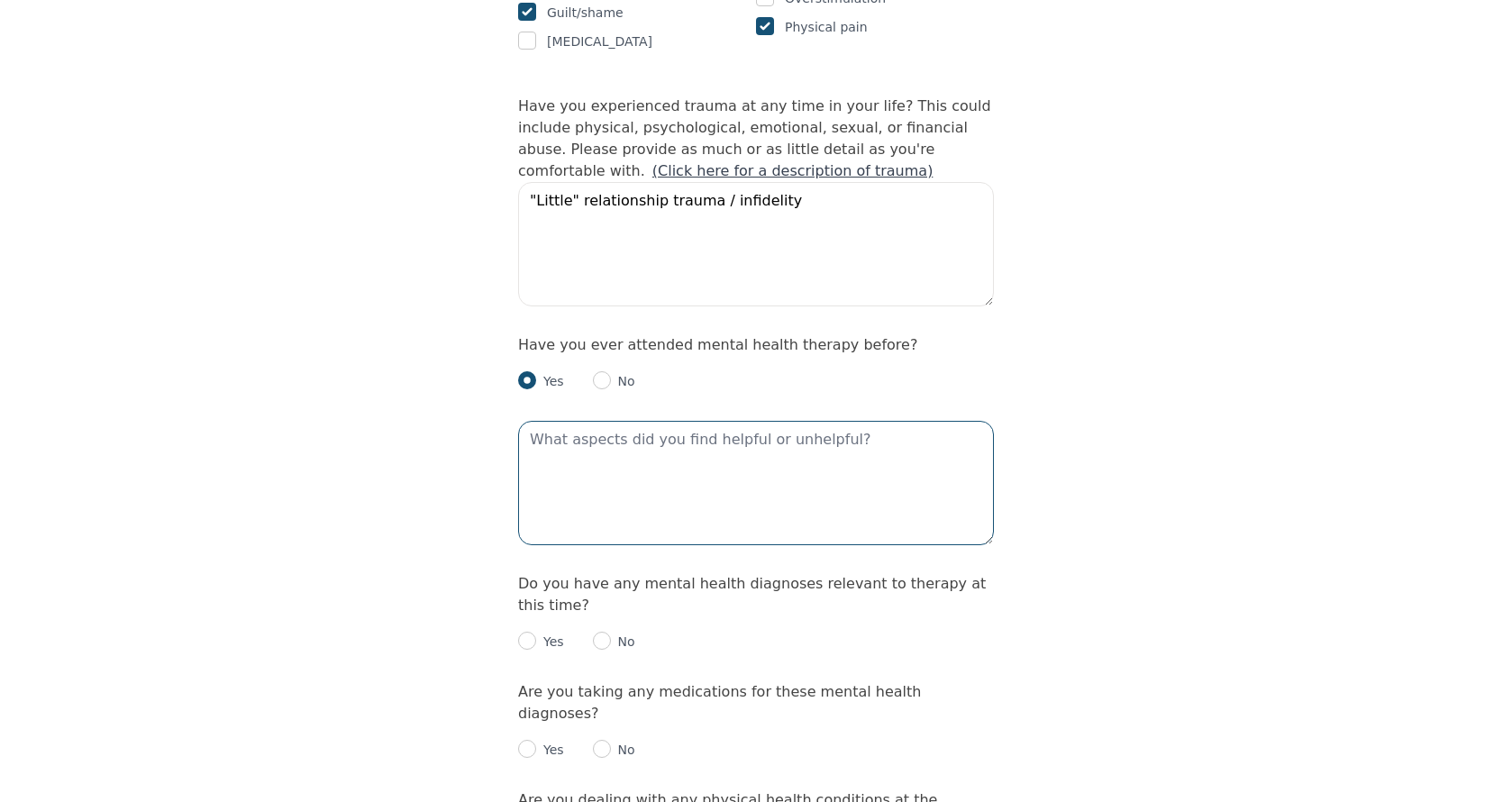
click at [708, 421] on textarea at bounding box center [756, 483] width 476 height 124
type textarea "Y"
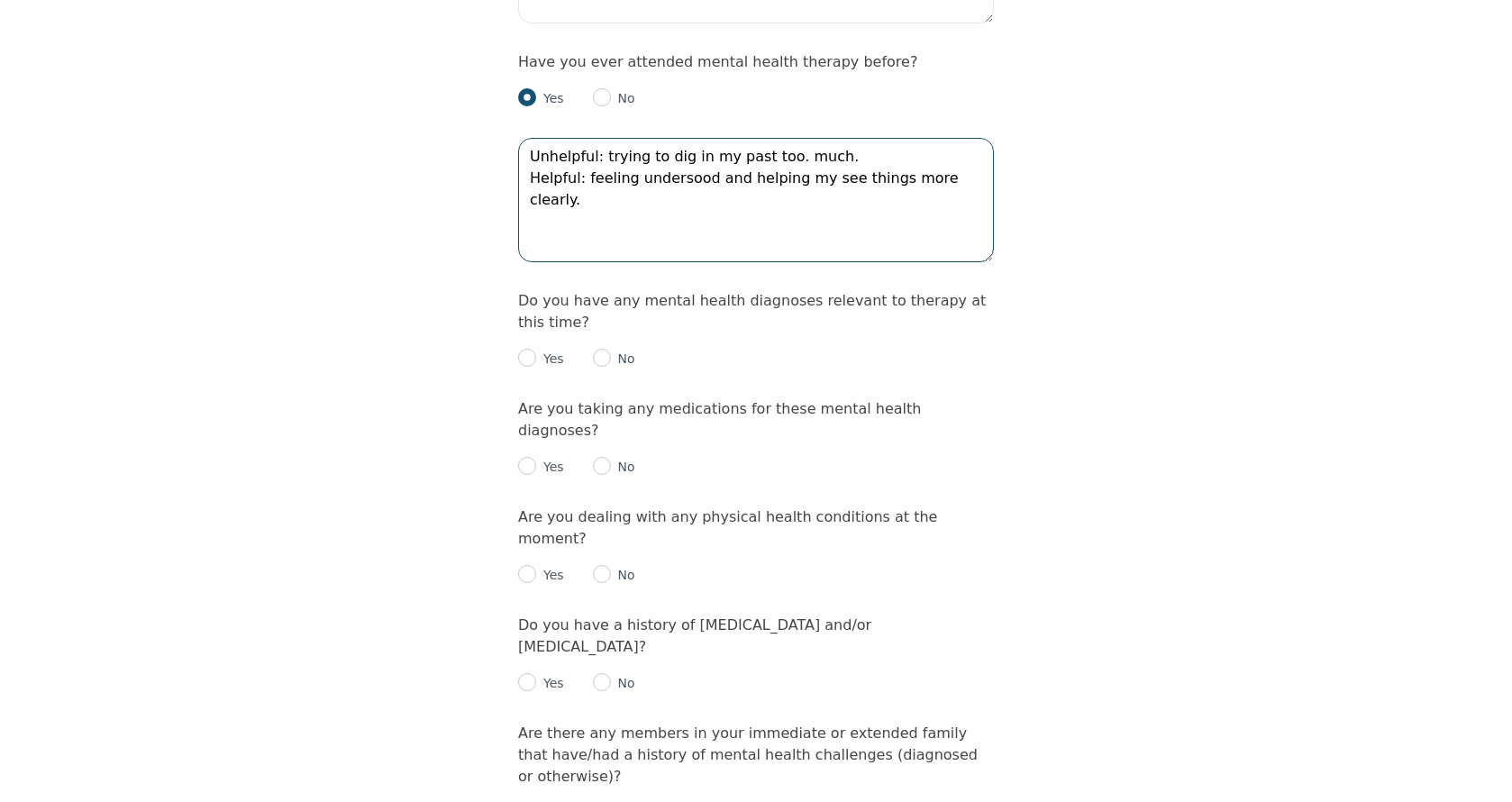
scroll to position [2036, 0]
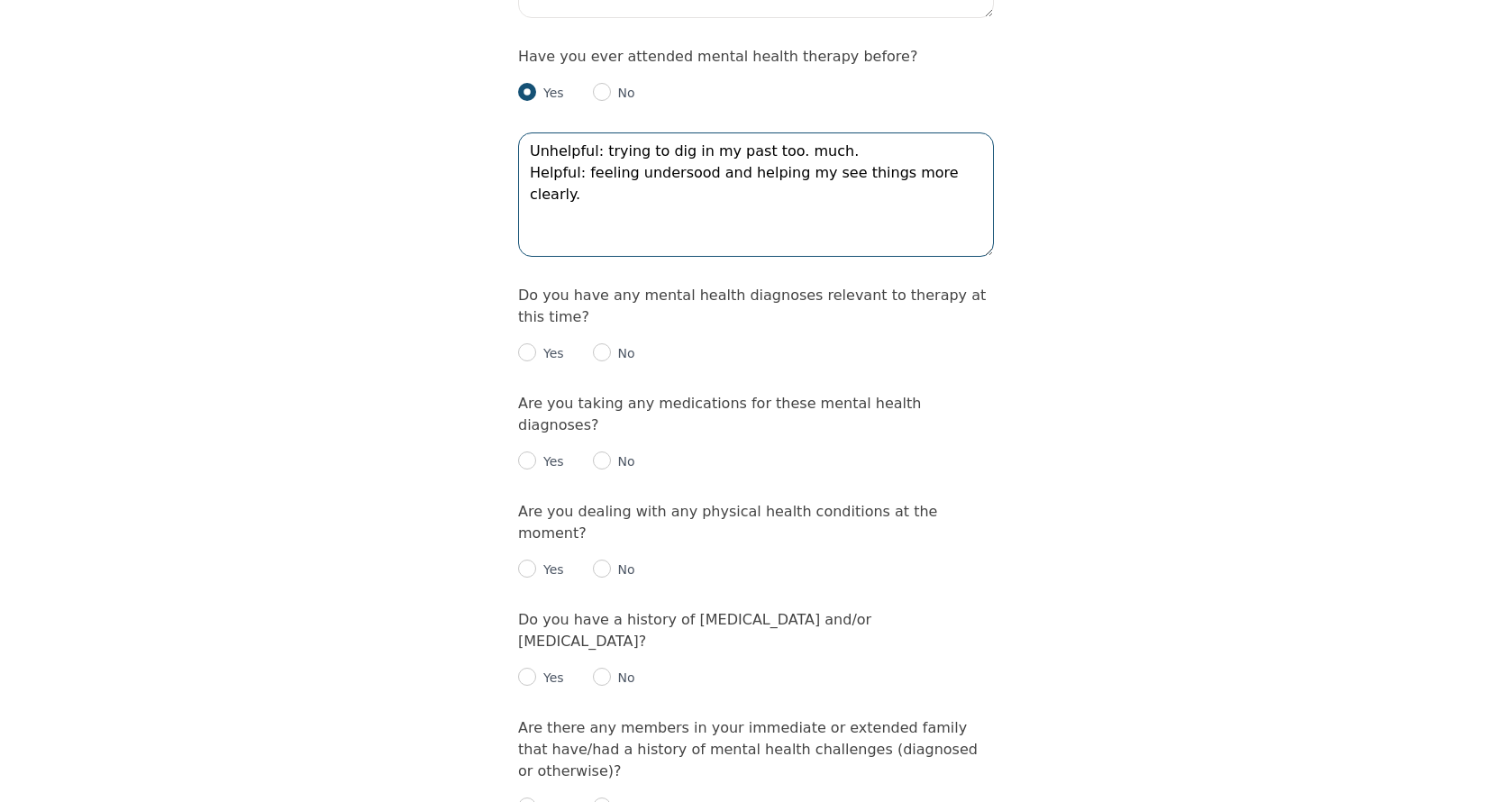
type textarea "Unhelpful: trying to dig in my past too. much. Helpful: feeling undersood and h…"
click at [530, 344] on input "radio" at bounding box center [528, 353] width 18 height 18
radio input "true"
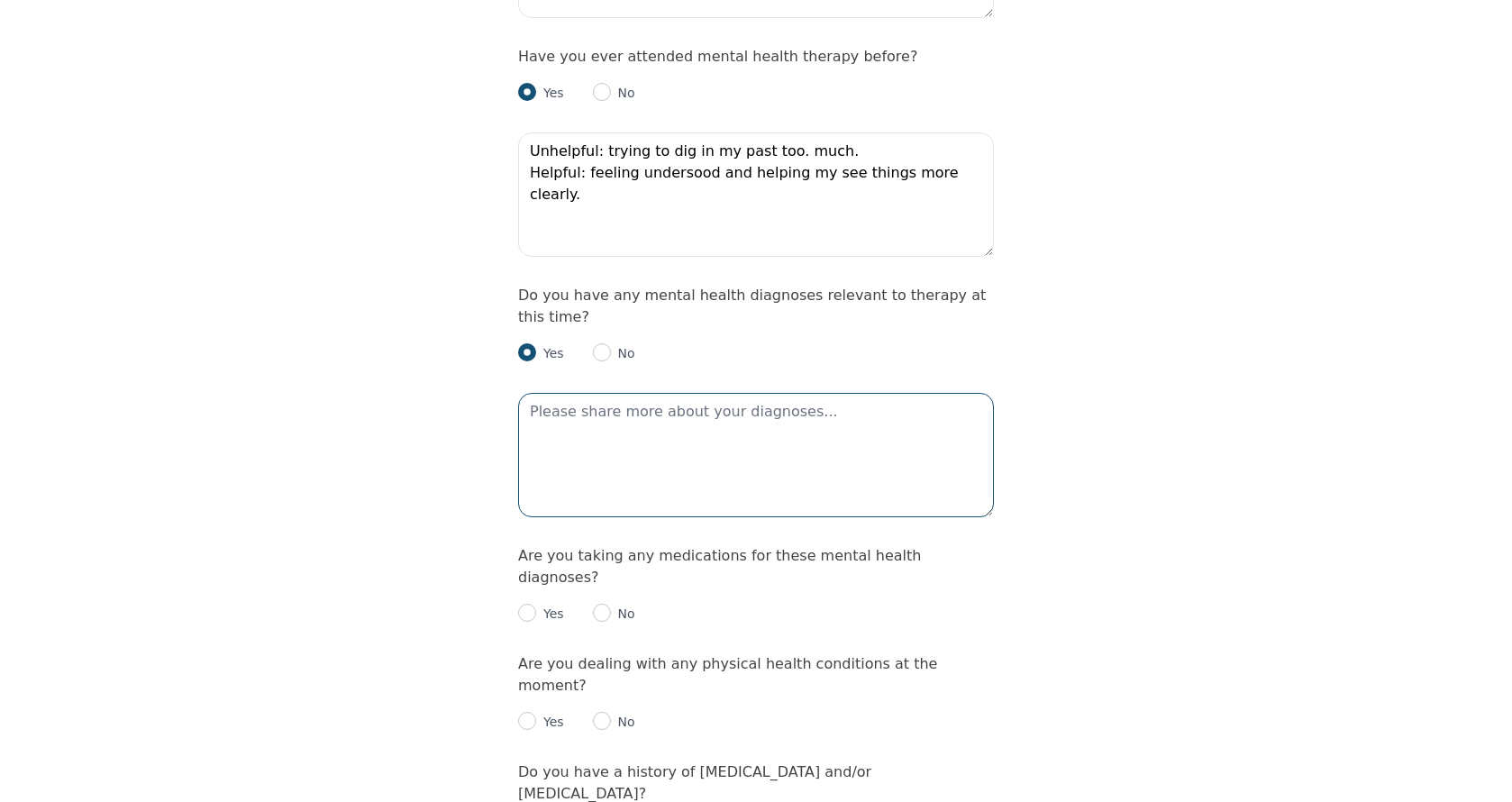
click at [713, 394] on textarea at bounding box center [756, 455] width 476 height 124
click at [723, 394] on textarea "Anxiety and [MEDICAL_DATA] (2015)" at bounding box center [756, 455] width 476 height 124
click at [693, 394] on textarea "Anxiety and [MEDICAL_DATA] (2015 & 2018)" at bounding box center [756, 455] width 476 height 124
click at [538, 394] on textarea "Anxiety and [MEDICAL_DATA] (2015 & 2018) Diagnosed by a [MEDICAL_DATA]" at bounding box center [756, 455] width 476 height 124
click at [787, 394] on textarea "Anxiety and [MEDICAL_DATA] (2015 & 2018) HPPB diagnosed by a [MEDICAL_DATA]" at bounding box center [756, 455] width 476 height 124
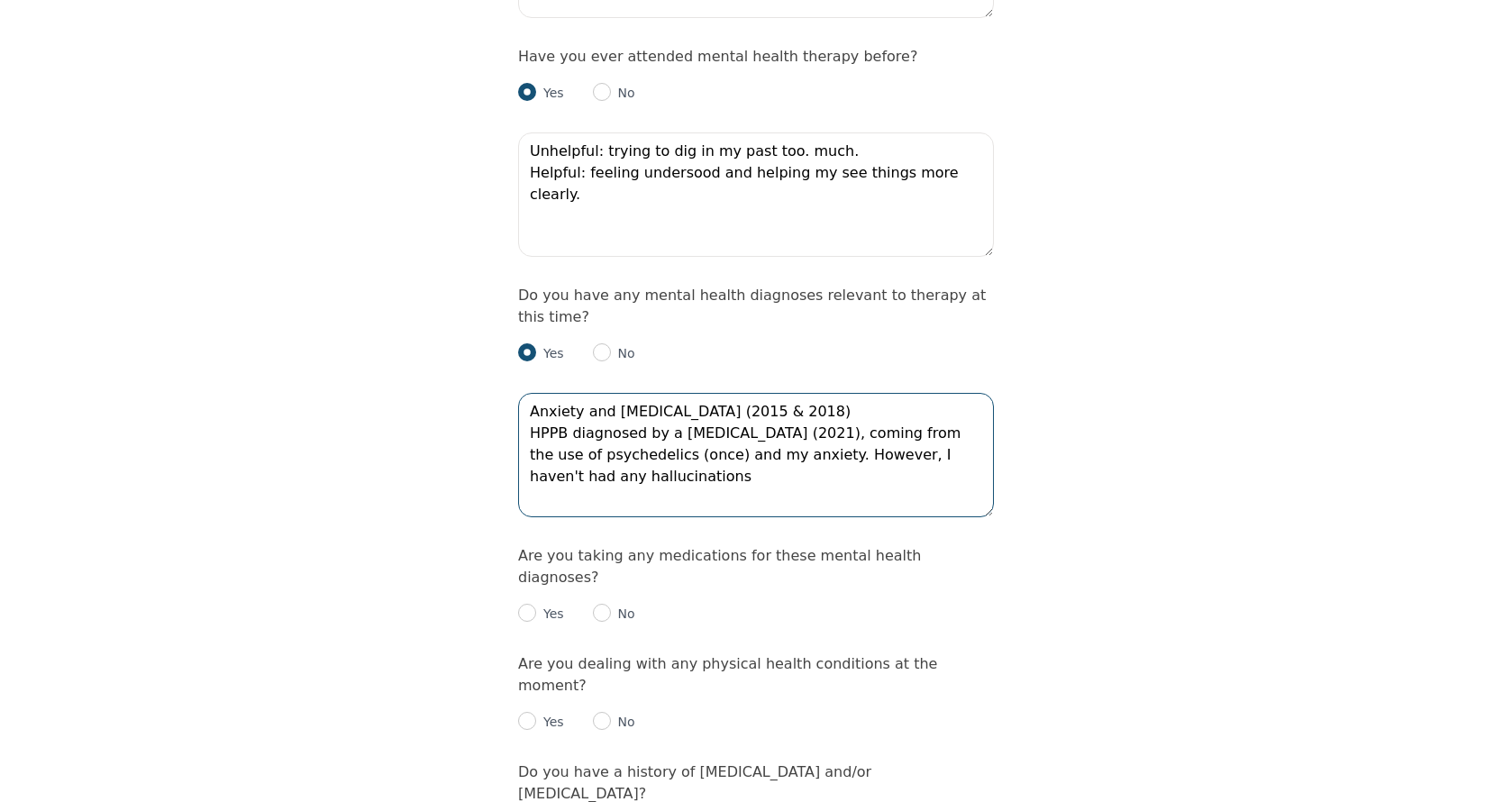
drag, startPoint x: 646, startPoint y: 402, endPoint x: 518, endPoint y: 351, distance: 137.8
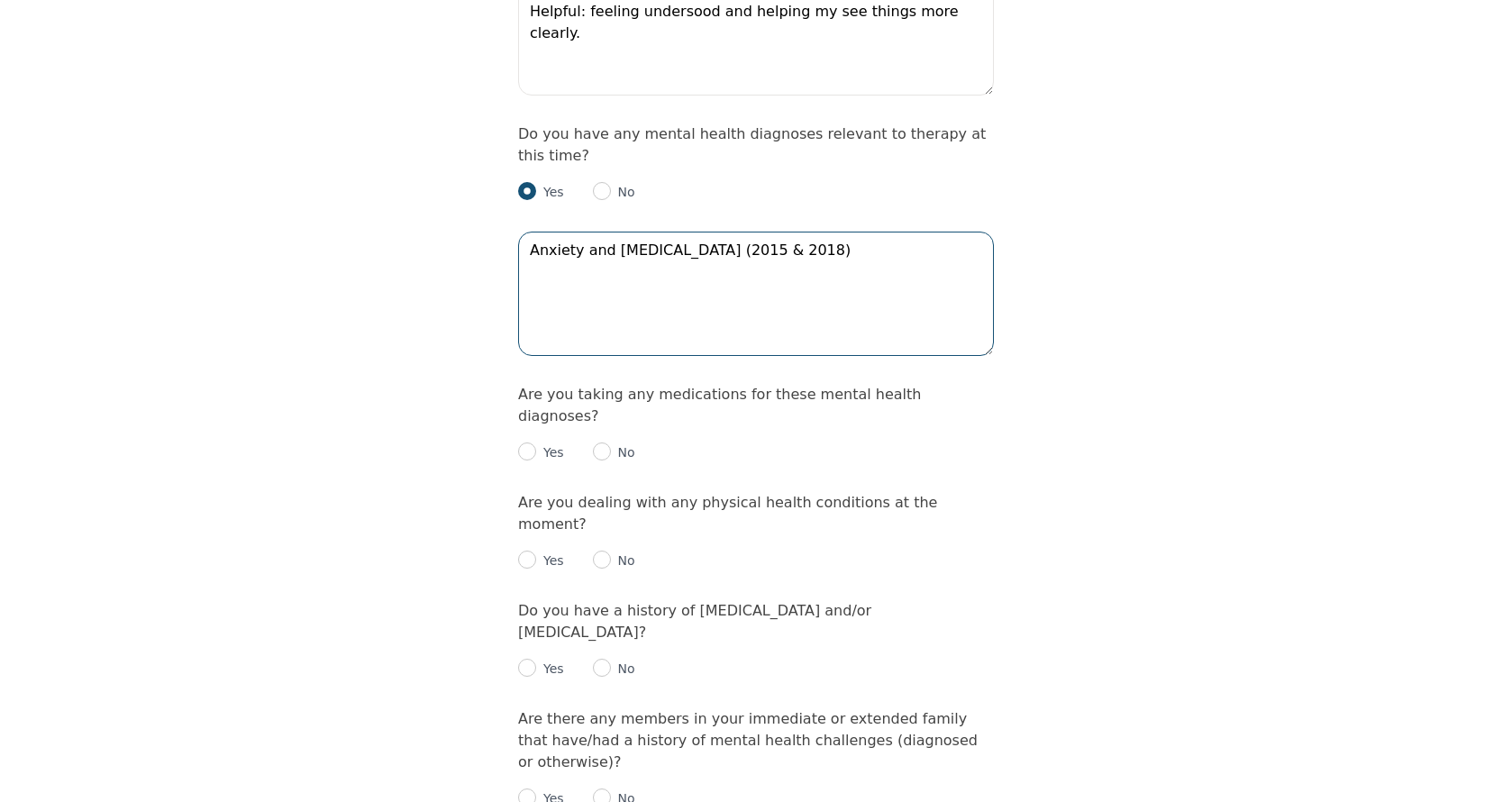
scroll to position [2209, 0]
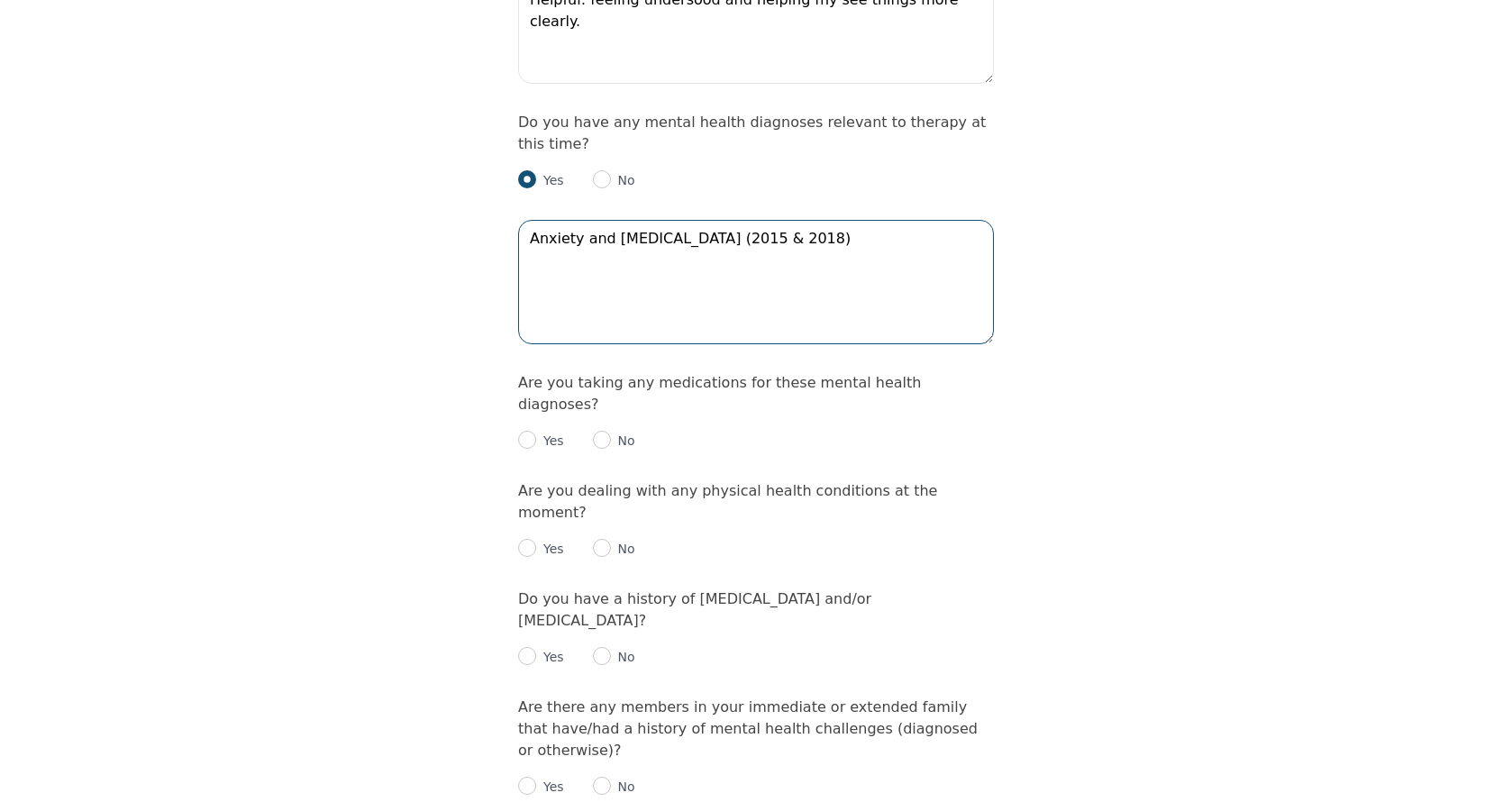
type textarea "Anxiety and [MEDICAL_DATA] (2015 & 2018)"
click at [603, 431] on input "radio" at bounding box center [602, 440] width 18 height 18
radio input "true"
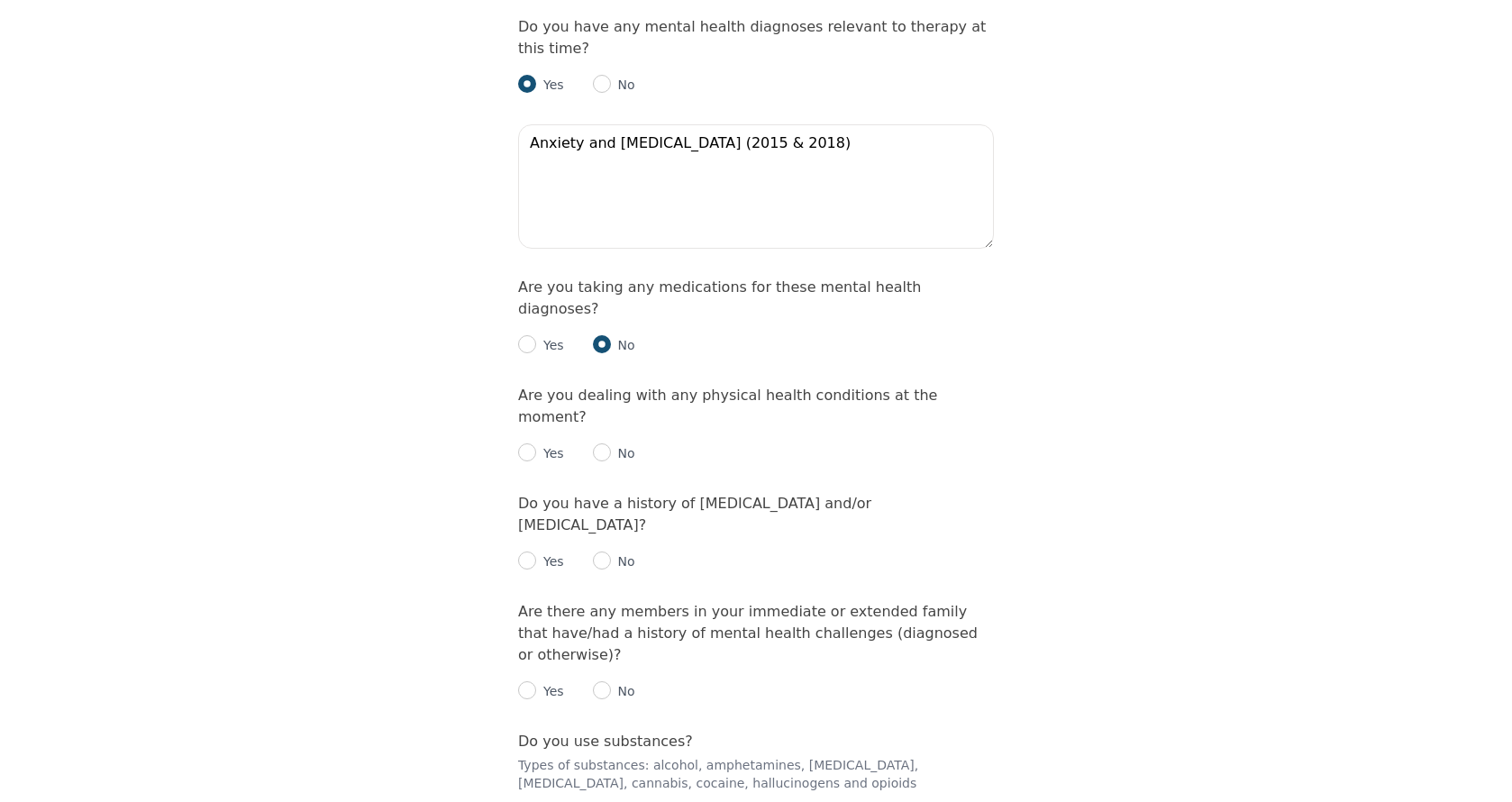
scroll to position [2306, 0]
click at [531, 442] on input "radio" at bounding box center [528, 451] width 18 height 18
radio input "true"
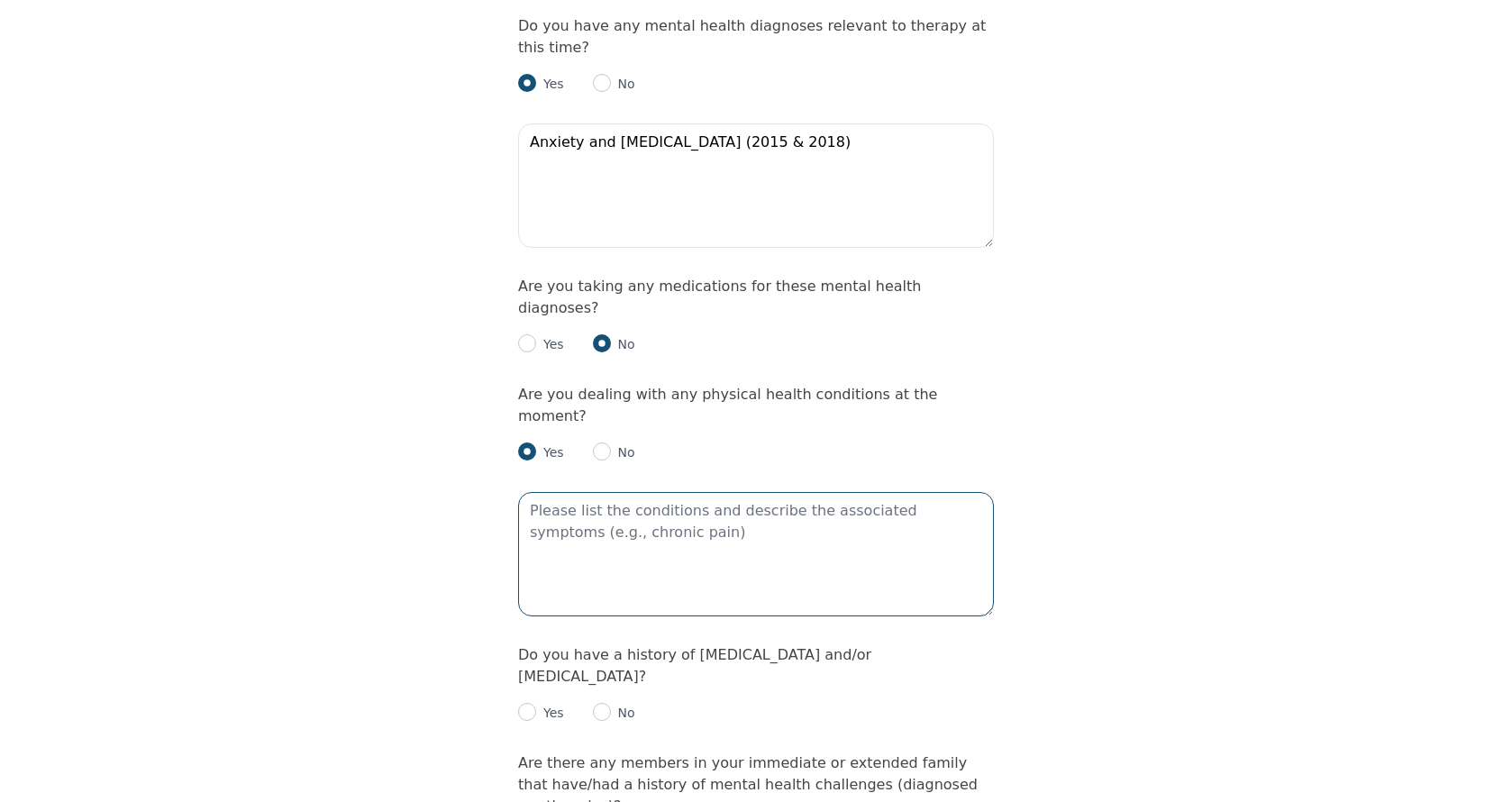
click at [648, 492] on textarea at bounding box center [756, 554] width 476 height 124
type textarea "Back pain from a [MEDICAL_DATA]"
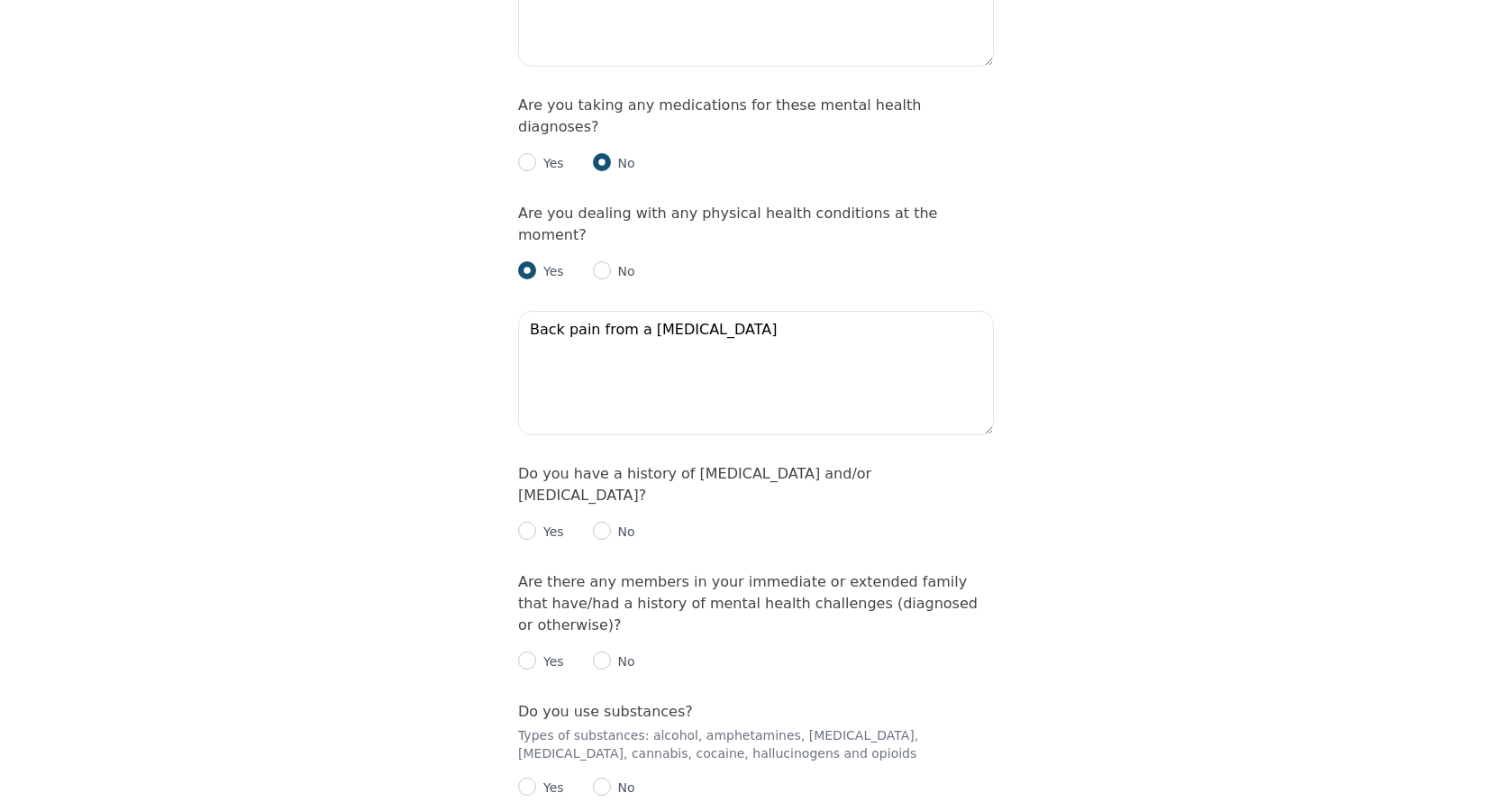
scroll to position [2496, 0]
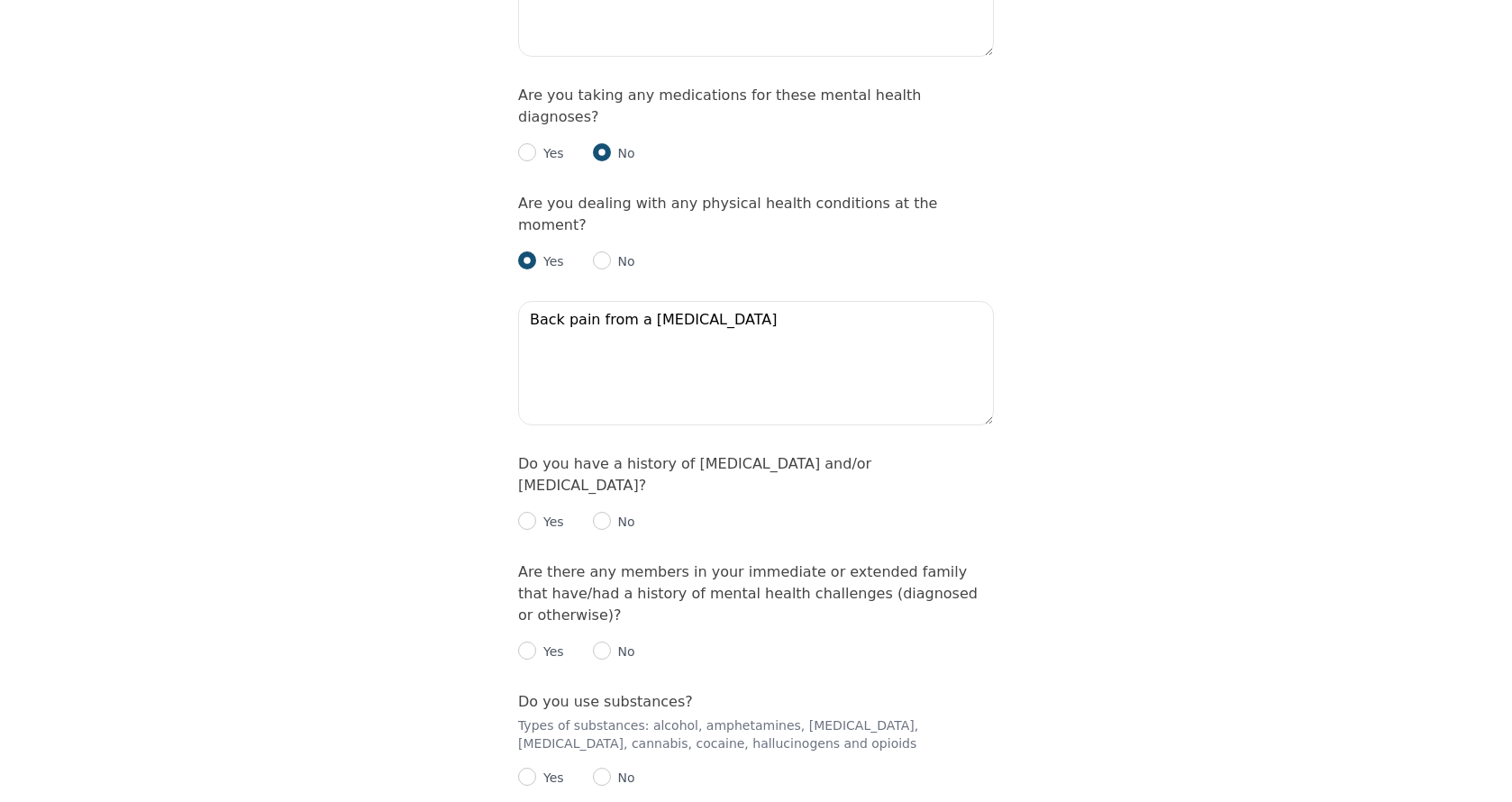
click at [606, 512] on input "radio" at bounding box center [602, 521] width 18 height 18
radio input "true"
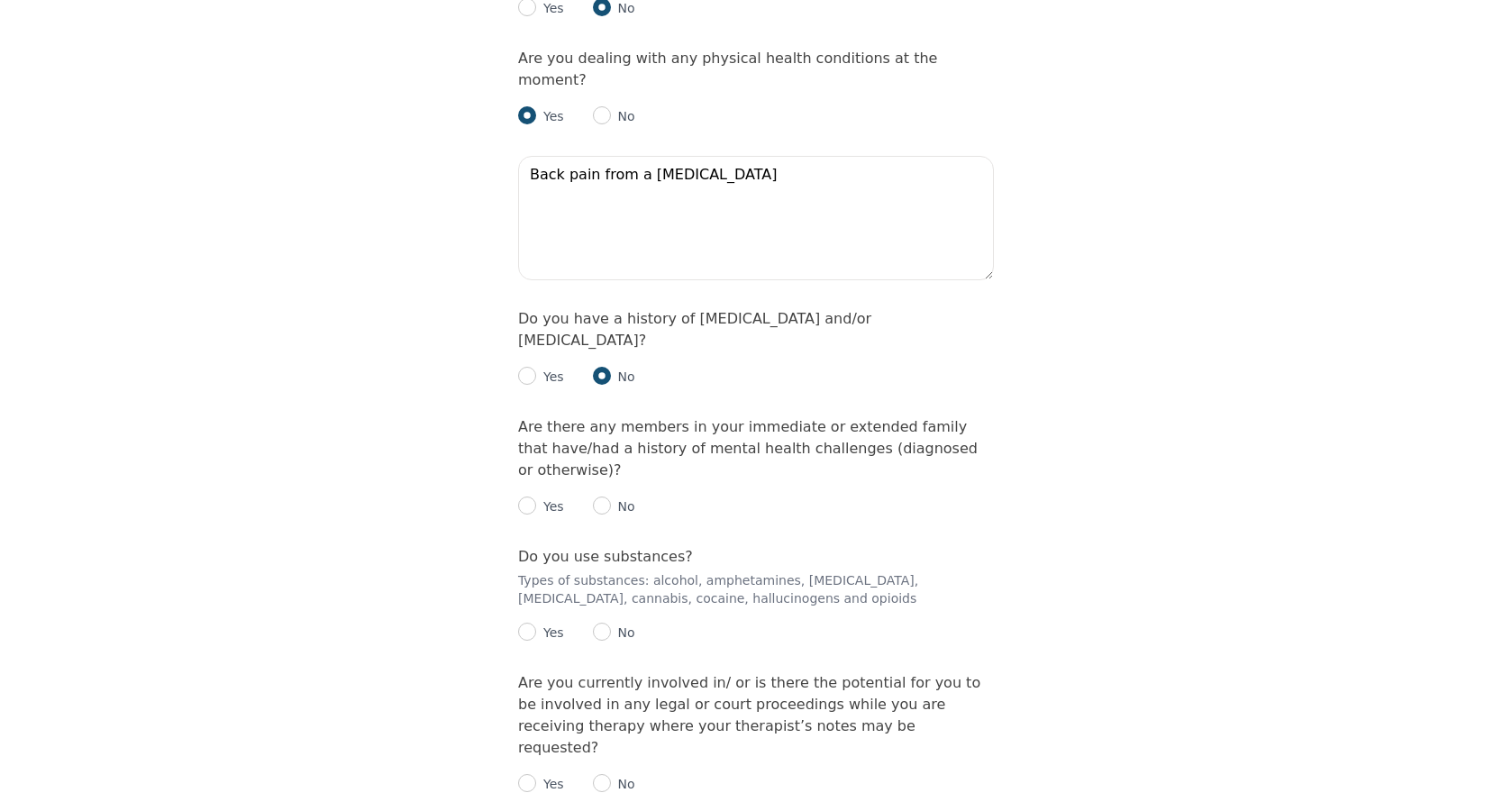
scroll to position [2647, 0]
click at [609, 492] on input "radio" at bounding box center [602, 501] width 18 height 18
radio input "true"
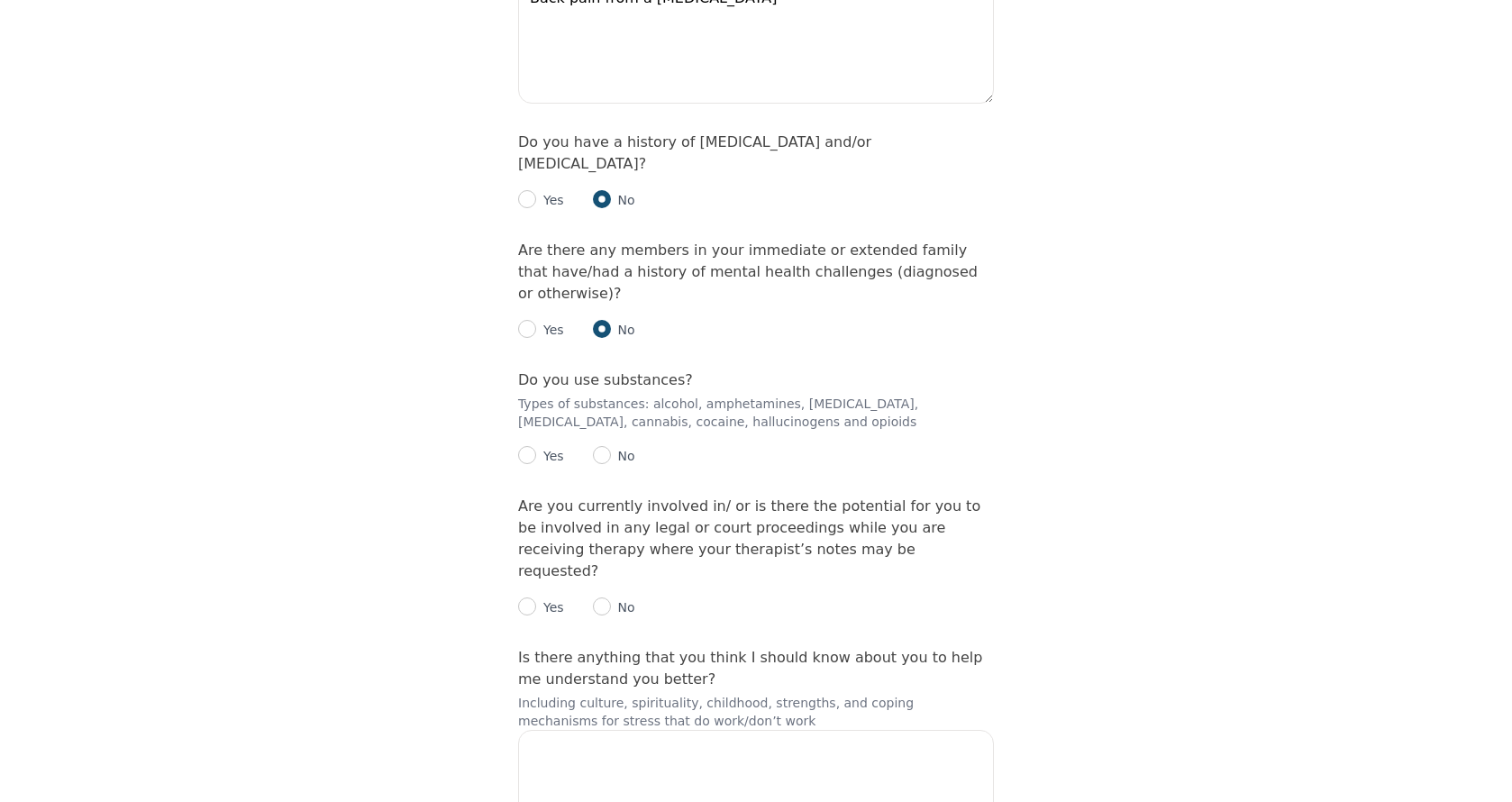
scroll to position [2818, 0]
click at [526, 320] on input "radio" at bounding box center [528, 329] width 18 height 18
radio input "true"
radio input "false"
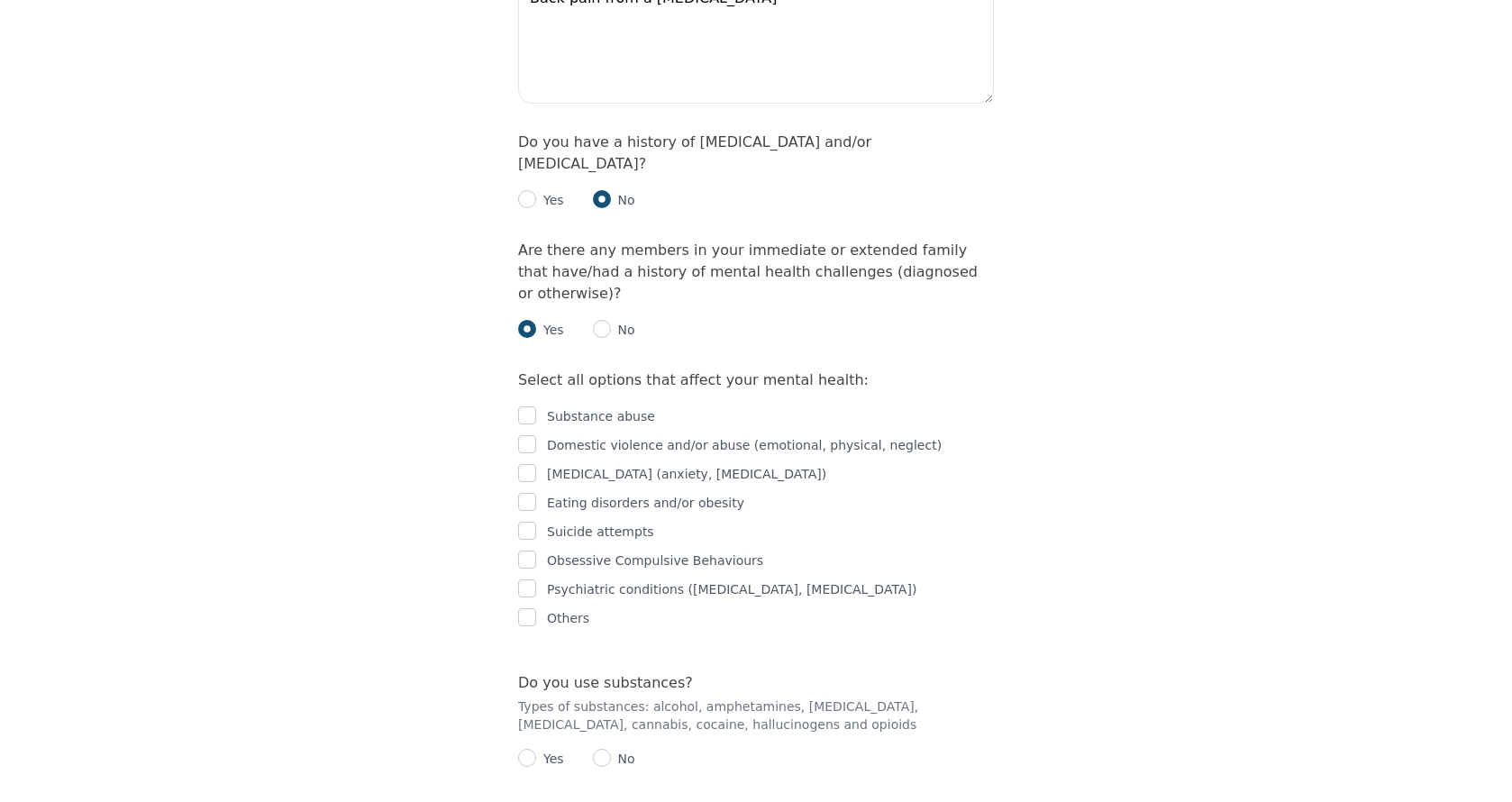
click at [529, 464] on input "checkbox" at bounding box center [528, 473] width 18 height 18
checkbox input "true"
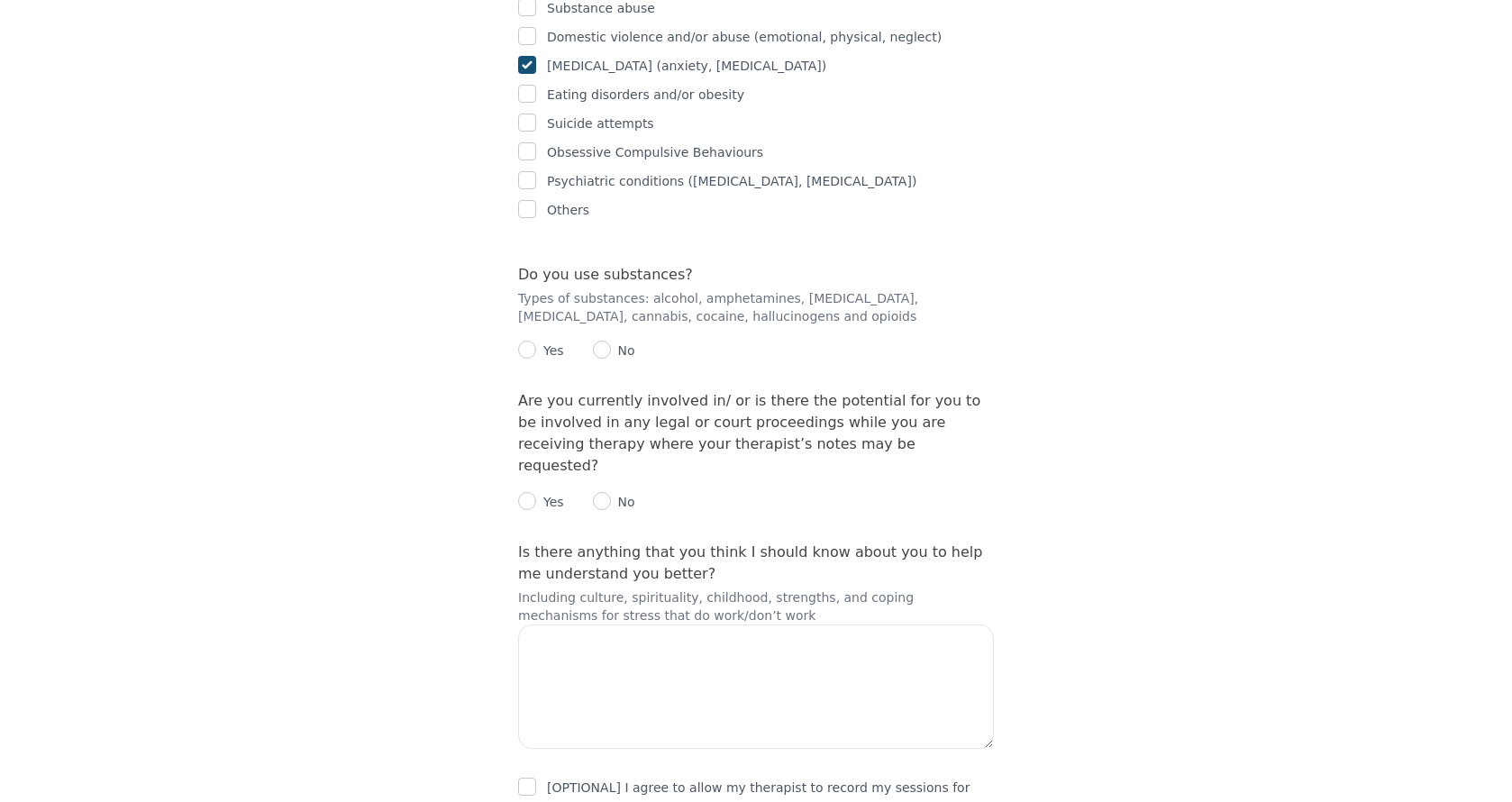
scroll to position [3231, 0]
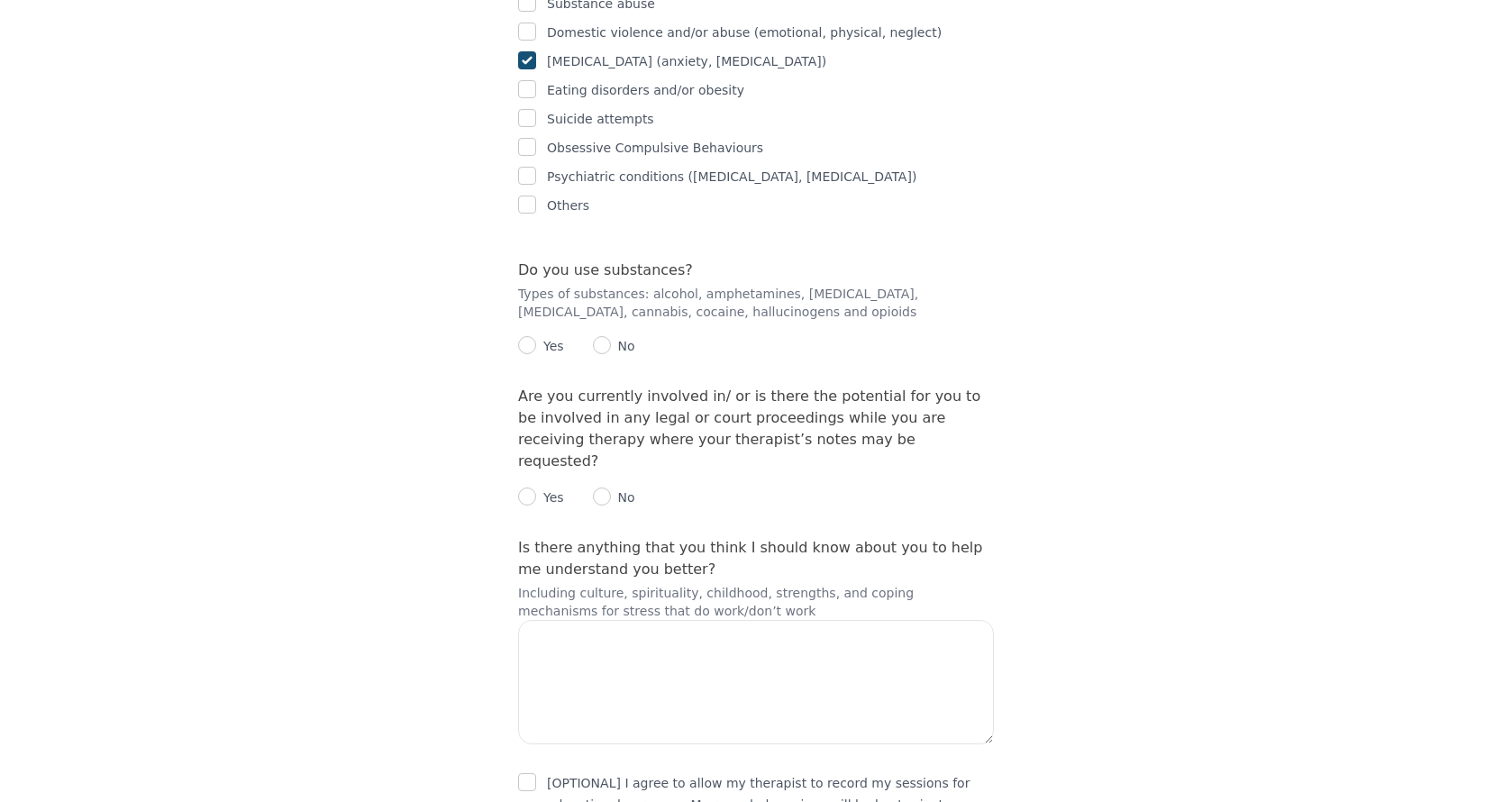
click at [603, 336] on input "radio" at bounding box center [602, 345] width 18 height 18
radio input "true"
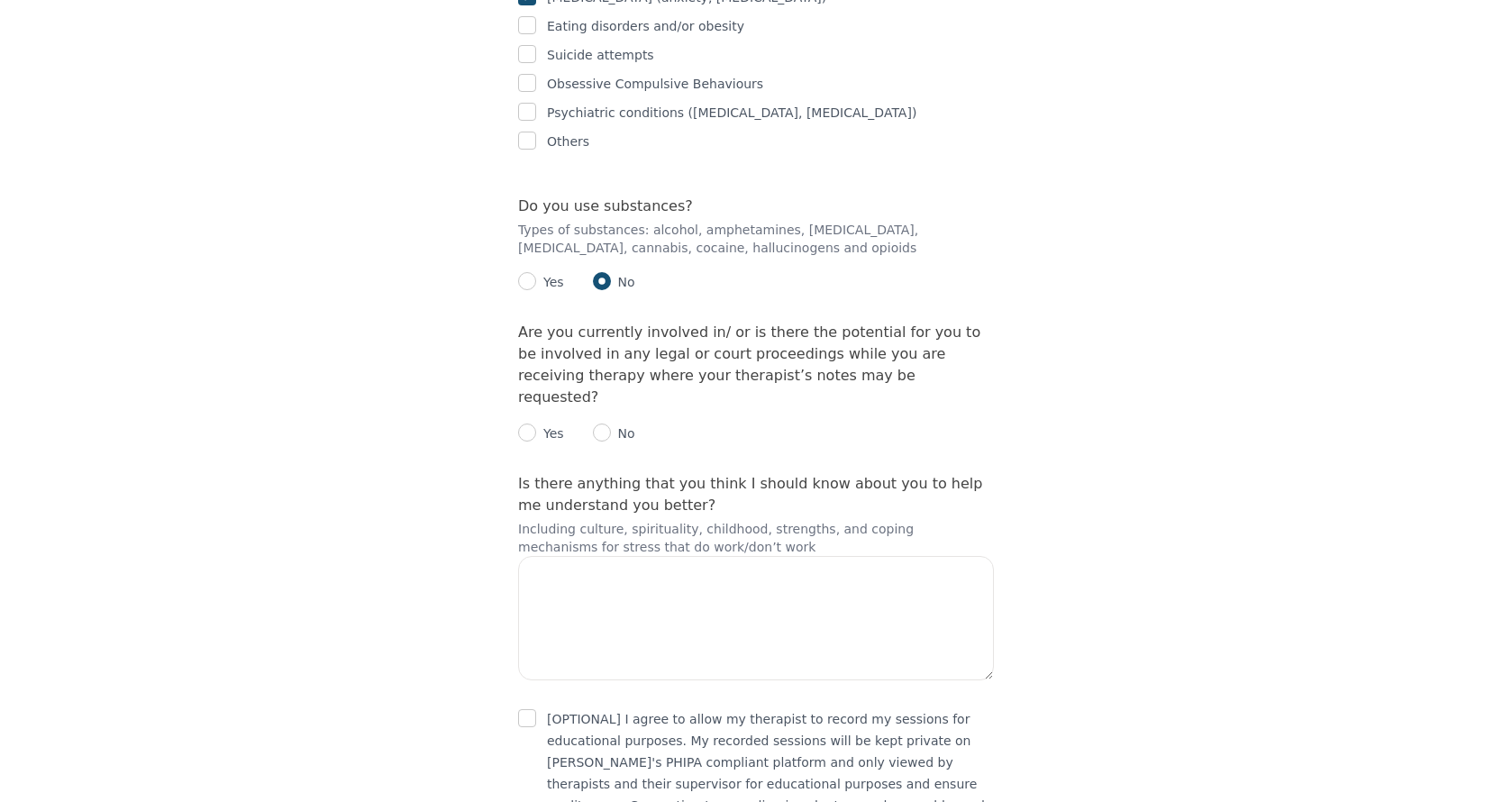
scroll to position [3294, 0]
click at [529, 273] on input "radio" at bounding box center [528, 282] width 18 height 18
radio input "true"
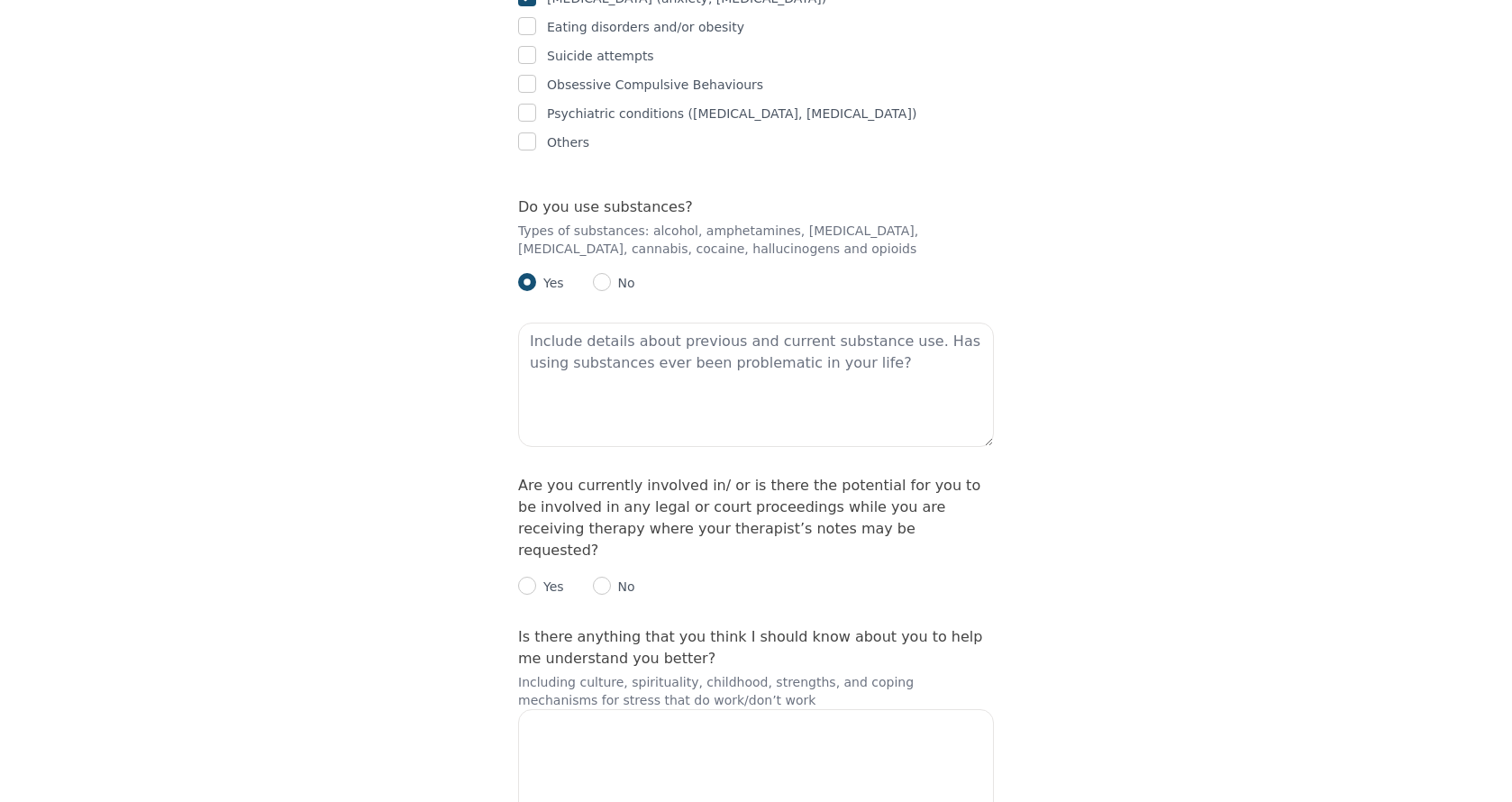
click at [603, 257] on div "Yes No" at bounding box center [756, 275] width 476 height 36
click at [599, 273] on input "radio" at bounding box center [602, 282] width 18 height 18
radio input "true"
radio input "false"
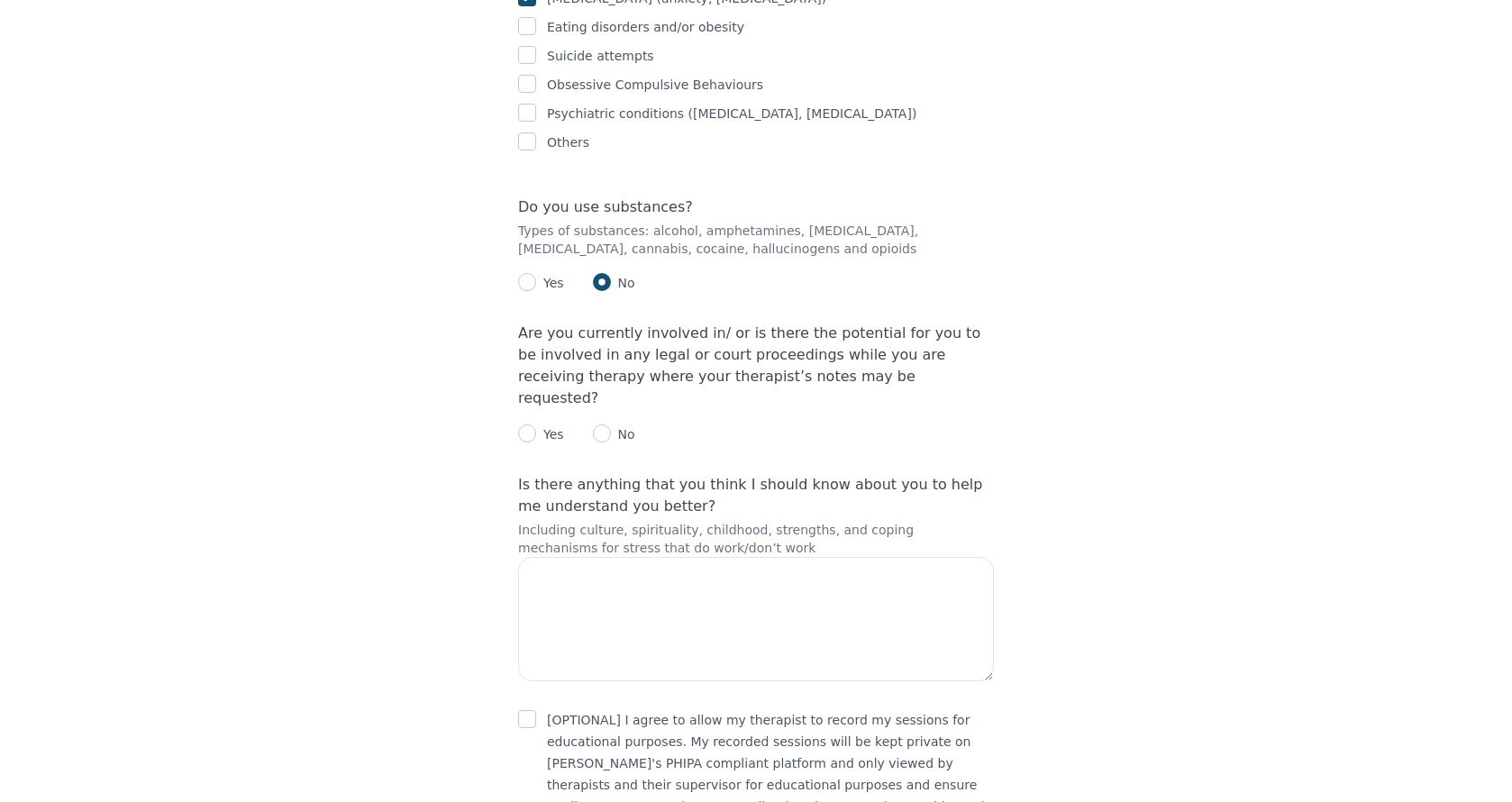
click at [607, 424] on input "radio" at bounding box center [602, 433] width 18 height 18
radio input "true"
click at [645, 558] on textarea at bounding box center [756, 619] width 476 height 124
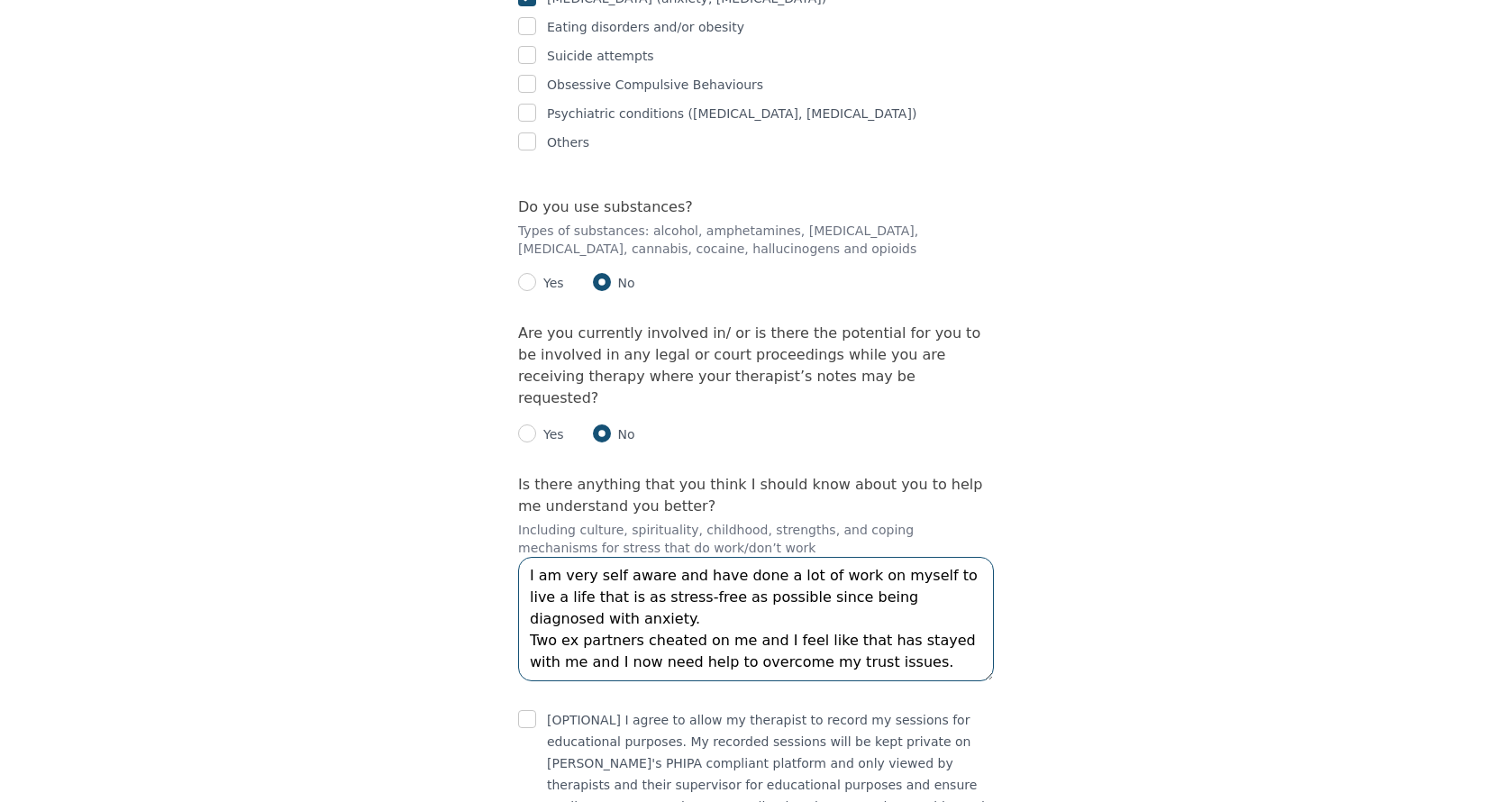
type textarea "I am very self aware and have done a lot of work on myself to live a life that …"
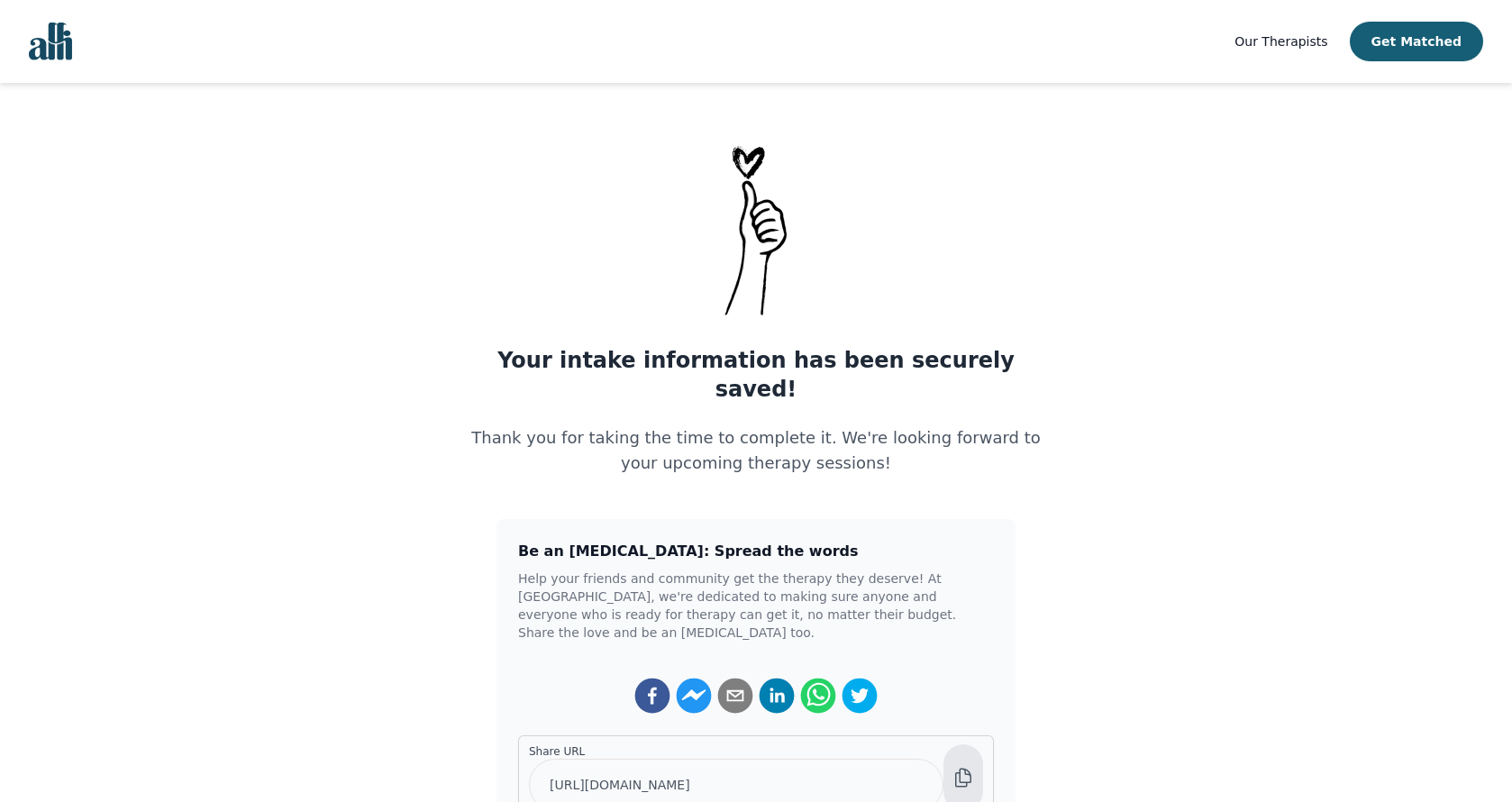
click at [960, 769] on icon at bounding box center [964, 778] width 15 height 18
click at [965, 767] on icon at bounding box center [964, 778] width 22 height 22
click at [973, 767] on icon at bounding box center [964, 778] width 22 height 22
